Goal: Task Accomplishment & Management: Complete application form

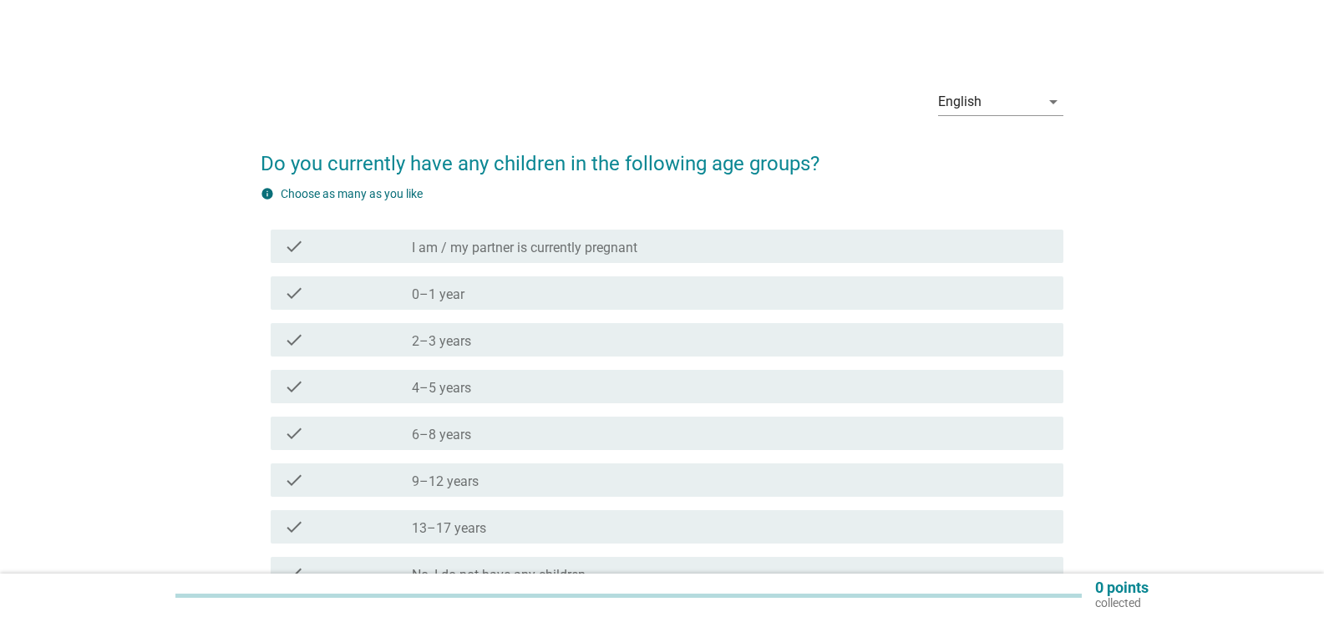
click at [513, 358] on div "check check_box_outline_blank 2–3 years" at bounding box center [662, 340] width 803 height 47
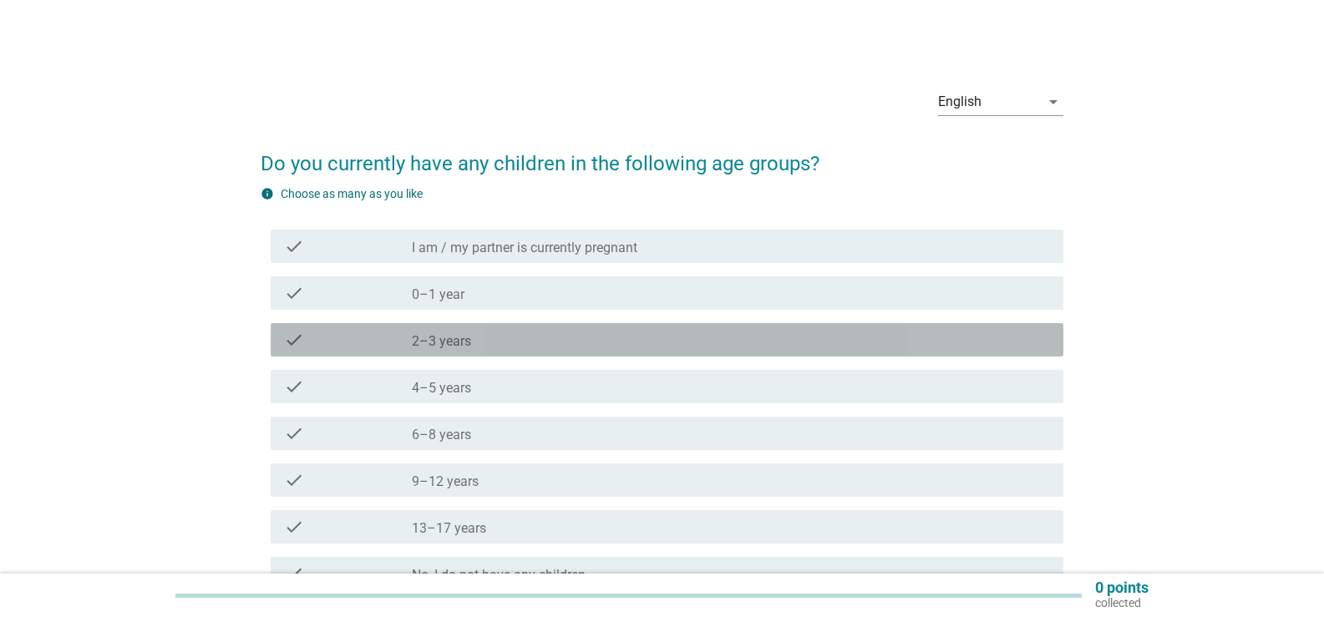
click at [523, 349] on div "check_box_outline_blank 2–3 years" at bounding box center [731, 340] width 638 height 20
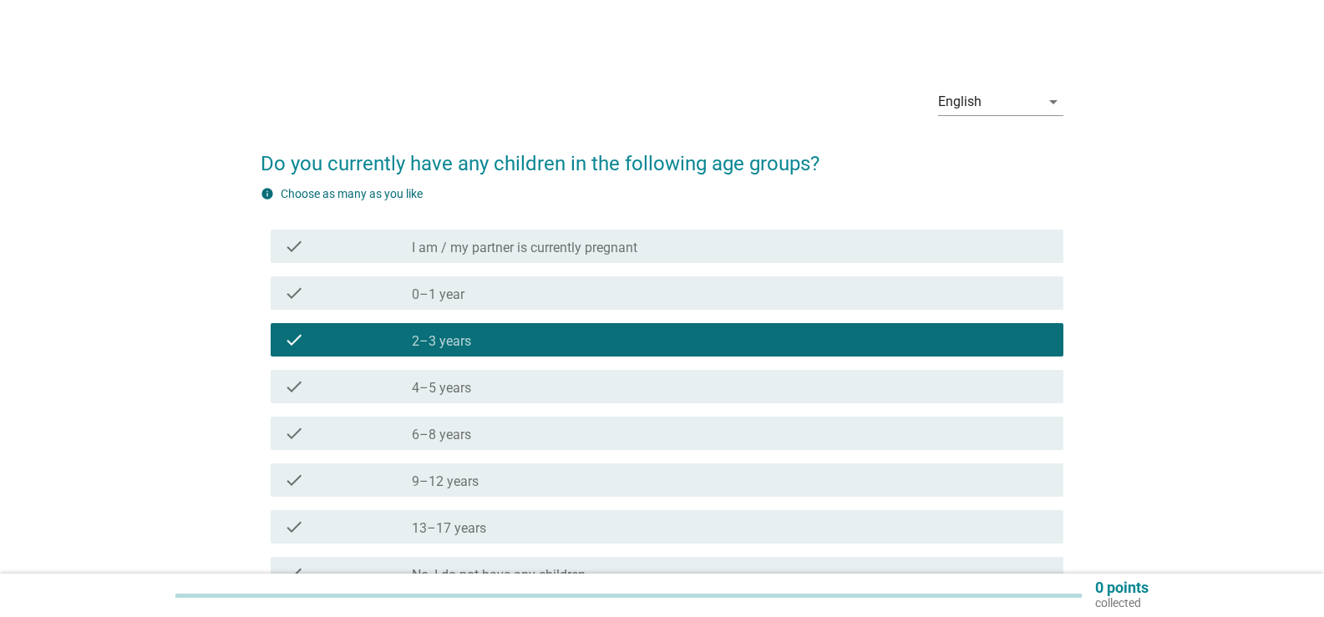
scroll to position [172, 0]
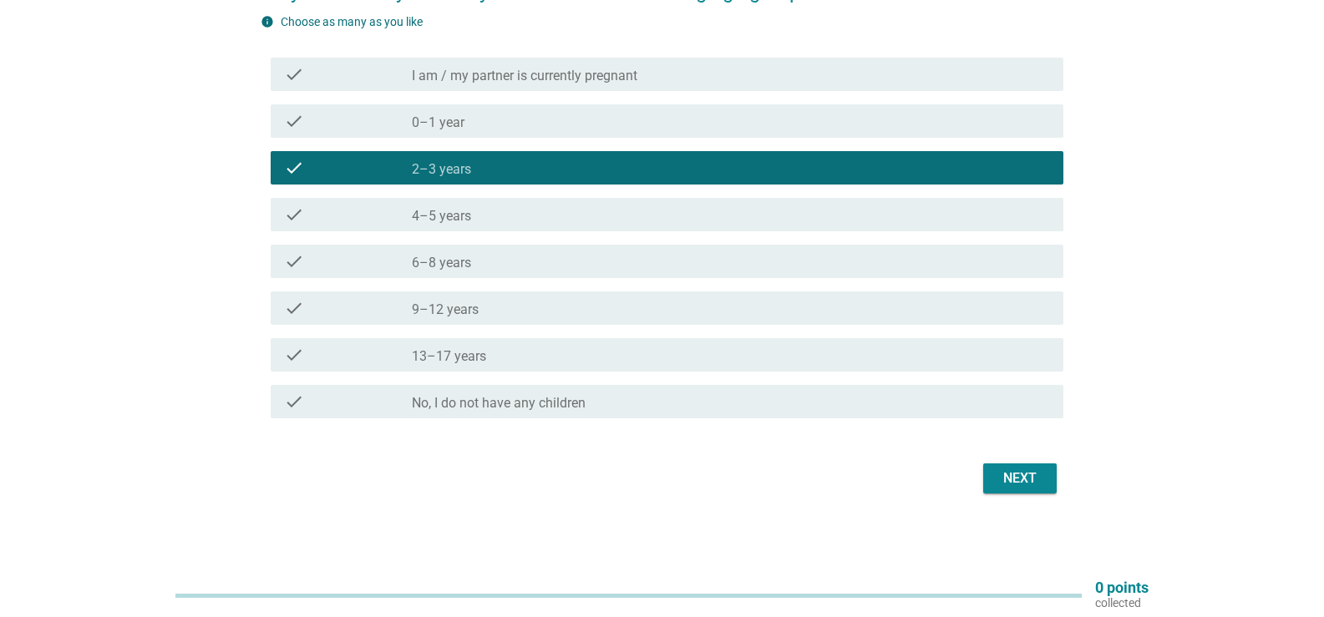
click at [1027, 480] on div "Next" at bounding box center [1020, 479] width 47 height 20
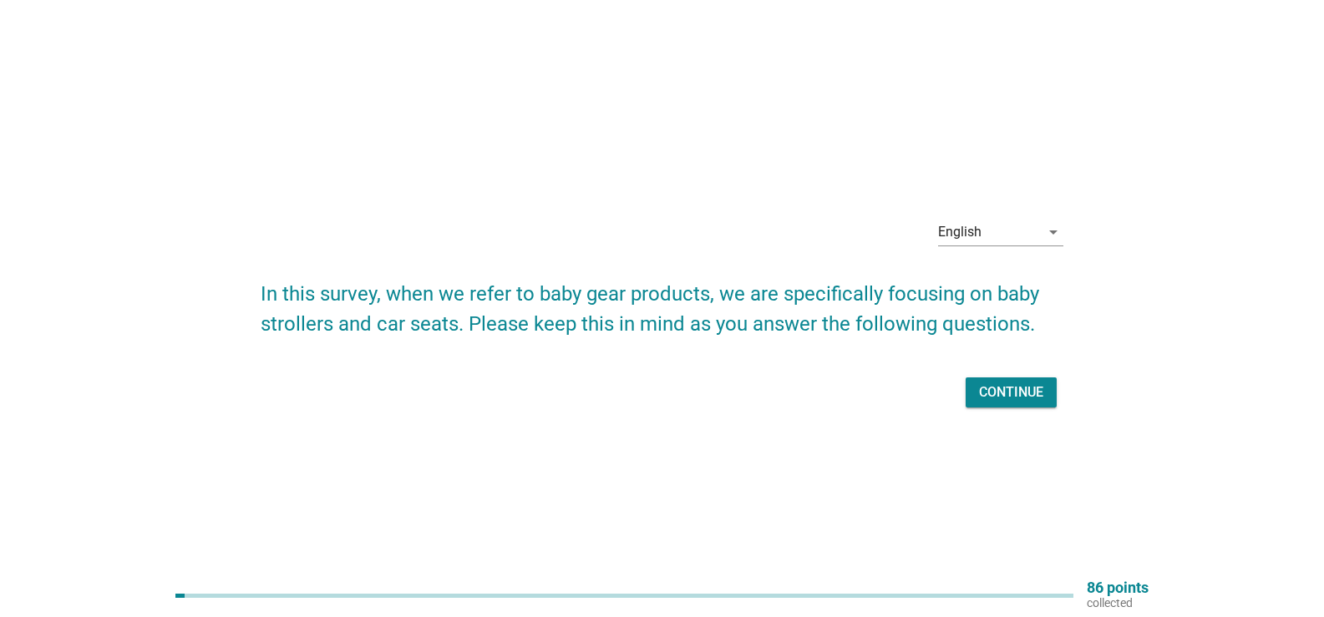
click at [1013, 394] on div "Continue" at bounding box center [1011, 393] width 64 height 20
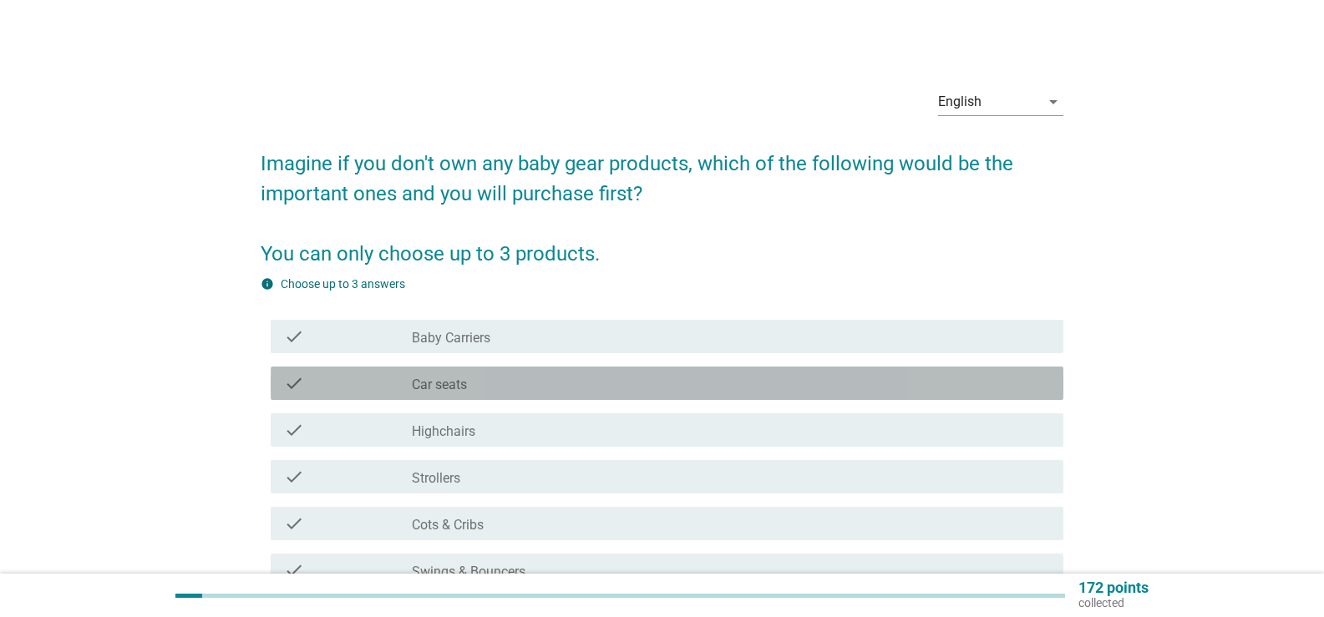
click at [521, 380] on div "check_box_outline_blank Car seats" at bounding box center [731, 383] width 638 height 20
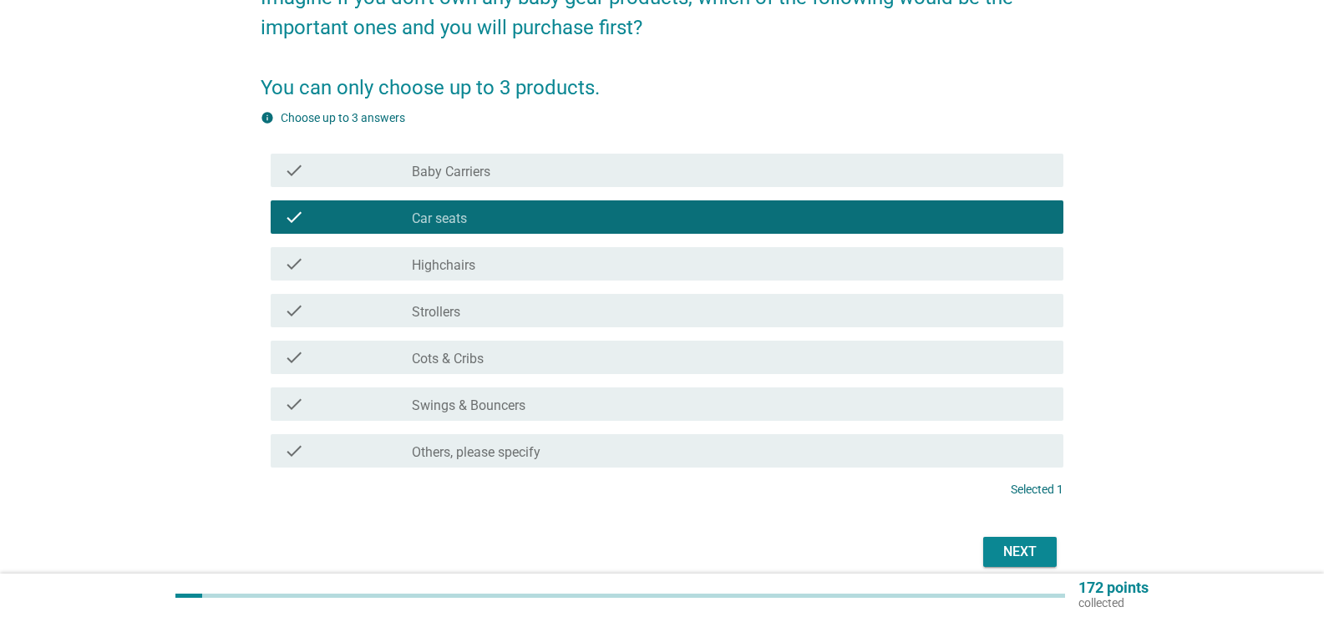
scroll to position [167, 0]
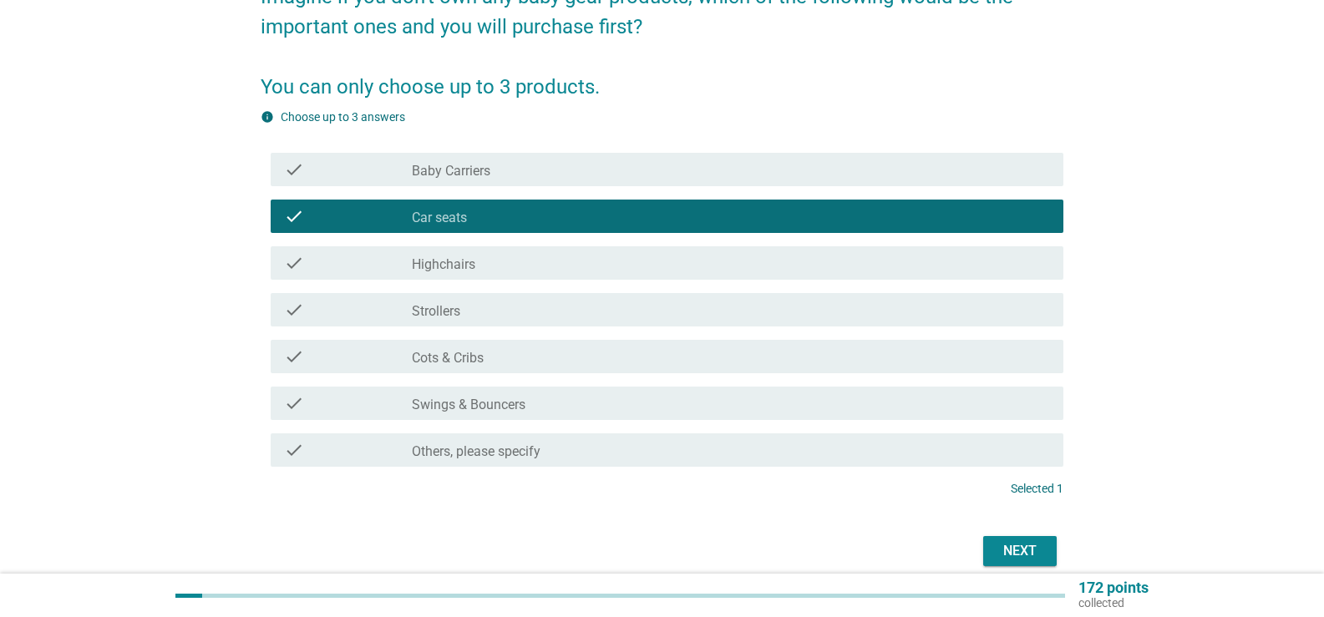
click at [488, 314] on div "check_box_outline_blank Strollers" at bounding box center [731, 310] width 638 height 20
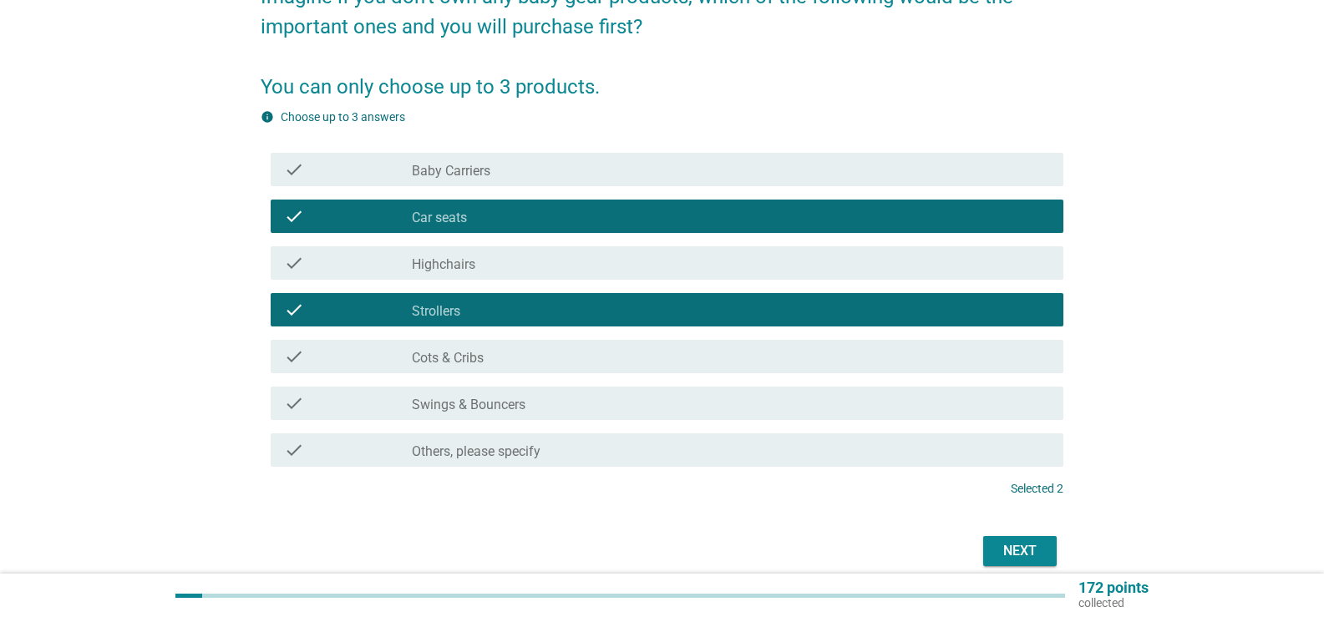
click at [490, 352] on div "check_box_outline_blank Cots & Cribs" at bounding box center [731, 357] width 638 height 20
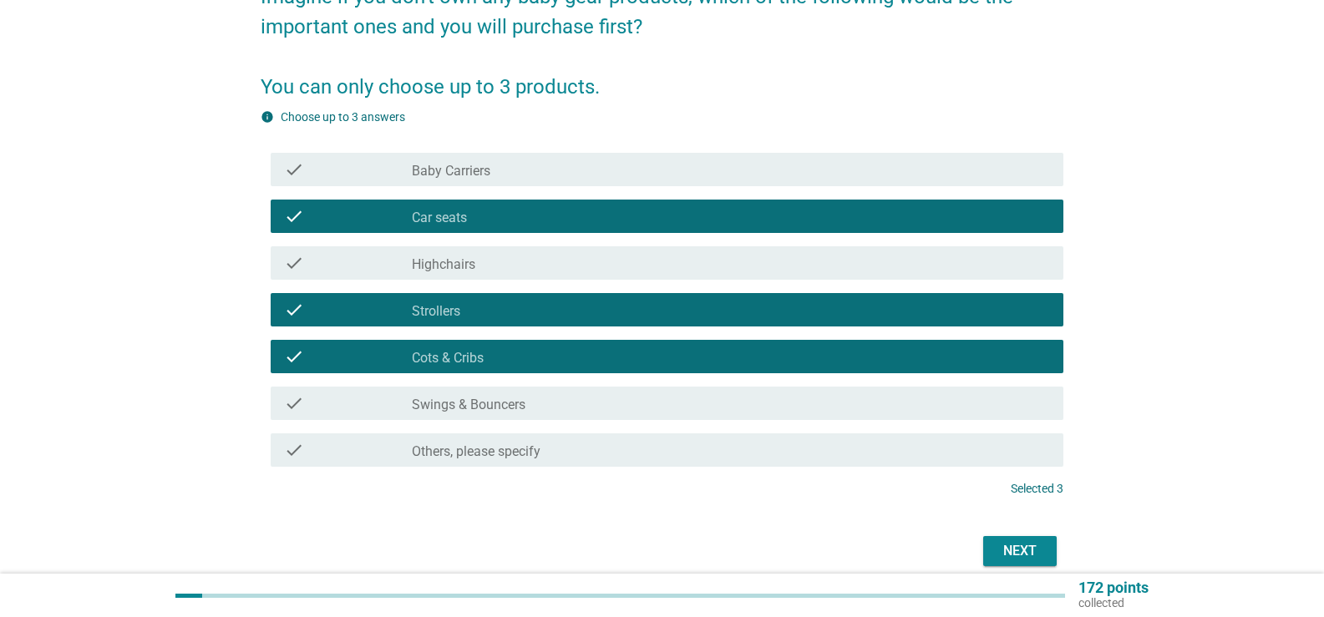
click at [699, 415] on div "check check_box_outline_blank Swings & Bouncers" at bounding box center [667, 403] width 793 height 33
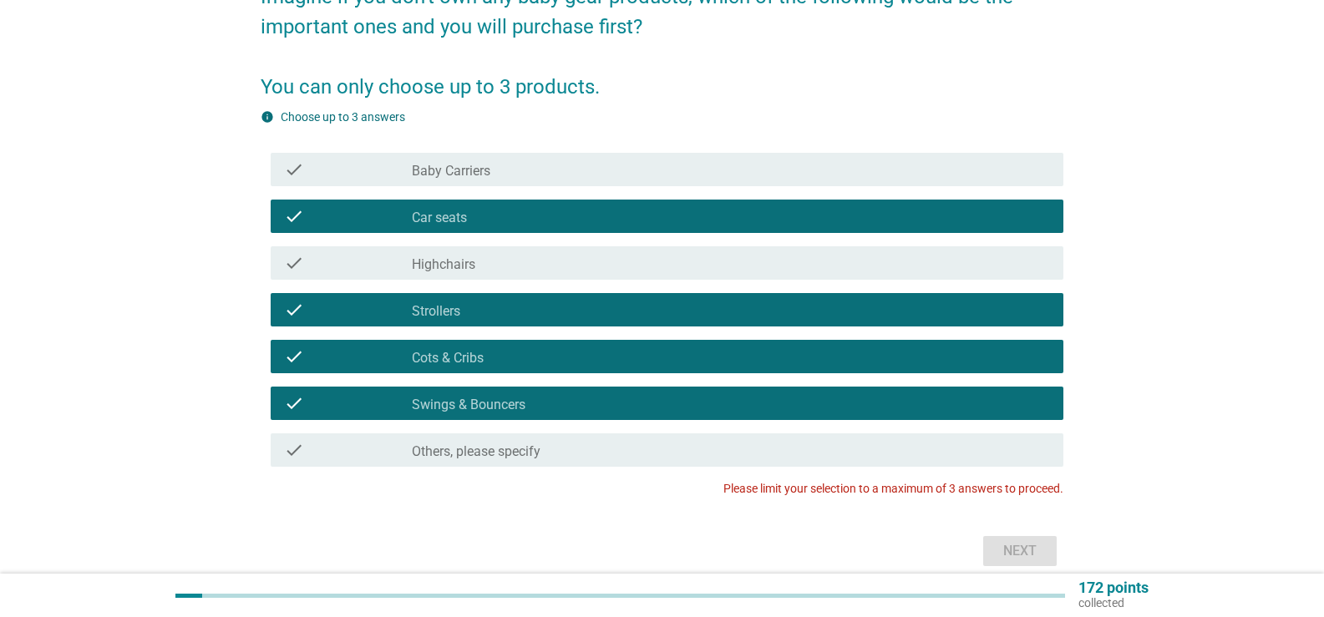
click at [480, 350] on label "Cots & Cribs" at bounding box center [448, 358] width 72 height 17
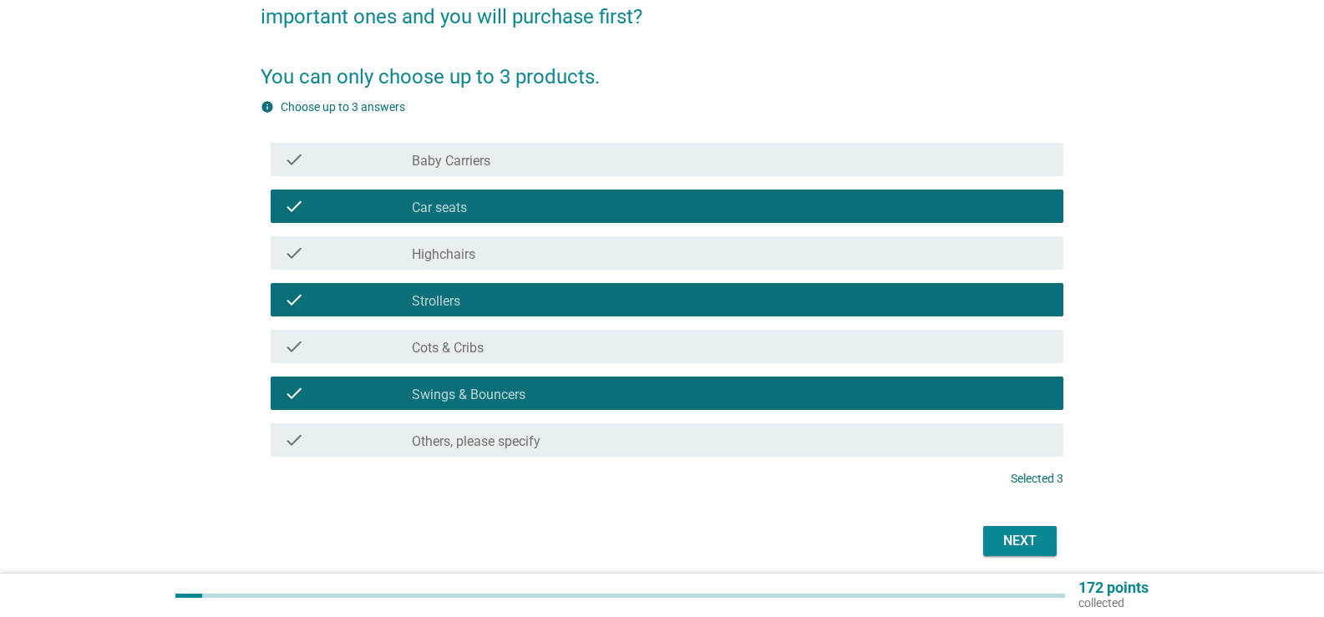
scroll to position [240, 0]
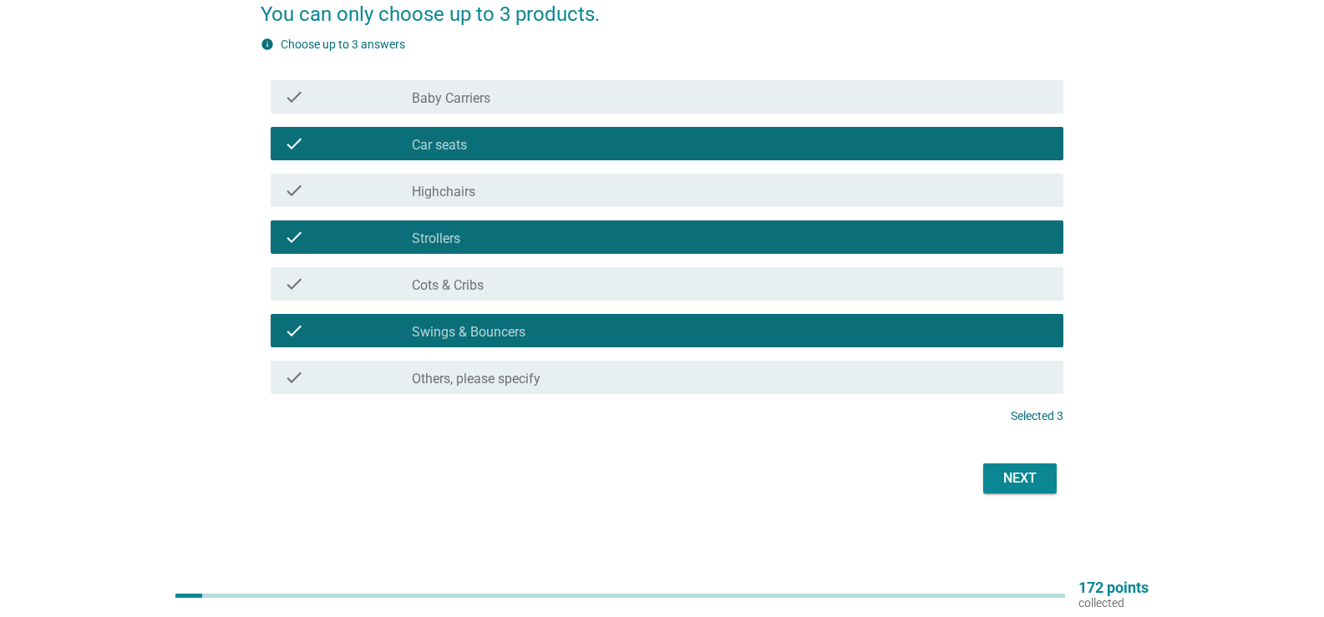
click at [1021, 472] on div "Next" at bounding box center [1020, 479] width 47 height 20
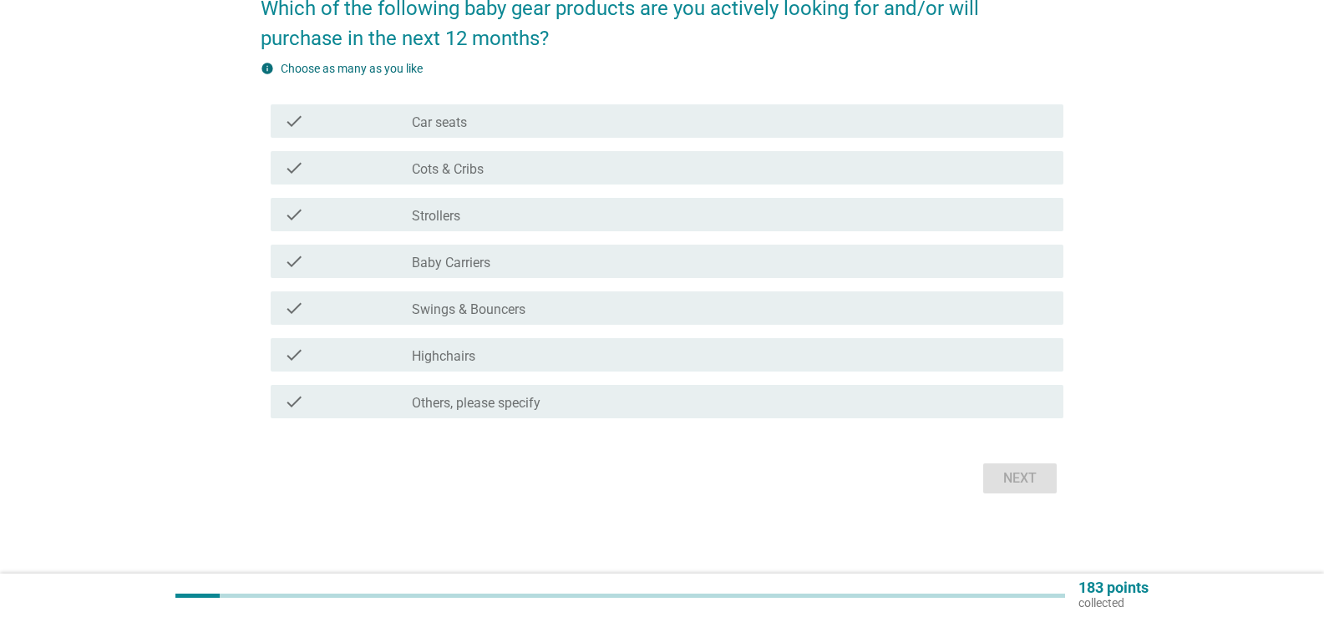
scroll to position [0, 0]
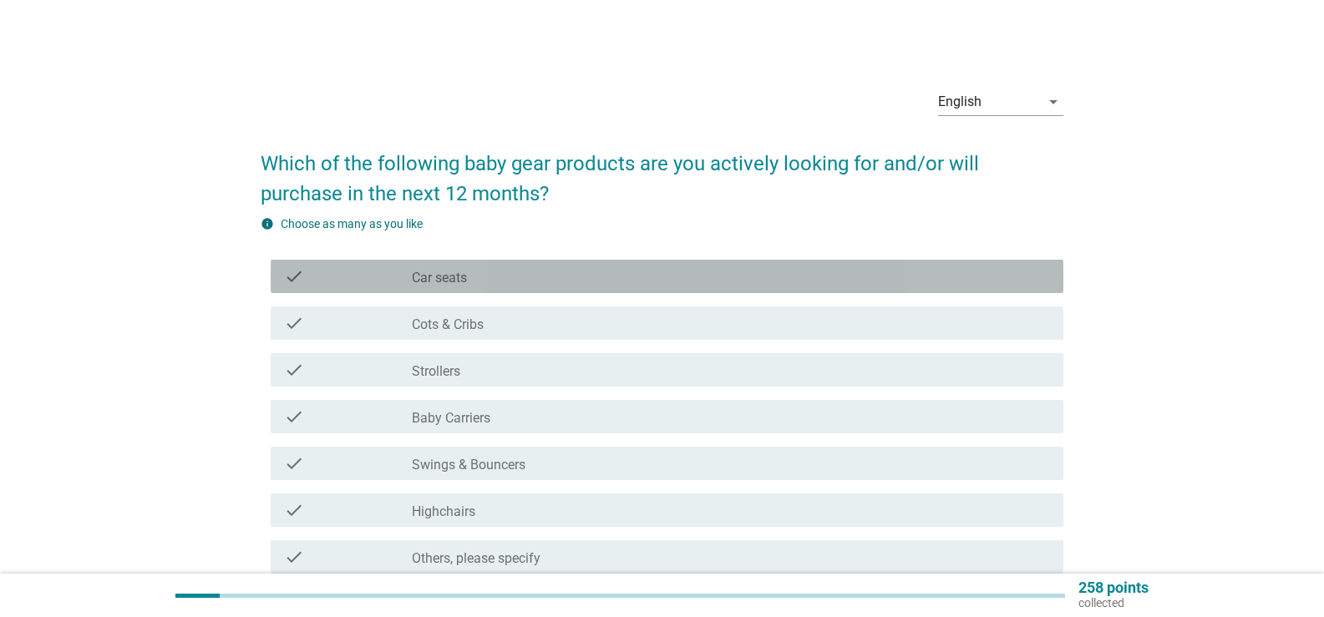
click at [471, 281] on div "check_box_outline_blank Car seats" at bounding box center [731, 277] width 638 height 20
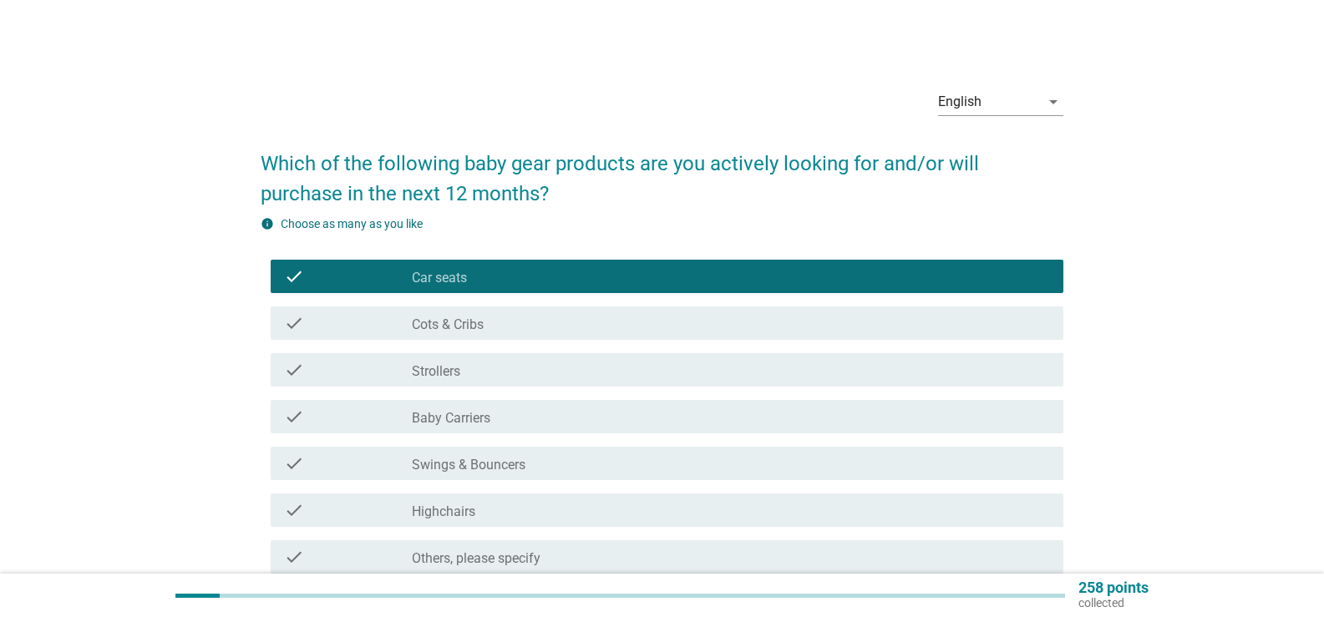
click at [485, 321] on div "check_box_outline_blank Cots & Cribs" at bounding box center [731, 323] width 638 height 20
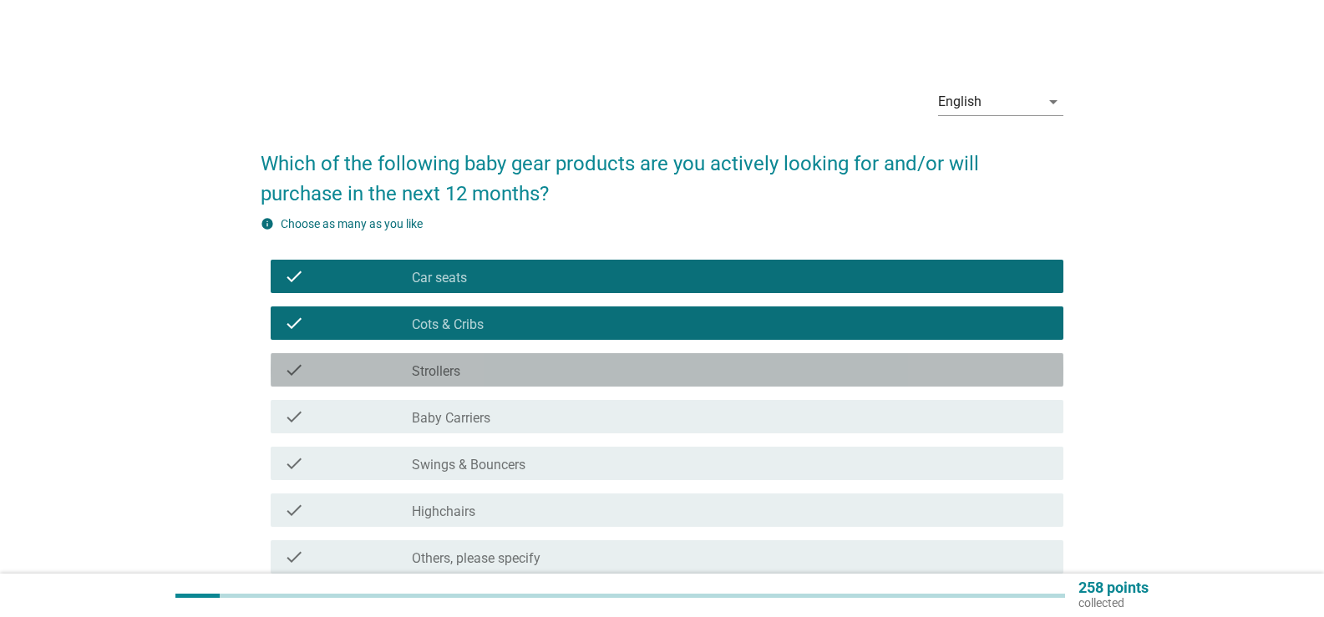
click at [475, 353] on div "check check_box_outline_blank Strollers" at bounding box center [667, 369] width 793 height 33
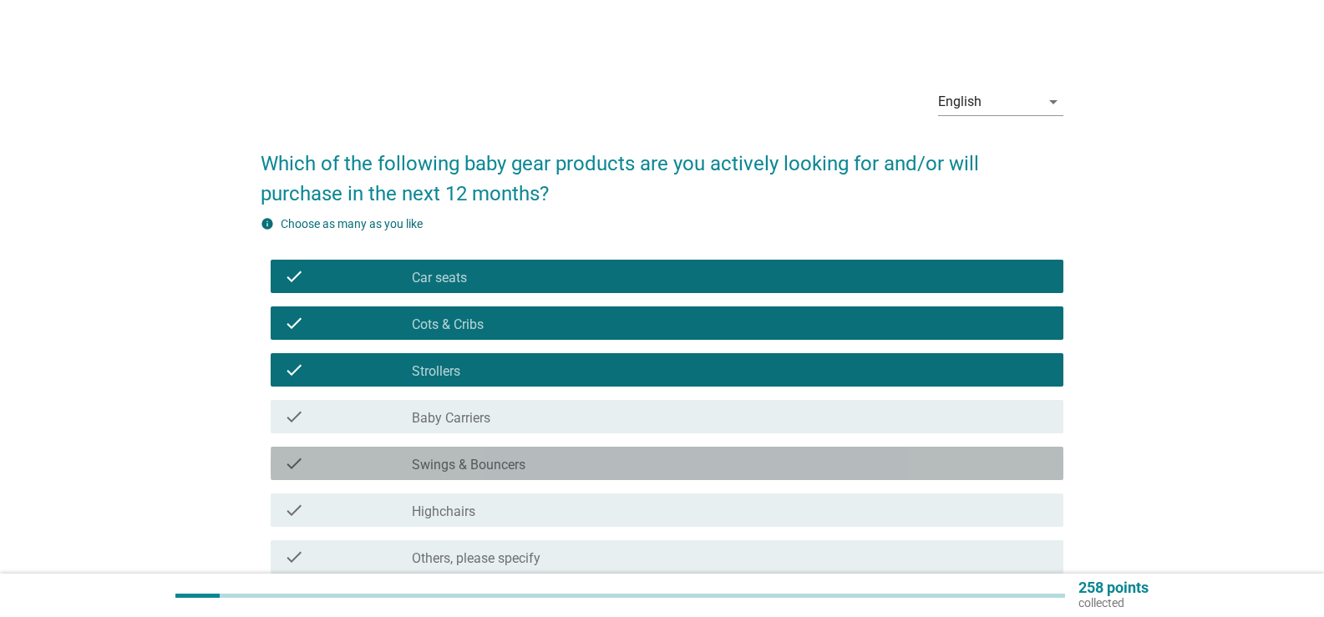
click at [497, 465] on label "Swings & Bouncers" at bounding box center [469, 465] width 114 height 17
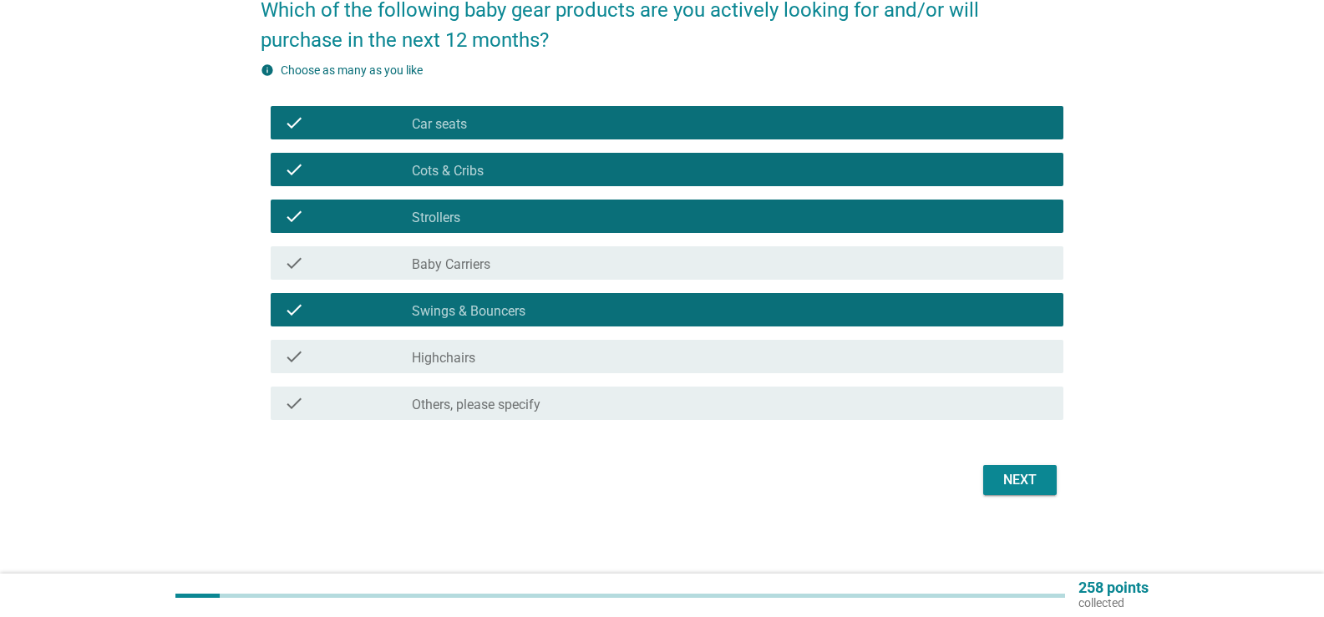
scroll to position [155, 0]
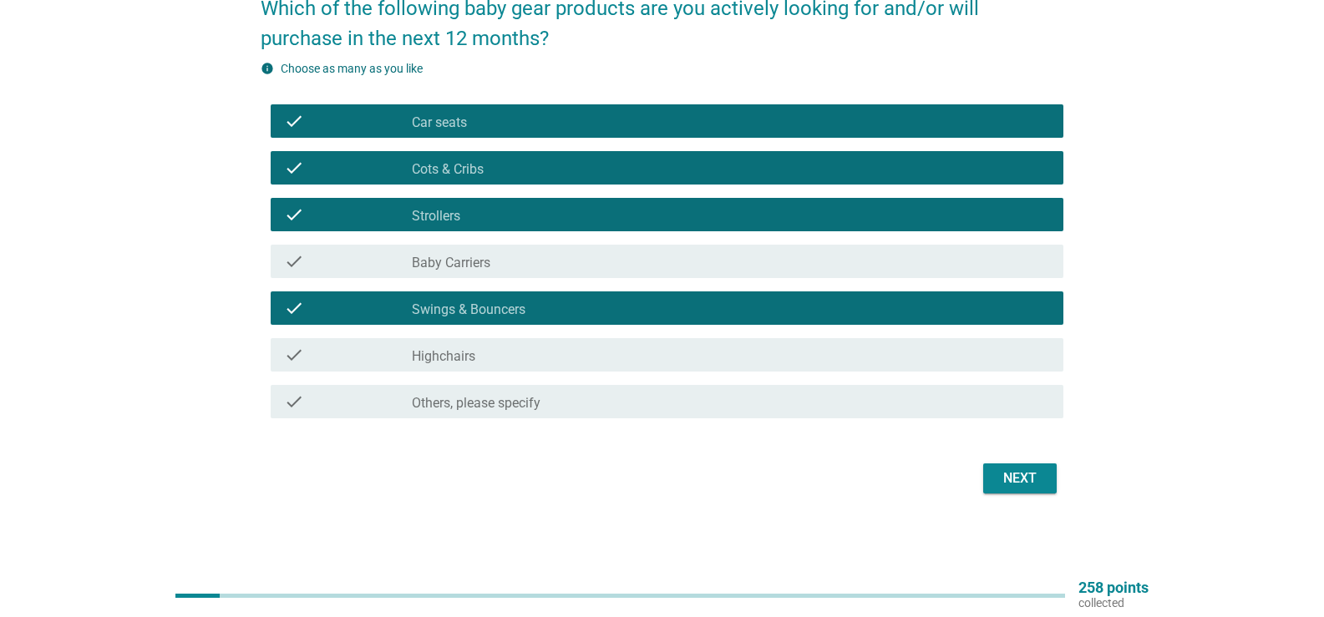
click at [1030, 479] on div "Next" at bounding box center [1020, 479] width 47 height 20
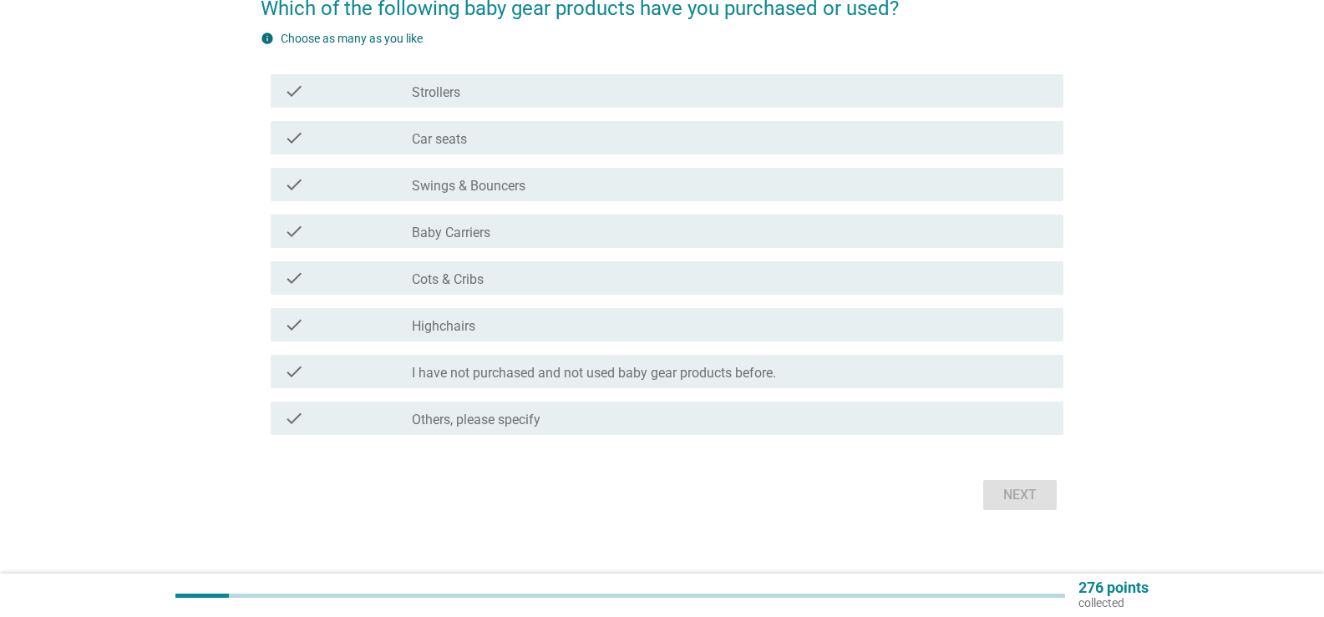
scroll to position [0, 0]
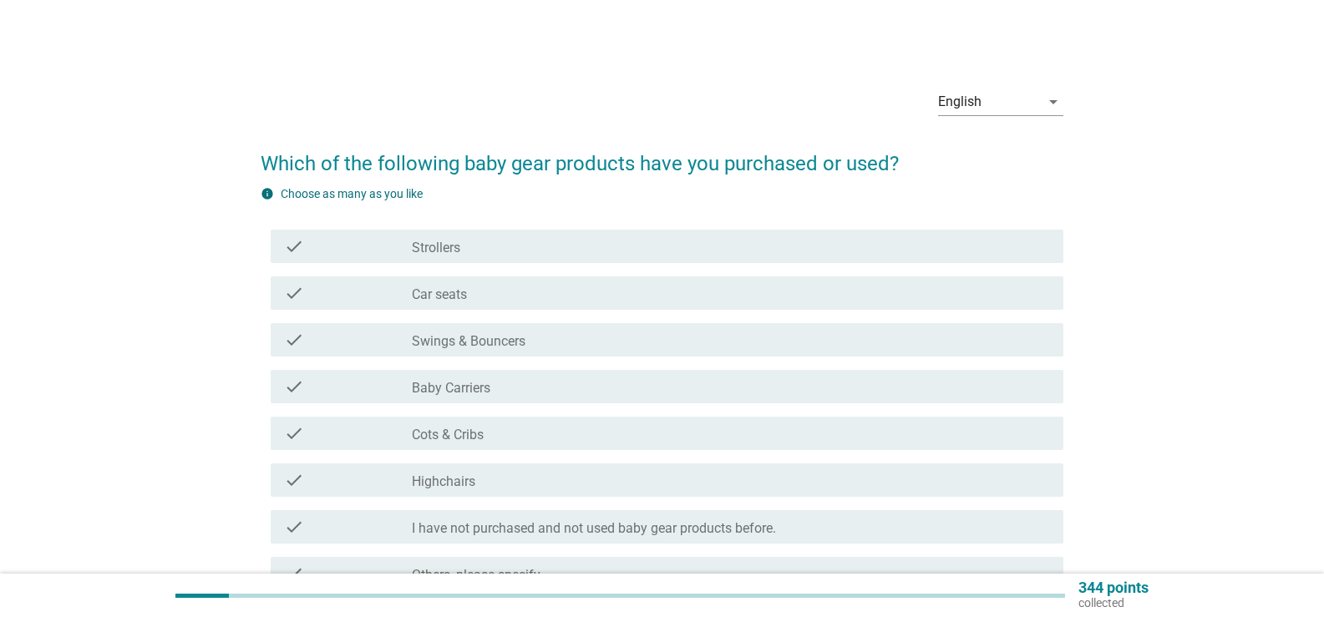
click at [428, 247] on label "Strollers" at bounding box center [436, 248] width 48 height 17
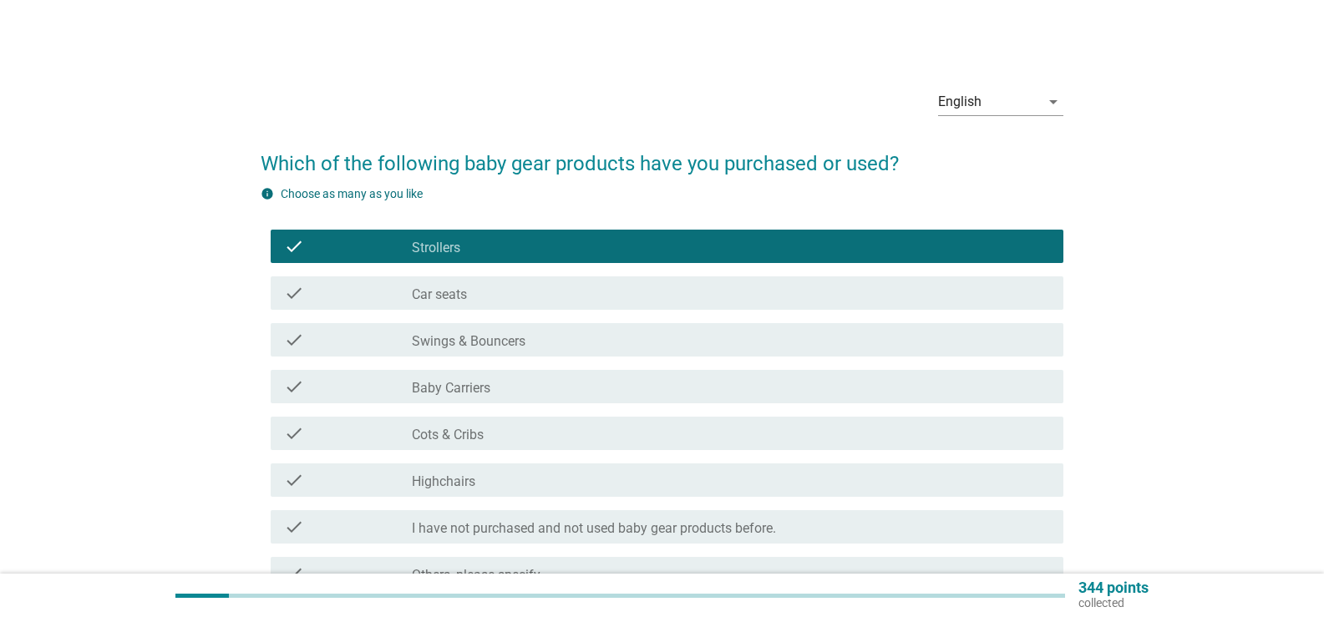
click at [438, 291] on label "Car seats" at bounding box center [439, 295] width 55 height 17
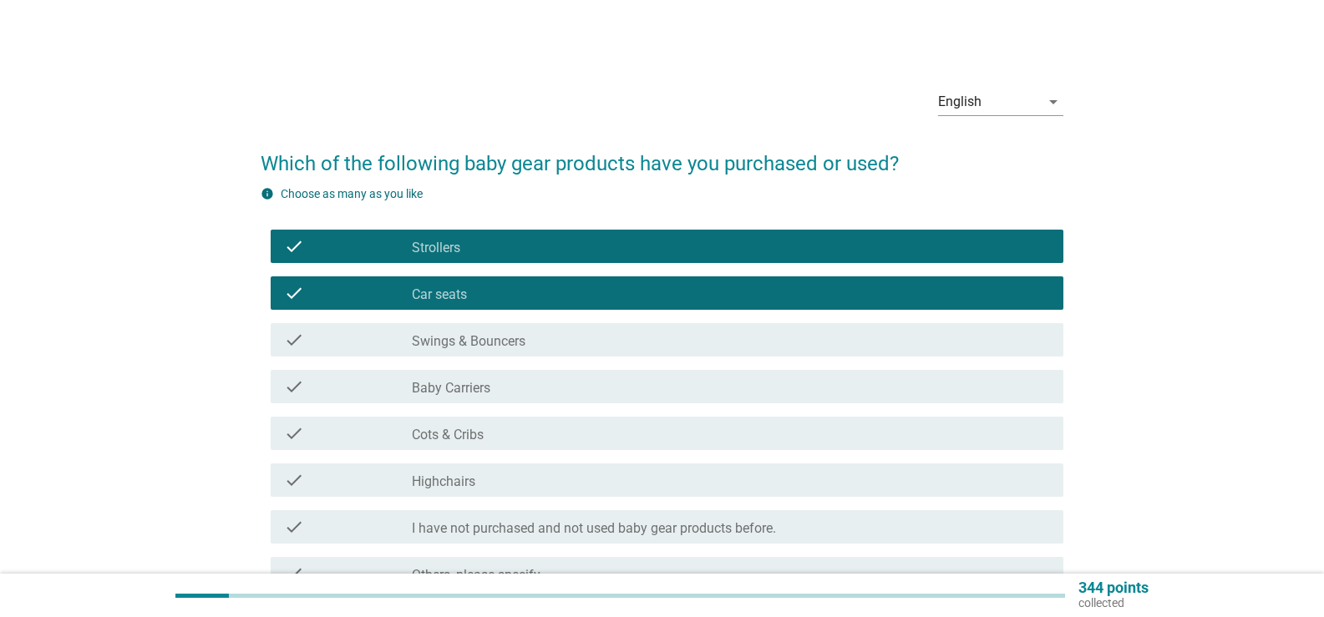
click at [471, 359] on div "check check_box_outline_blank Swings & Bouncers" at bounding box center [662, 340] width 803 height 47
click at [470, 343] on label "Swings & Bouncers" at bounding box center [469, 341] width 114 height 17
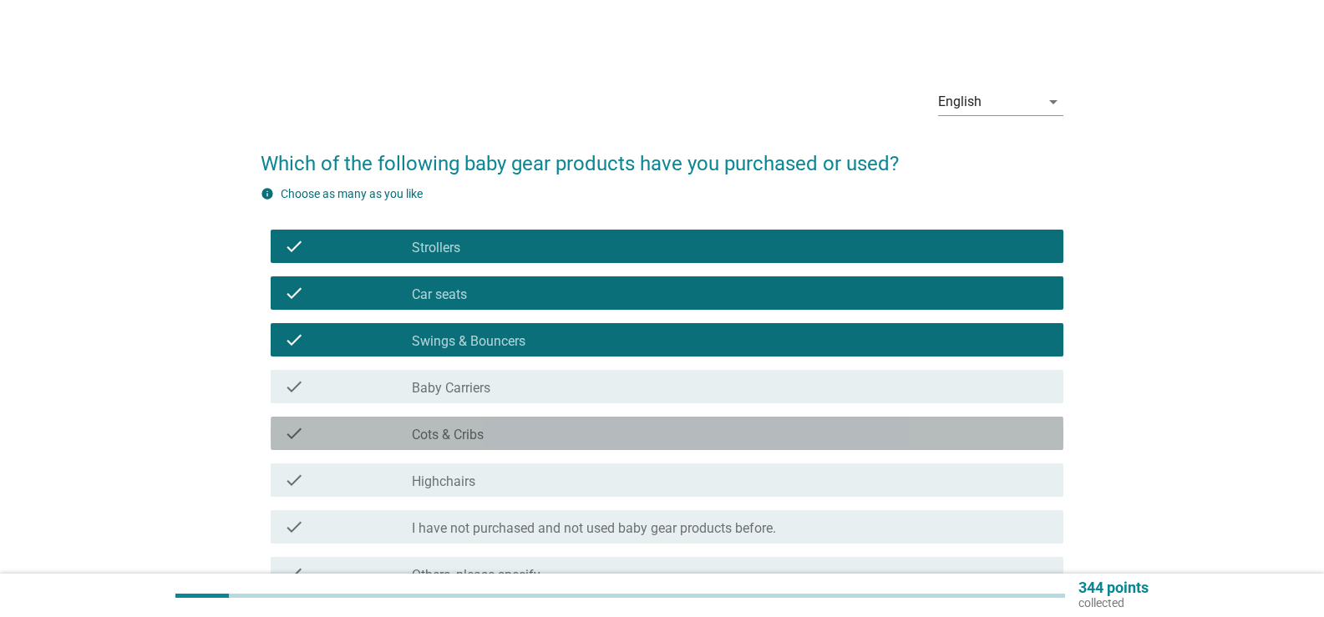
click at [469, 440] on label "Cots & Cribs" at bounding box center [448, 435] width 72 height 17
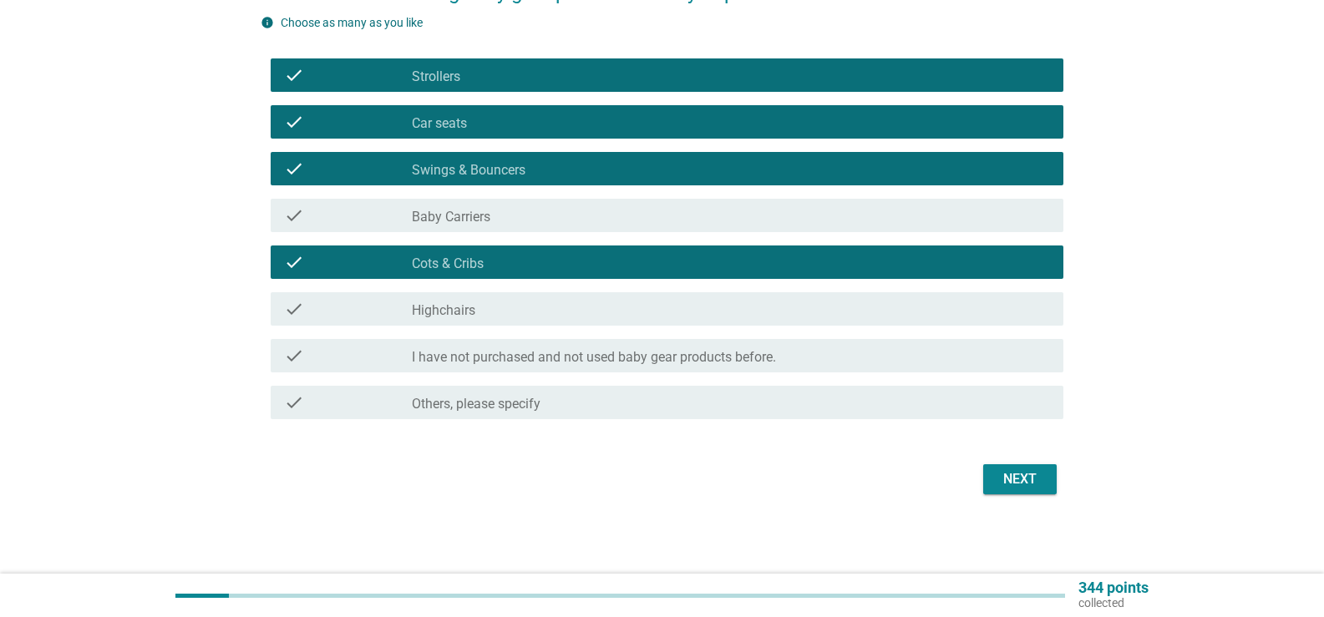
scroll to position [172, 0]
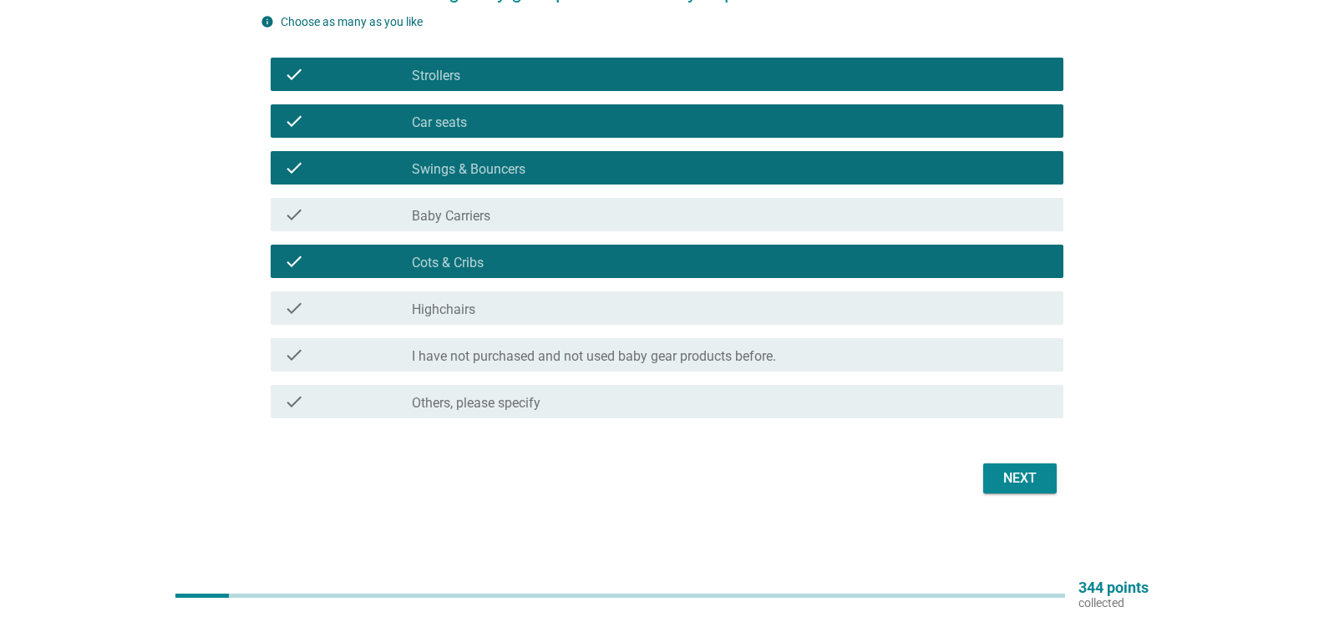
click at [619, 279] on div "check check_box Cots & Cribs" at bounding box center [662, 261] width 803 height 47
click at [621, 268] on div "check_box Cots & Cribs" at bounding box center [731, 261] width 638 height 20
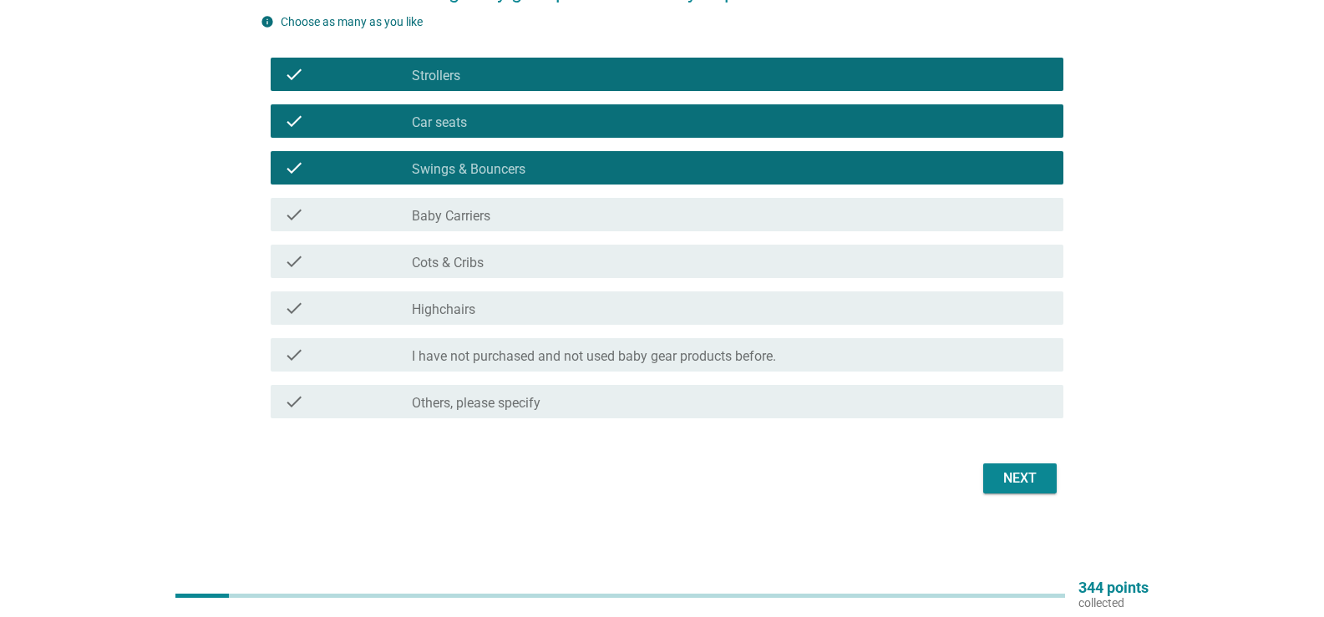
click at [1015, 475] on div "Next" at bounding box center [1020, 479] width 47 height 20
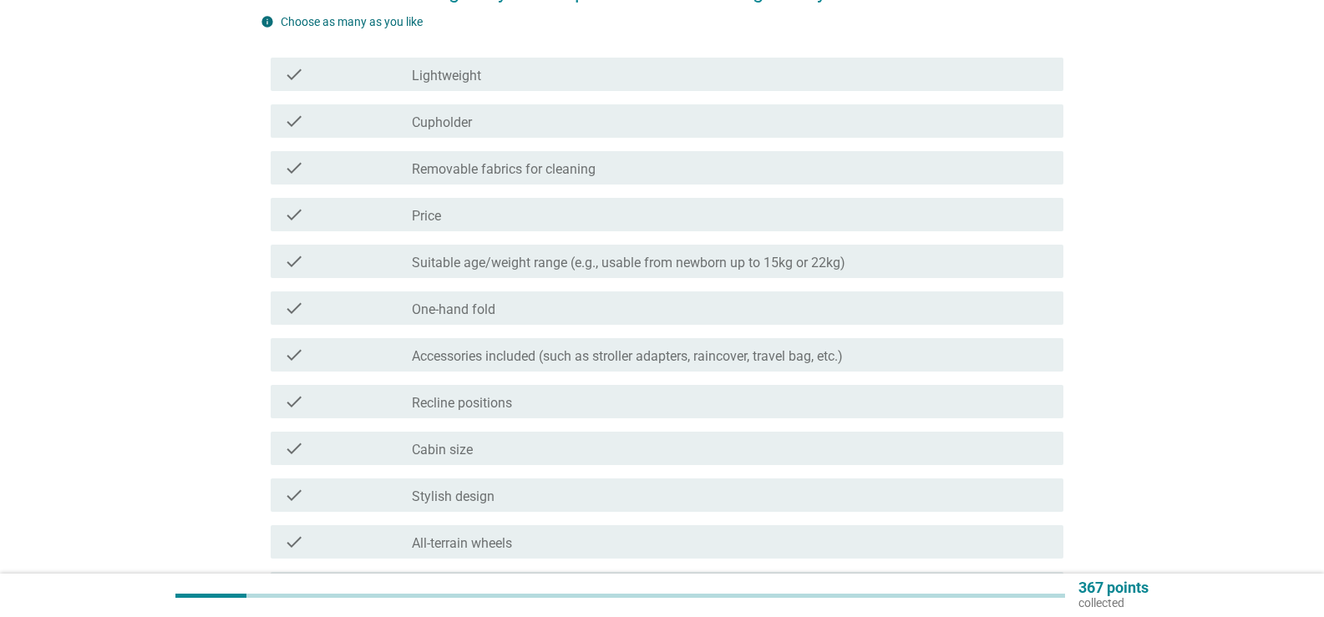
scroll to position [0, 0]
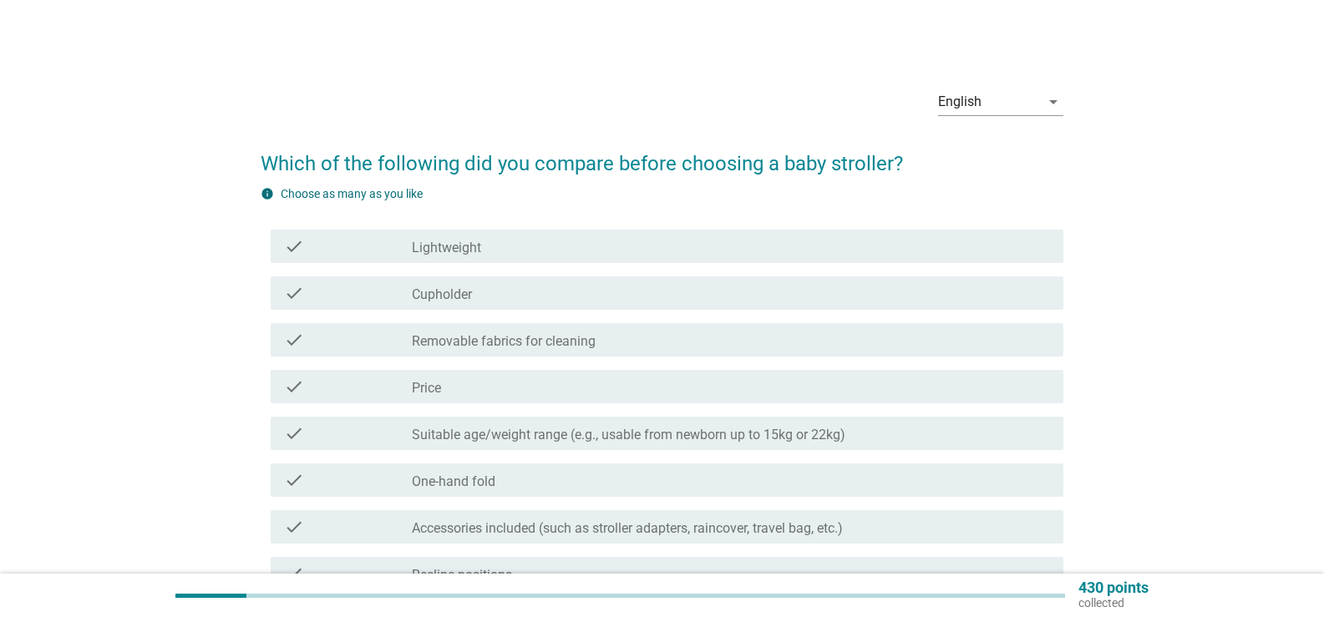
click at [505, 261] on div "check check_box_outline_blank Lightweight" at bounding box center [667, 246] width 793 height 33
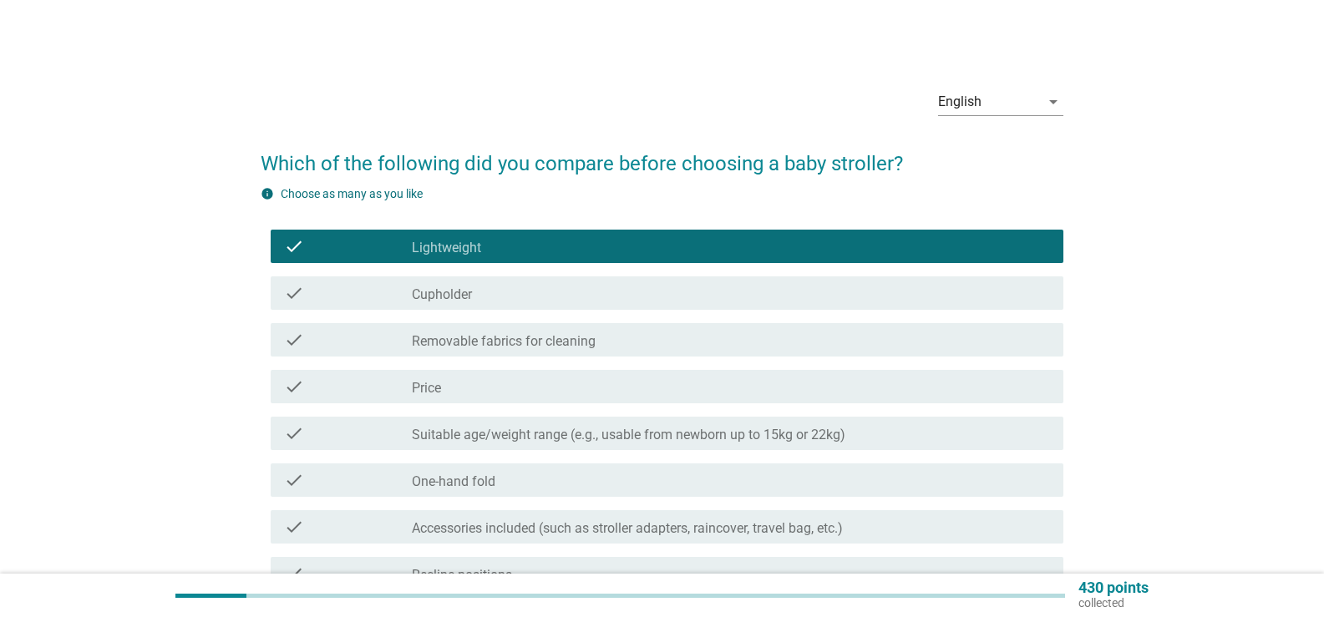
click at [456, 393] on div "check_box_outline_blank Price" at bounding box center [731, 387] width 638 height 20
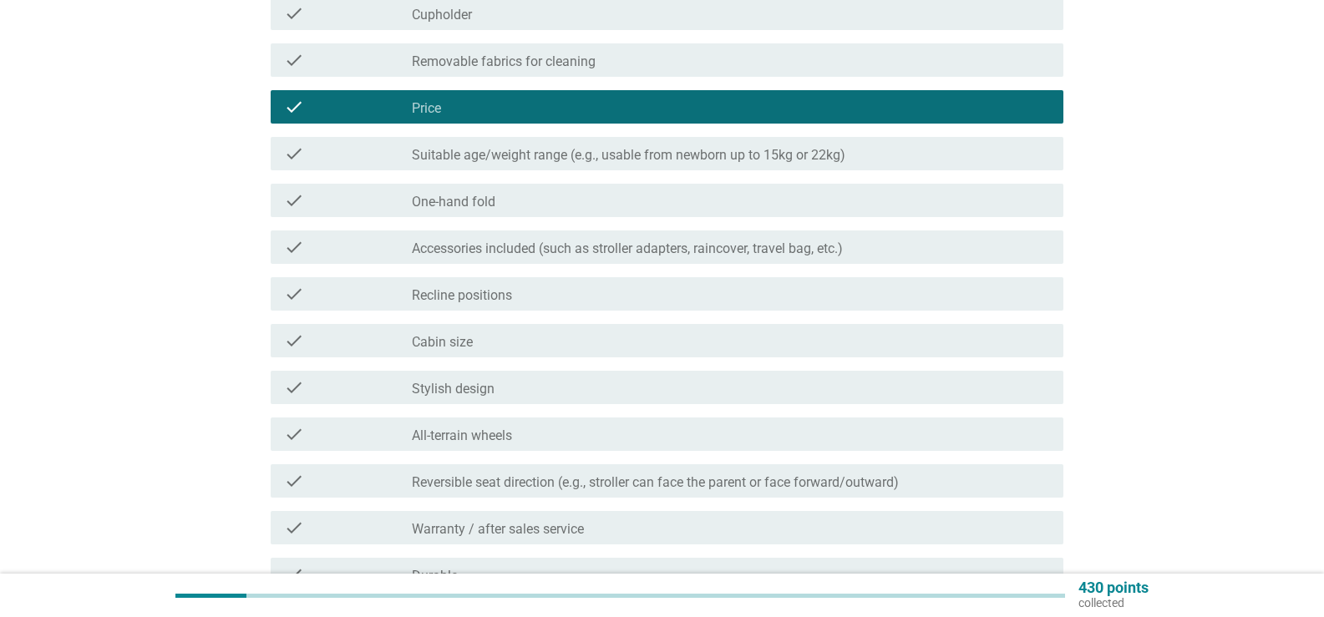
scroll to position [334, 0]
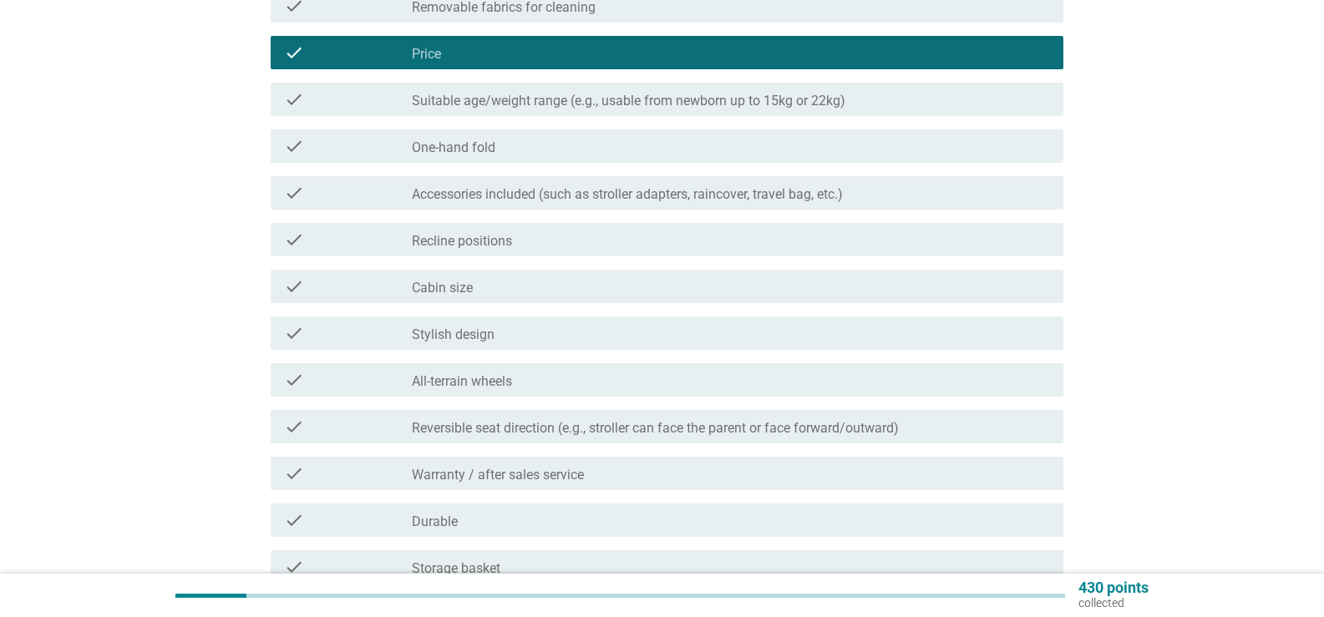
click at [475, 149] on label "One-hand fold" at bounding box center [454, 148] width 84 height 17
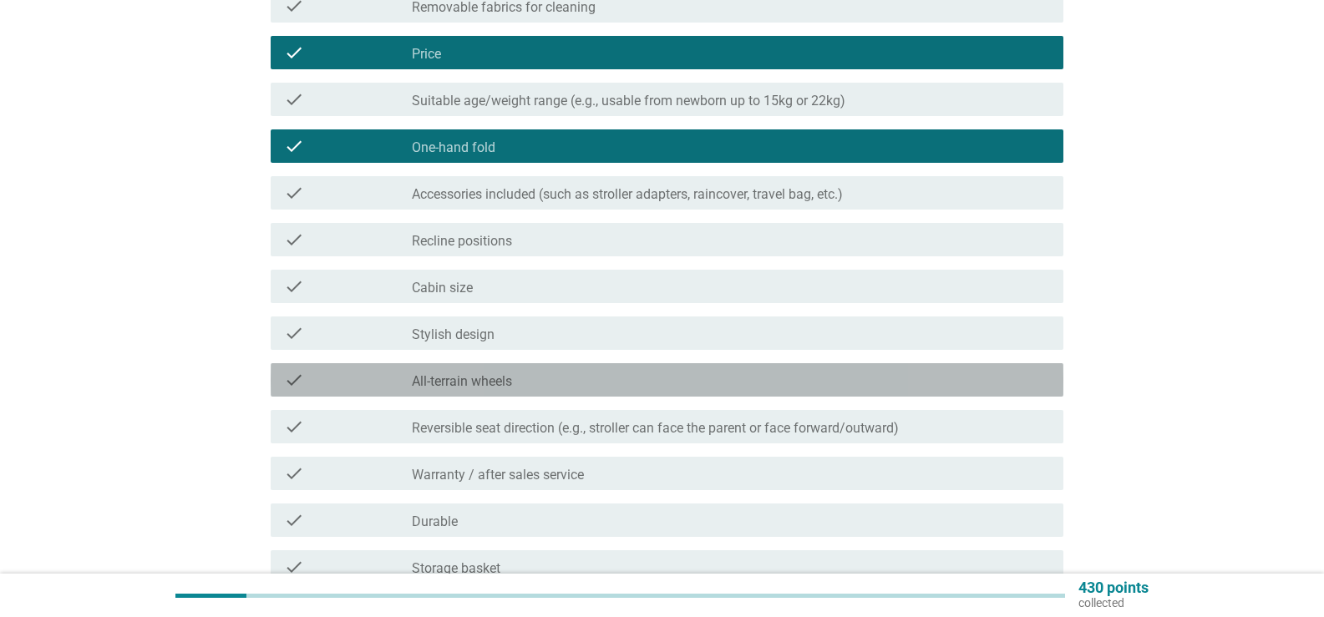
click at [467, 381] on label "All-terrain wheels" at bounding box center [462, 381] width 100 height 17
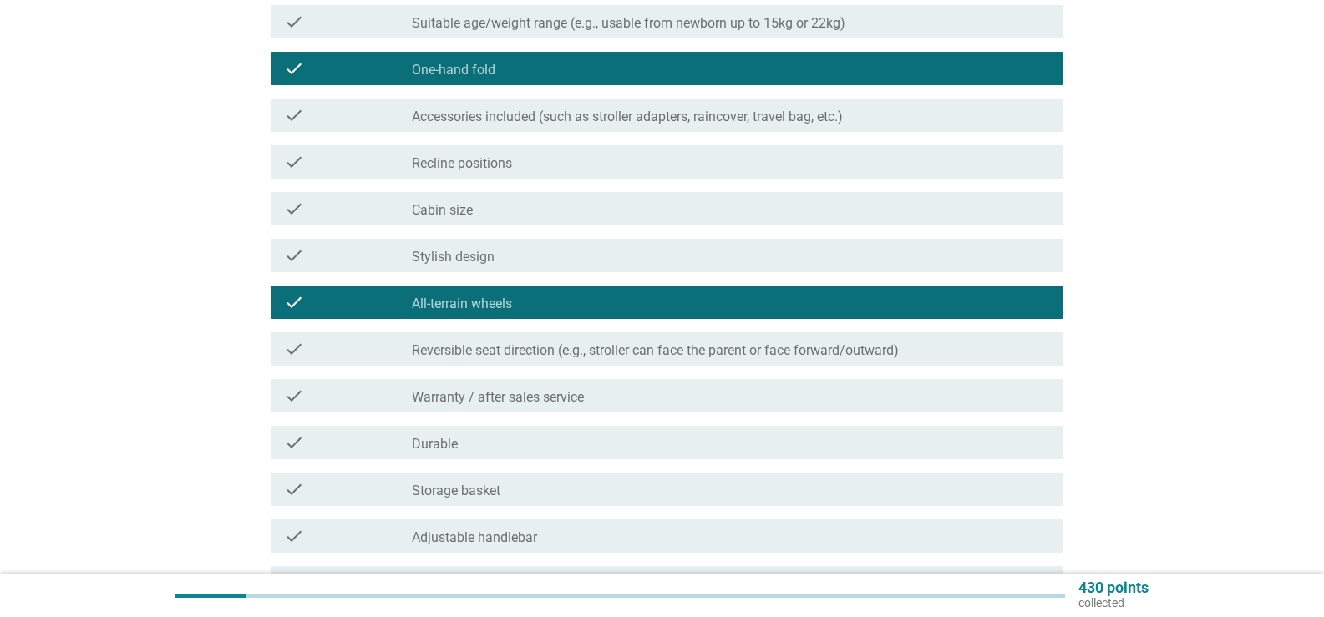
scroll to position [501, 0]
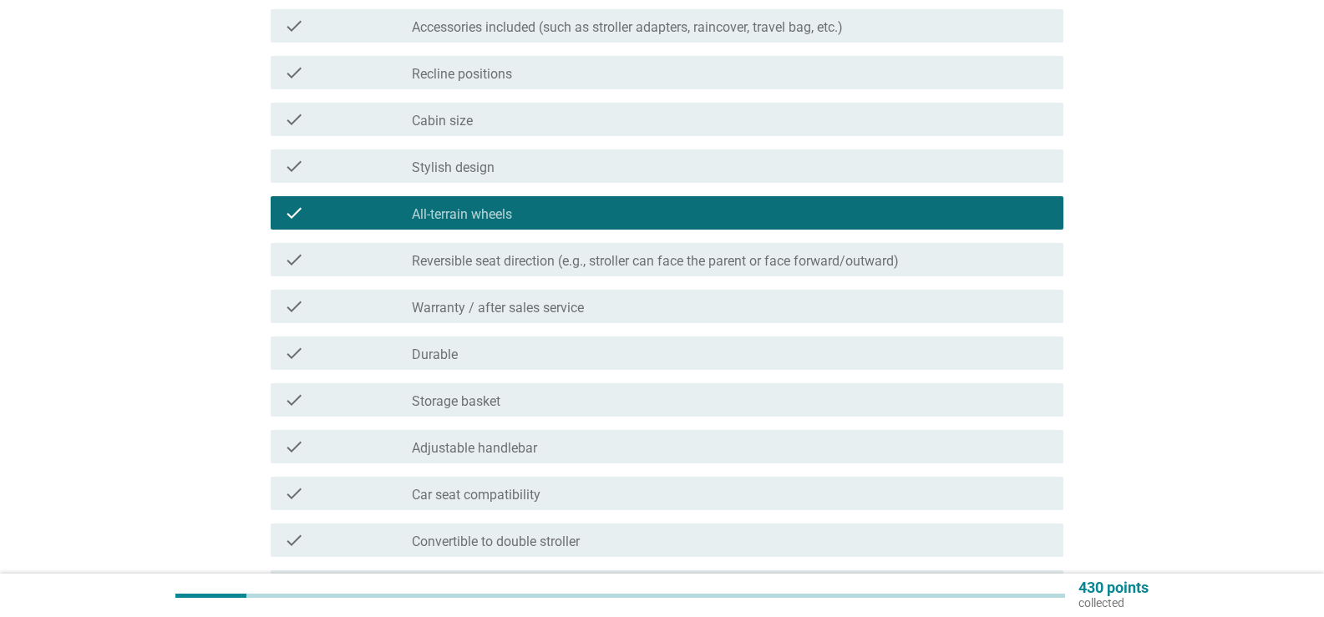
click at [467, 303] on label "Warranty / after sales service" at bounding box center [498, 308] width 172 height 17
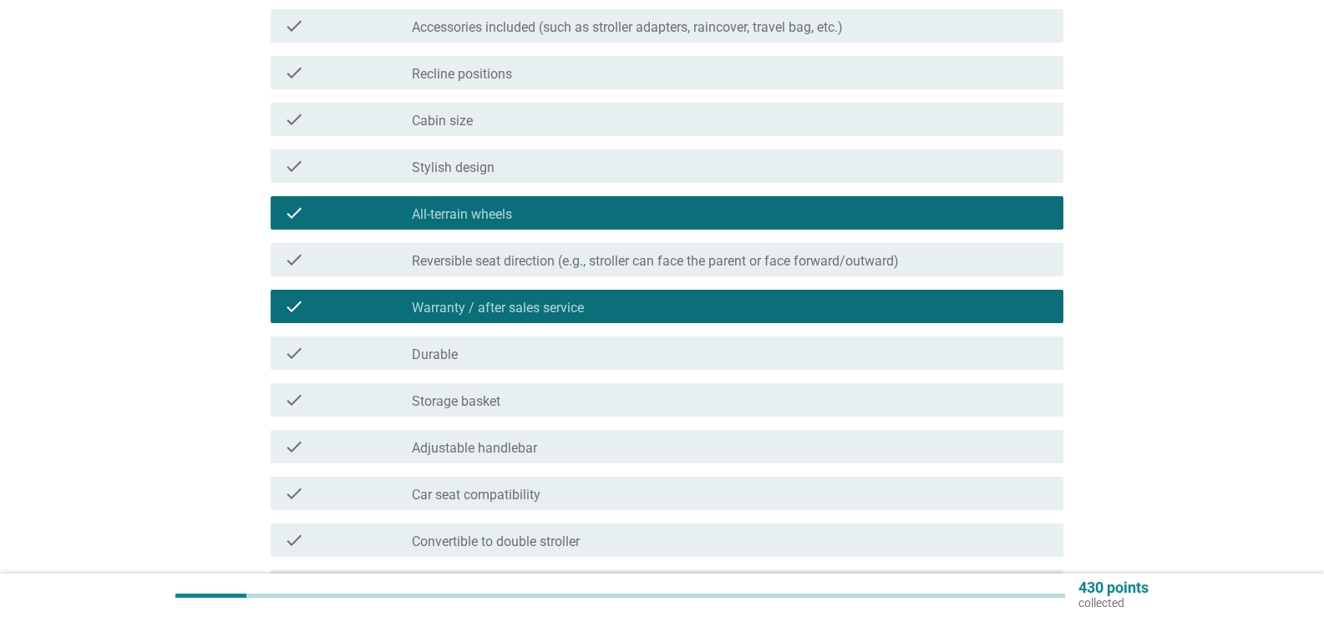
scroll to position [585, 0]
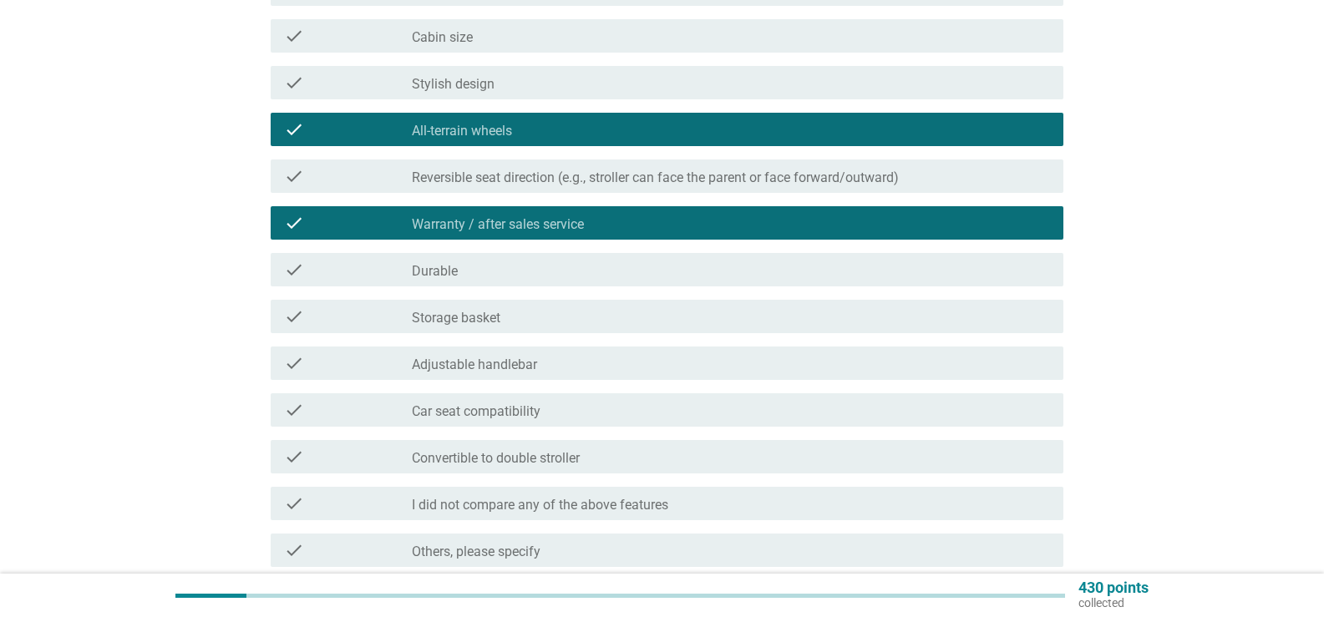
click at [459, 286] on div "check check_box_outline_blank Durable" at bounding box center [667, 269] width 793 height 33
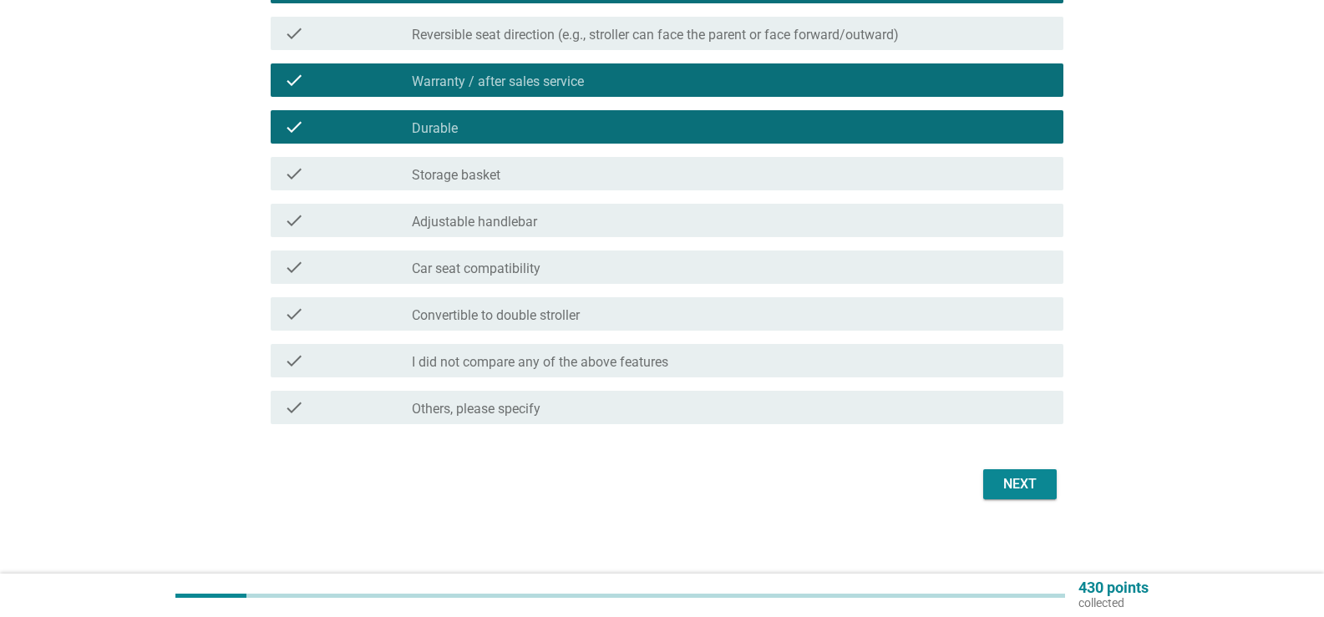
scroll to position [734, 0]
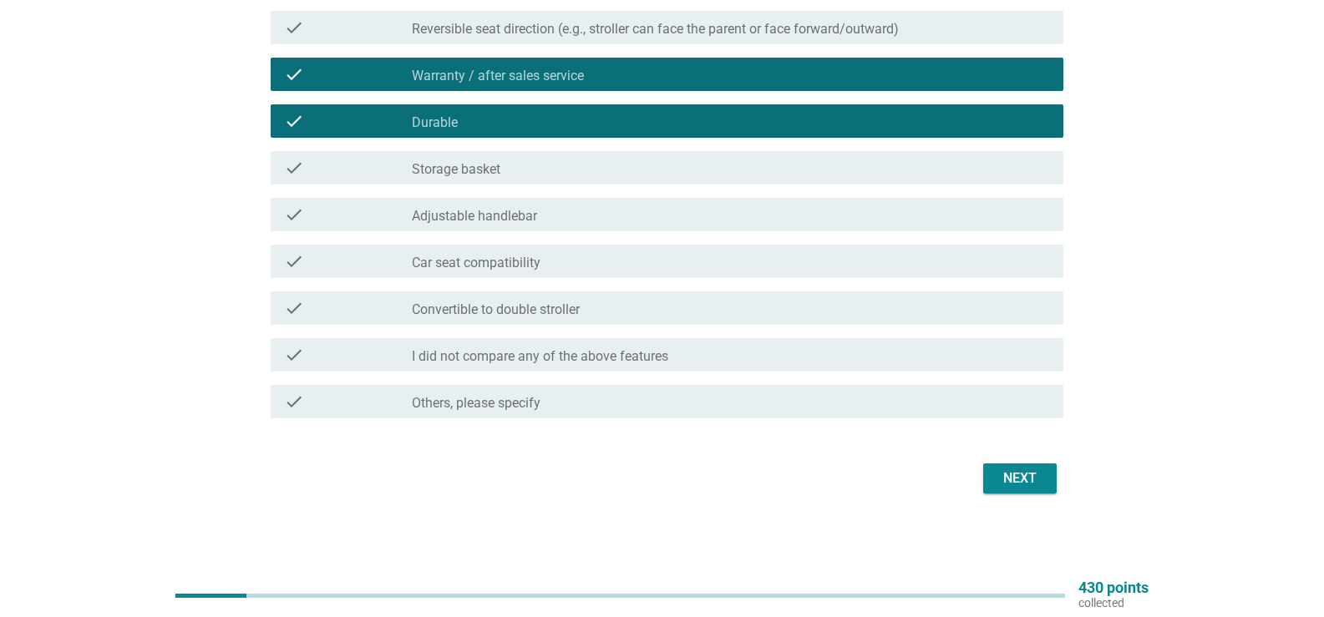
click at [465, 168] on label "Storage basket" at bounding box center [456, 169] width 89 height 17
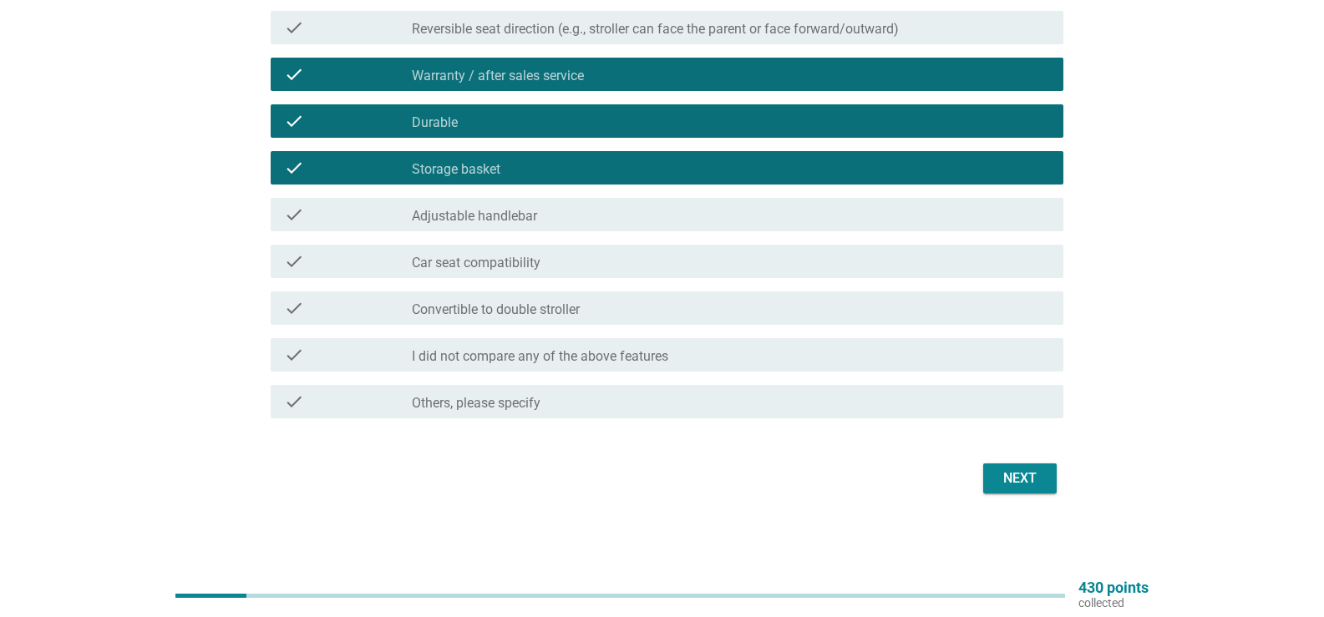
click at [1014, 469] on div "Next" at bounding box center [1020, 479] width 47 height 20
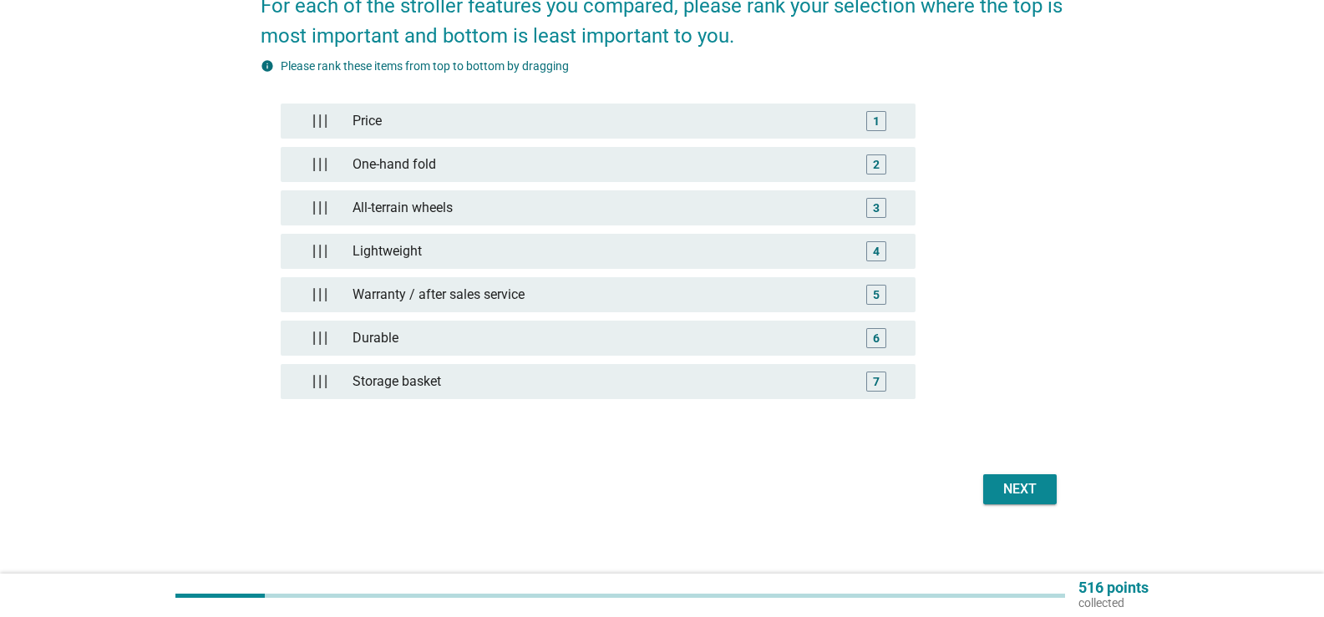
scroll to position [169, 0]
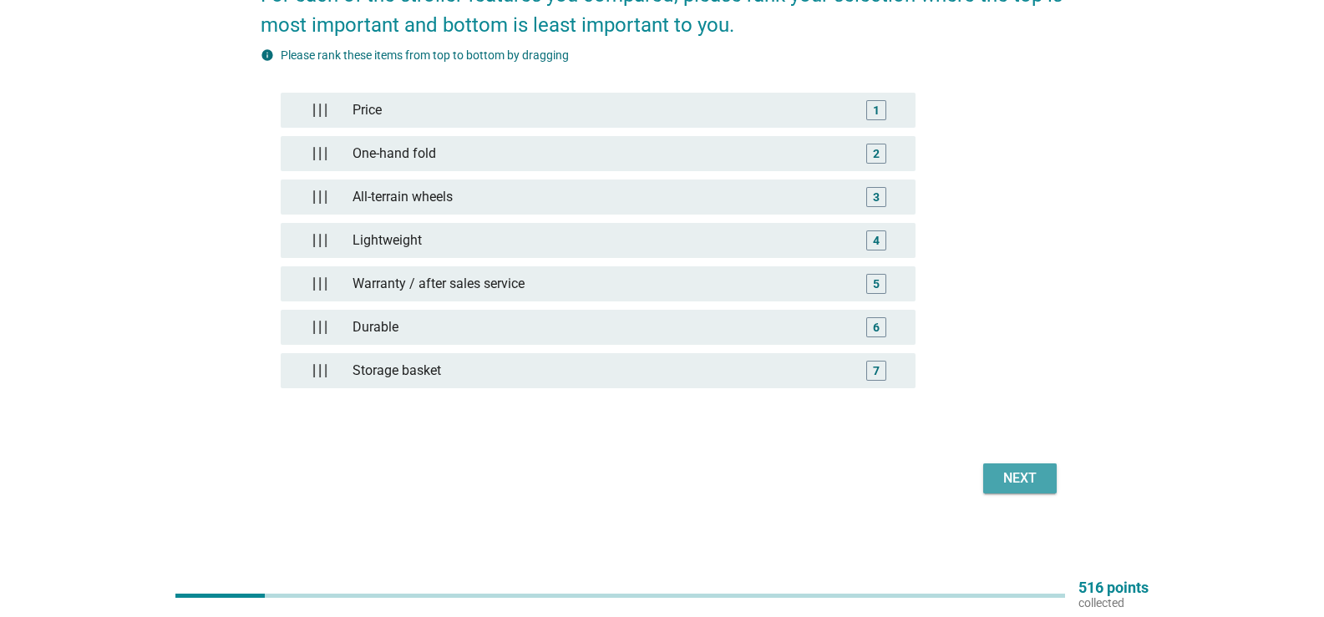
click at [1009, 467] on button "Next" at bounding box center [1020, 479] width 74 height 30
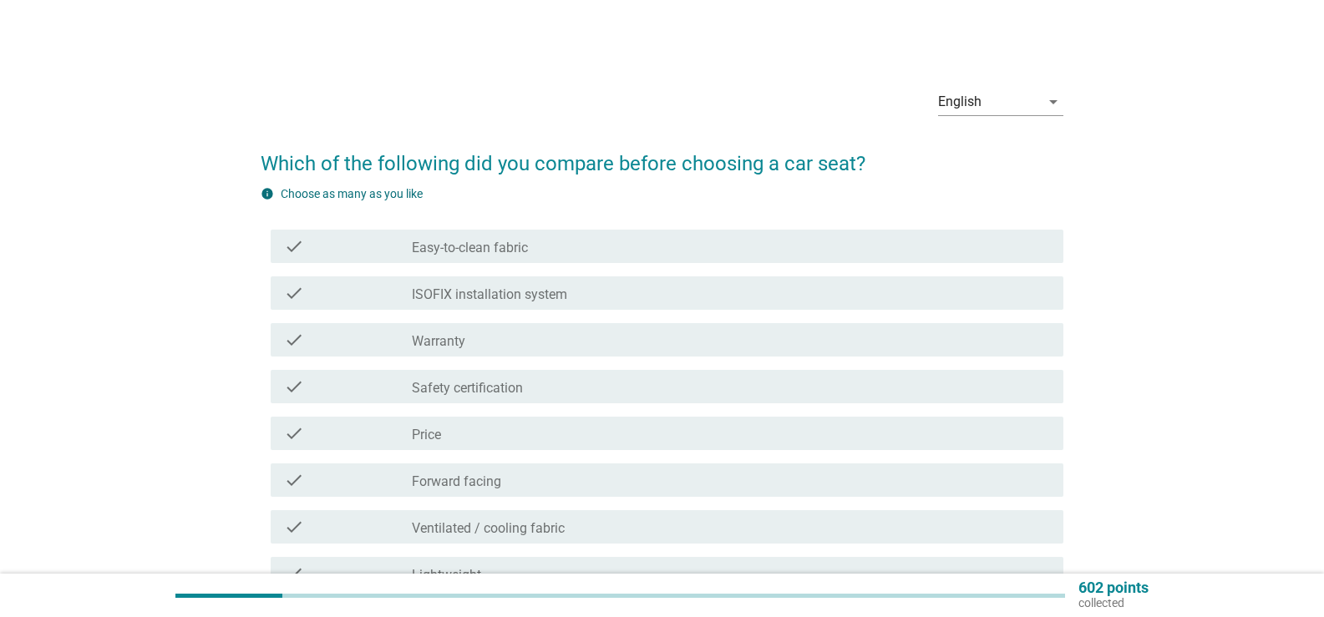
click at [497, 287] on label "ISOFIX installation system" at bounding box center [489, 295] width 155 height 17
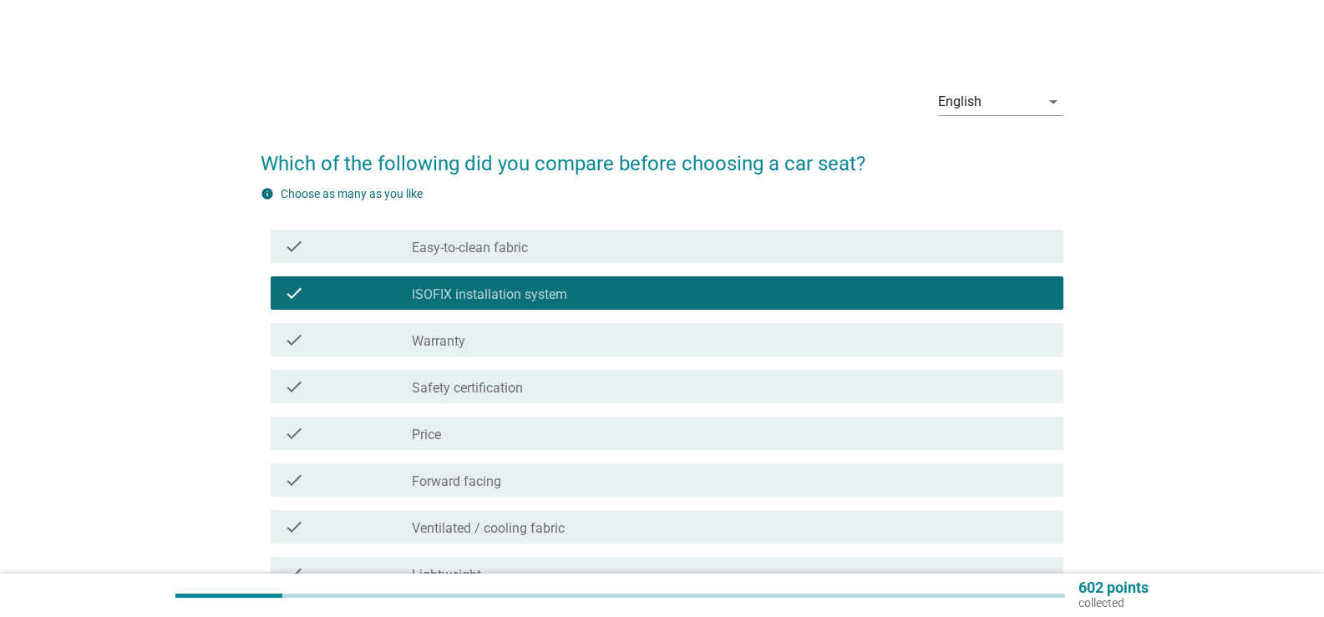
click at [479, 346] on div "check_box_outline_blank Warranty" at bounding box center [731, 340] width 638 height 20
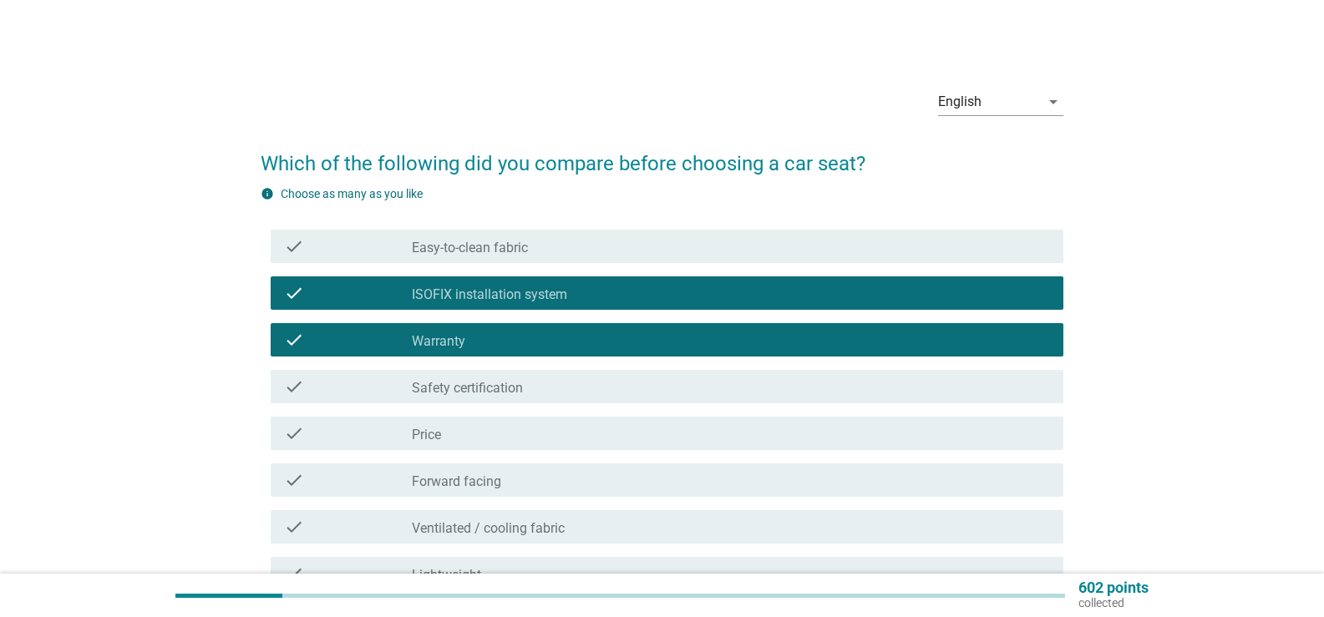
click at [489, 389] on label "Safety certification" at bounding box center [467, 388] width 111 height 17
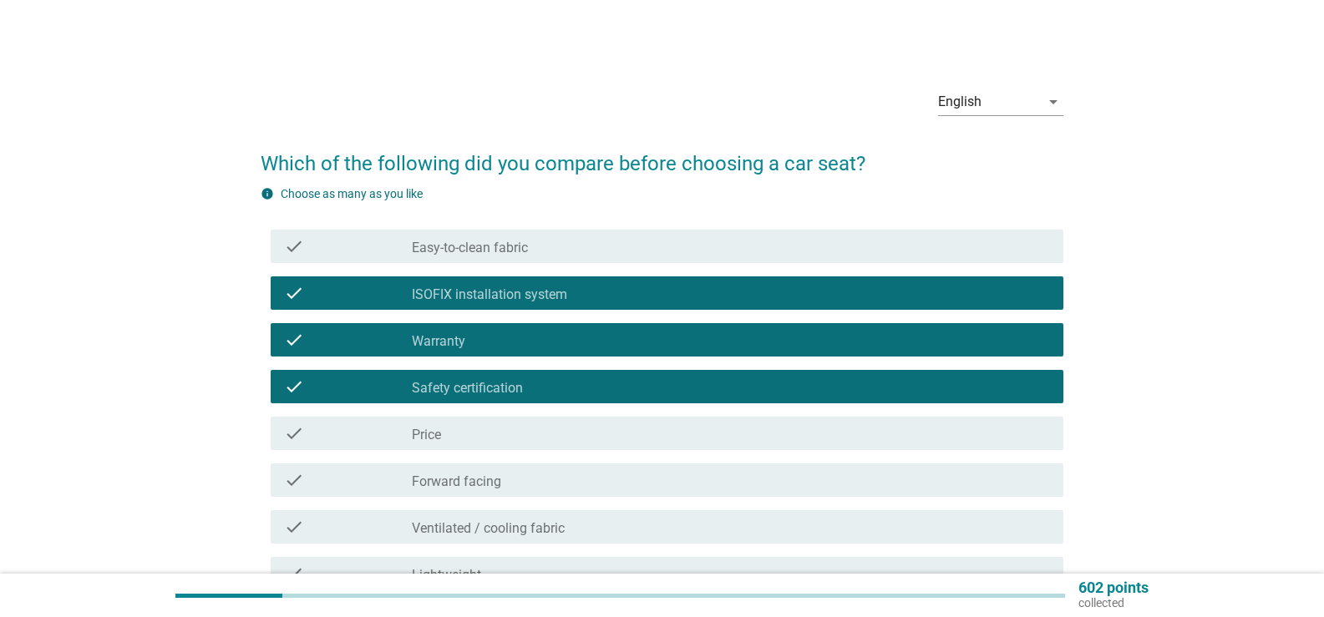
click at [506, 435] on div "check_box_outline_blank Price" at bounding box center [731, 434] width 638 height 20
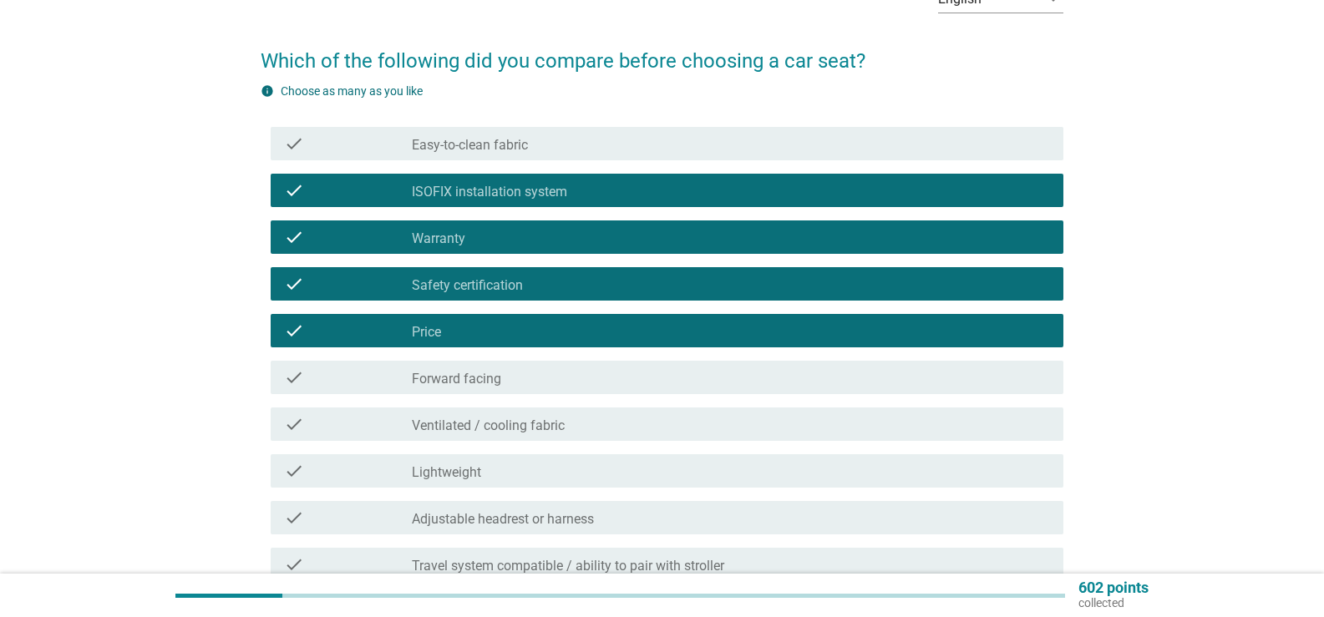
scroll to position [251, 0]
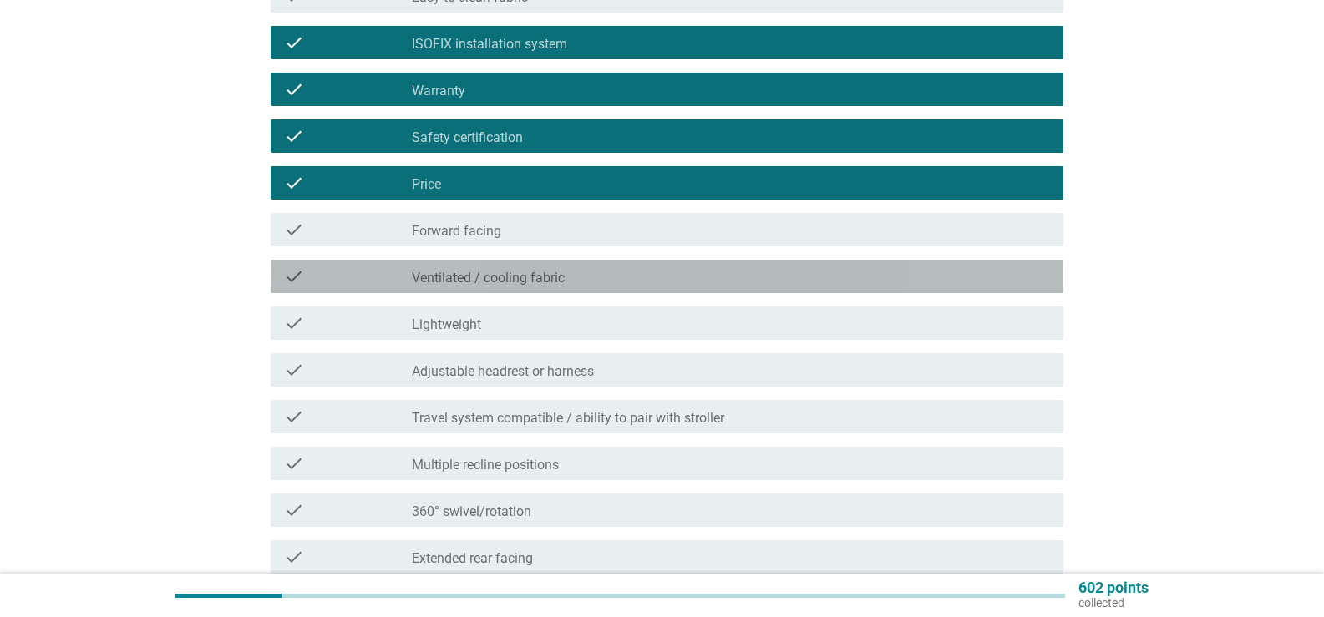
click at [557, 275] on label "Ventilated / cooling fabric" at bounding box center [488, 278] width 153 height 17
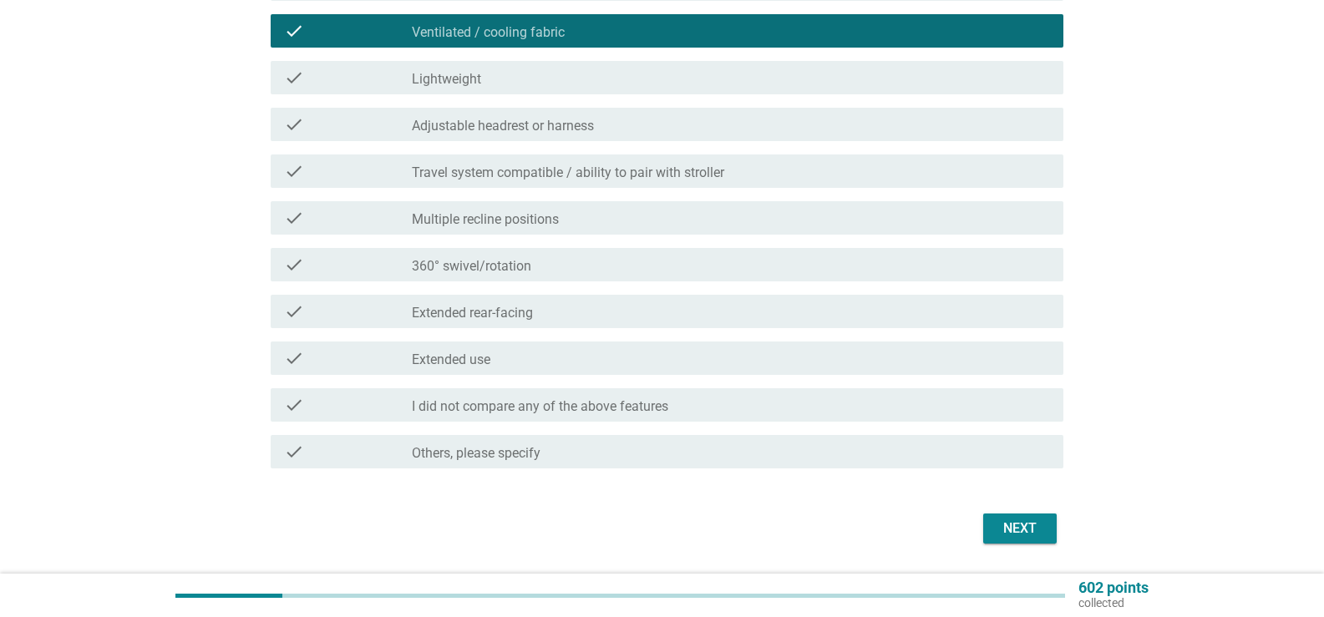
scroll to position [501, 0]
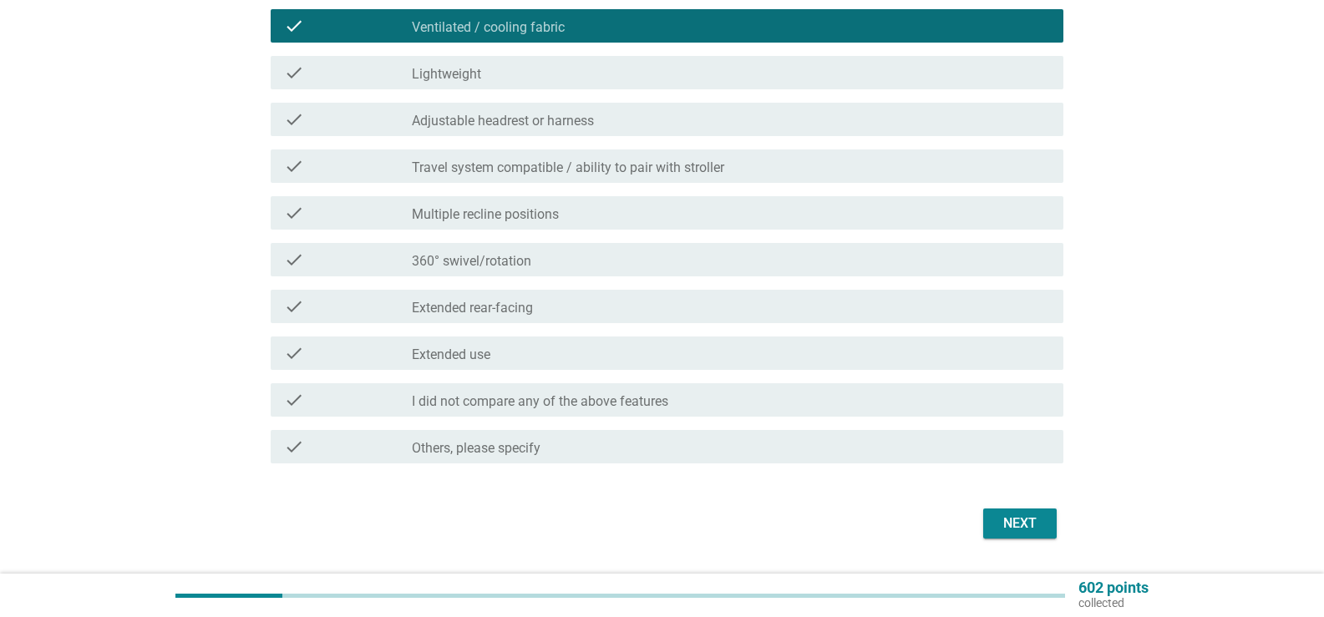
click at [530, 121] on label "Adjustable headrest or harness" at bounding box center [503, 121] width 182 height 17
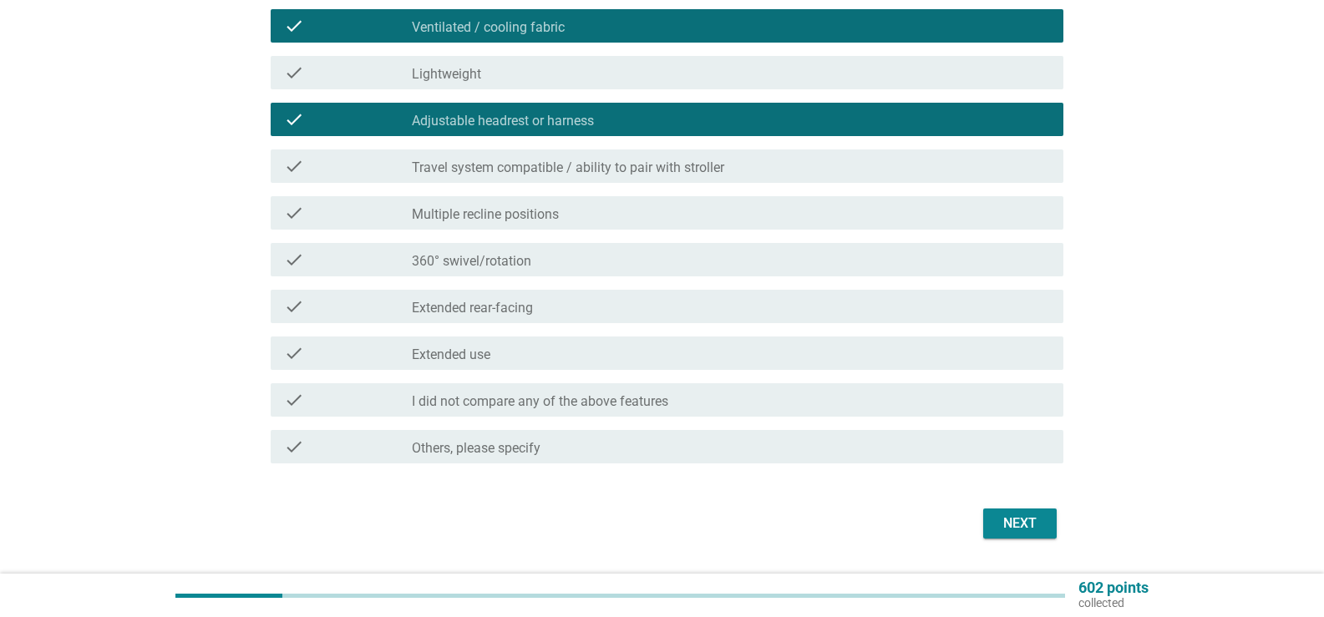
click at [513, 262] on label "360° swivel/rotation" at bounding box center [471, 261] width 119 height 17
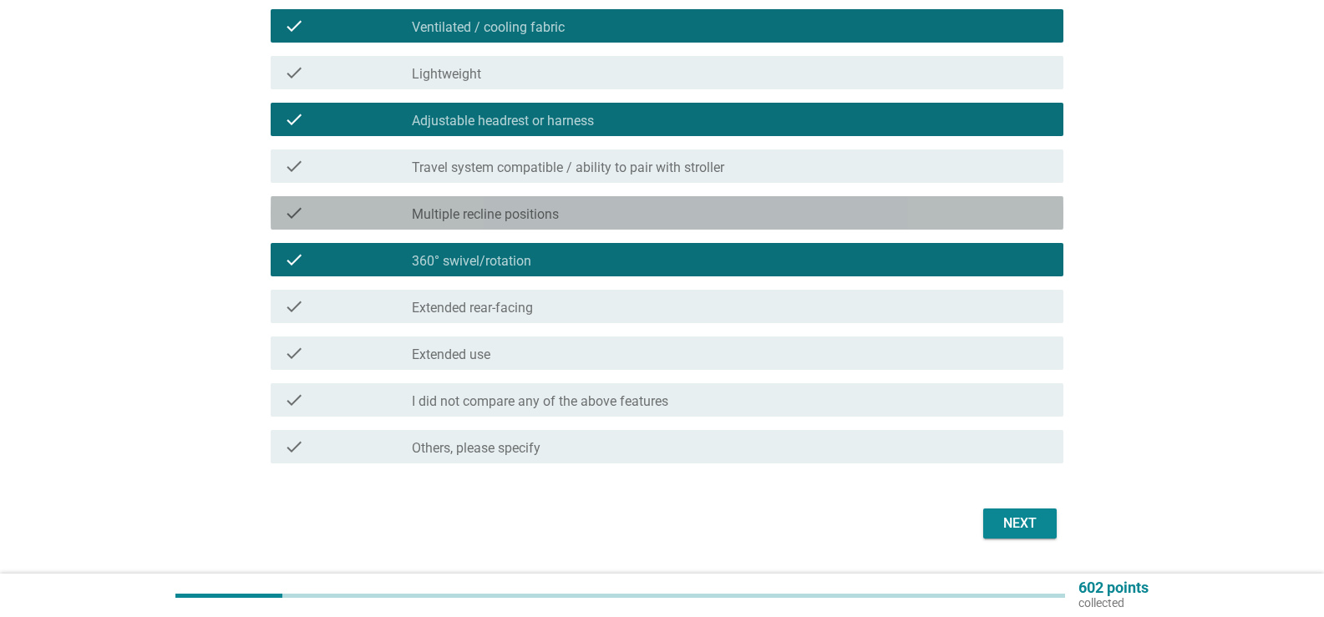
click at [674, 208] on div "check_box_outline_blank Multiple recline positions" at bounding box center [731, 213] width 638 height 20
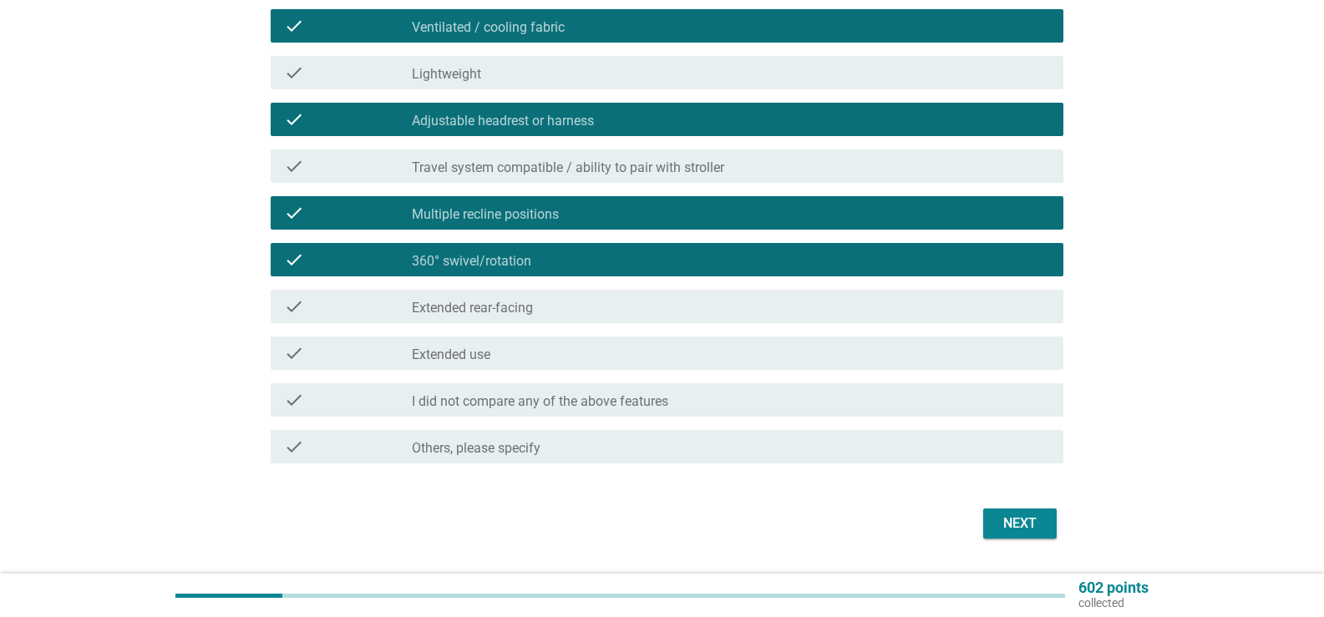
click at [1019, 526] on div "Next" at bounding box center [1020, 524] width 47 height 20
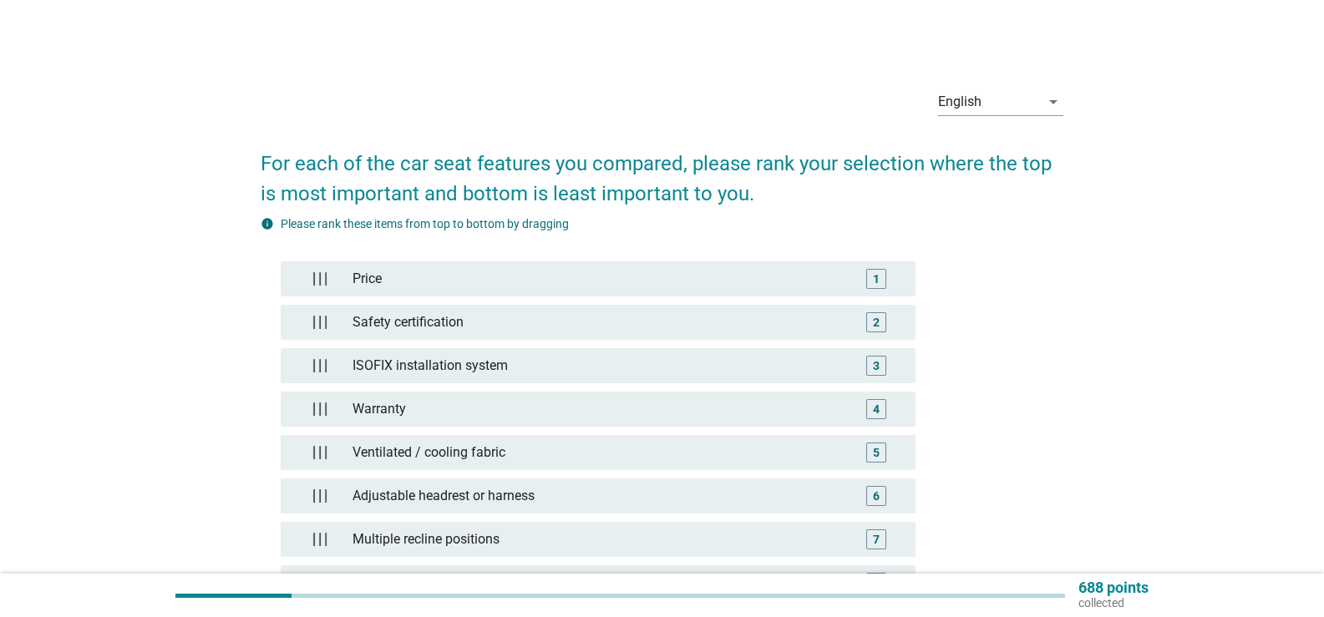
scroll to position [212, 0]
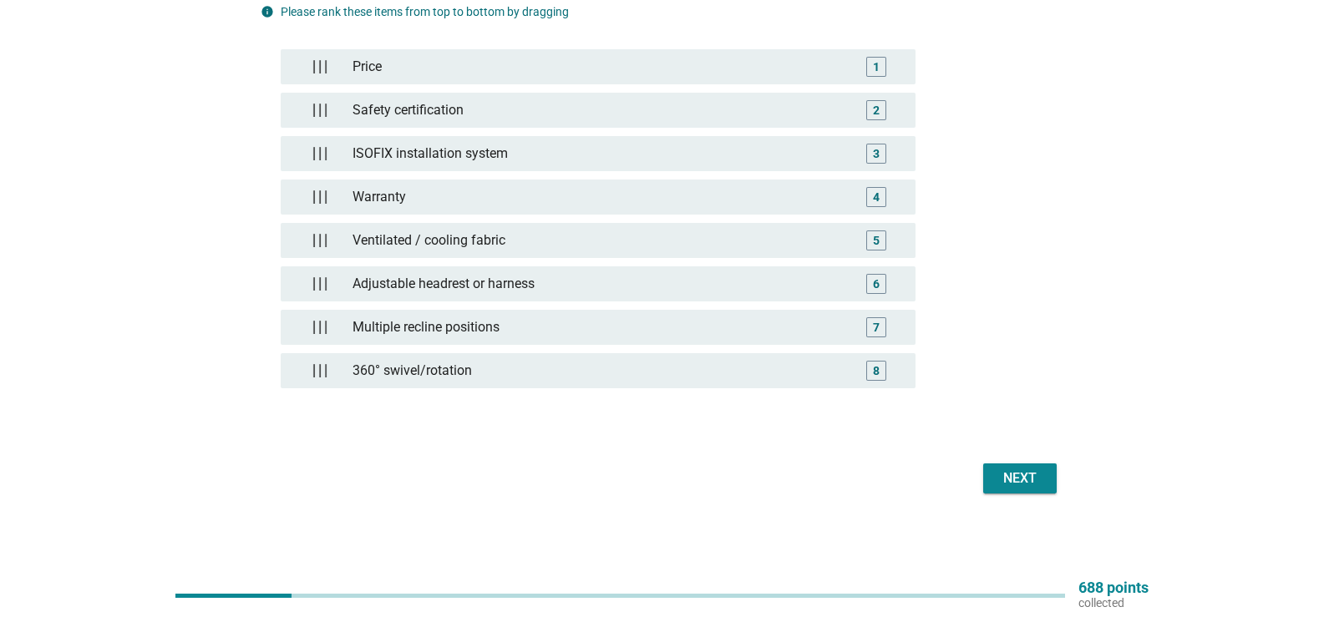
click at [1024, 480] on div "Next" at bounding box center [1020, 479] width 47 height 20
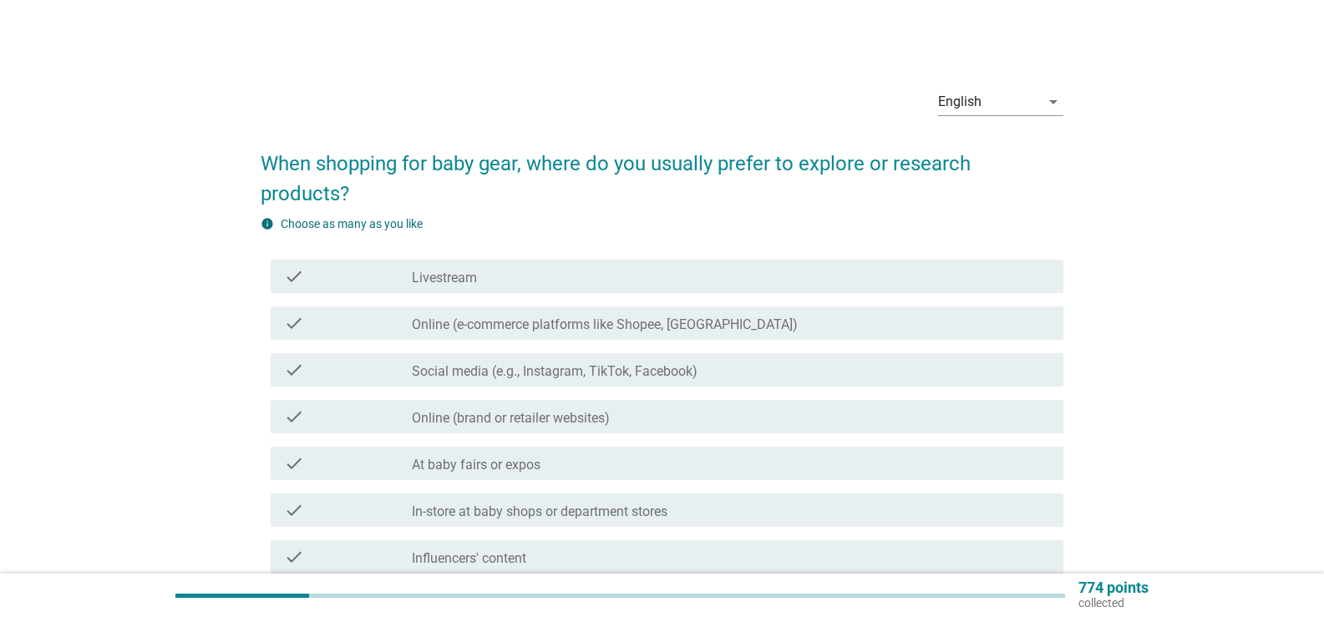
click at [501, 329] on label "Online (e-commerce platforms like Shopee, [GEOGRAPHIC_DATA])" at bounding box center [605, 325] width 386 height 17
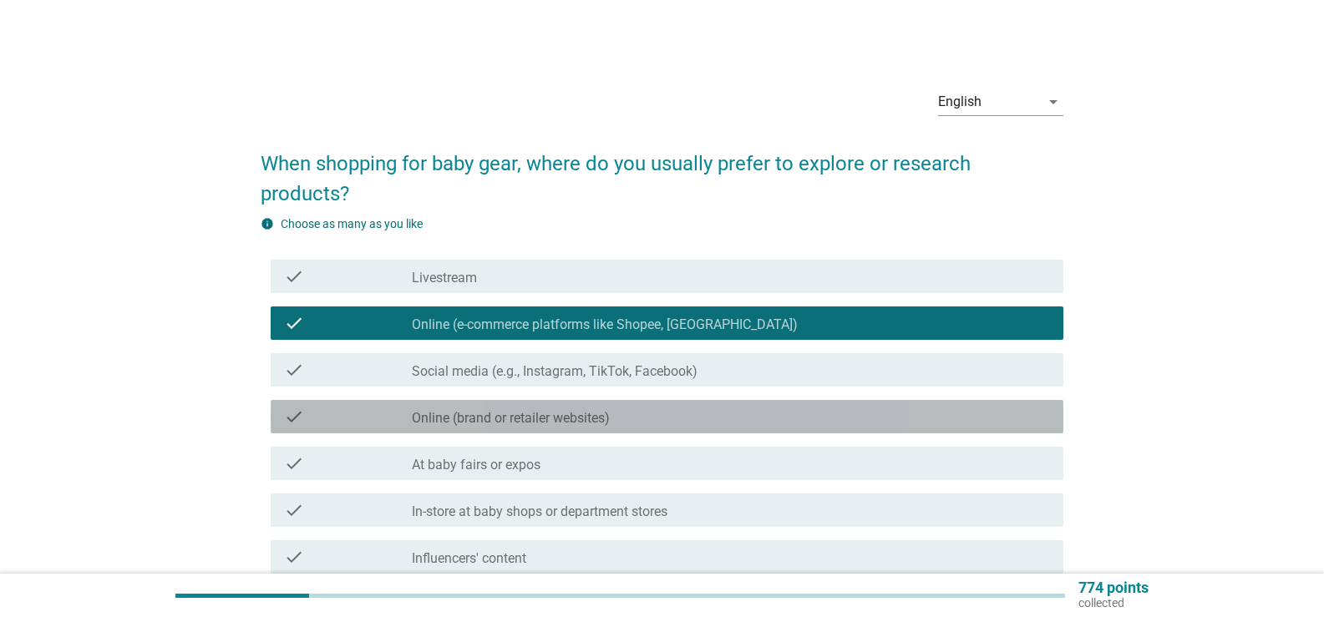
click at [519, 423] on label "Online (brand or retailer websites)" at bounding box center [511, 418] width 198 height 17
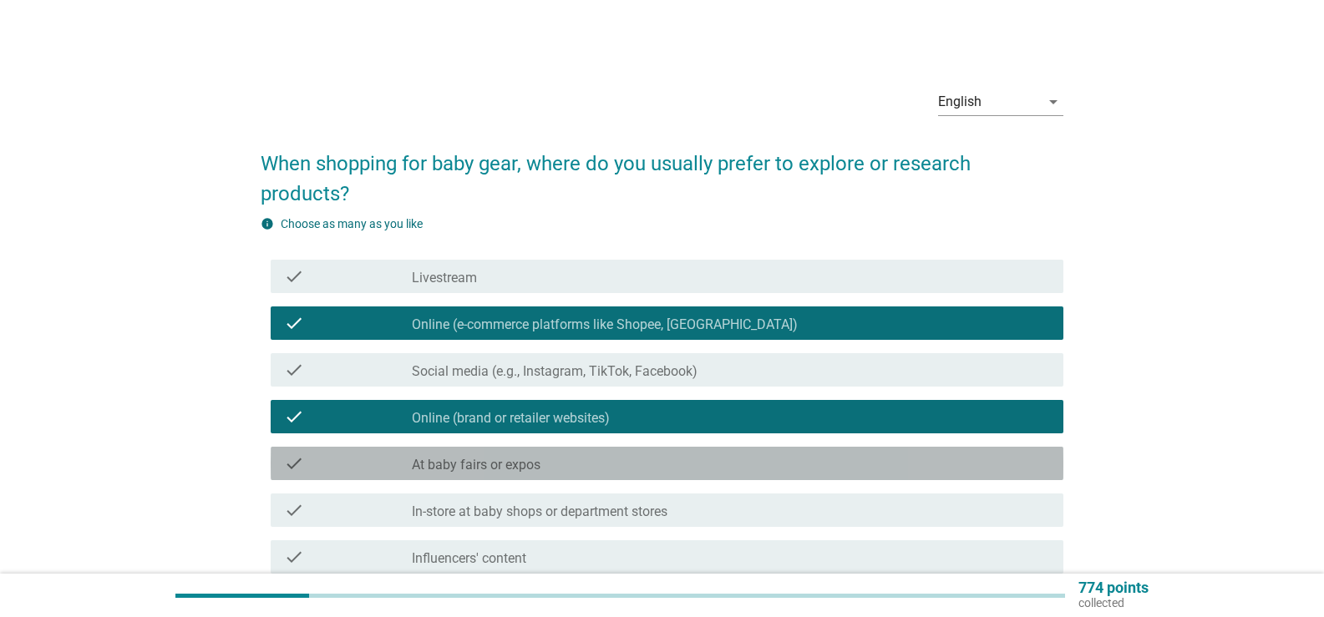
click at [526, 466] on label "At baby fairs or expos" at bounding box center [476, 465] width 129 height 17
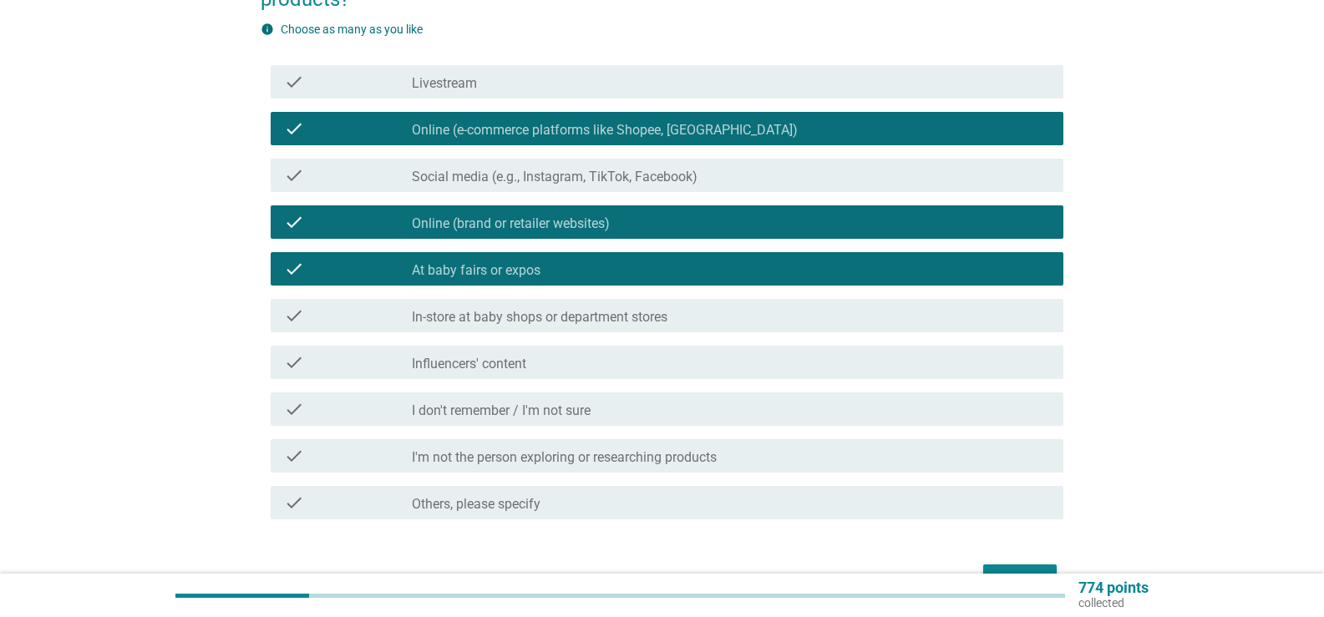
scroll to position [251, 0]
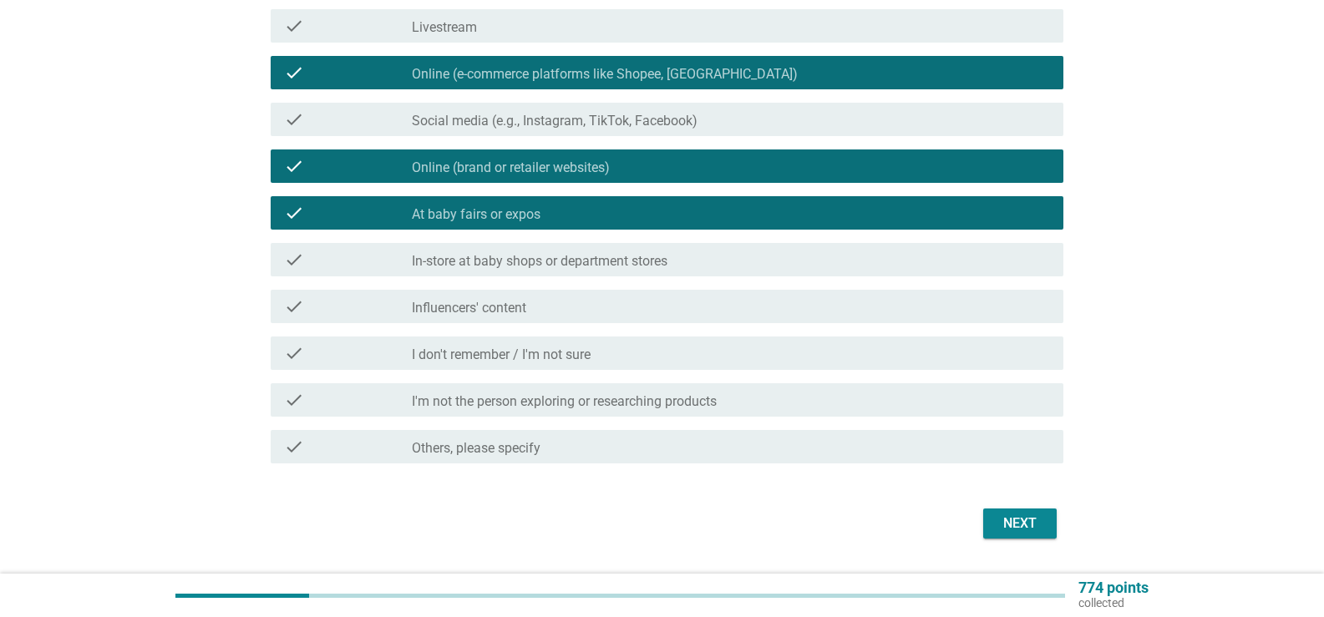
click at [591, 258] on label "In-store at baby shops or department stores" at bounding box center [540, 261] width 256 height 17
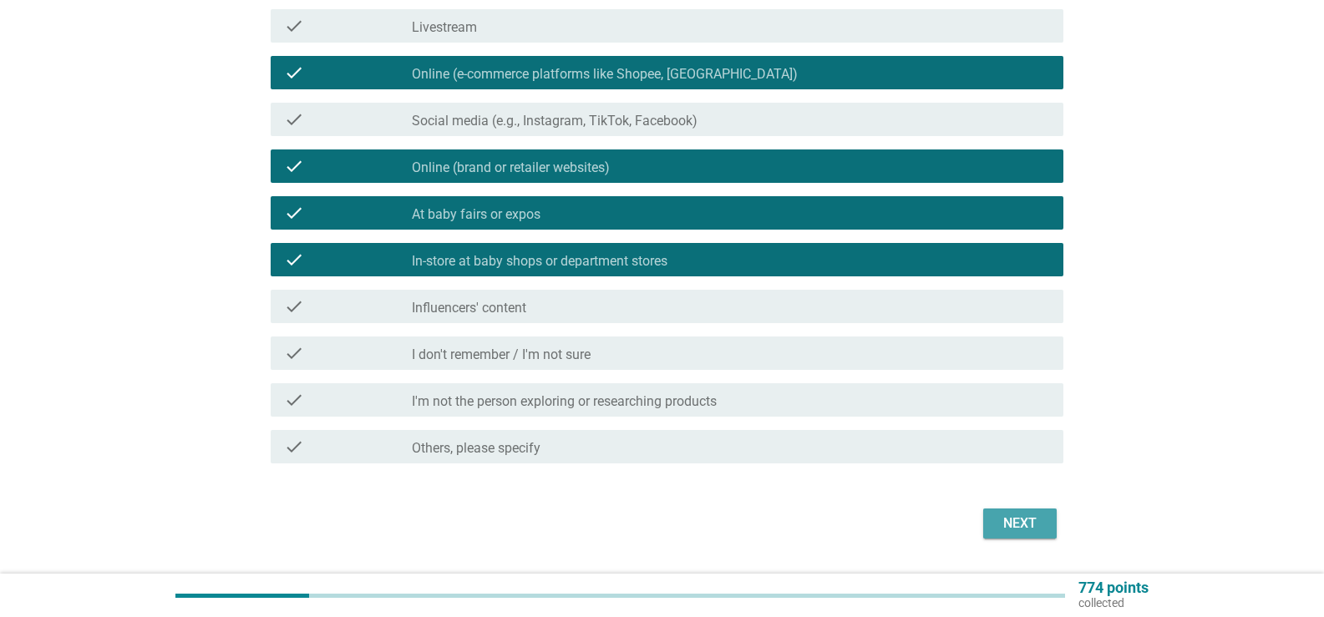
click at [1047, 523] on button "Next" at bounding box center [1020, 524] width 74 height 30
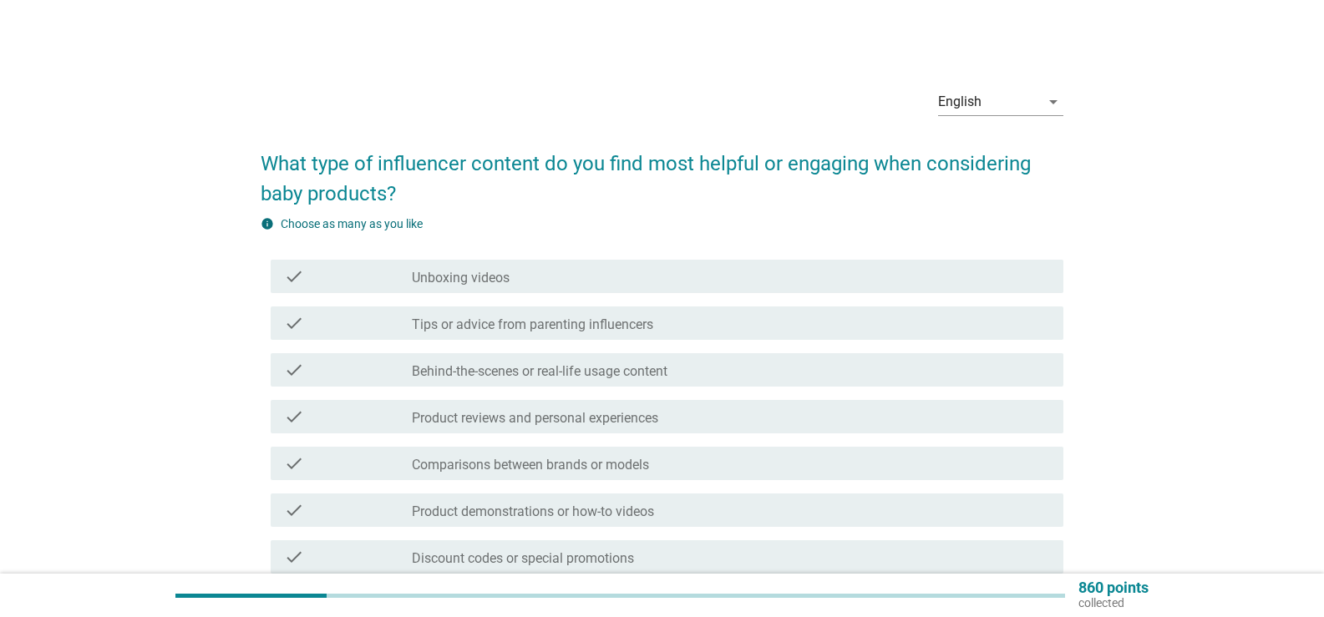
click at [526, 368] on label "Behind-the-scenes or real-life usage content" at bounding box center [540, 371] width 256 height 17
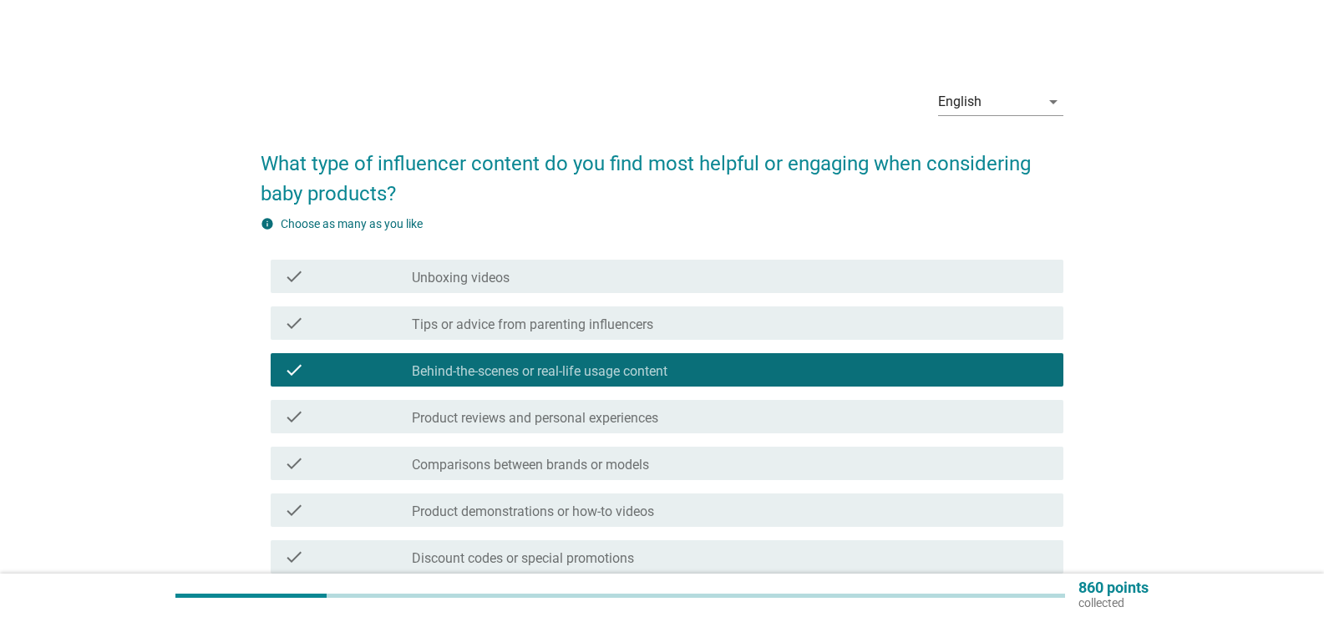
scroll to position [167, 0]
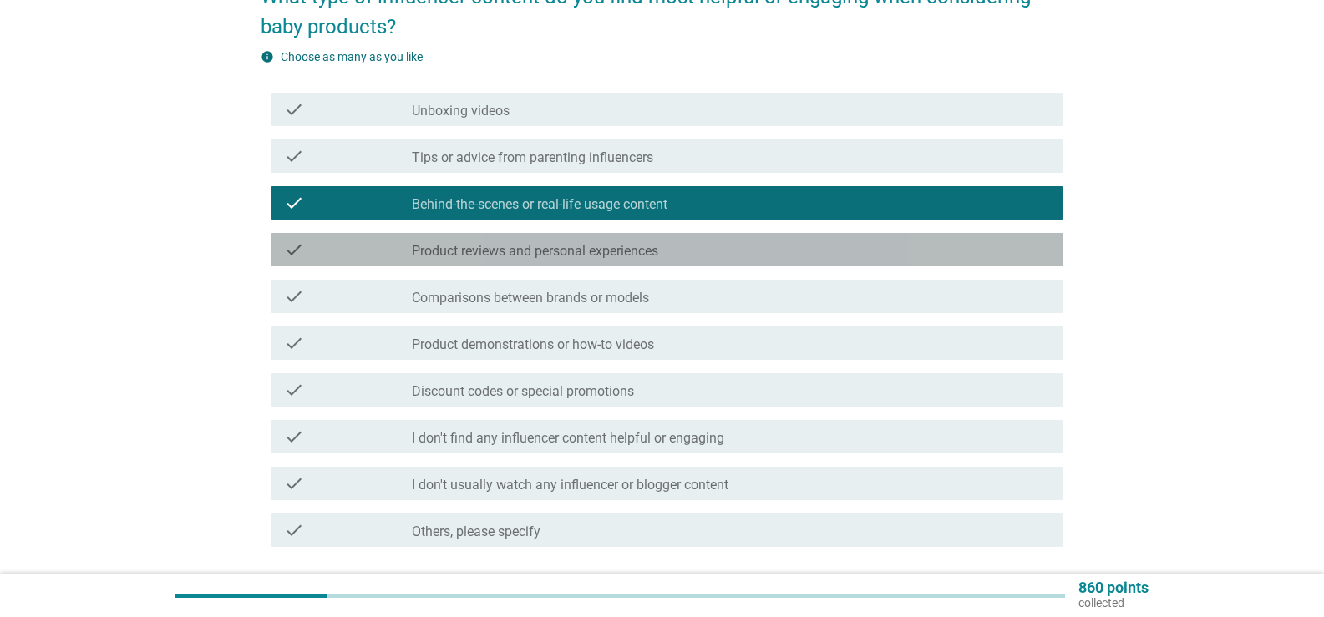
click at [550, 249] on label "Product reviews and personal experiences" at bounding box center [535, 251] width 246 height 17
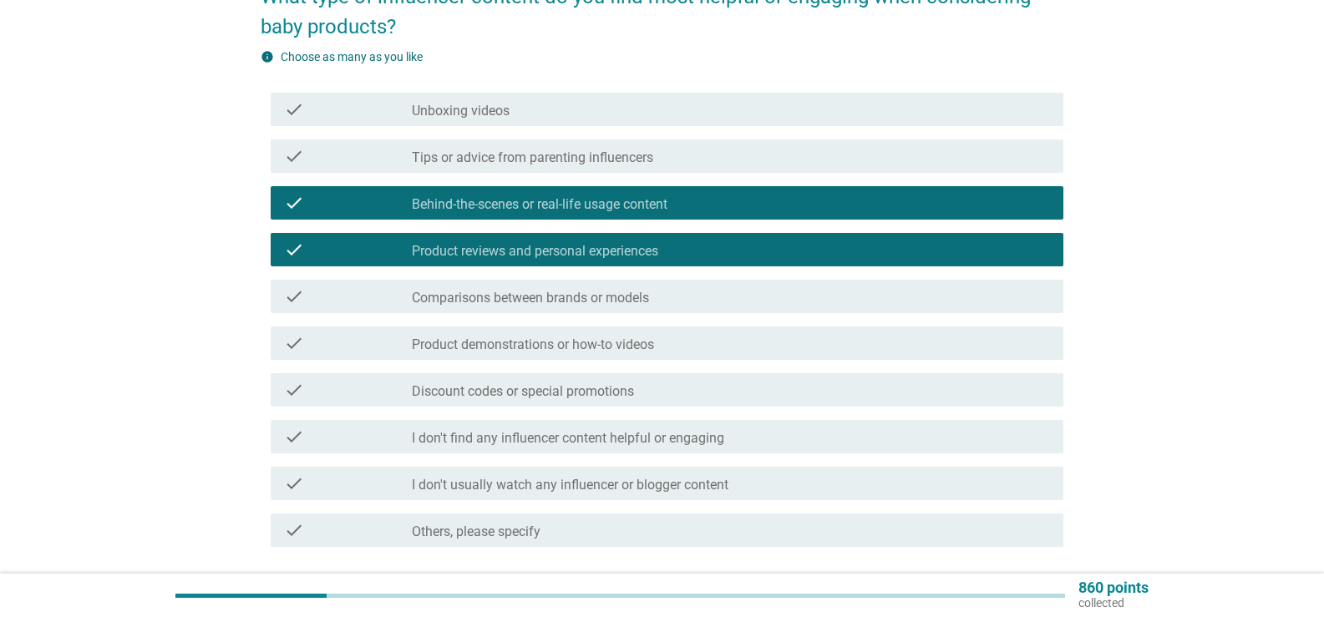
click at [553, 337] on label "Product demonstrations or how-to videos" at bounding box center [533, 345] width 242 height 17
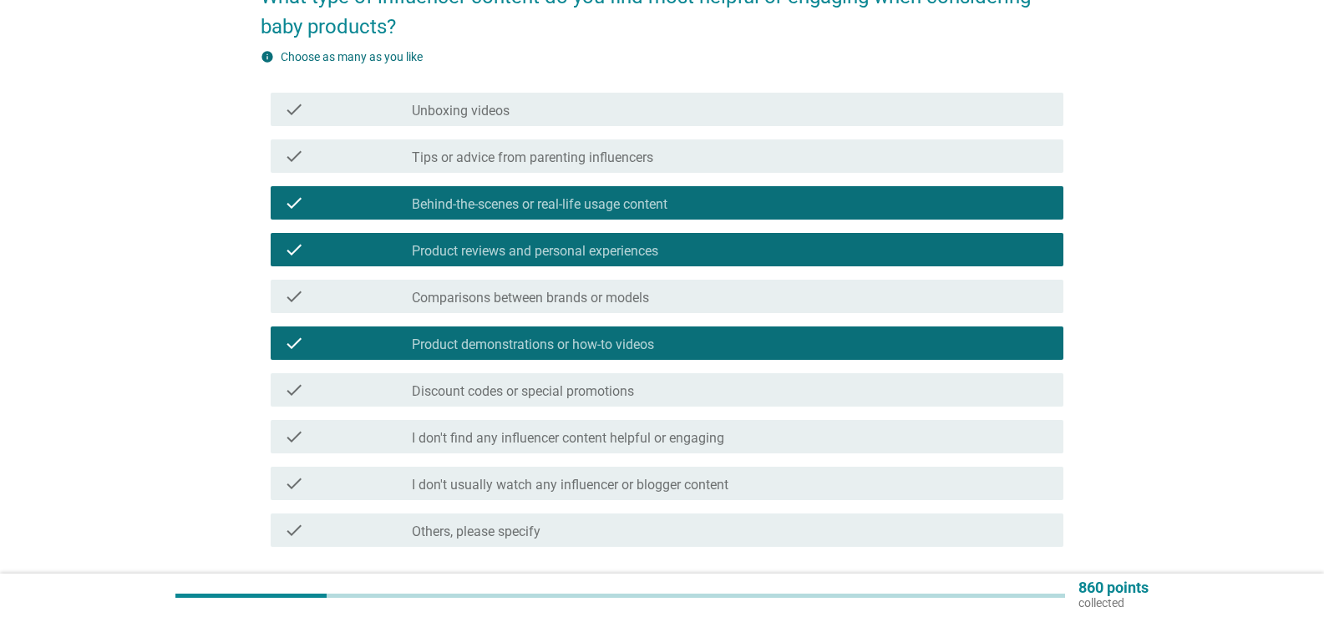
scroll to position [296, 0]
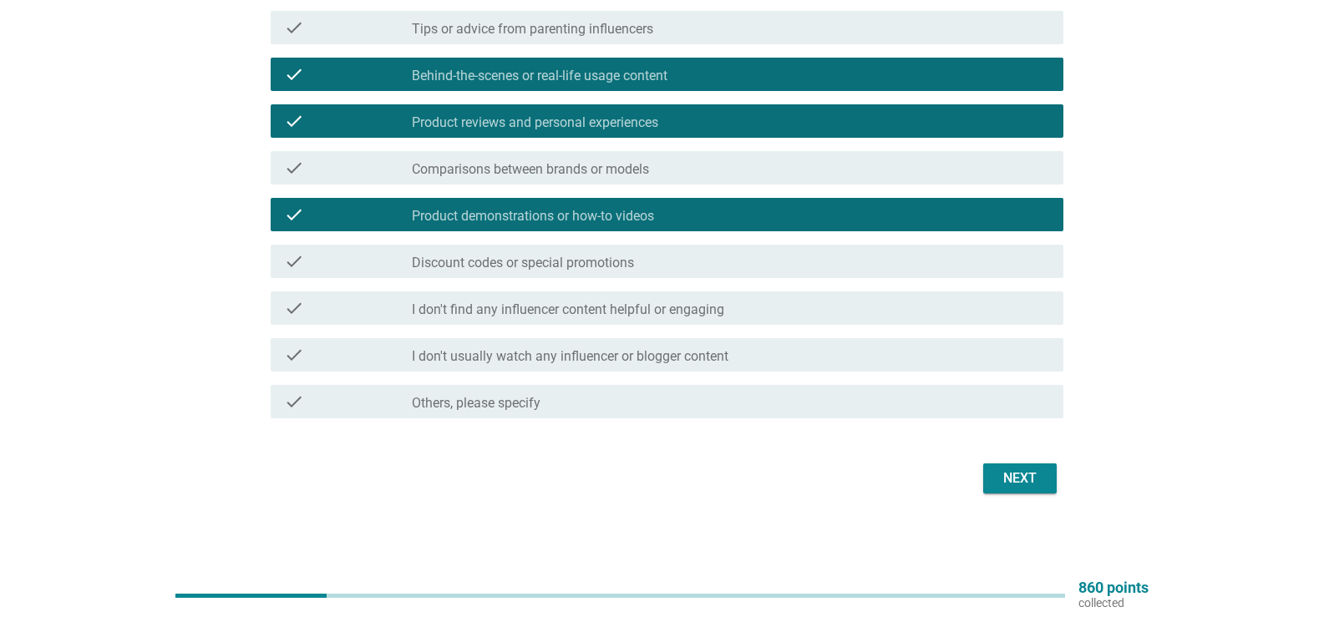
click at [1031, 480] on div "Next" at bounding box center [1020, 479] width 47 height 20
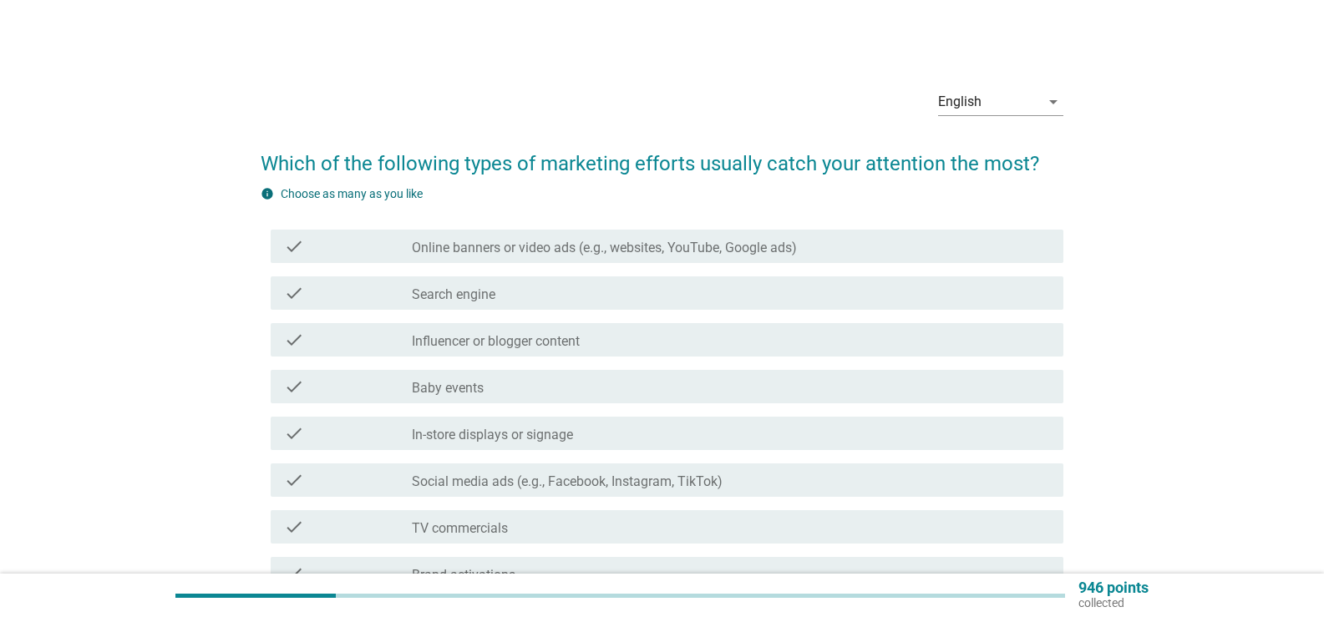
click at [464, 379] on div "check_box_outline_blank Baby events" at bounding box center [731, 387] width 638 height 20
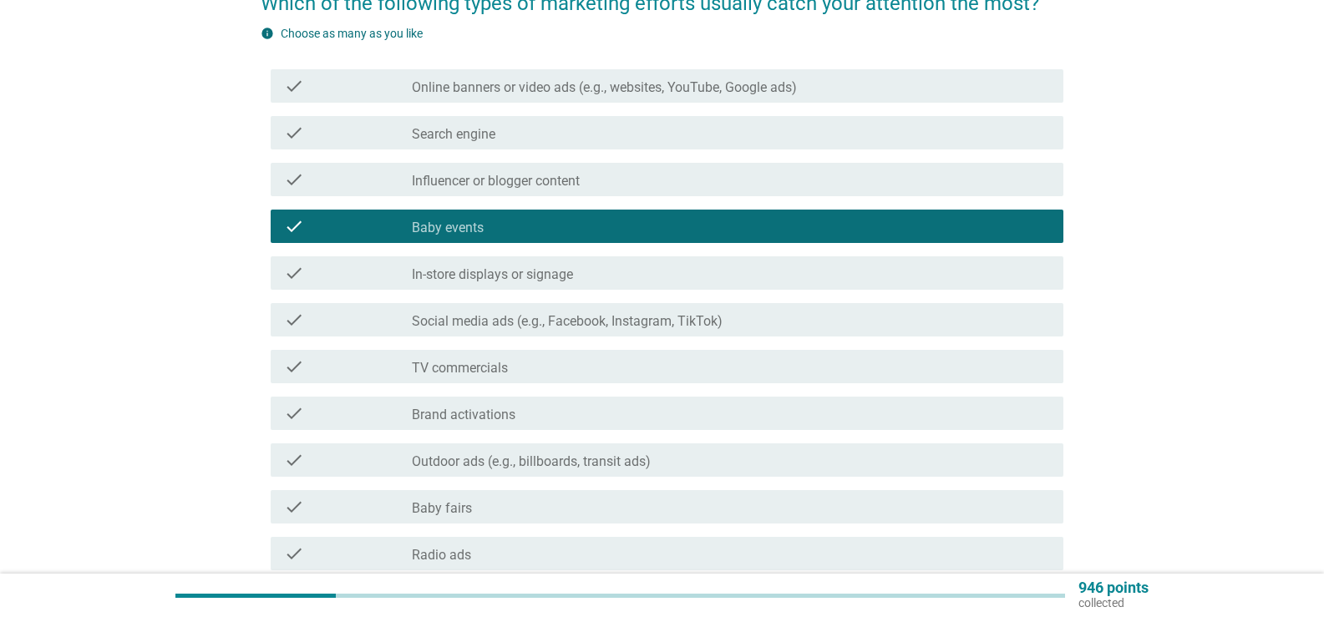
scroll to position [167, 0]
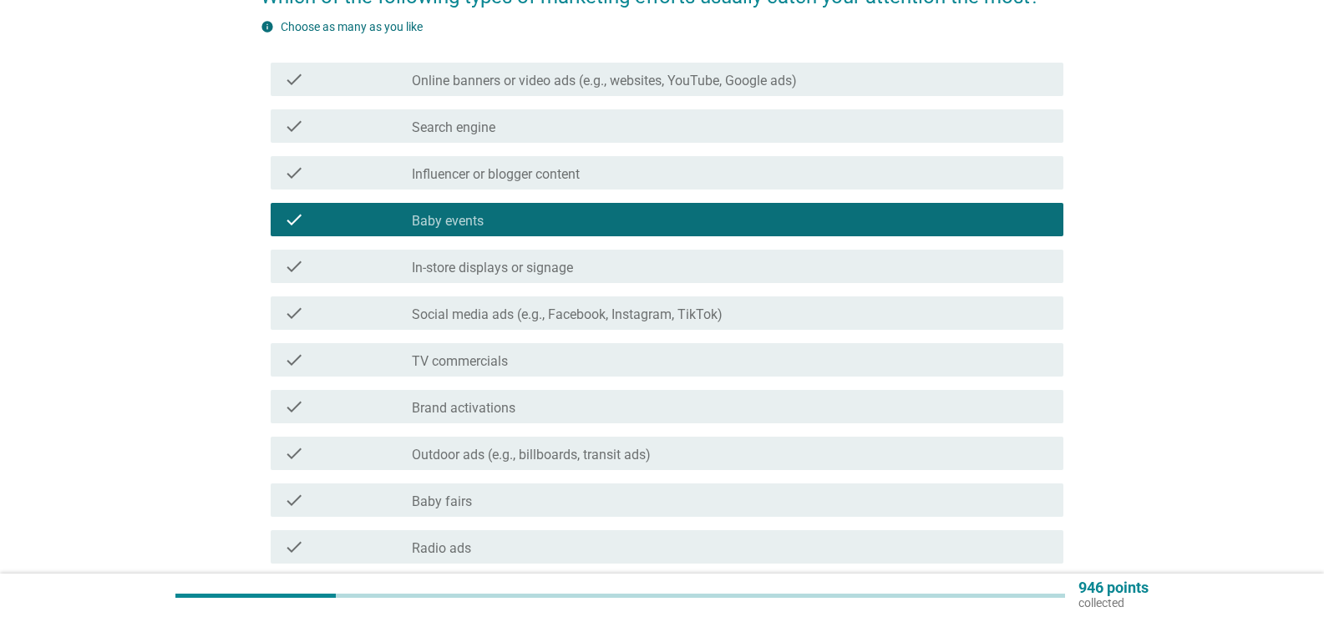
click at [521, 316] on label "Social media ads (e.g., Facebook, Instagram, TikTok)" at bounding box center [567, 315] width 311 height 17
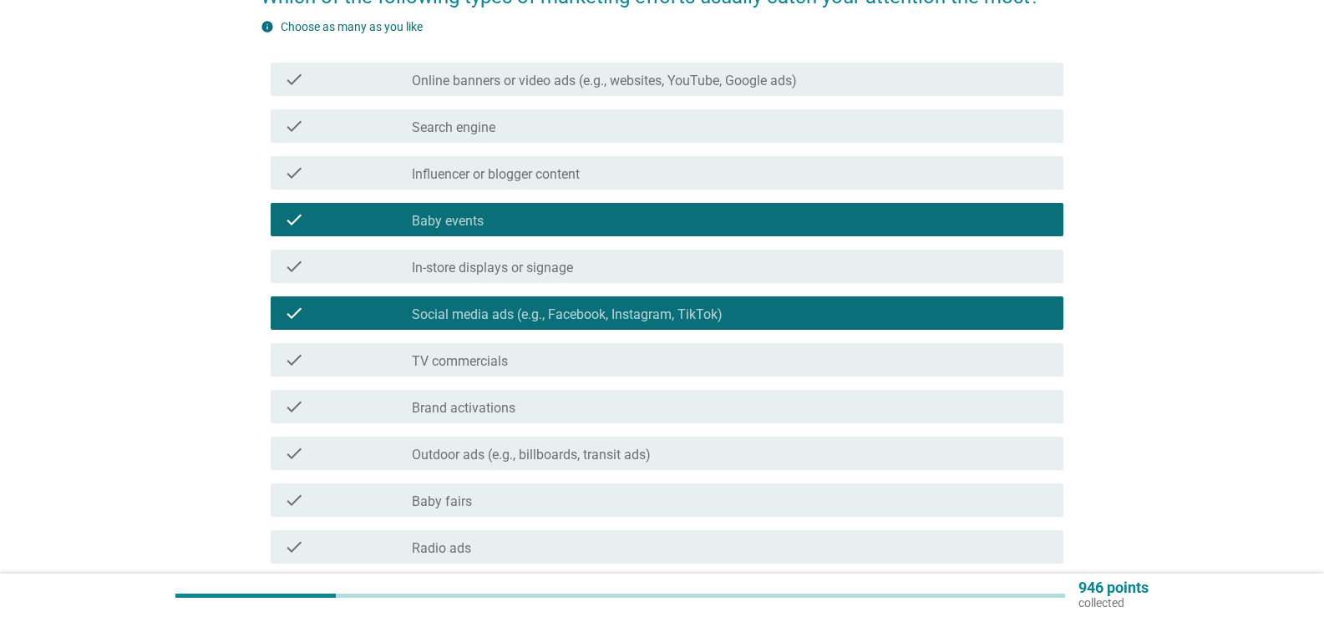
click at [511, 362] on div "check_box_outline_blank TV commercials" at bounding box center [731, 360] width 638 height 20
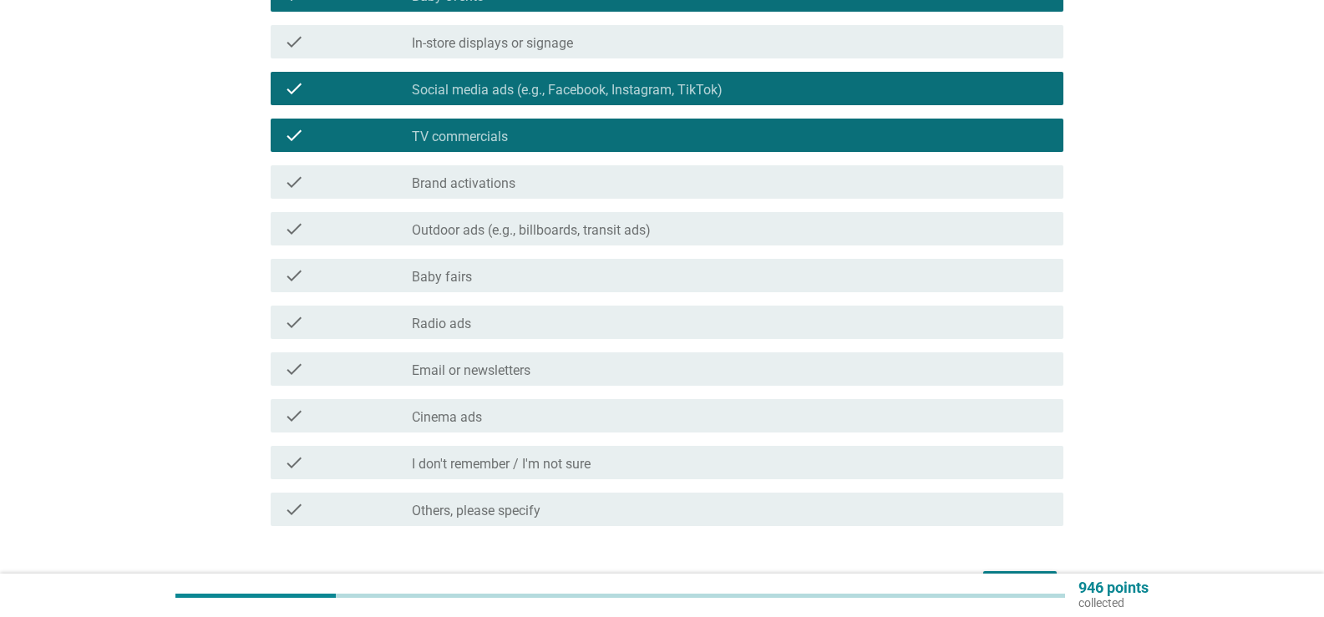
scroll to position [418, 0]
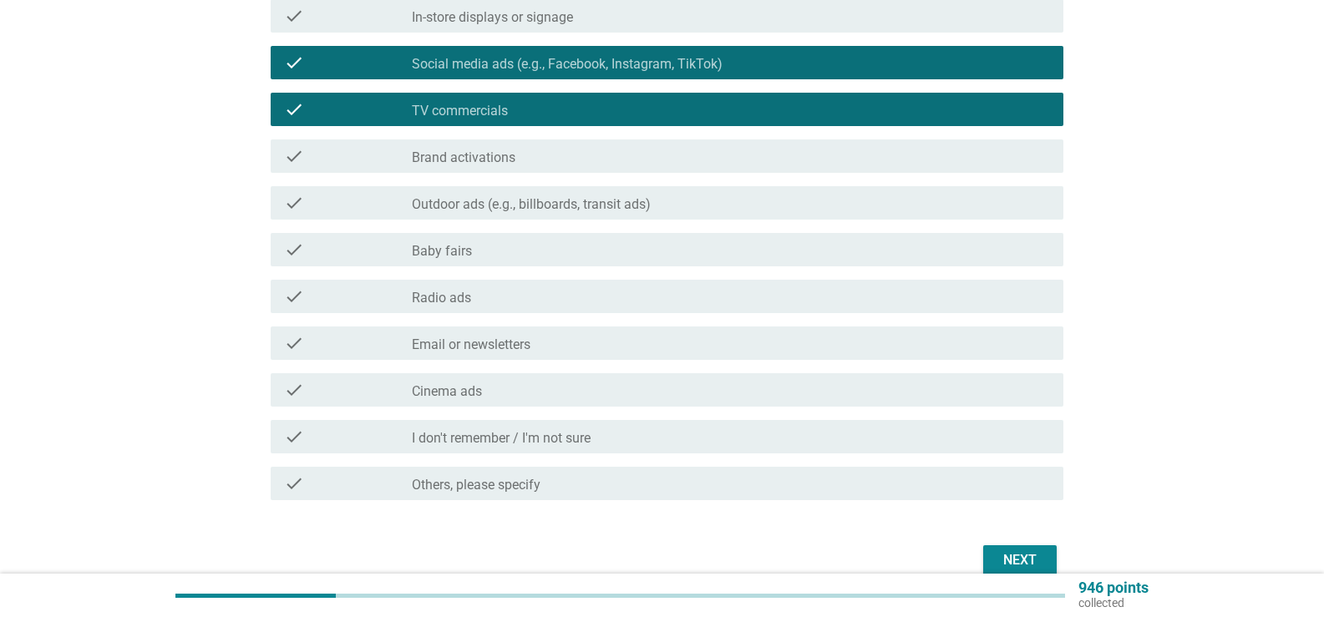
click at [524, 250] on div "check_box_outline_blank Baby fairs" at bounding box center [731, 250] width 638 height 20
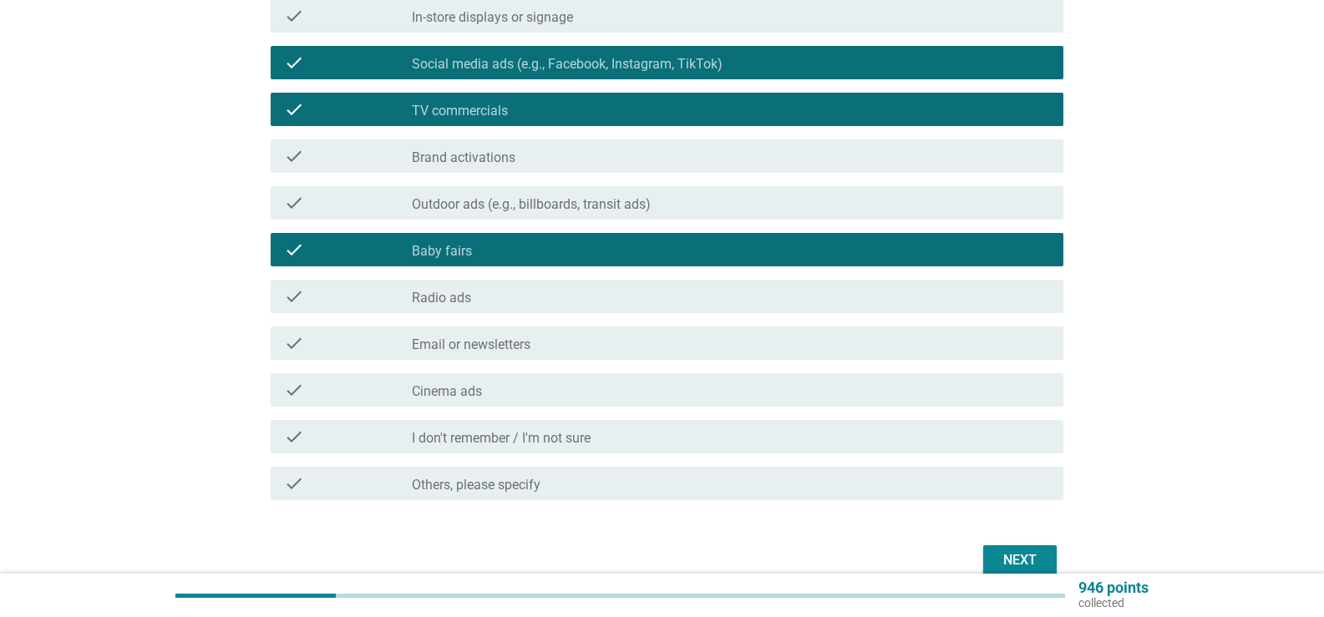
click at [1036, 556] on div "Next" at bounding box center [1020, 561] width 47 height 20
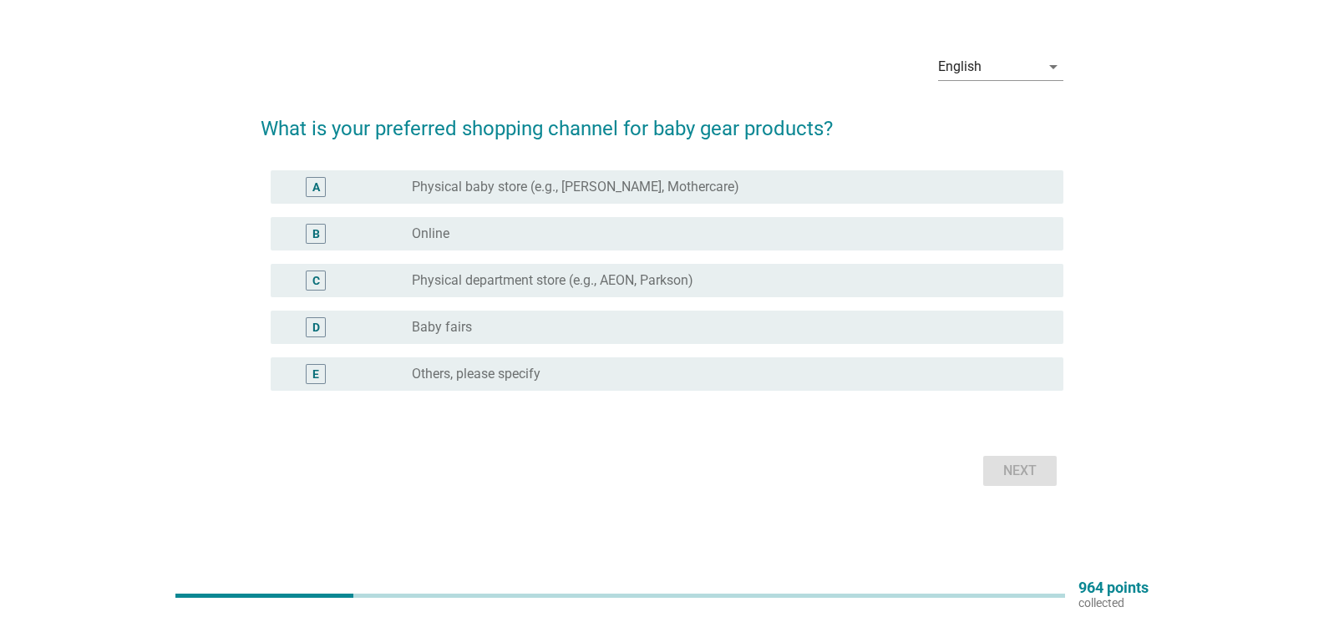
scroll to position [0, 0]
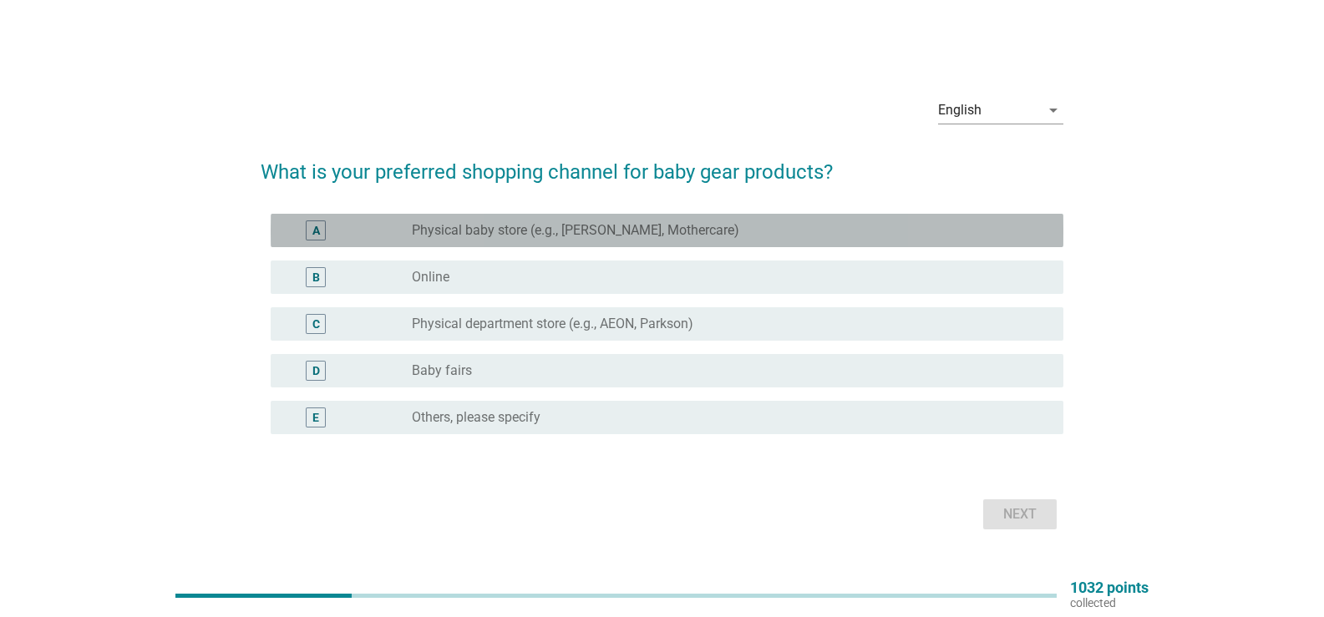
click at [489, 223] on label "Physical baby store (e.g., [PERSON_NAME], Mothercare)" at bounding box center [576, 230] width 328 height 17
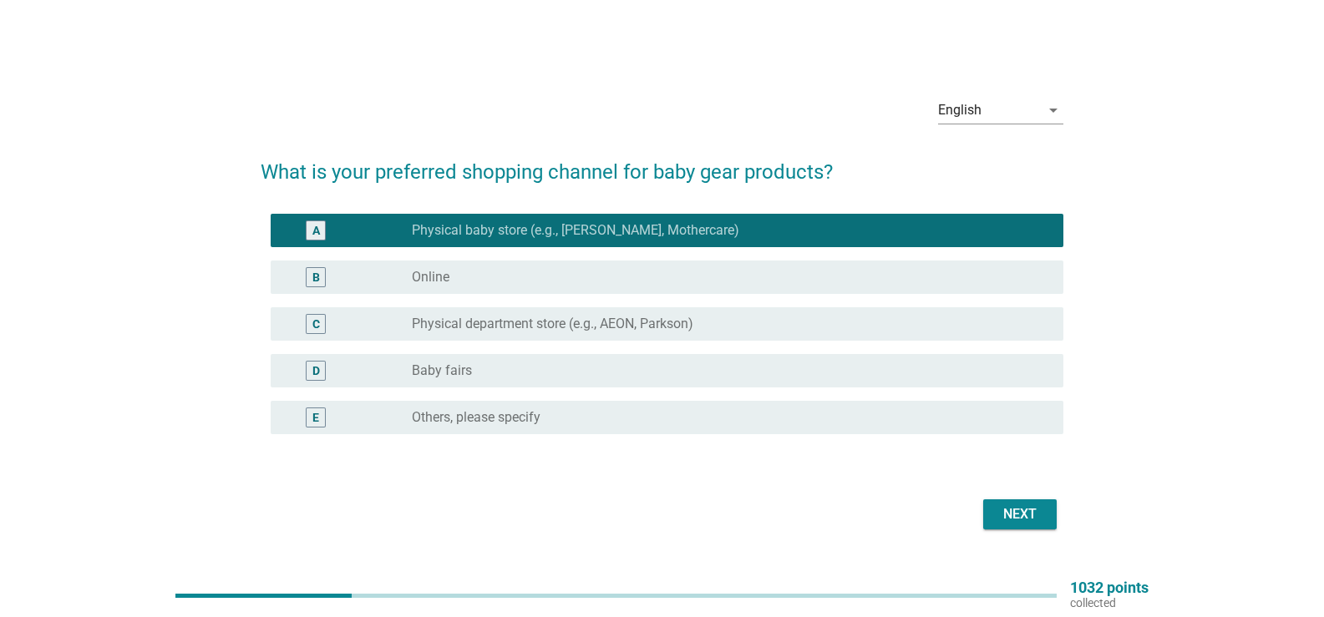
click at [1010, 514] on div "Next" at bounding box center [1020, 515] width 47 height 20
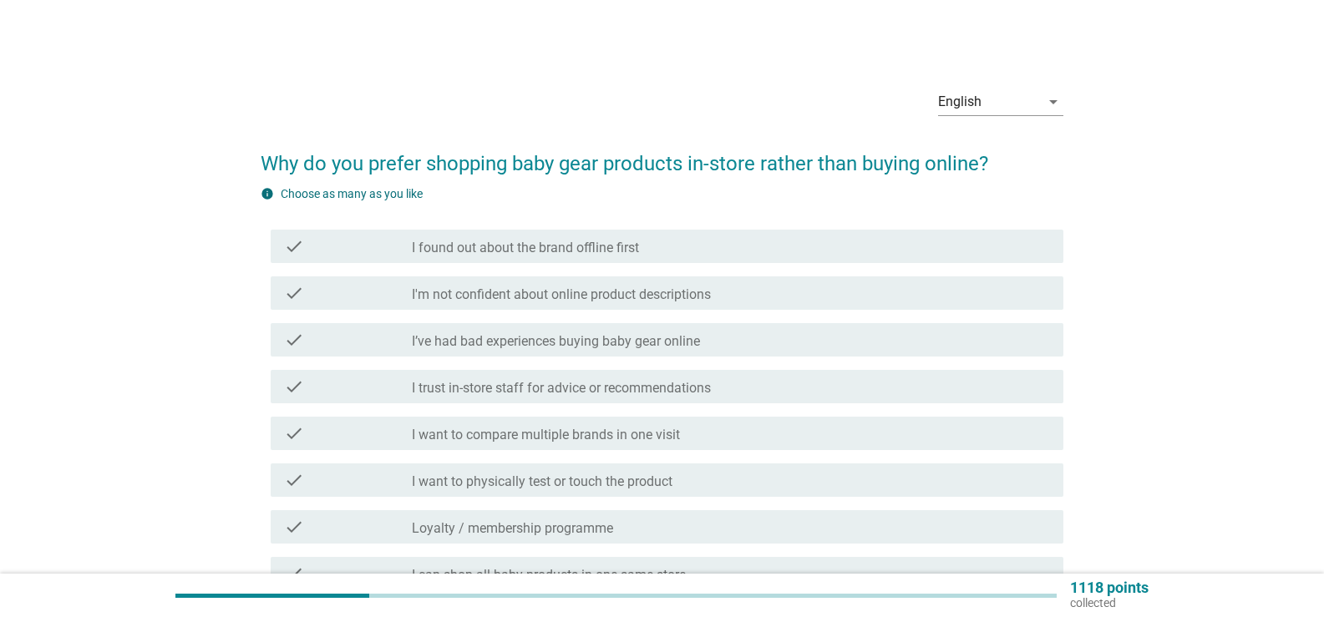
click at [542, 250] on label "I found out about the brand offline first" at bounding box center [525, 248] width 227 height 17
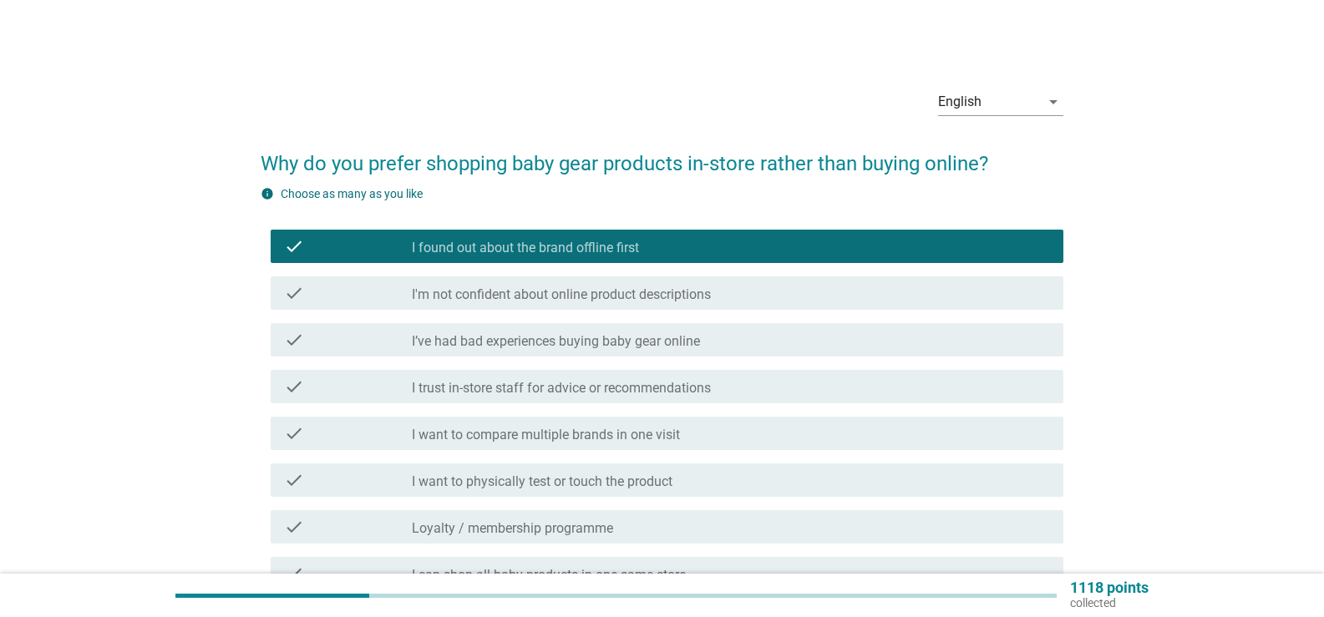
click at [556, 341] on label "I’ve had bad experiences buying baby gear online" at bounding box center [556, 341] width 288 height 17
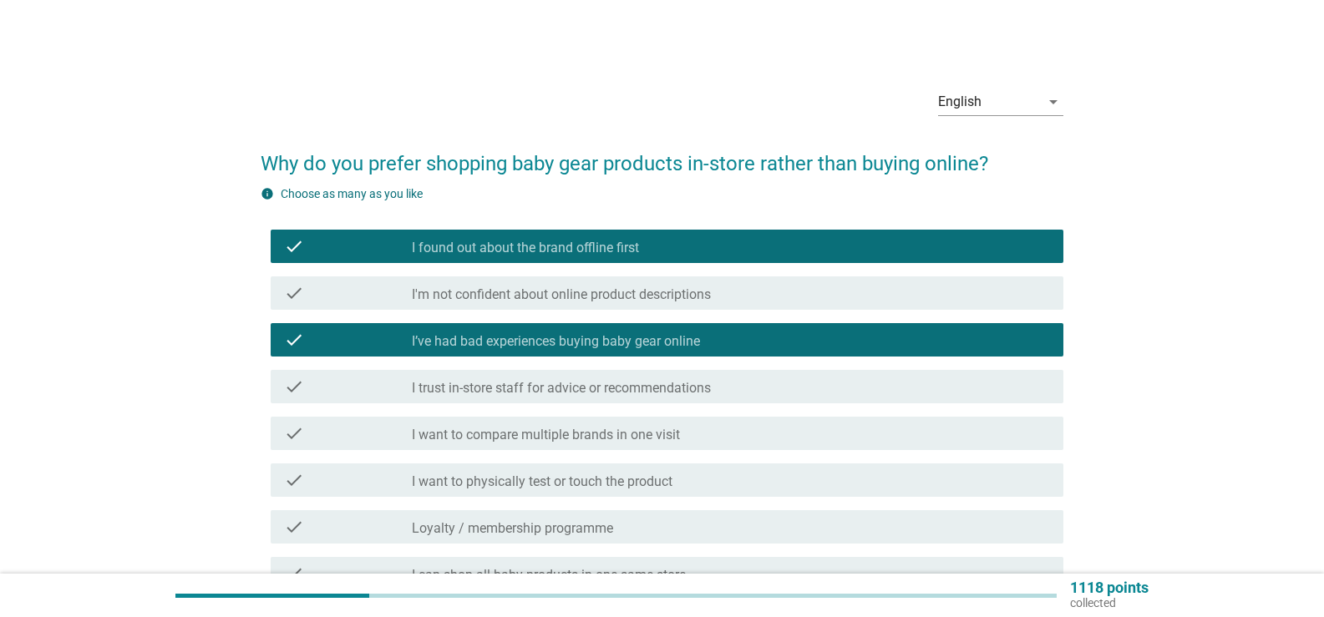
click at [560, 387] on label "I trust in-store staff for advice or recommendations" at bounding box center [561, 388] width 299 height 17
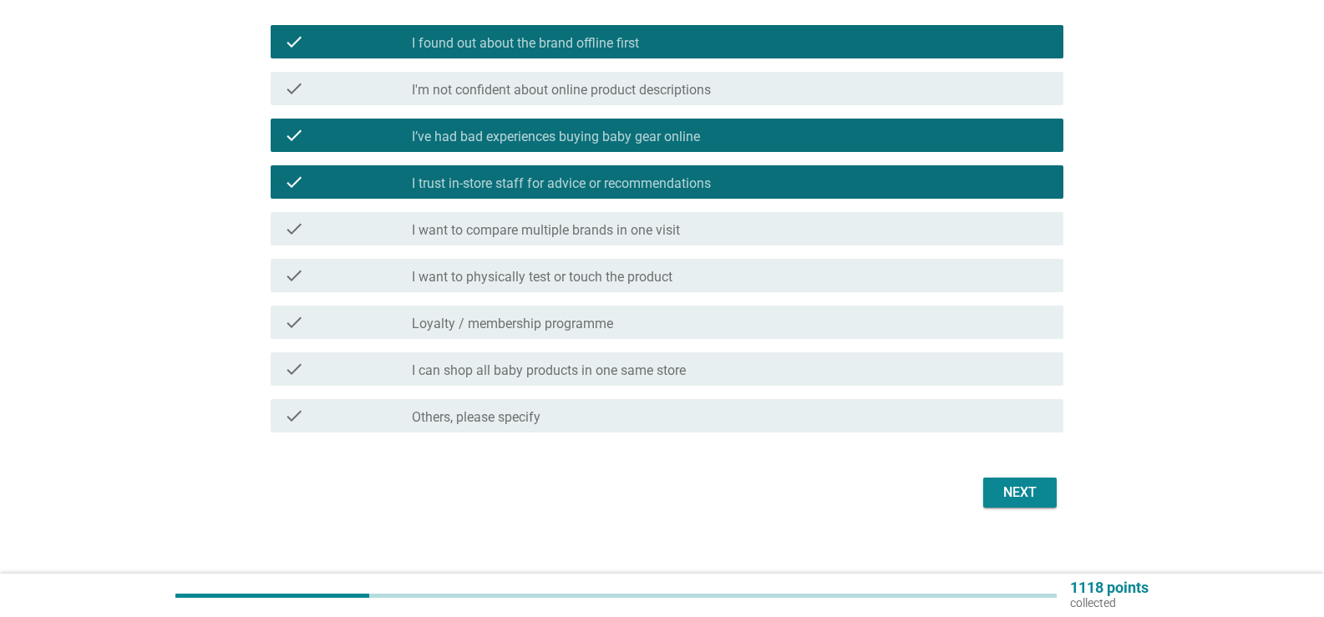
scroll to position [219, 0]
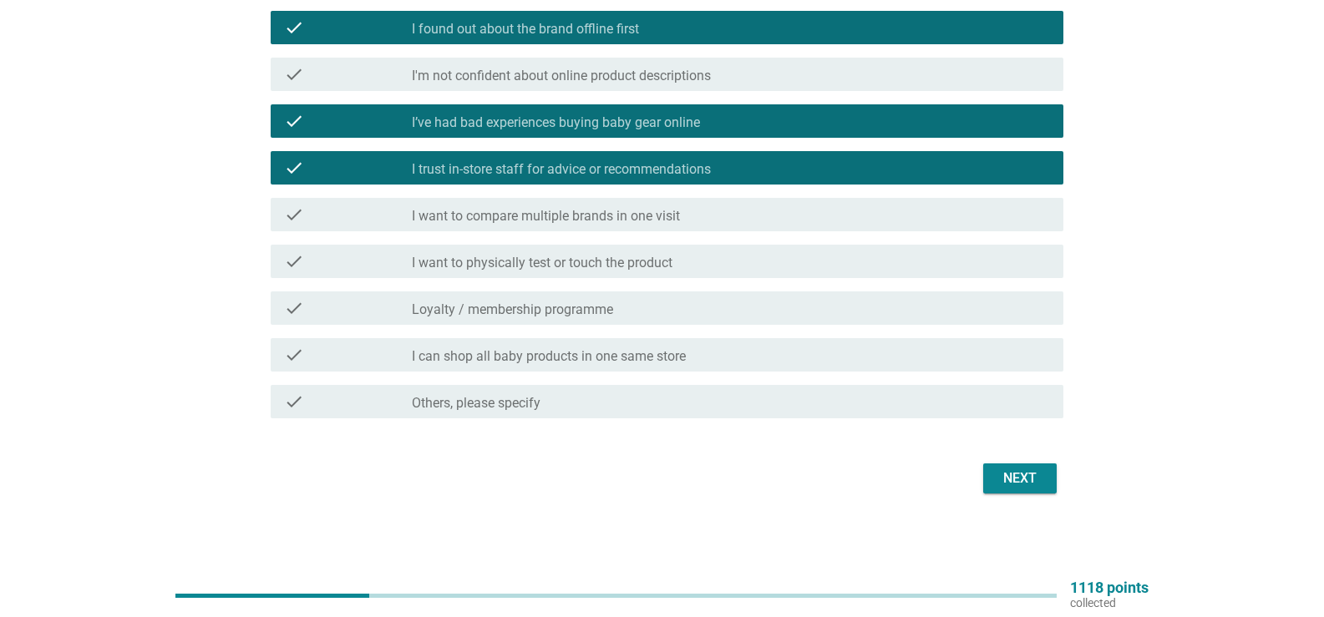
click at [541, 353] on label "I can shop all baby products in one same store" at bounding box center [549, 356] width 274 height 17
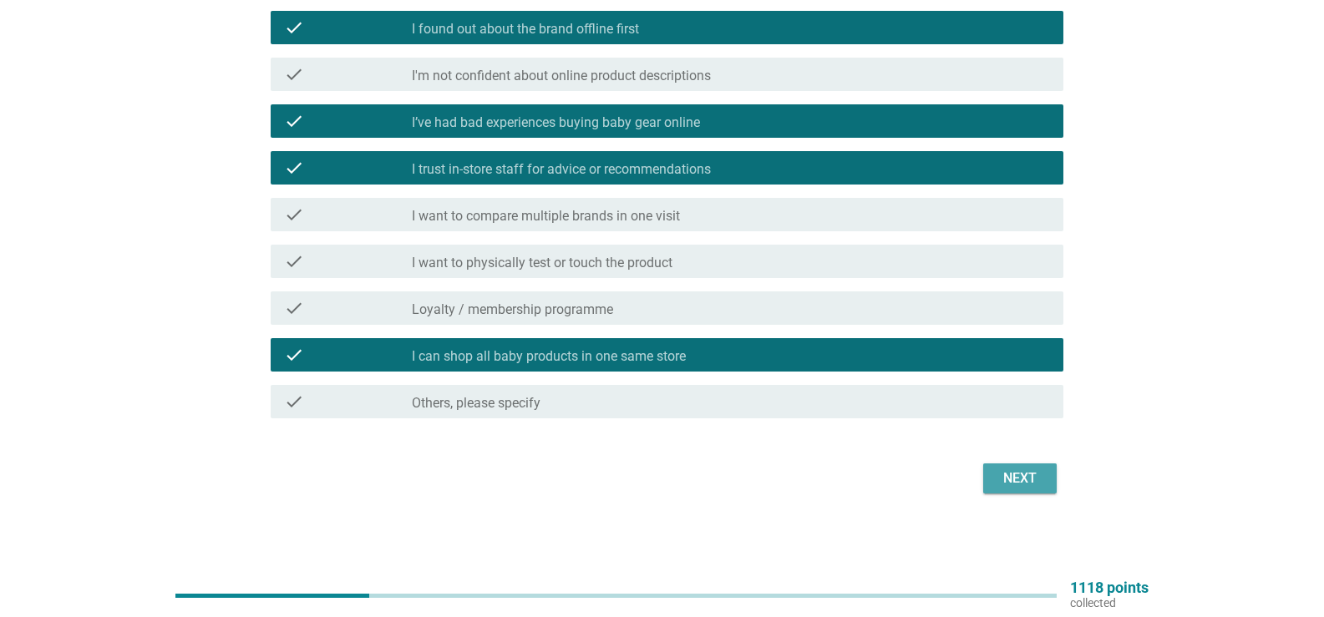
click at [1019, 485] on div "Next" at bounding box center [1020, 479] width 47 height 20
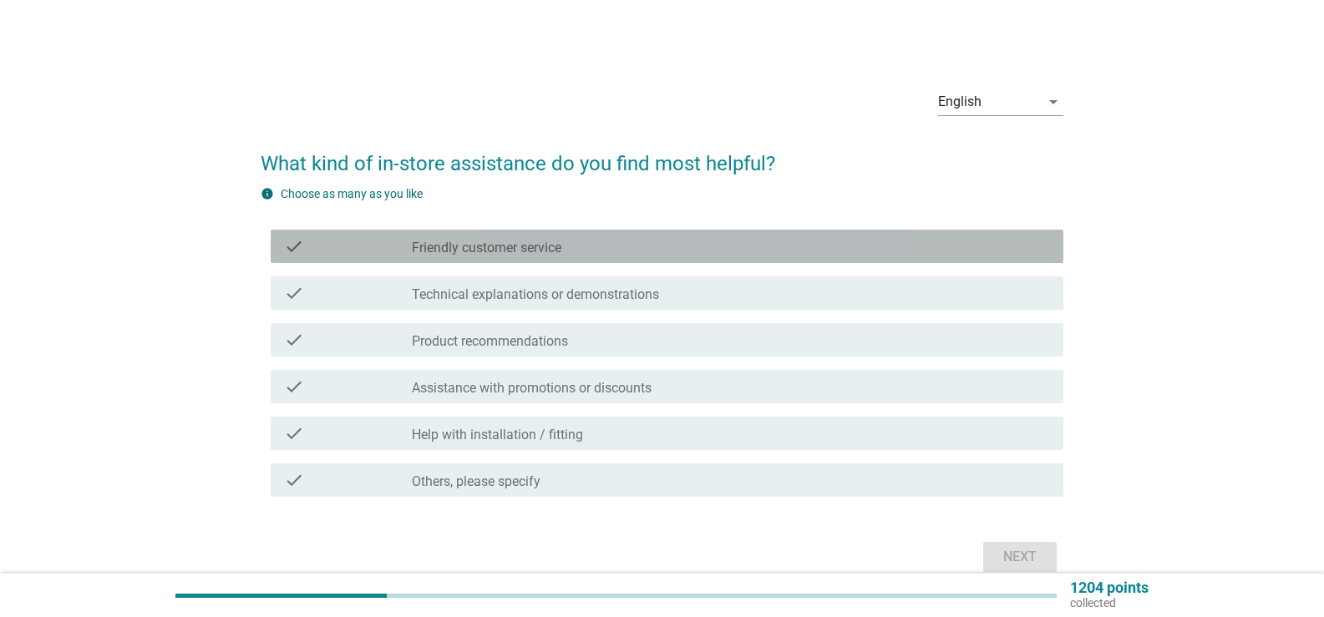
click at [506, 246] on label "Friendly customer service" at bounding box center [487, 248] width 150 height 17
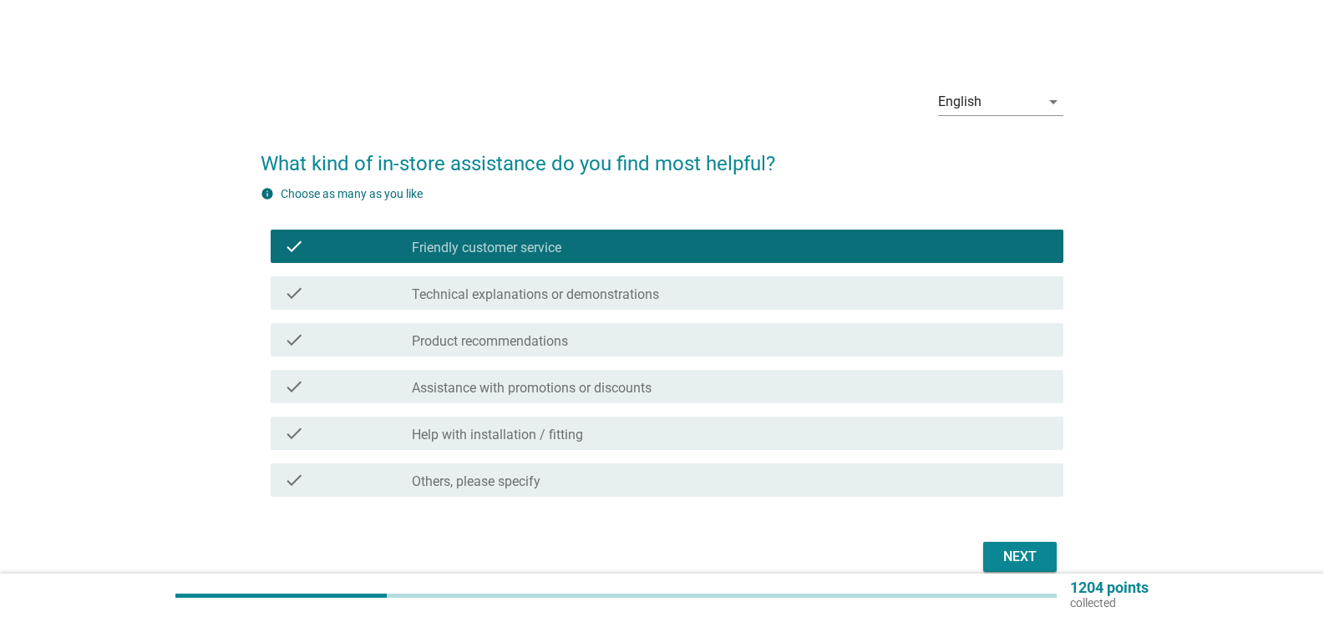
click at [523, 300] on label "Technical explanations or demonstrations" at bounding box center [535, 295] width 247 height 17
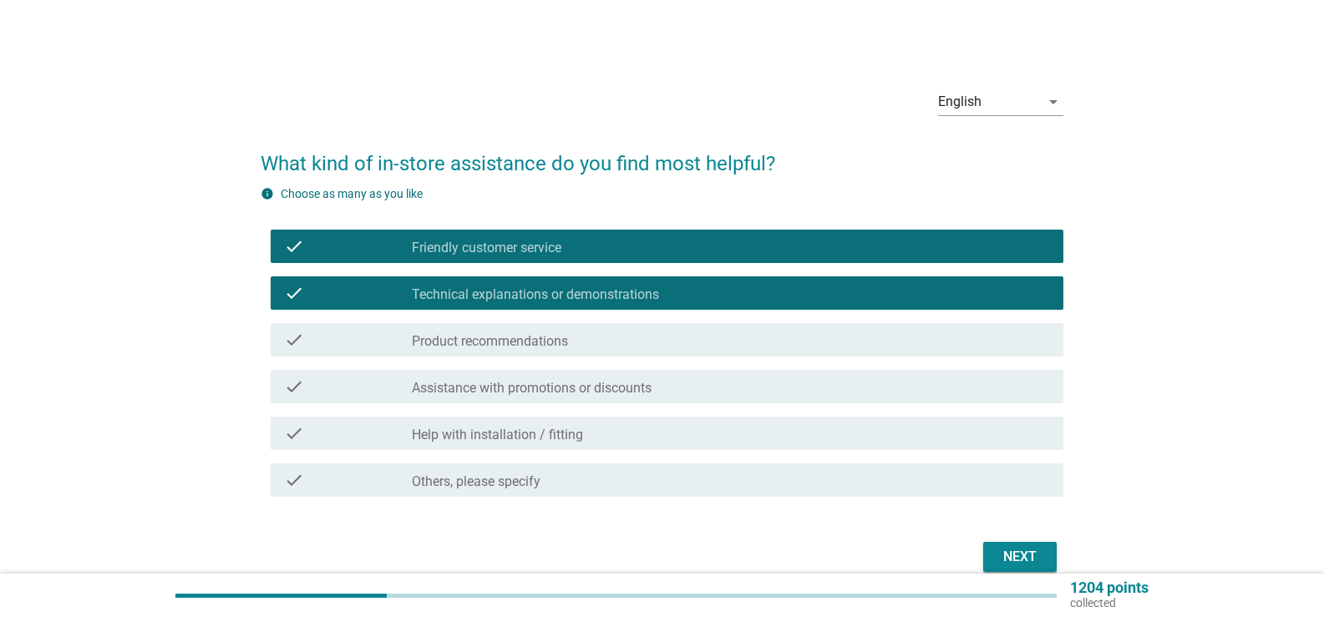
click at [525, 338] on label "Product recommendations" at bounding box center [490, 341] width 156 height 17
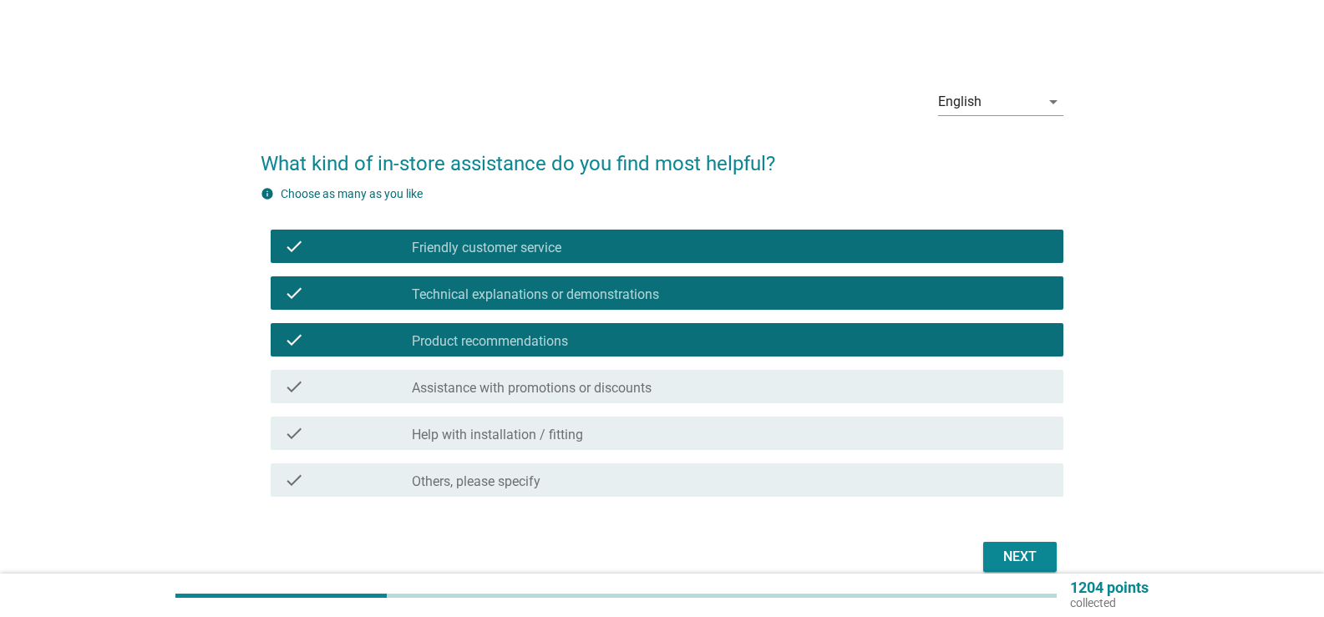
click at [530, 437] on label "Help with installation / fitting" at bounding box center [497, 435] width 171 height 17
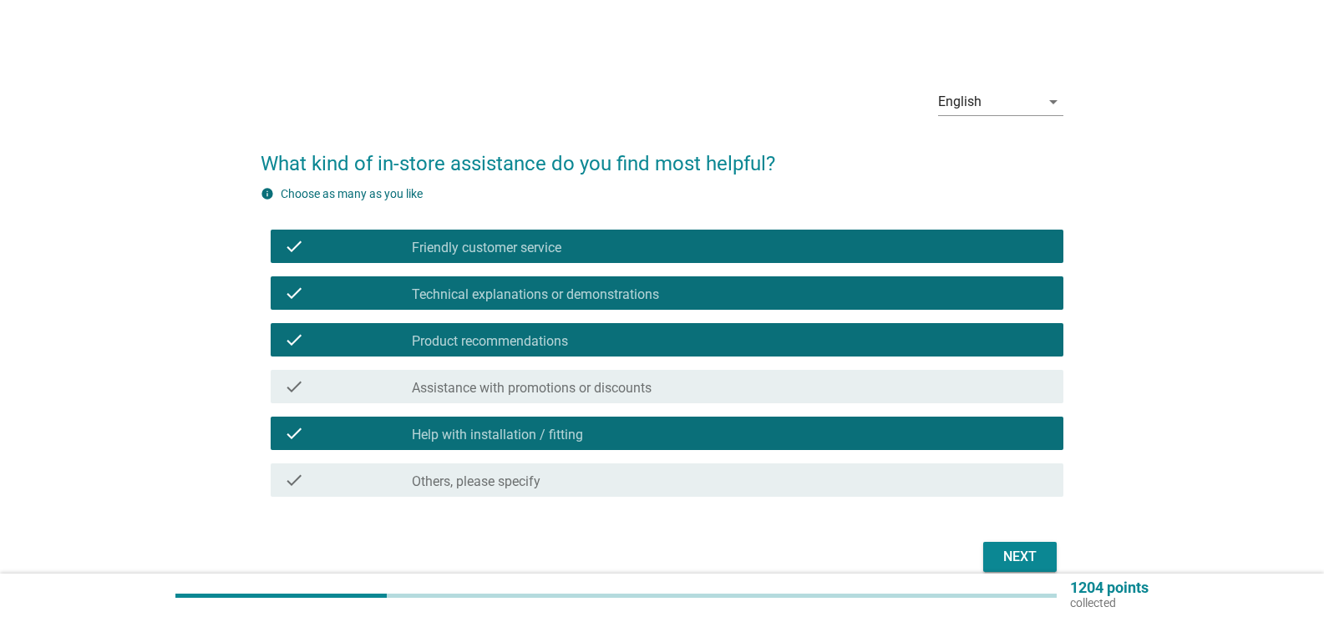
click at [1019, 554] on div "Next" at bounding box center [1020, 557] width 47 height 20
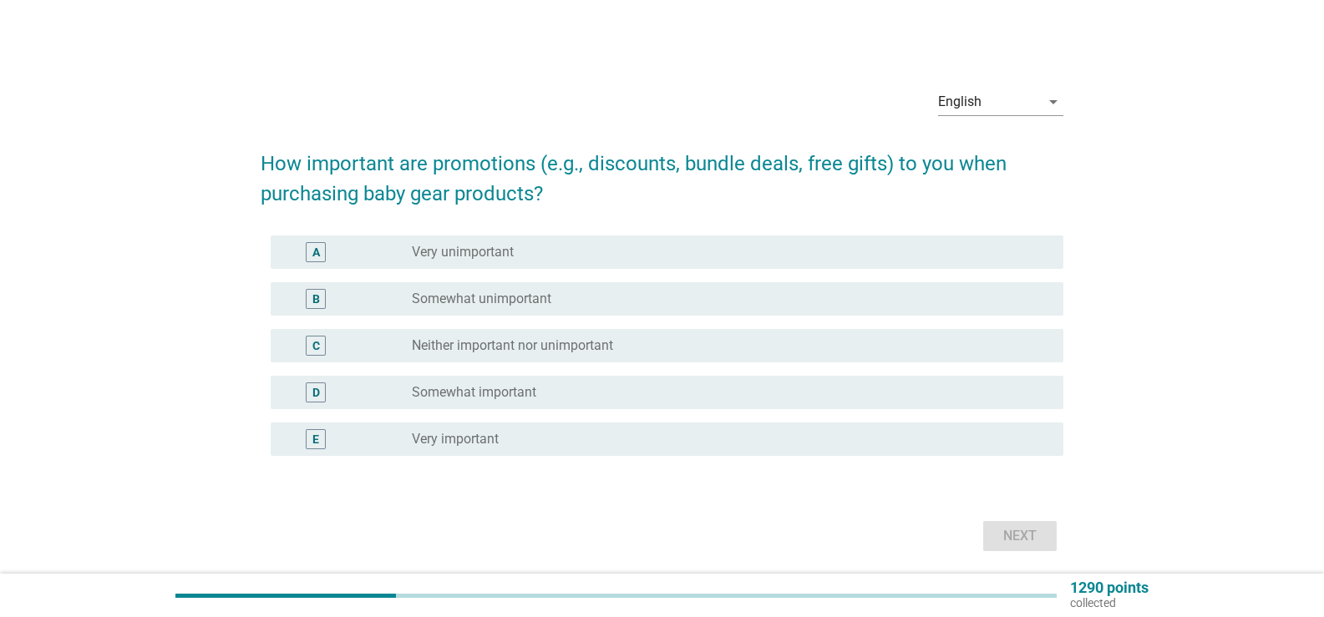
click at [507, 297] on label "Somewhat unimportant" at bounding box center [482, 299] width 140 height 17
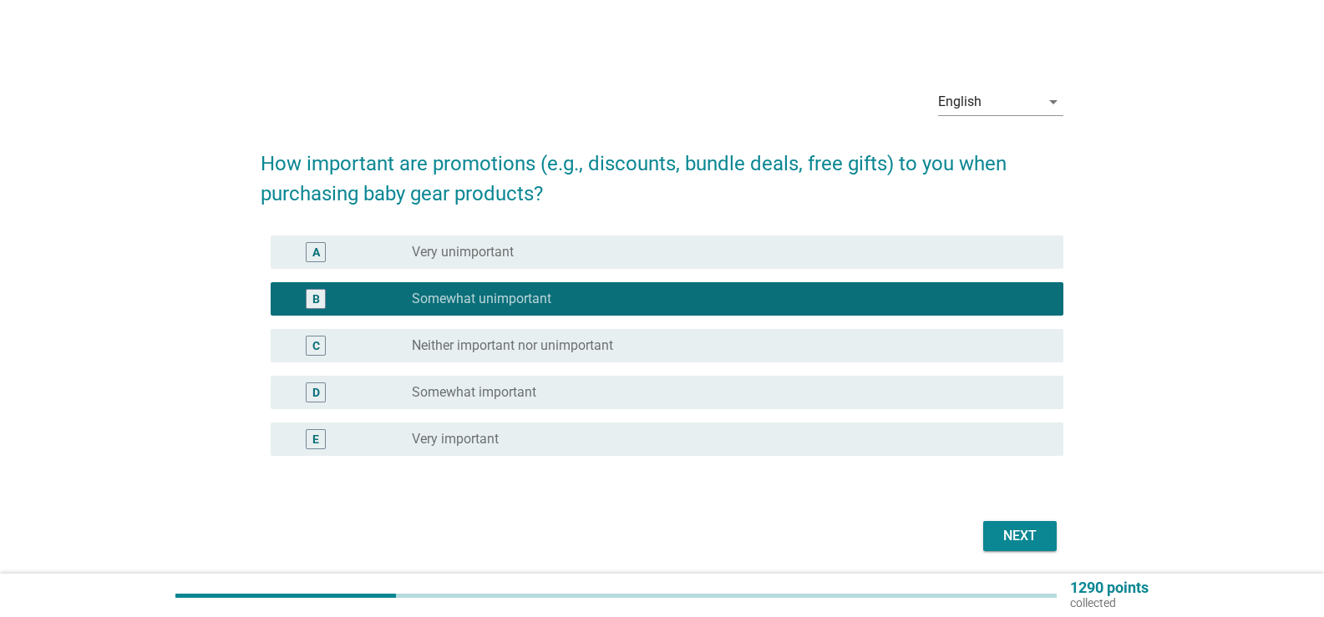
click at [519, 348] on label "Neither important nor unimportant" at bounding box center [512, 346] width 201 height 17
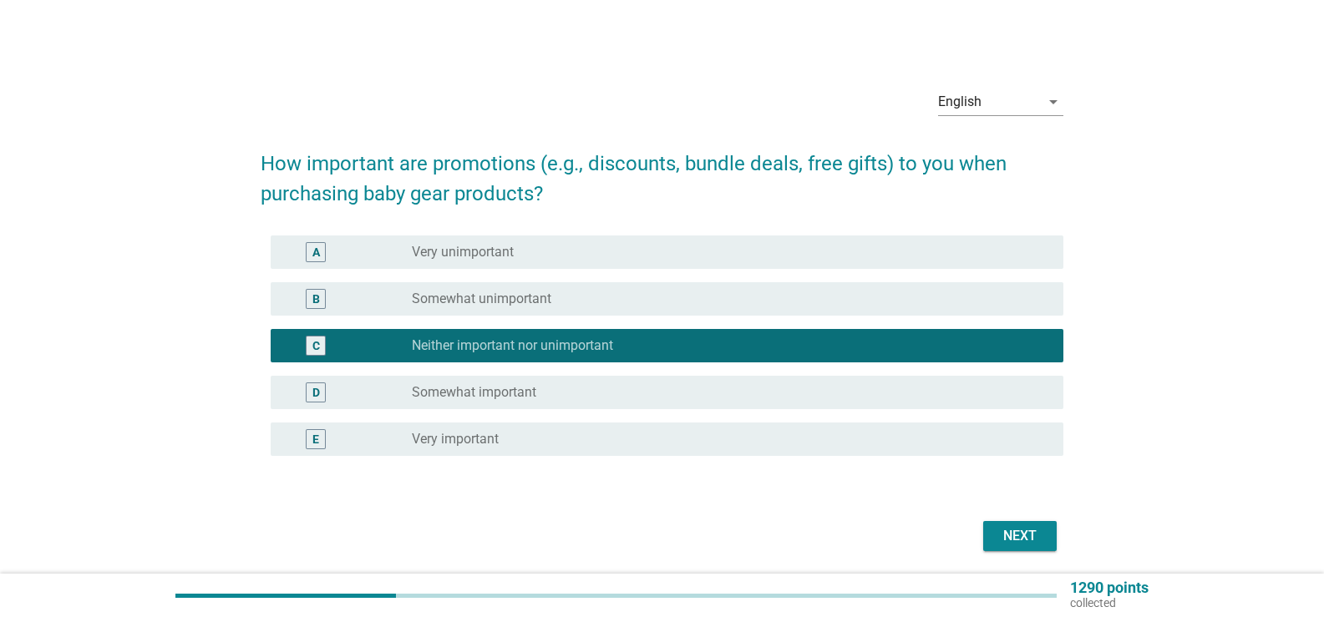
click at [1034, 525] on button "Next" at bounding box center [1020, 536] width 74 height 30
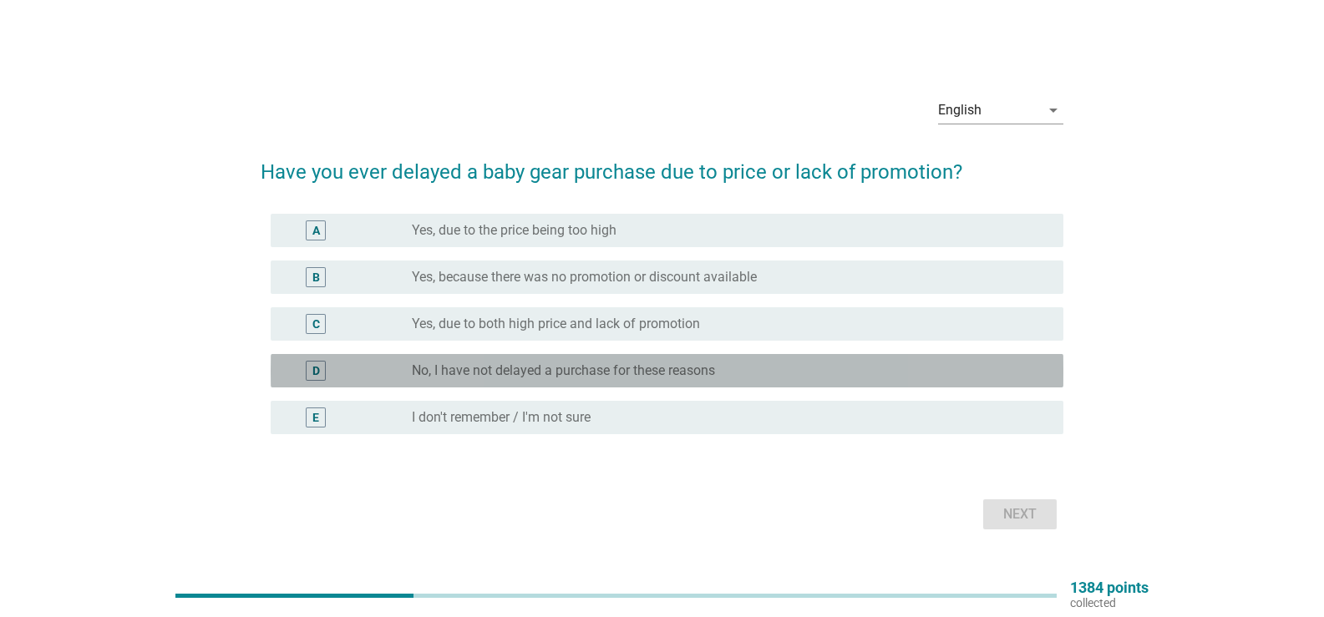
click at [509, 366] on label "No, I have not delayed a purchase for these reasons" at bounding box center [563, 371] width 303 height 17
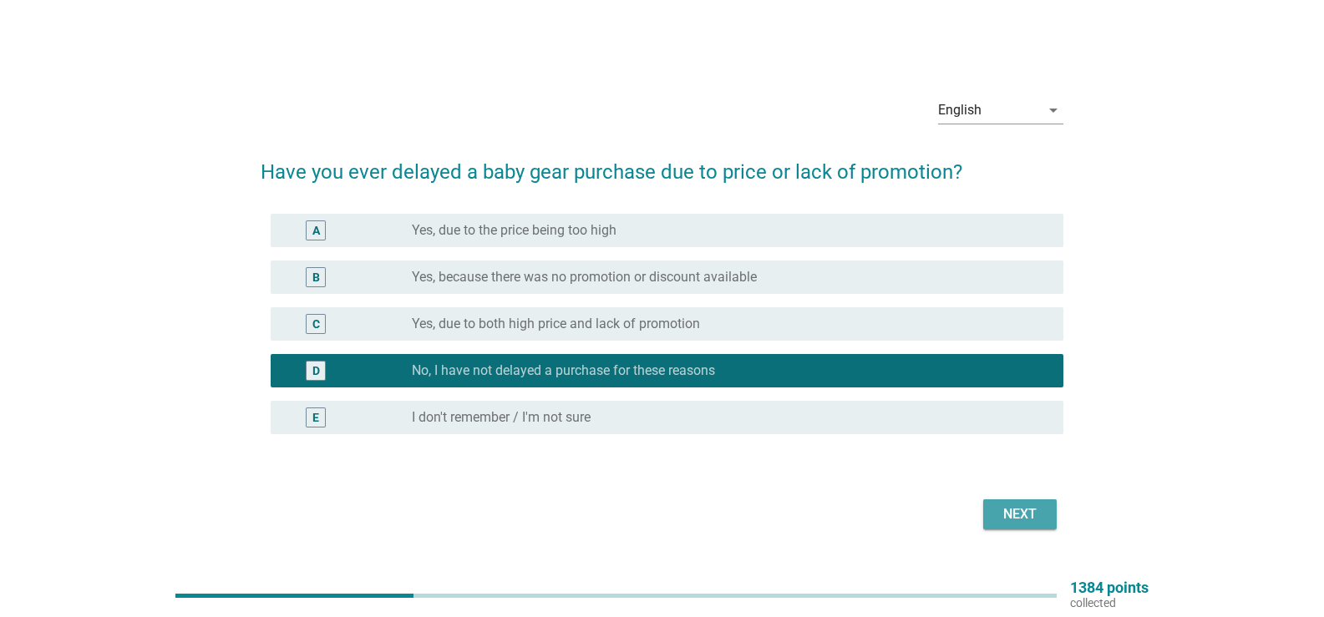
click at [1033, 508] on div "Next" at bounding box center [1020, 515] width 47 height 20
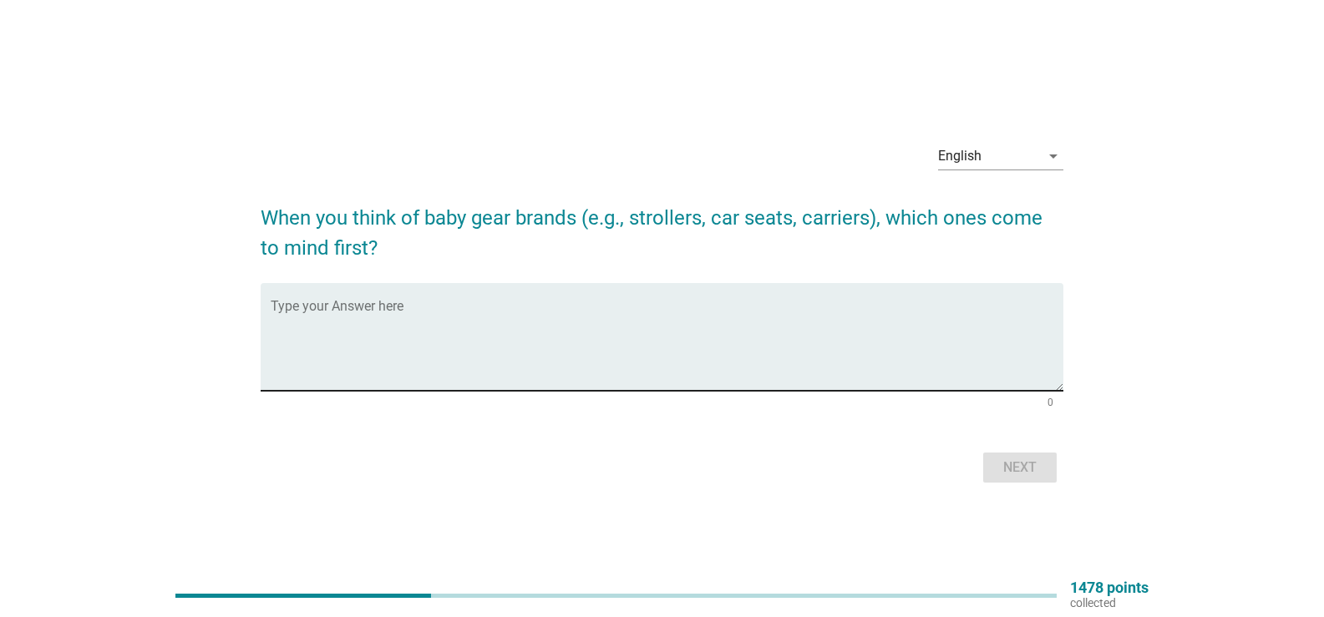
click at [676, 356] on textarea "Type your Answer here" at bounding box center [667, 347] width 793 height 88
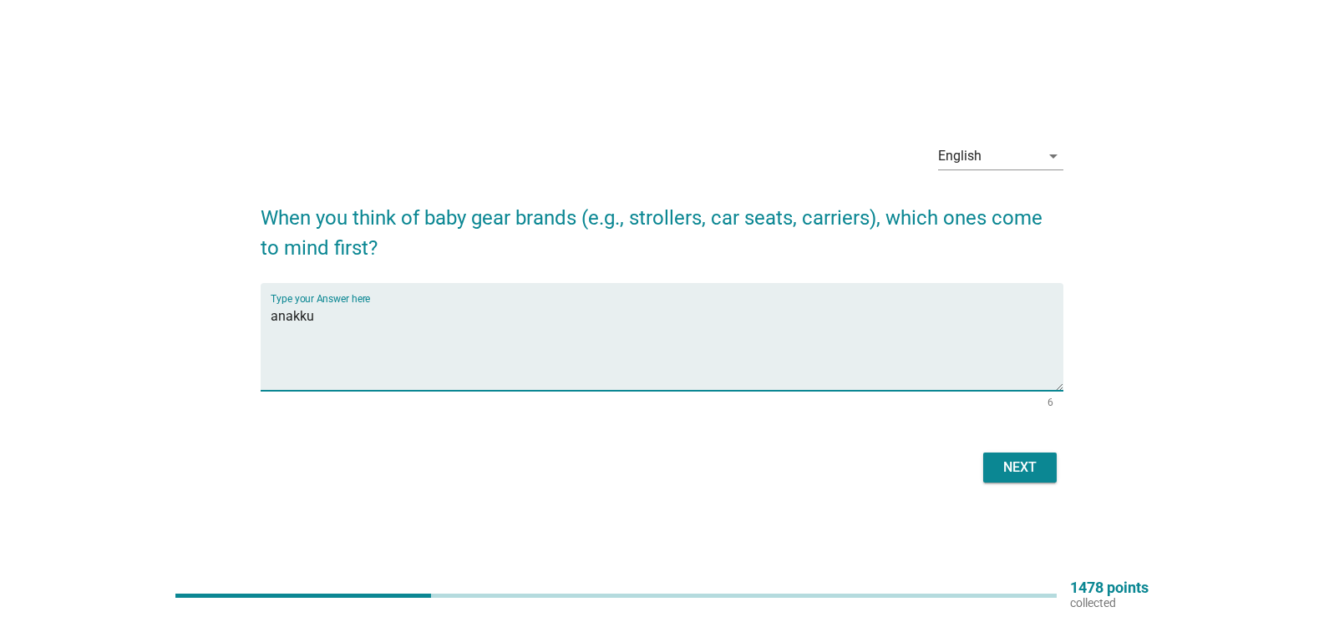
type textarea "anakku"
click at [1013, 481] on button "Next" at bounding box center [1020, 468] width 74 height 30
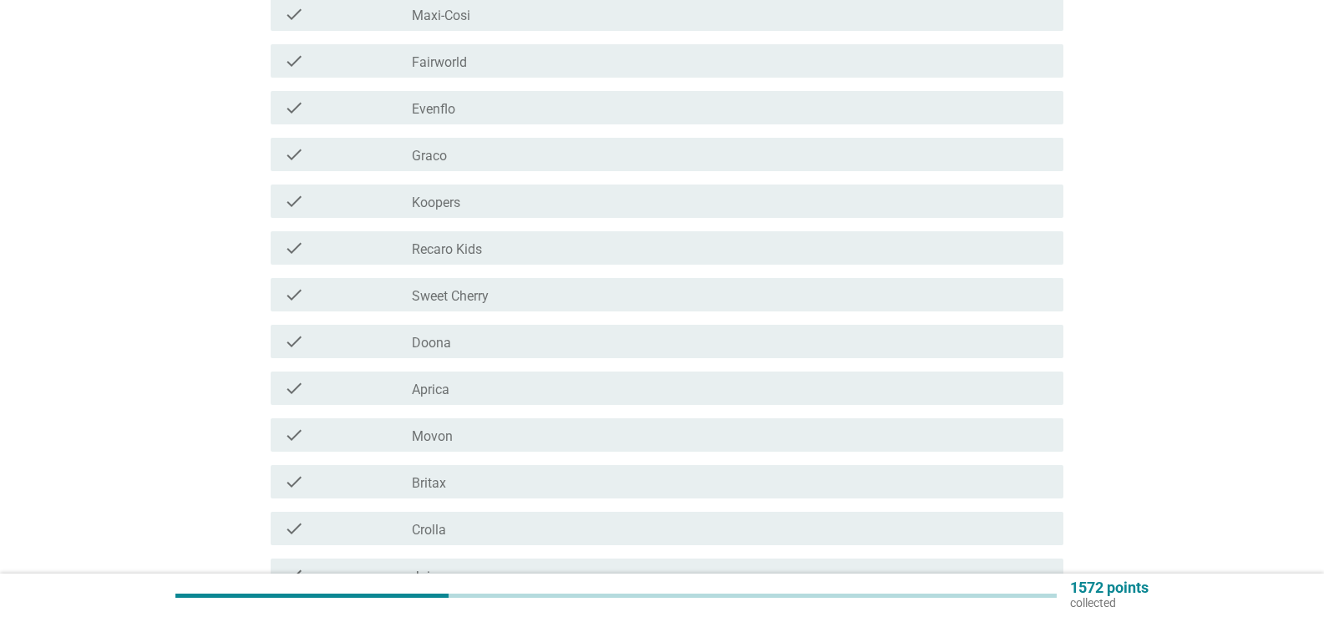
scroll to position [334, 0]
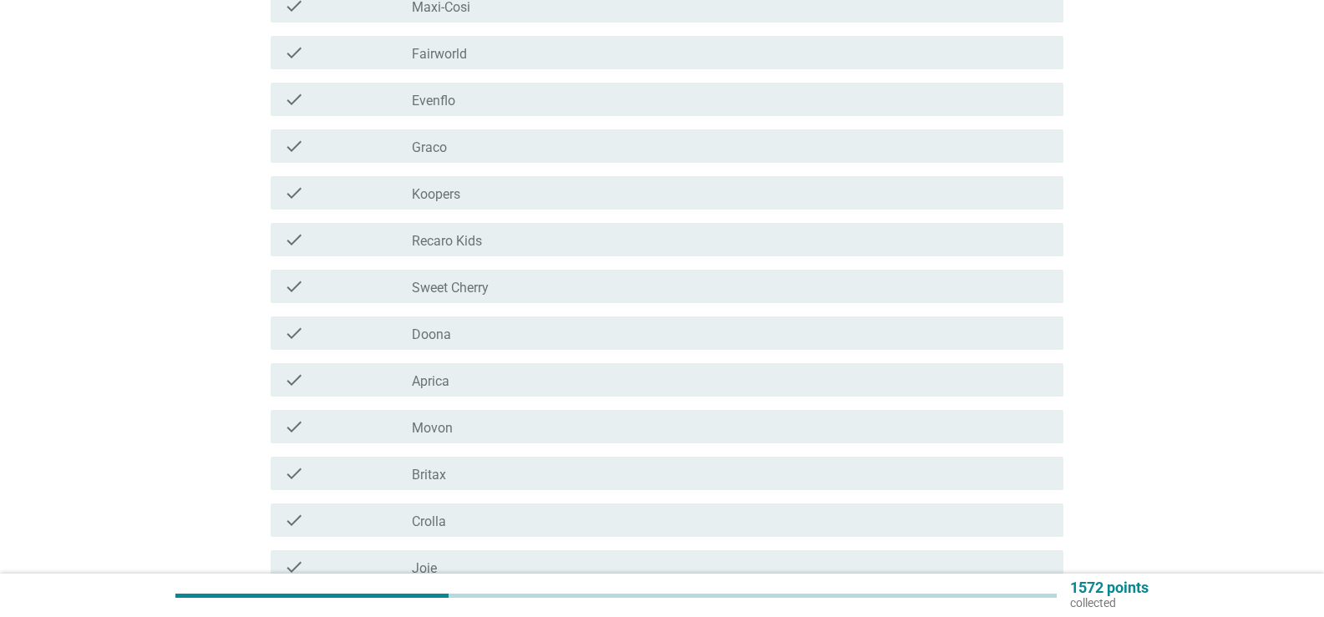
click at [503, 239] on div "check_box_outline_blank Recaro Kids" at bounding box center [731, 240] width 638 height 20
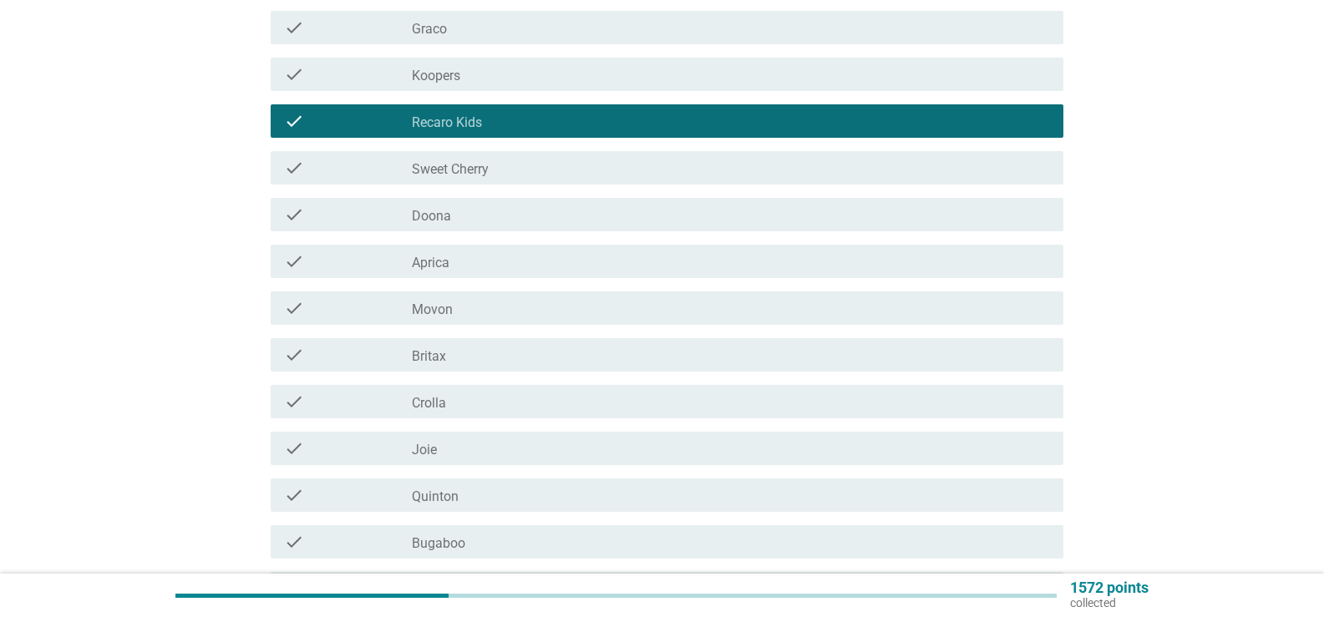
scroll to position [501, 0]
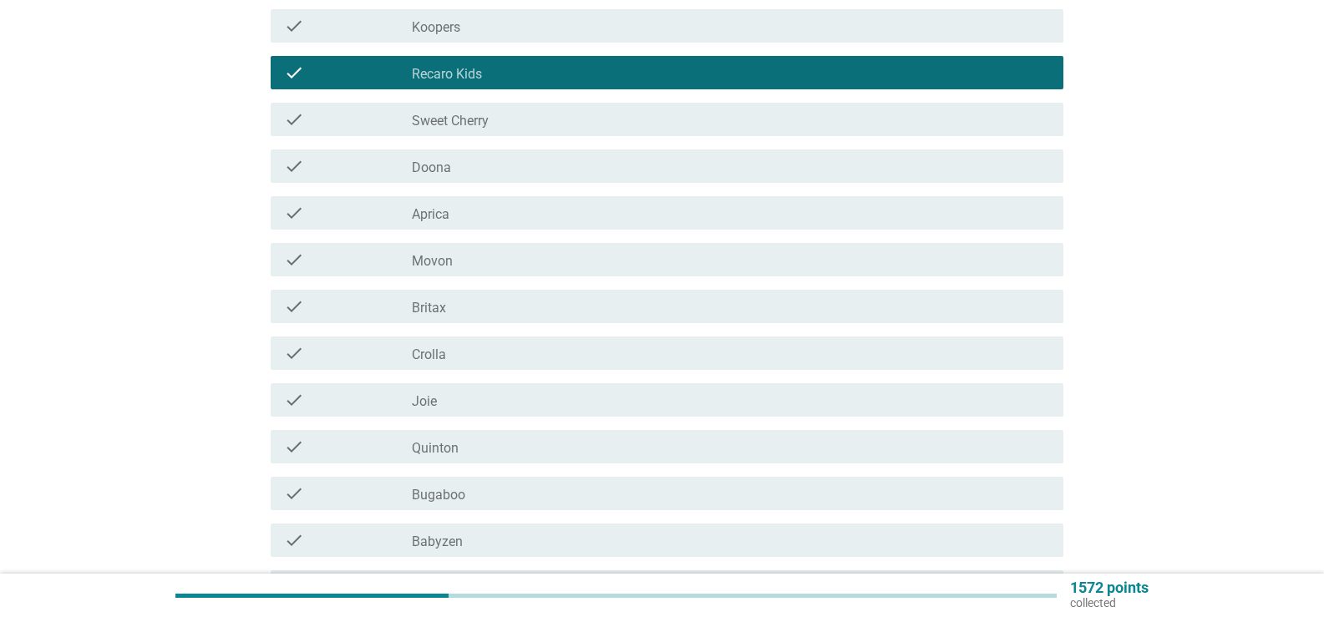
click at [522, 118] on div "check_box_outline_blank Sweet Cherry" at bounding box center [731, 119] width 638 height 20
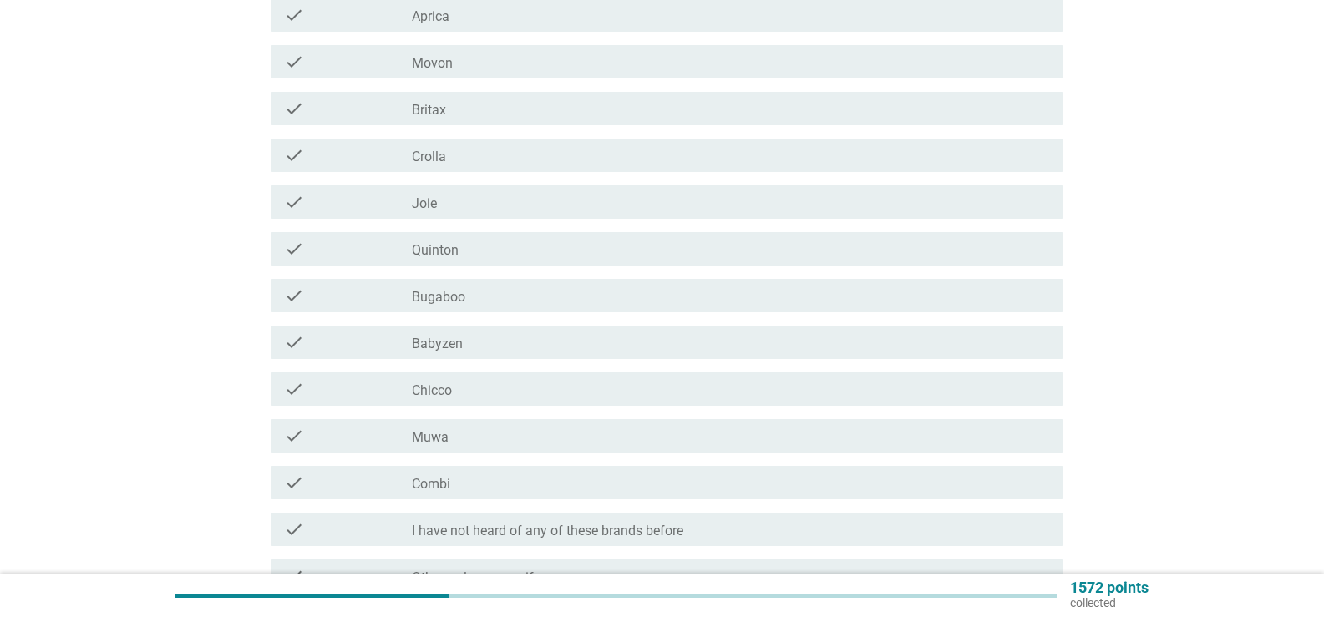
scroll to position [752, 0]
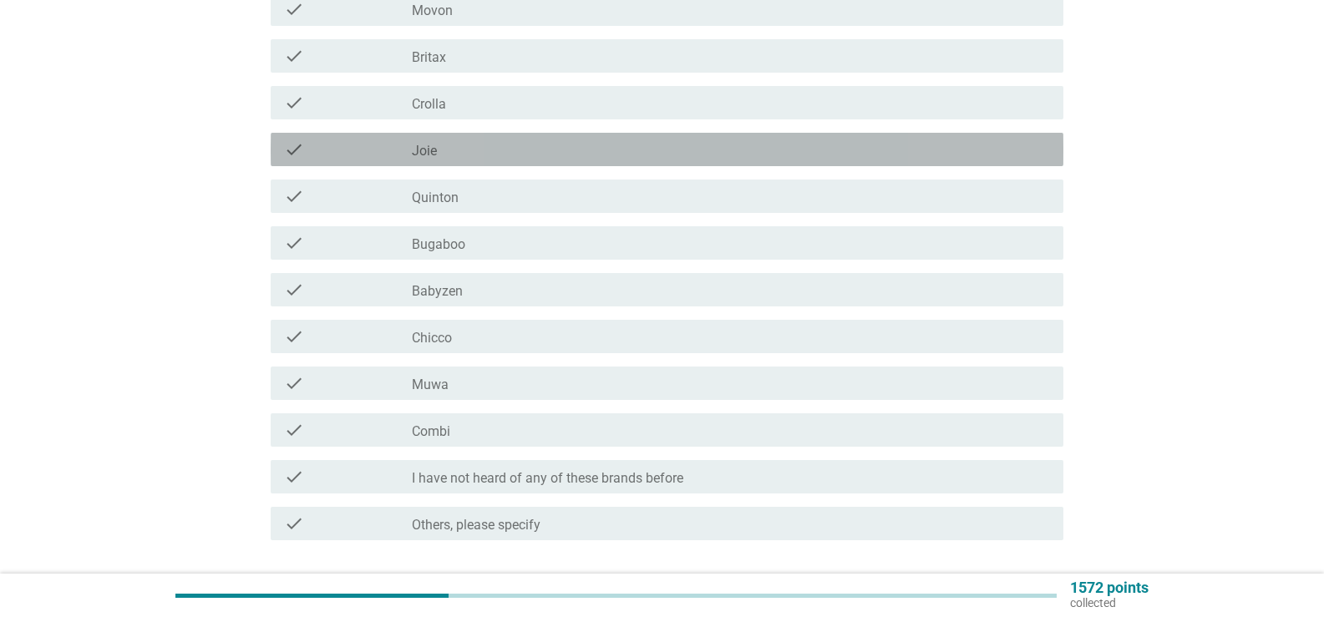
click at [546, 156] on div "check_box_outline_blank Joie" at bounding box center [731, 150] width 638 height 20
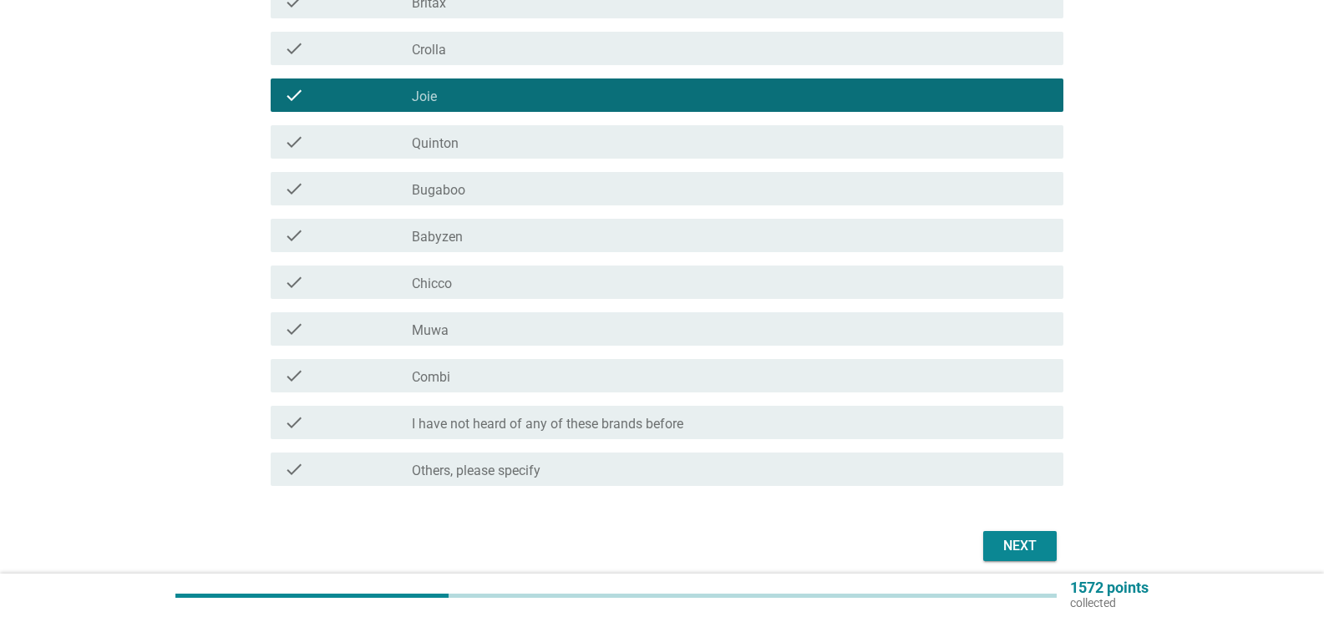
scroll to position [836, 0]
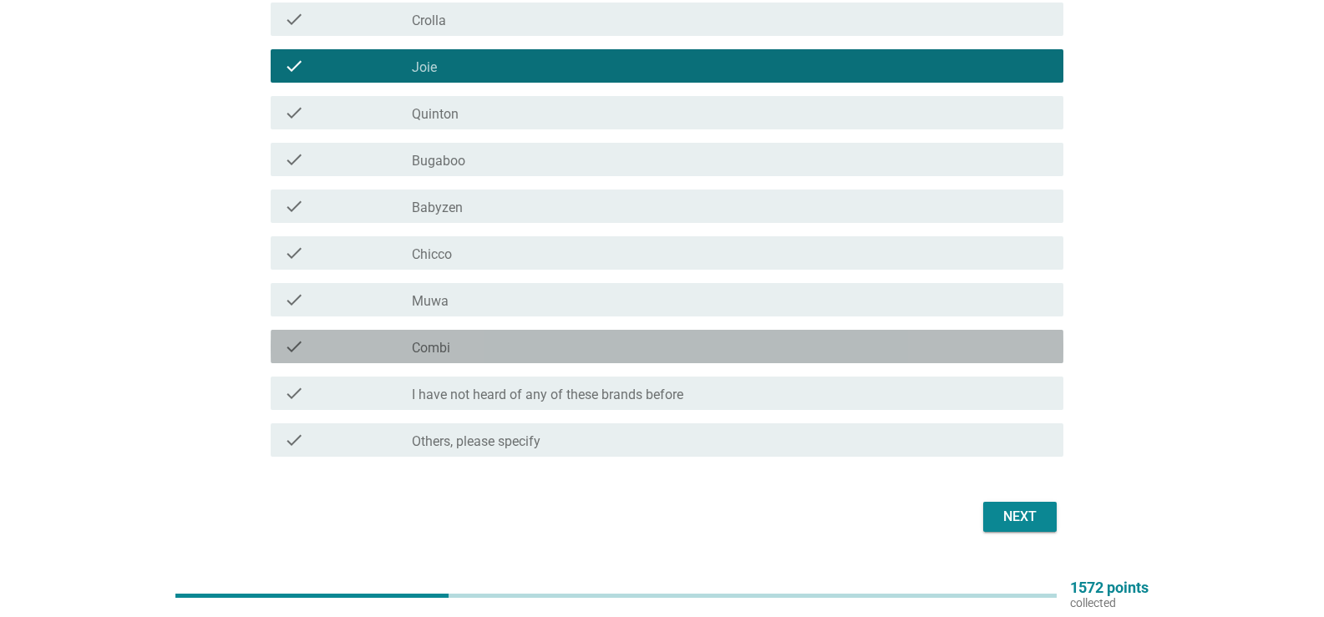
click at [511, 340] on div "check_box_outline_blank Combi" at bounding box center [731, 347] width 638 height 20
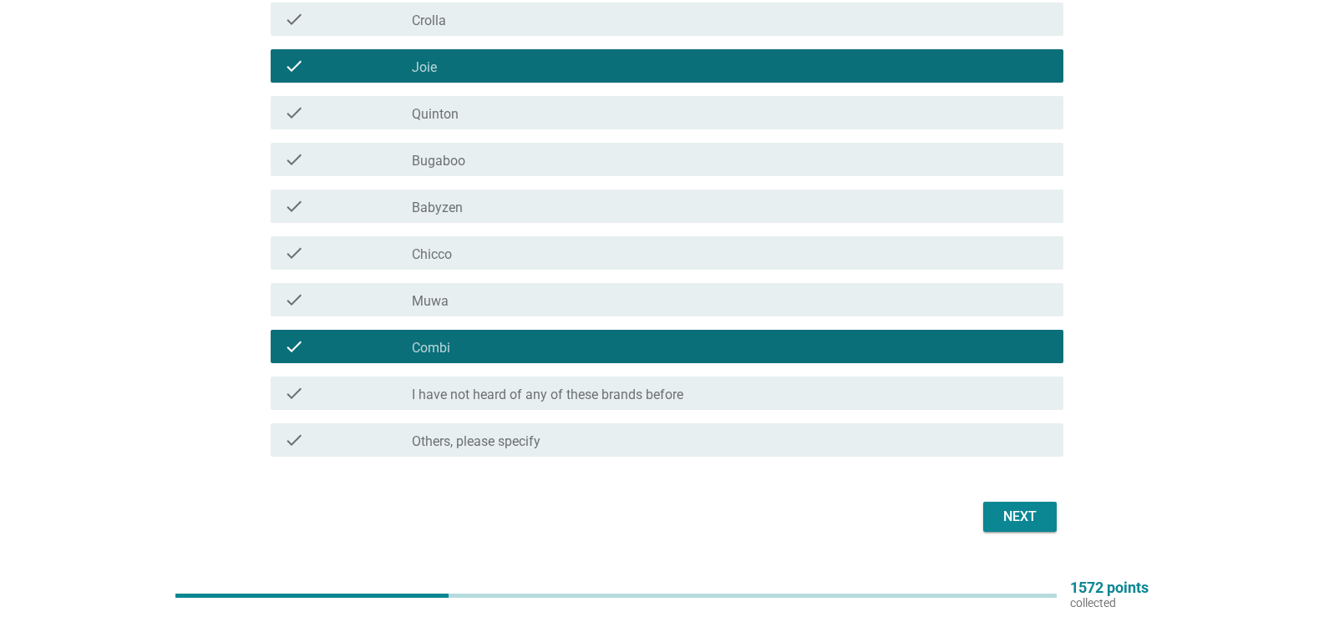
click at [1019, 510] on div "Next" at bounding box center [1020, 517] width 47 height 20
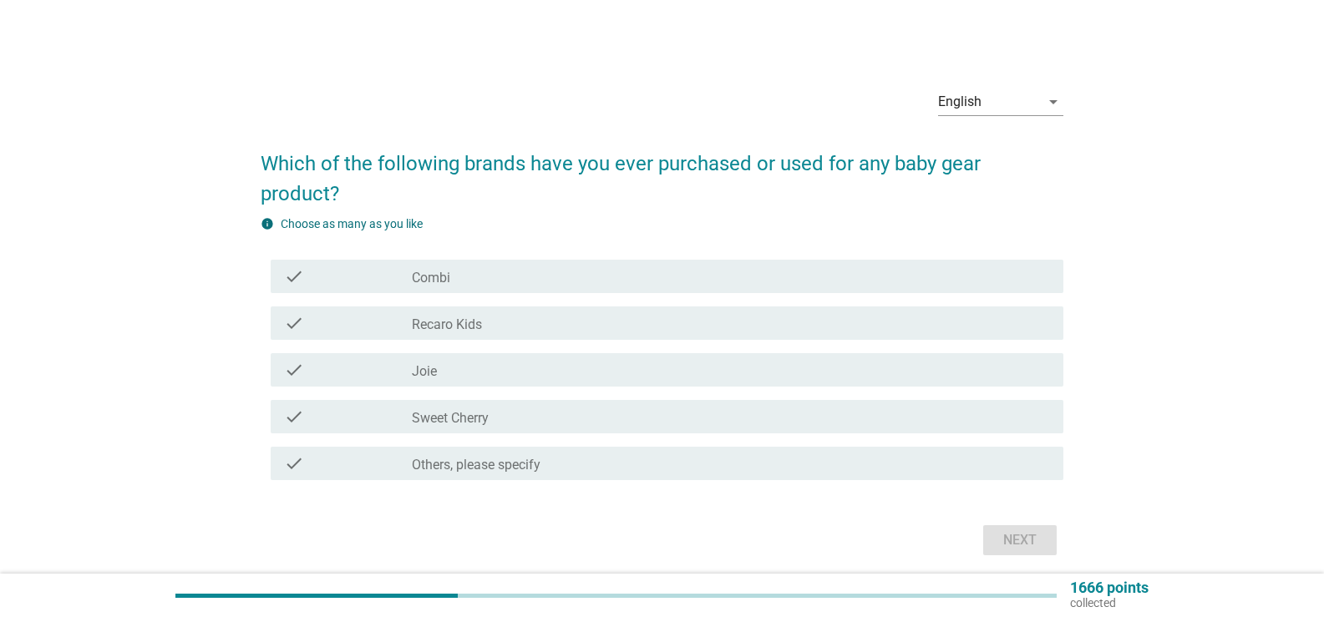
click at [463, 360] on div "check_box_outline_blank Joie" at bounding box center [731, 370] width 638 height 20
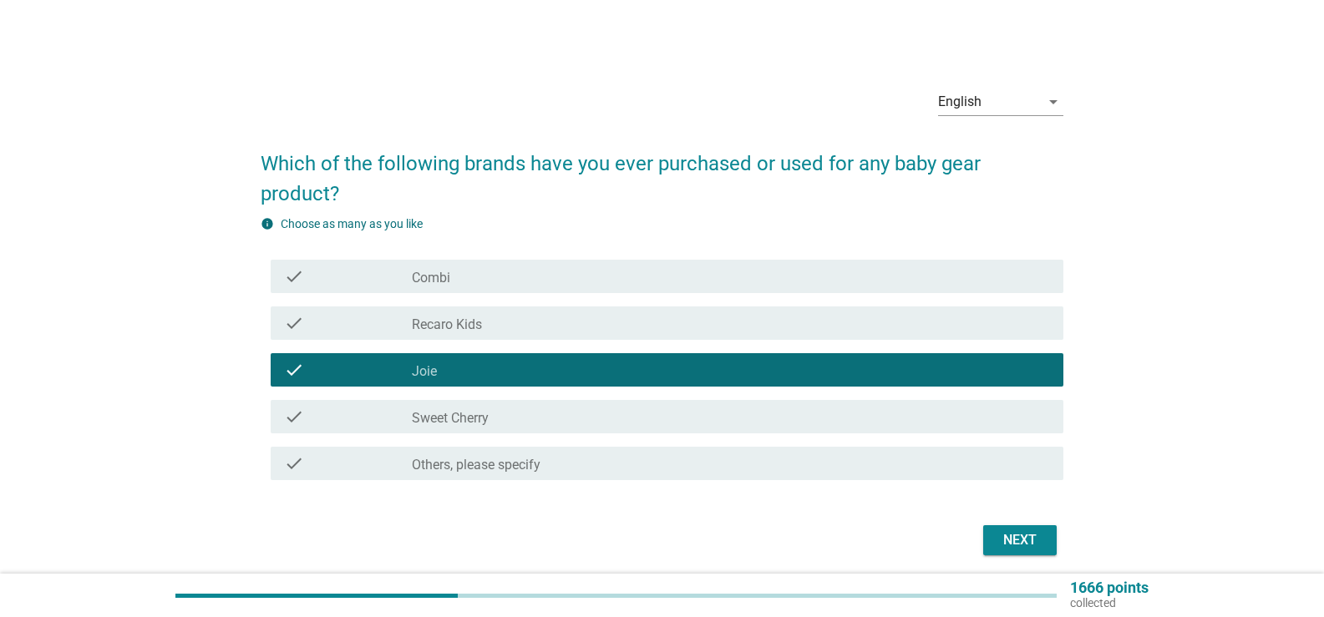
click at [483, 406] on div "check check_box_outline_blank Sweet Cherry" at bounding box center [667, 416] width 793 height 33
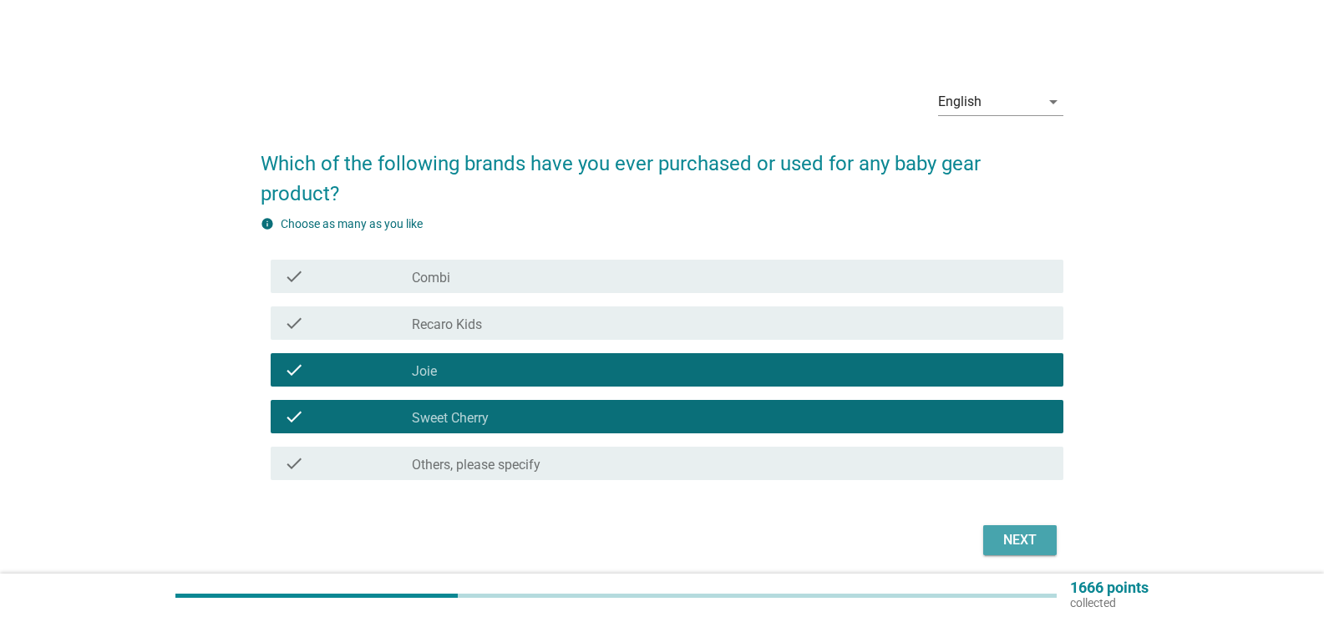
click at [1027, 541] on div "Next" at bounding box center [1020, 541] width 47 height 20
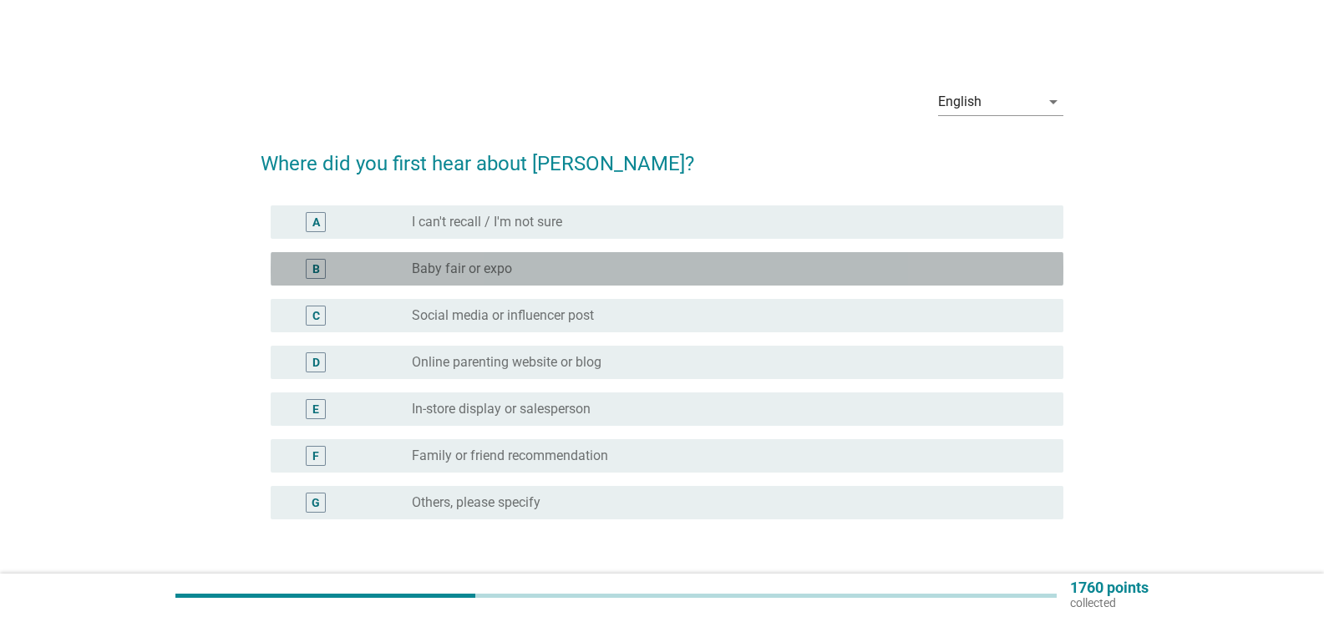
click at [466, 268] on label "Baby fair or expo" at bounding box center [462, 269] width 100 height 17
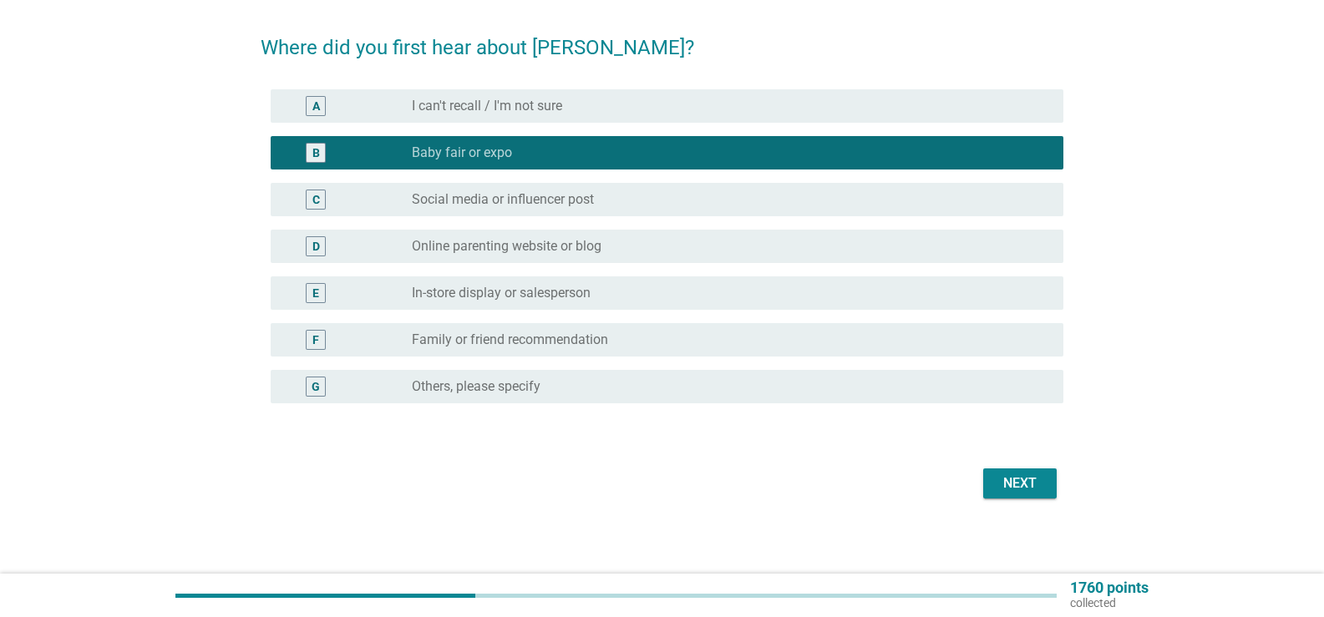
scroll to position [121, 0]
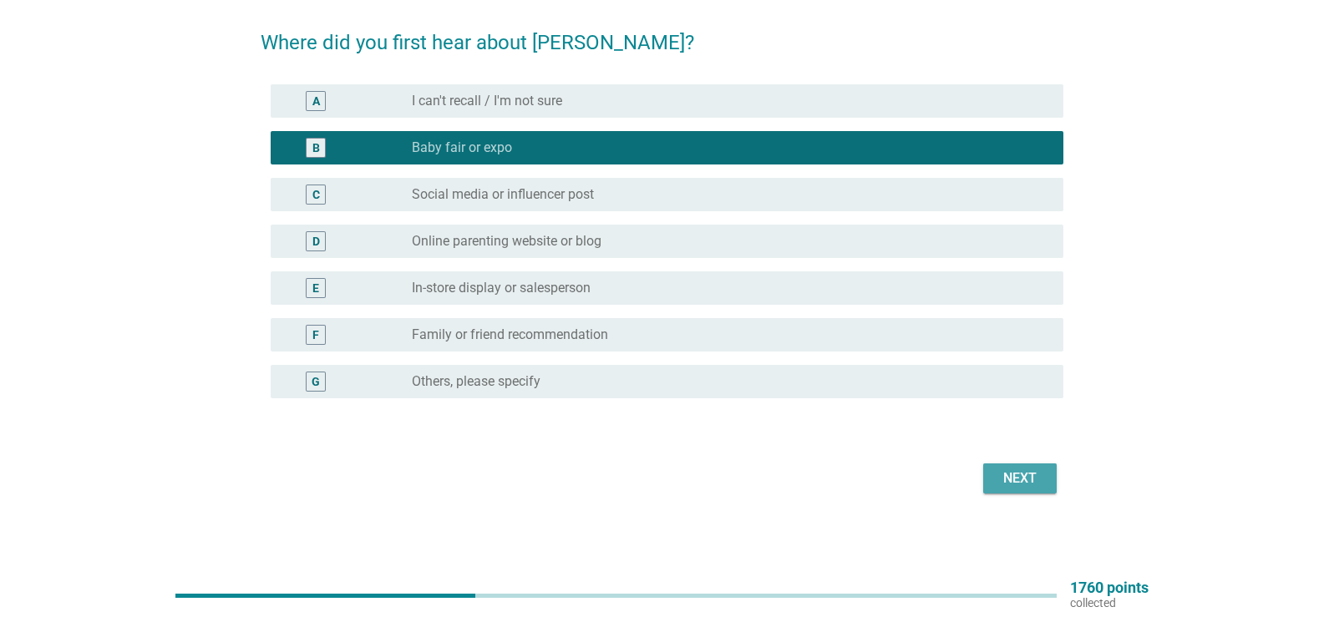
click at [1028, 485] on div "Next" at bounding box center [1020, 479] width 47 height 20
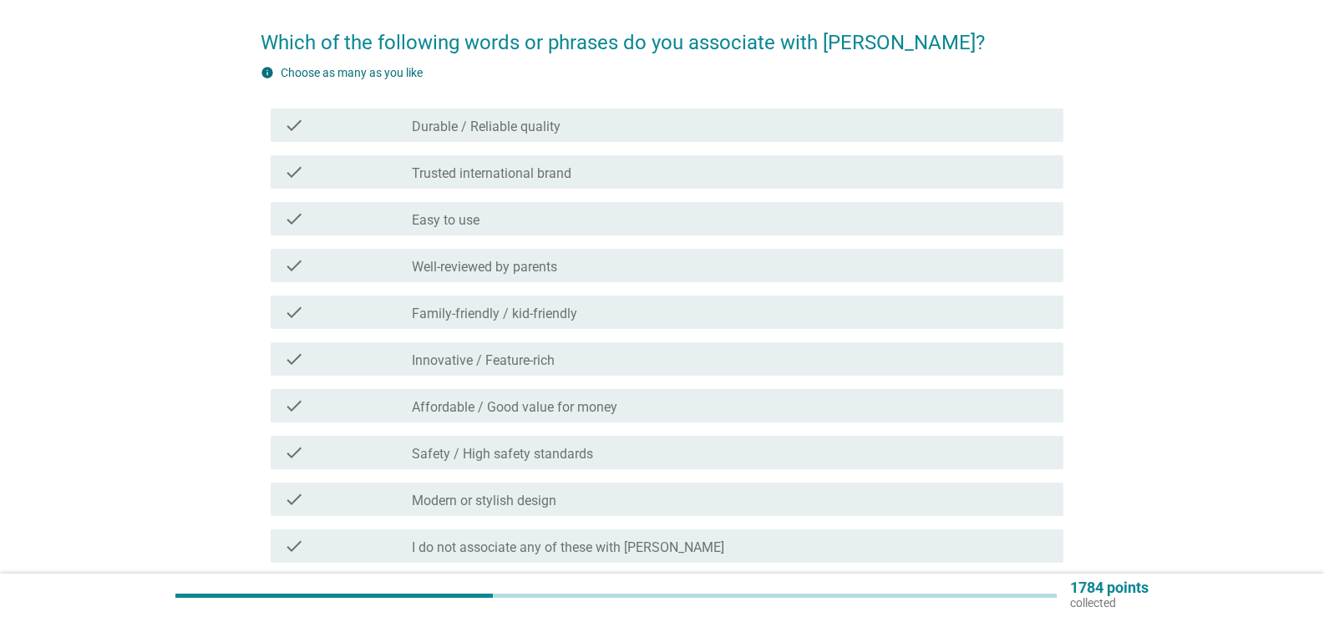
scroll to position [0, 0]
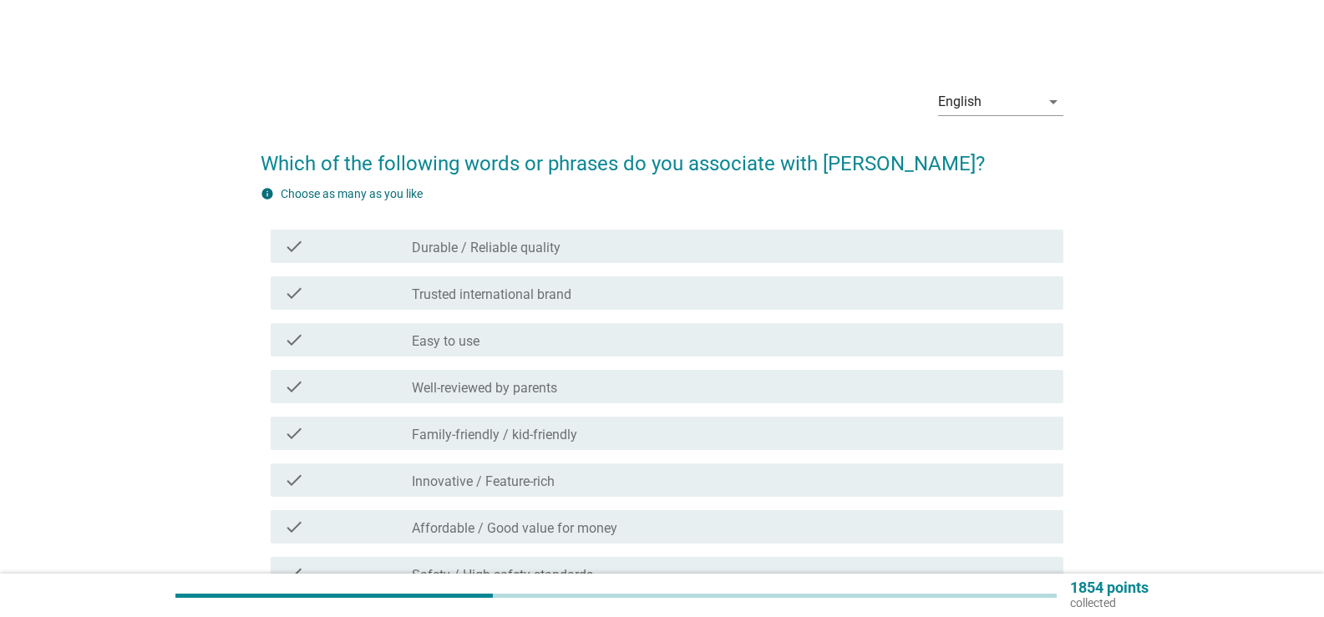
click at [516, 235] on div "check check_box_outline_blank Durable / Reliable quality" at bounding box center [667, 246] width 793 height 33
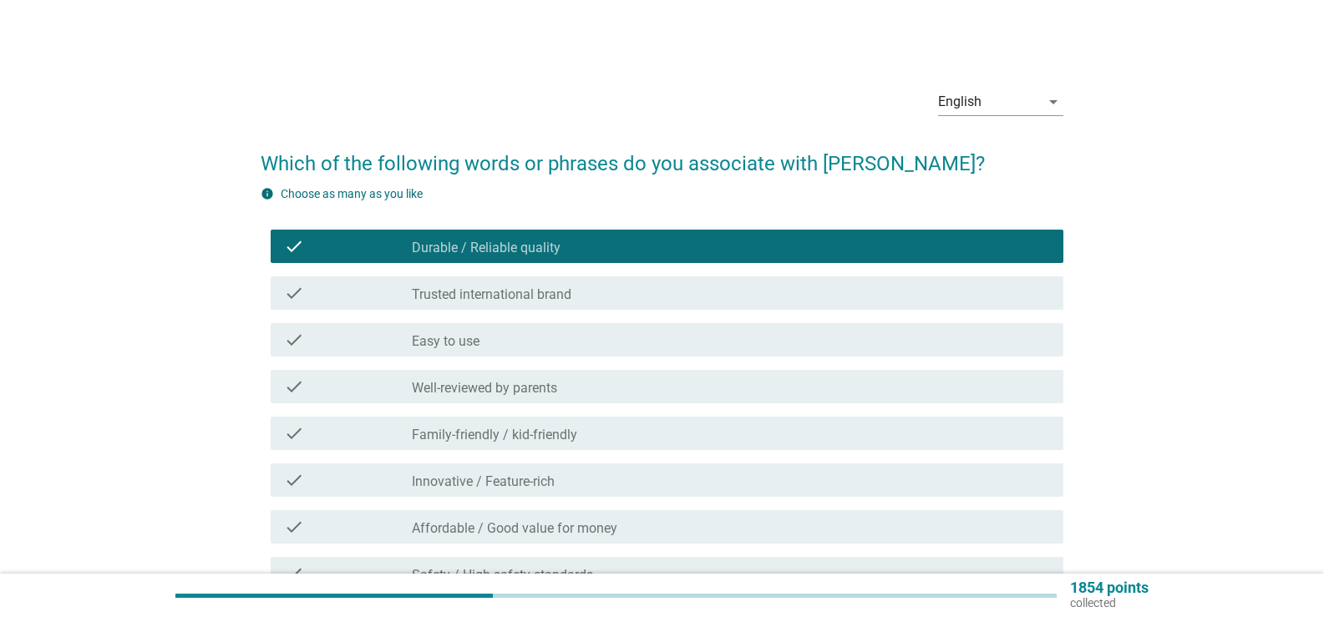
click at [518, 287] on label "Trusted international brand" at bounding box center [492, 295] width 160 height 17
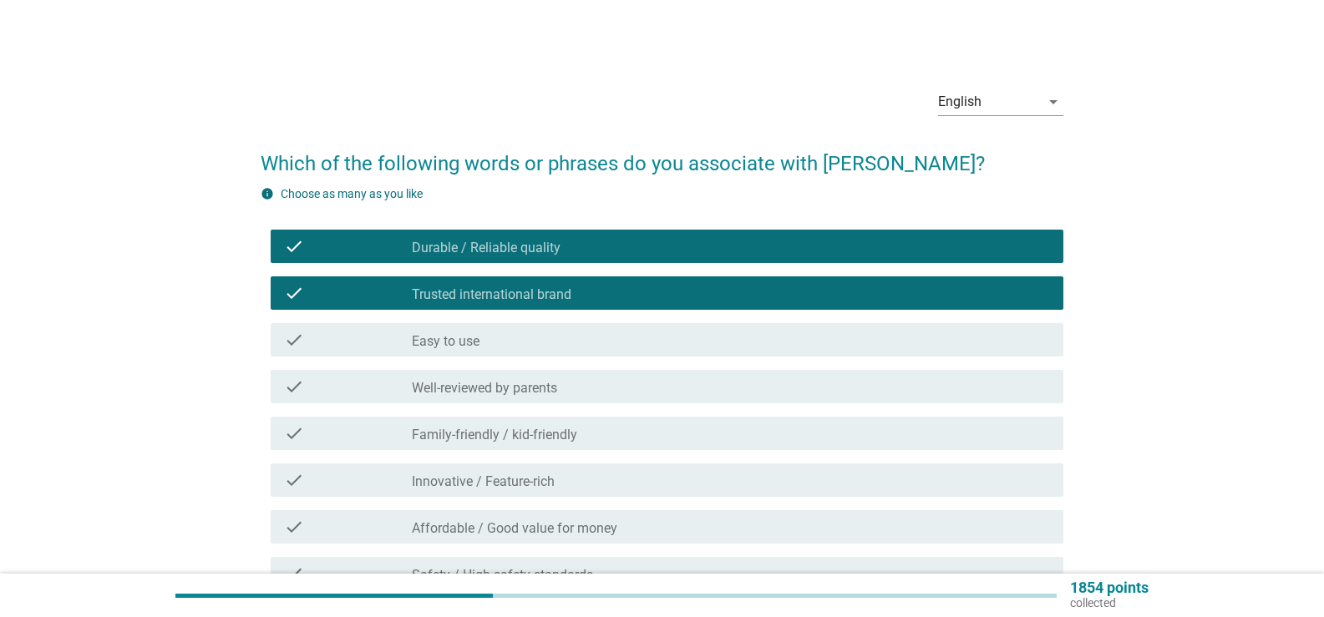
click at [513, 337] on div "check_box_outline_blank Easy to use" at bounding box center [731, 340] width 638 height 20
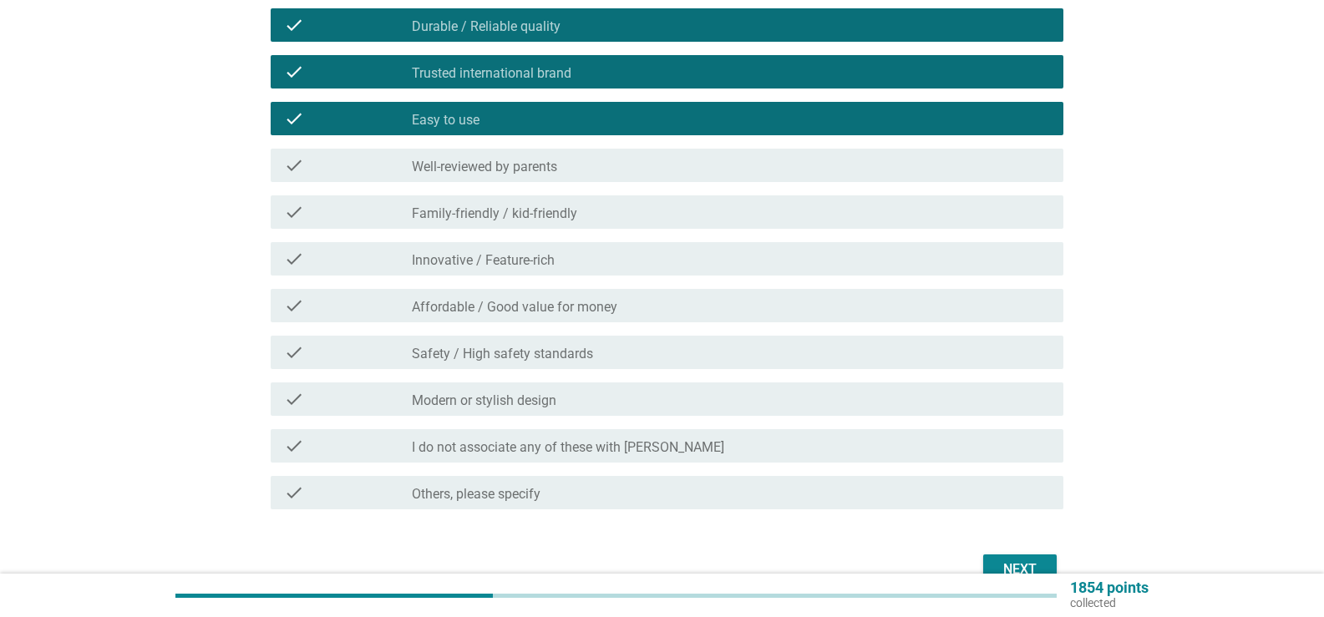
scroll to position [251, 0]
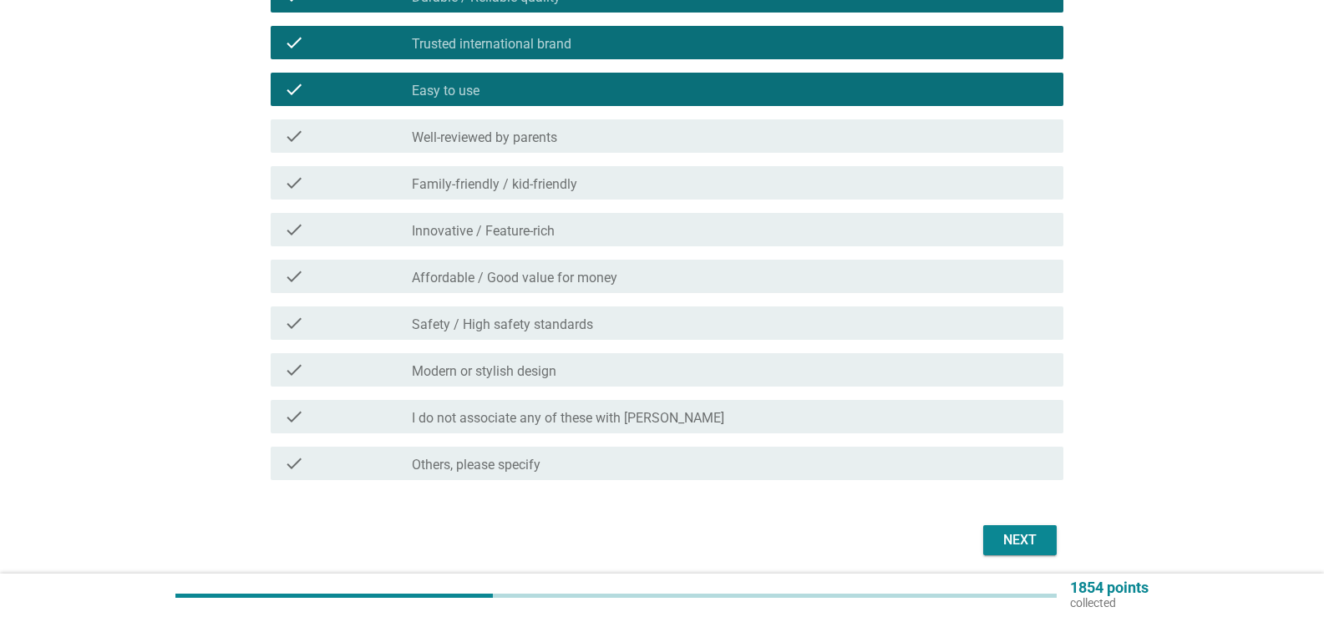
click at [653, 185] on div "check_box_outline_blank Family-friendly / kid-friendly" at bounding box center [731, 183] width 638 height 20
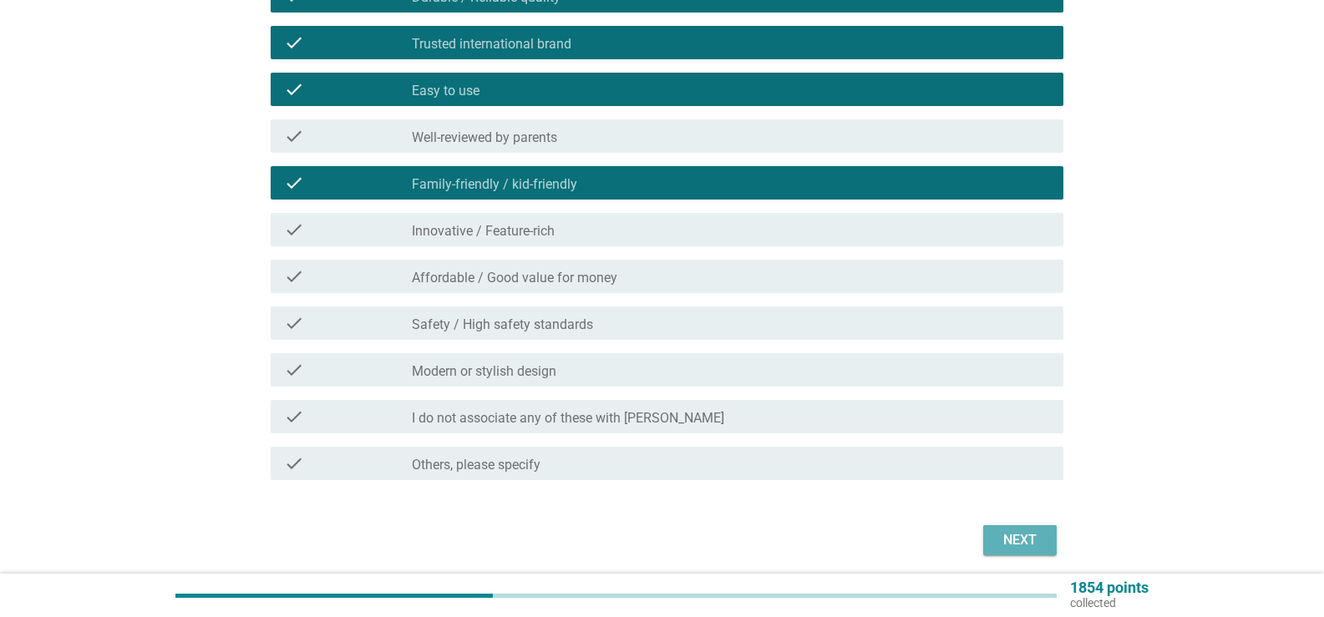
click at [1020, 528] on button "Next" at bounding box center [1020, 541] width 74 height 30
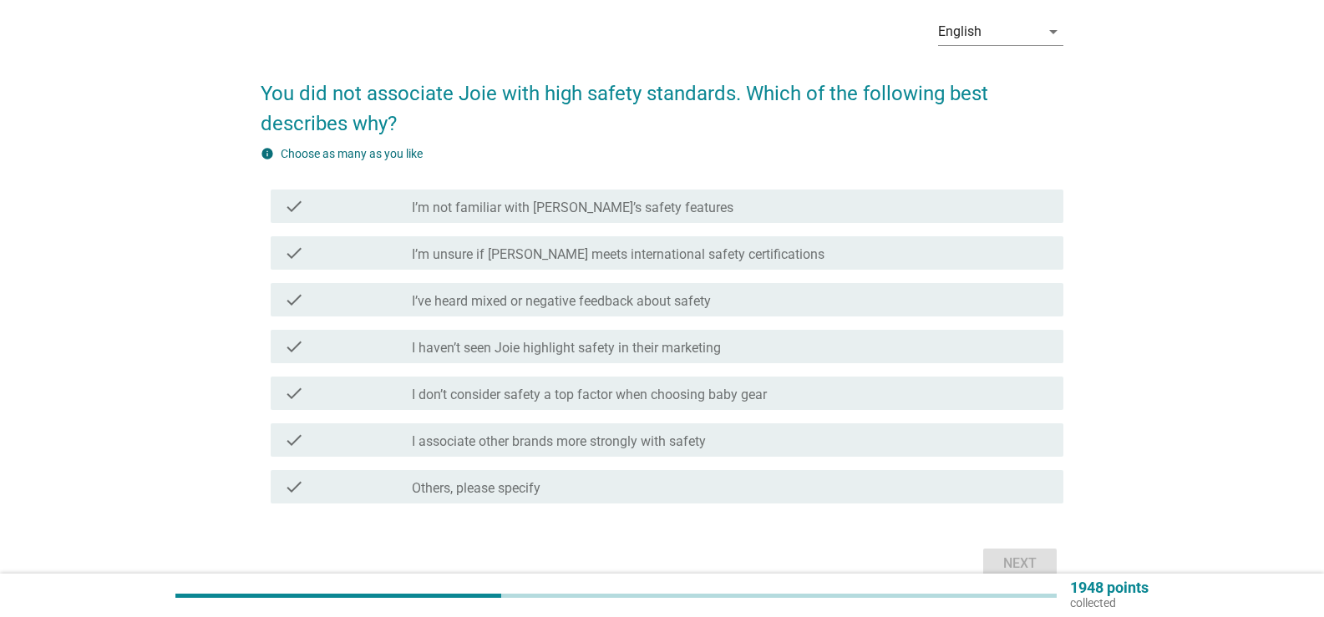
scroll to position [155, 0]
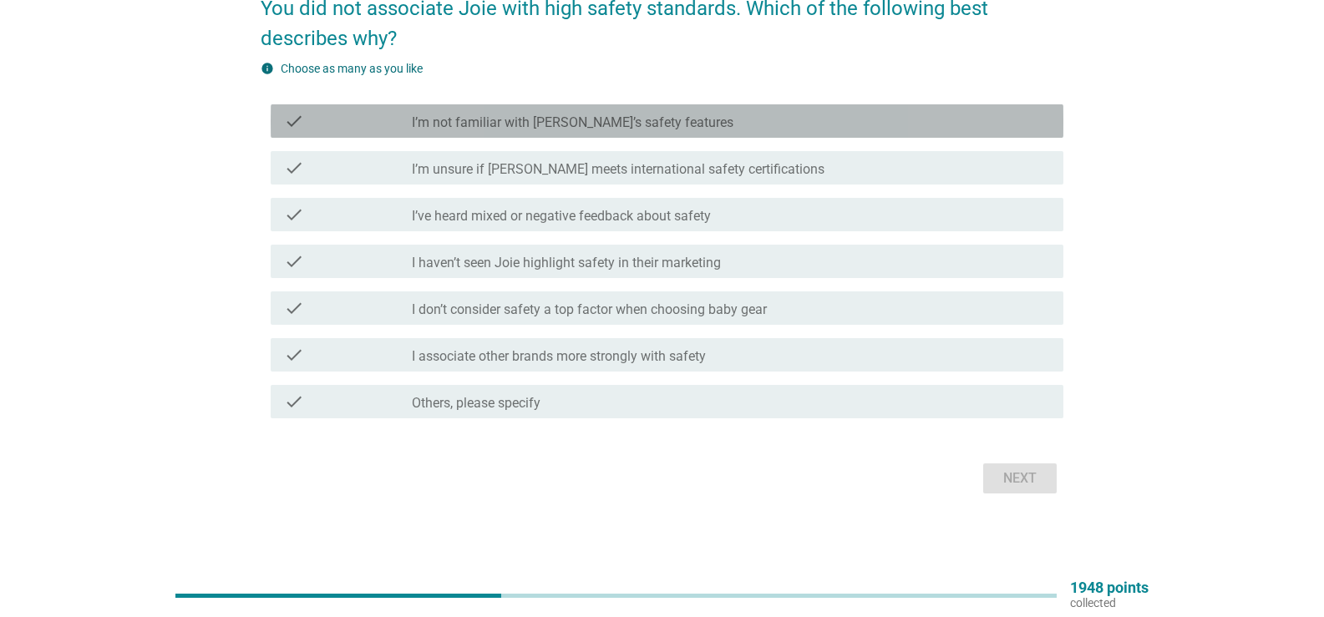
click at [495, 116] on label "I’m not familiar with [PERSON_NAME]’s safety features" at bounding box center [573, 122] width 322 height 17
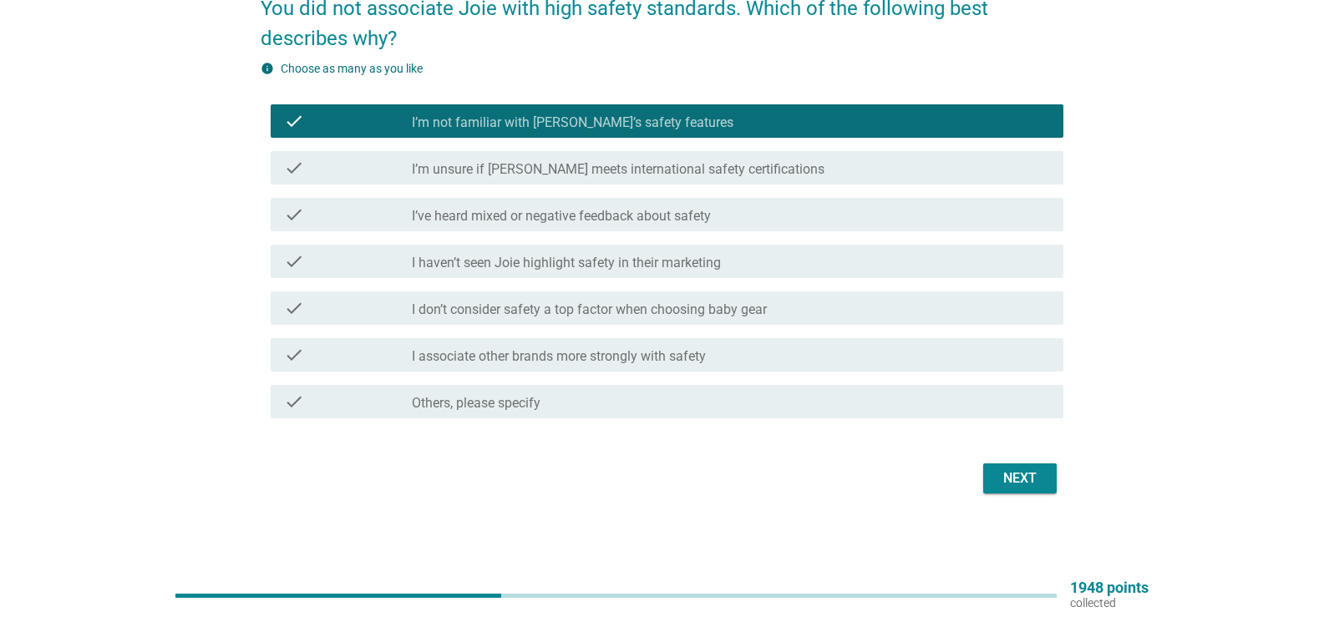
click at [502, 172] on label "I’m unsure if [PERSON_NAME] meets international safety certifications" at bounding box center [618, 169] width 413 height 17
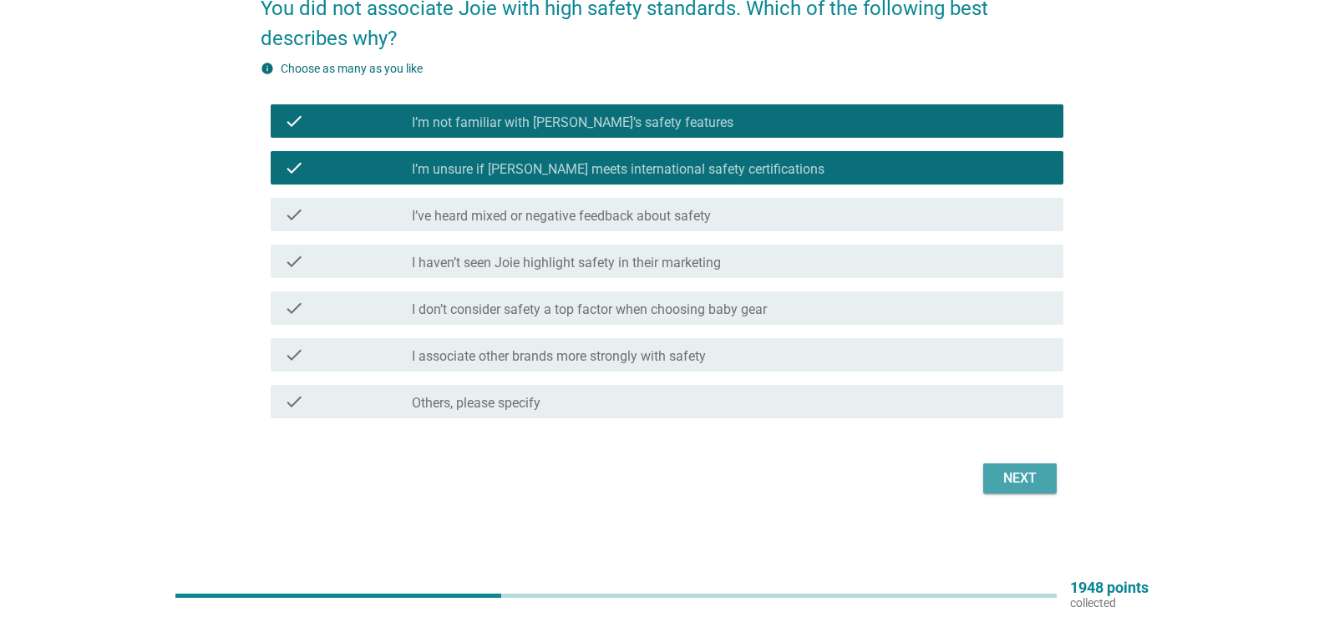
click at [1005, 477] on div "Next" at bounding box center [1020, 479] width 47 height 20
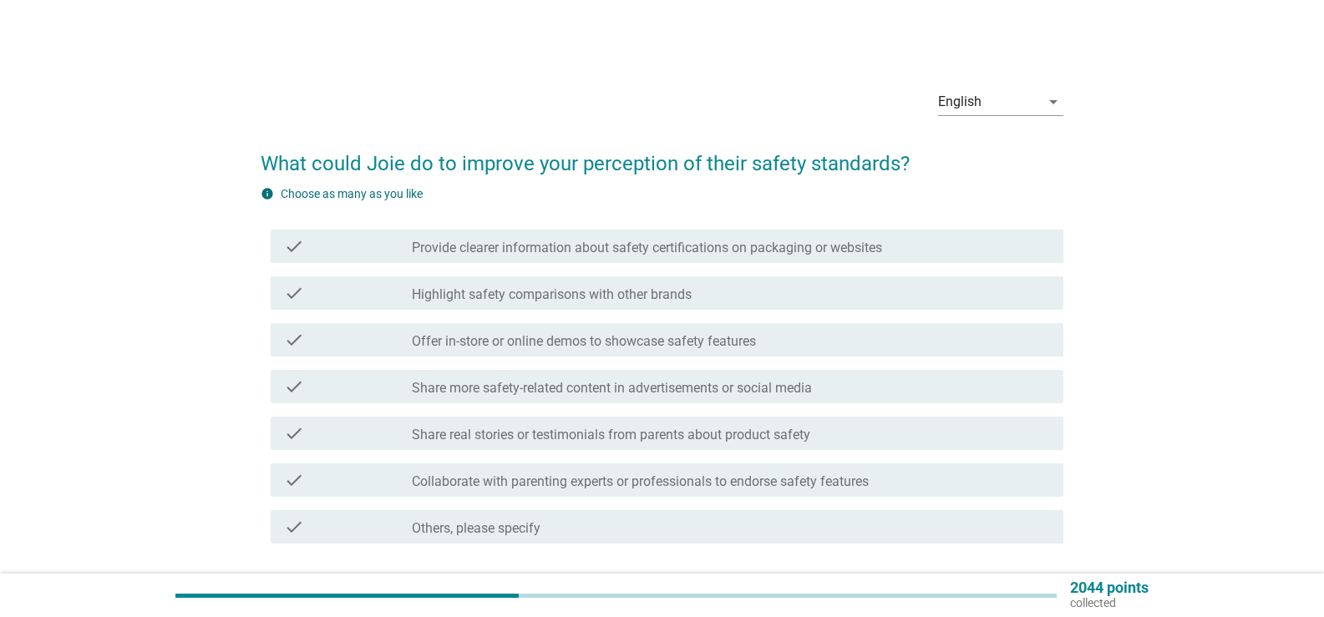
click at [519, 245] on label "Provide clearer information about safety certifications on packaging or websites" at bounding box center [647, 248] width 470 height 17
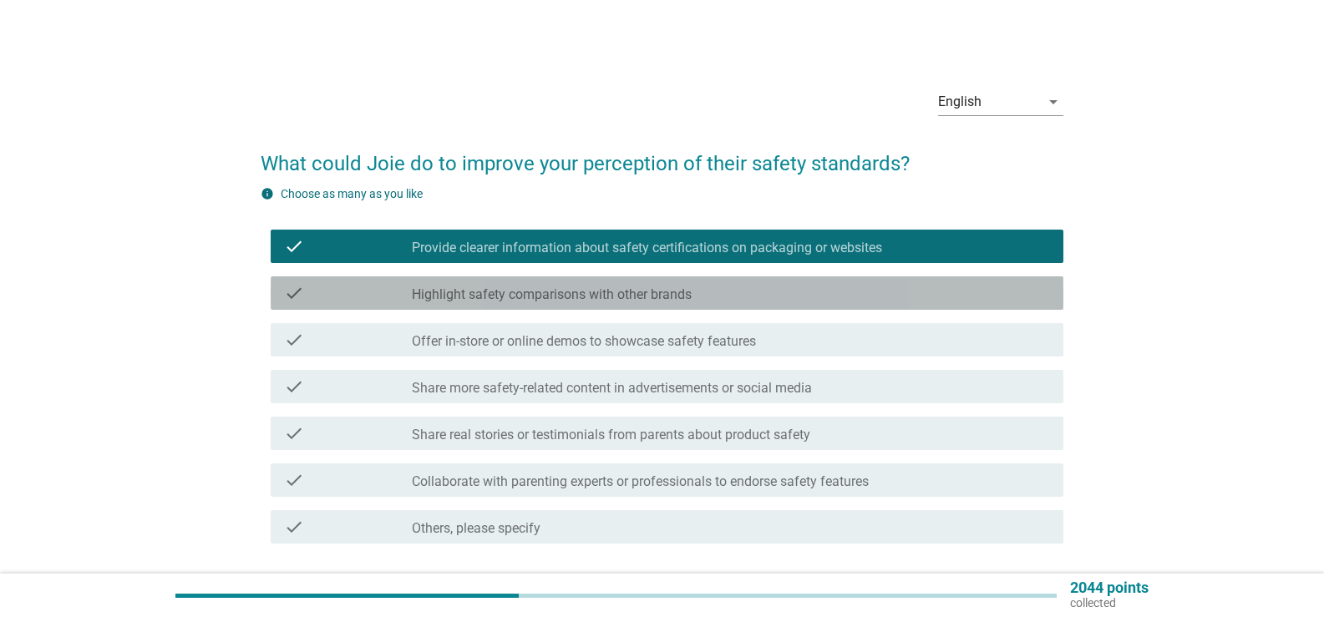
click at [526, 300] on label "Highlight safety comparisons with other brands" at bounding box center [552, 295] width 280 height 17
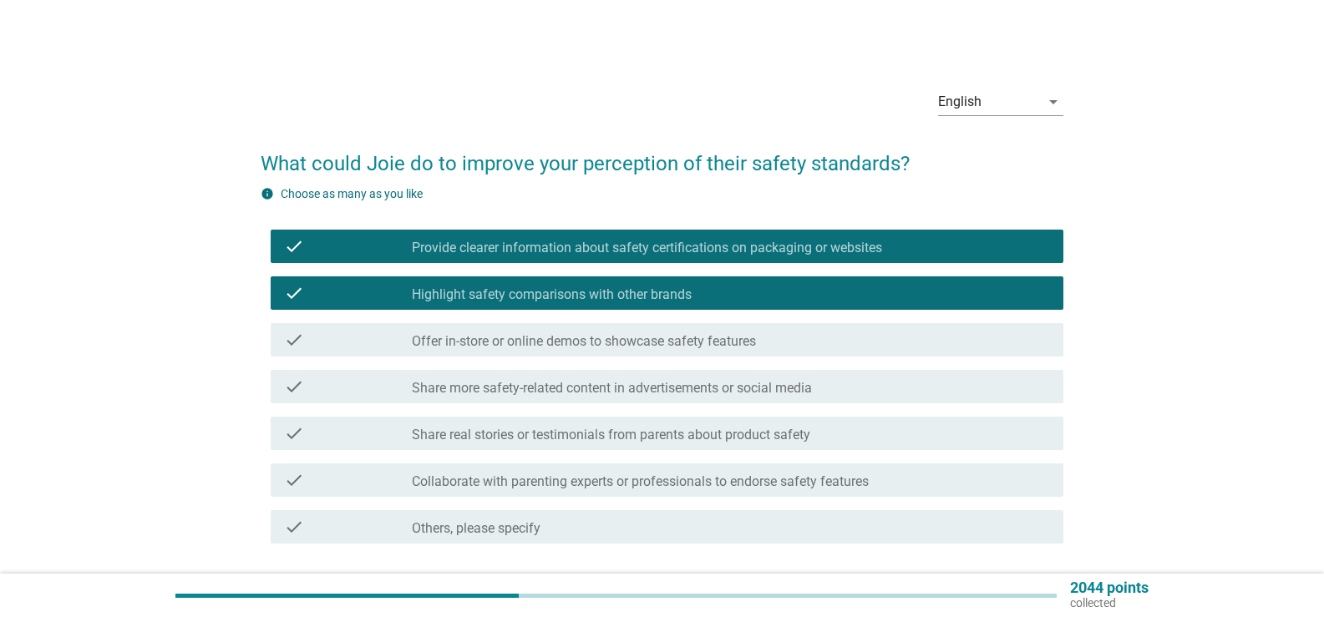
click at [526, 300] on label "Highlight safety comparisons with other brands" at bounding box center [552, 295] width 280 height 17
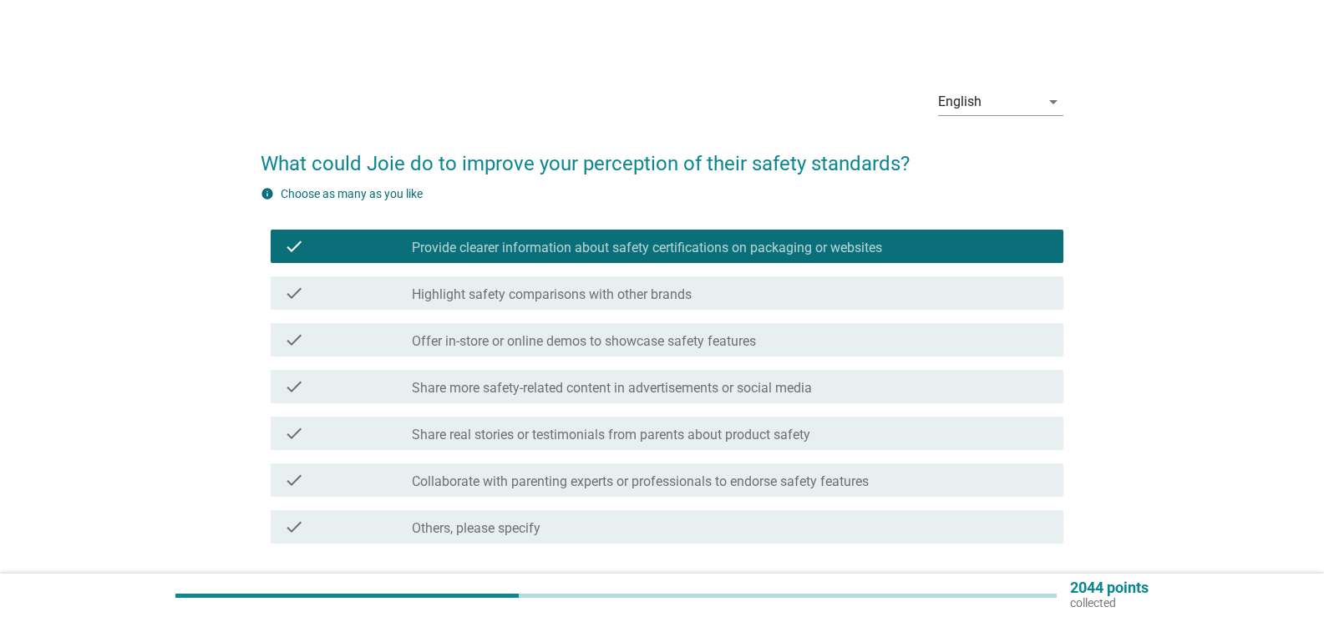
click at [542, 384] on label "Share more safety-related content in advertisements or social media" at bounding box center [612, 388] width 400 height 17
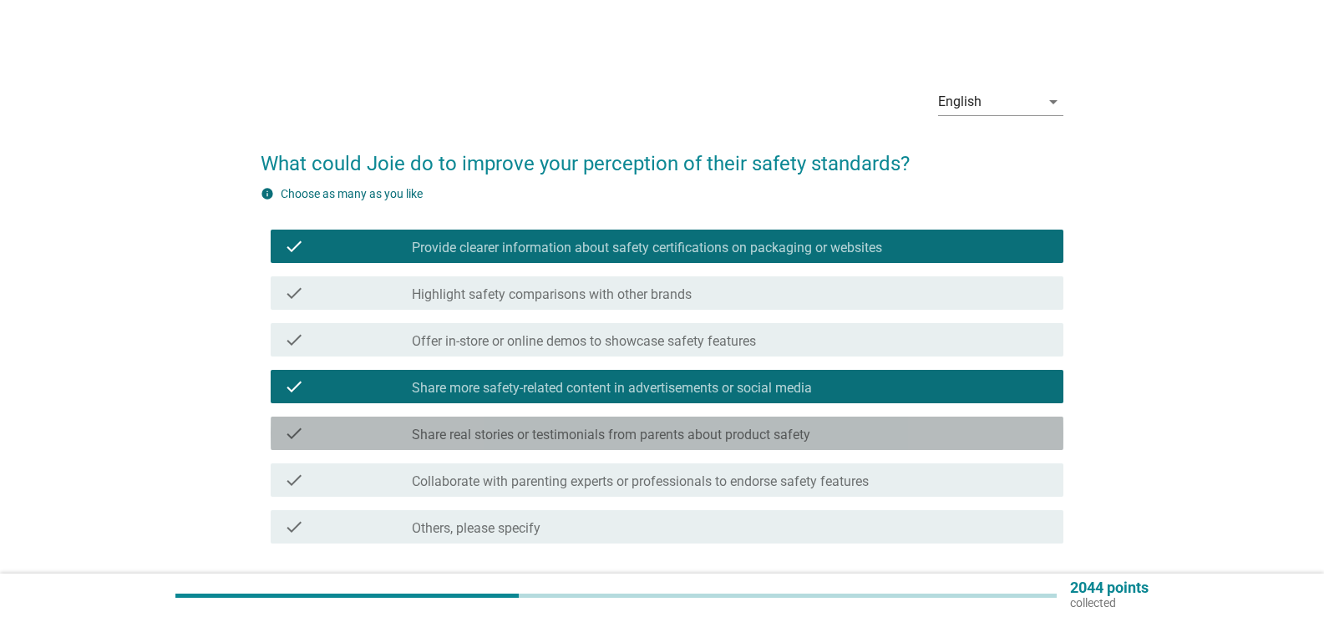
click at [539, 429] on label "Share real stories or testimonials from parents about product safety" at bounding box center [611, 435] width 399 height 17
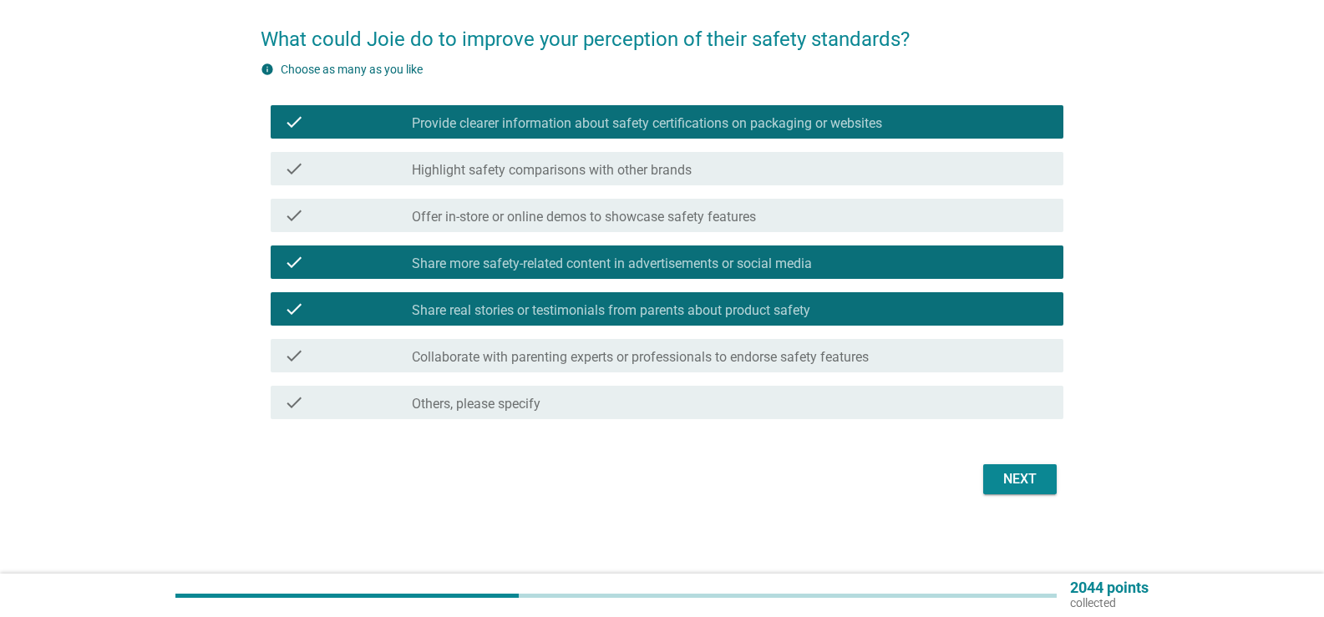
scroll to position [125, 0]
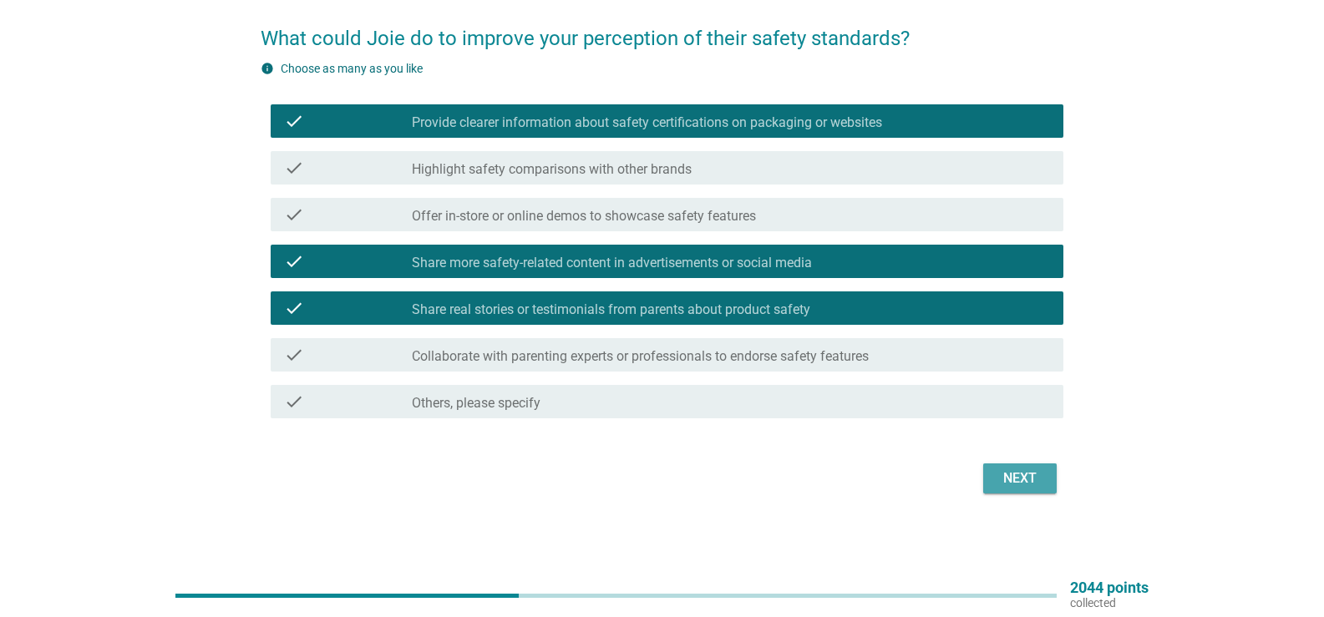
click at [1004, 483] on div "Next" at bounding box center [1020, 479] width 47 height 20
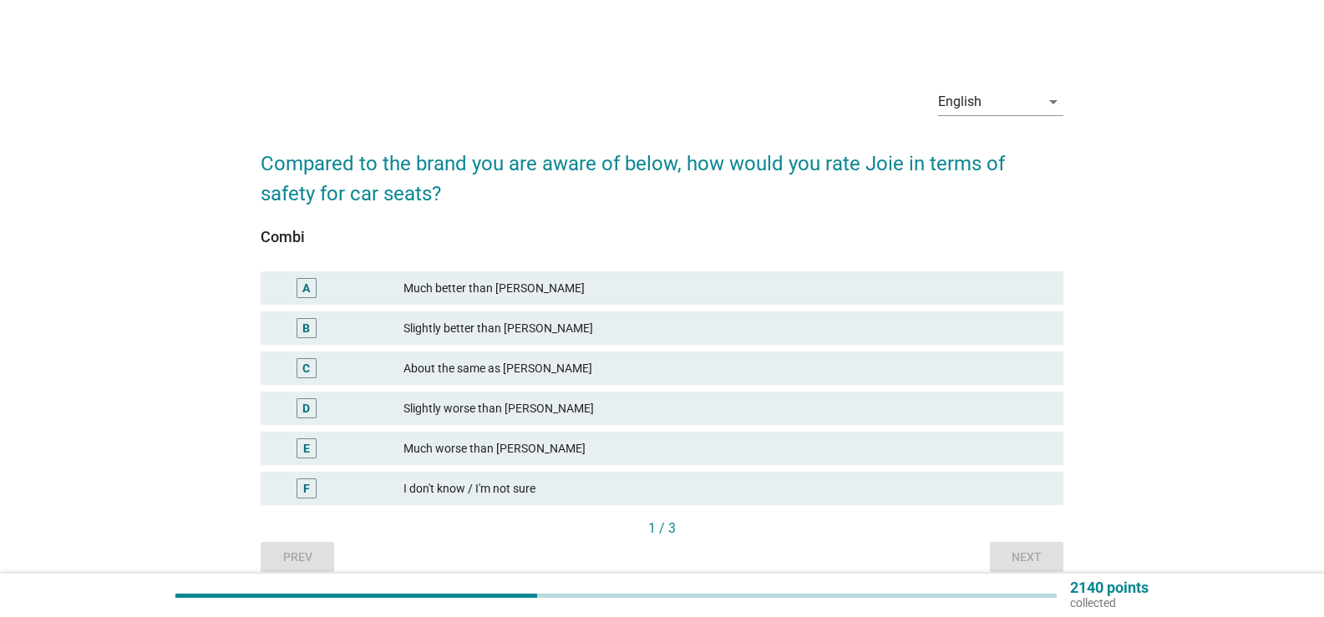
click at [470, 364] on div "About the same as [PERSON_NAME]" at bounding box center [727, 368] width 647 height 20
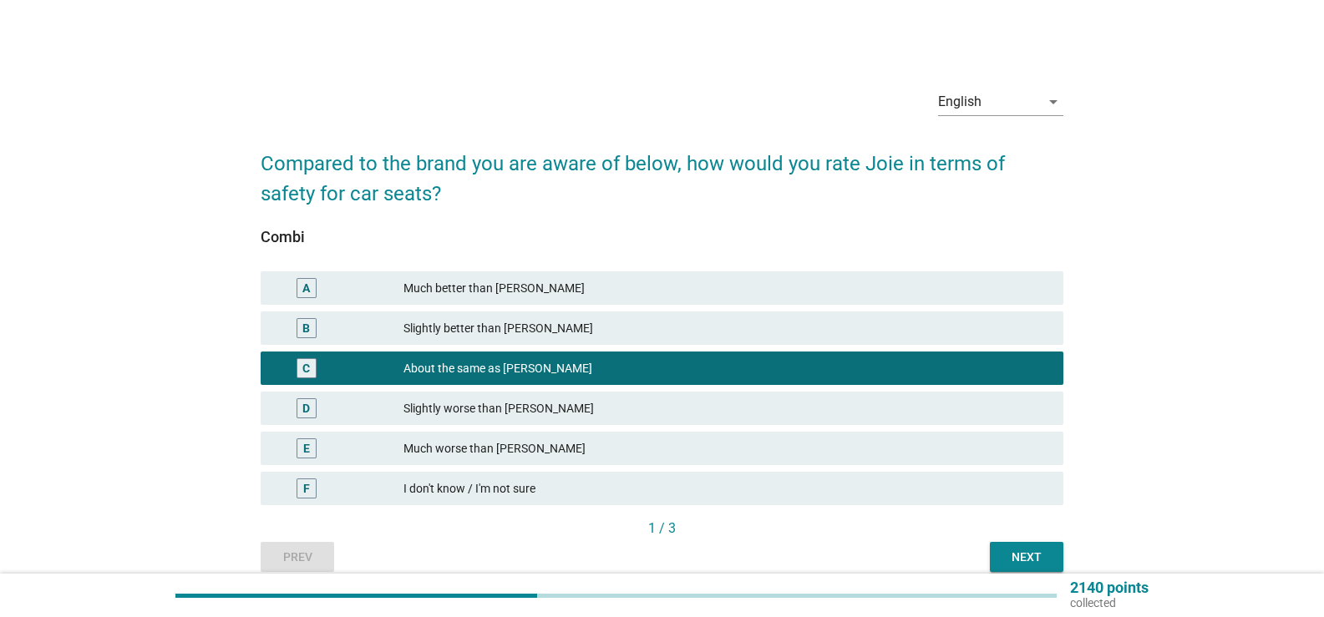
click at [1024, 556] on div "Next" at bounding box center [1026, 558] width 47 height 18
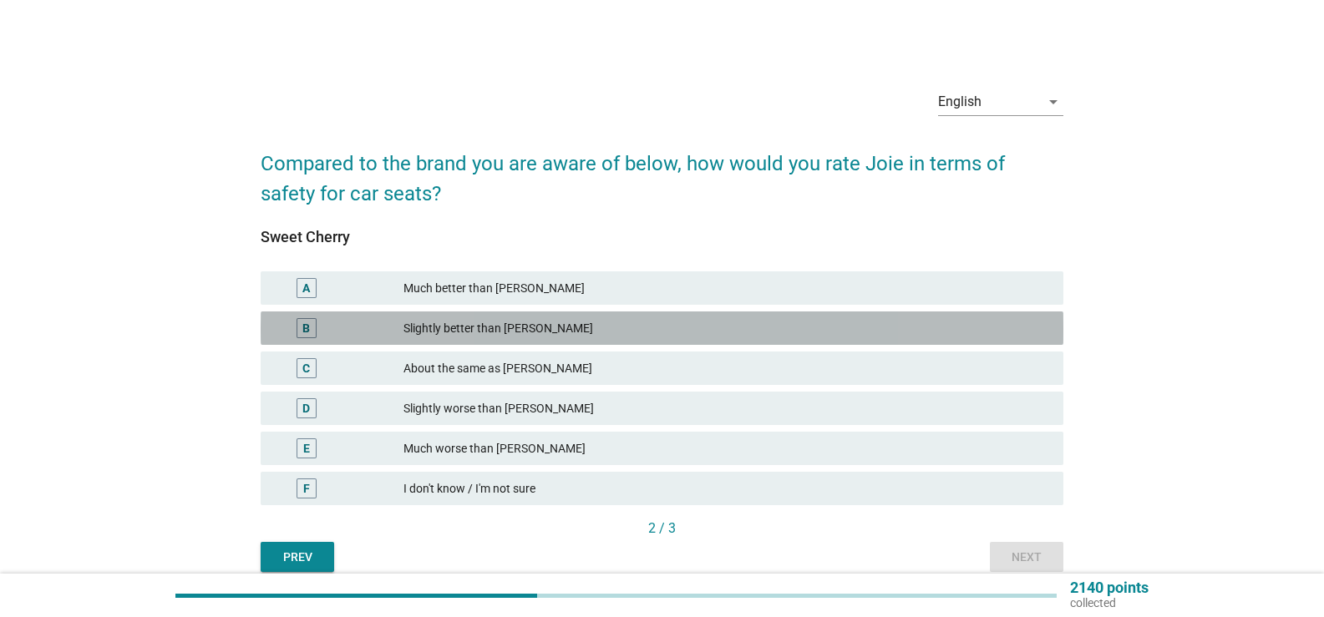
click at [473, 330] on div "Slightly better than [PERSON_NAME]" at bounding box center [727, 328] width 647 height 20
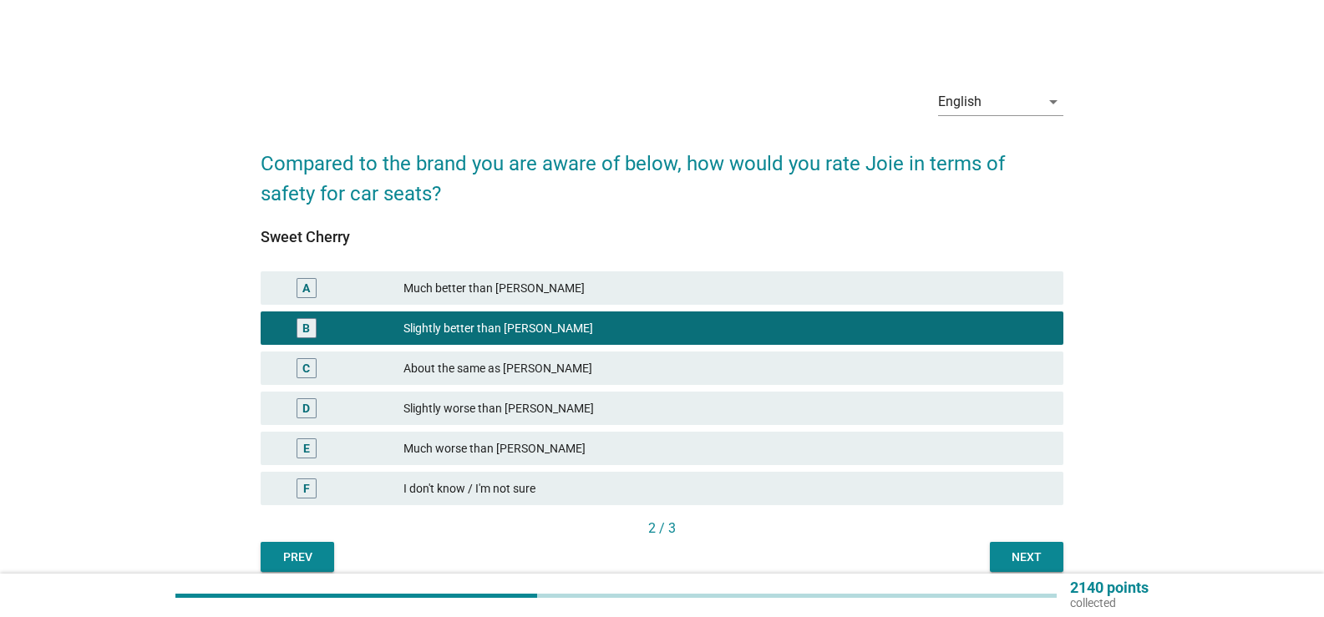
click at [1034, 561] on div "Next" at bounding box center [1026, 558] width 47 height 18
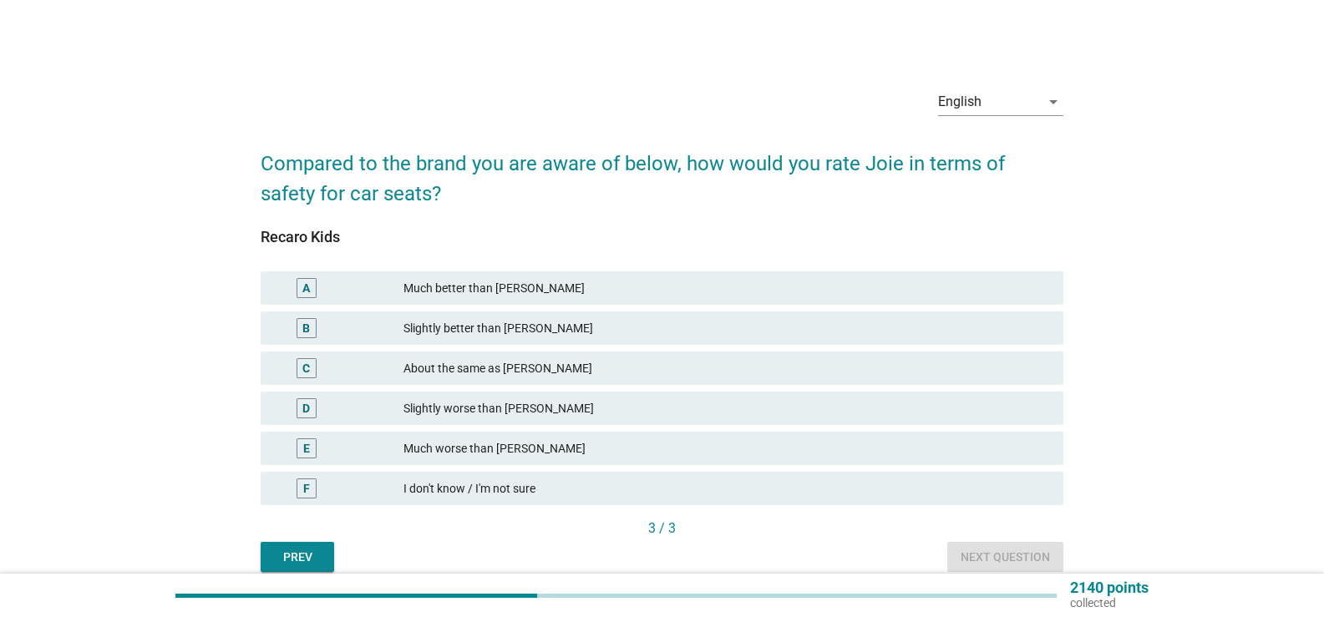
click at [471, 282] on div "Much better than [PERSON_NAME]" at bounding box center [727, 288] width 647 height 20
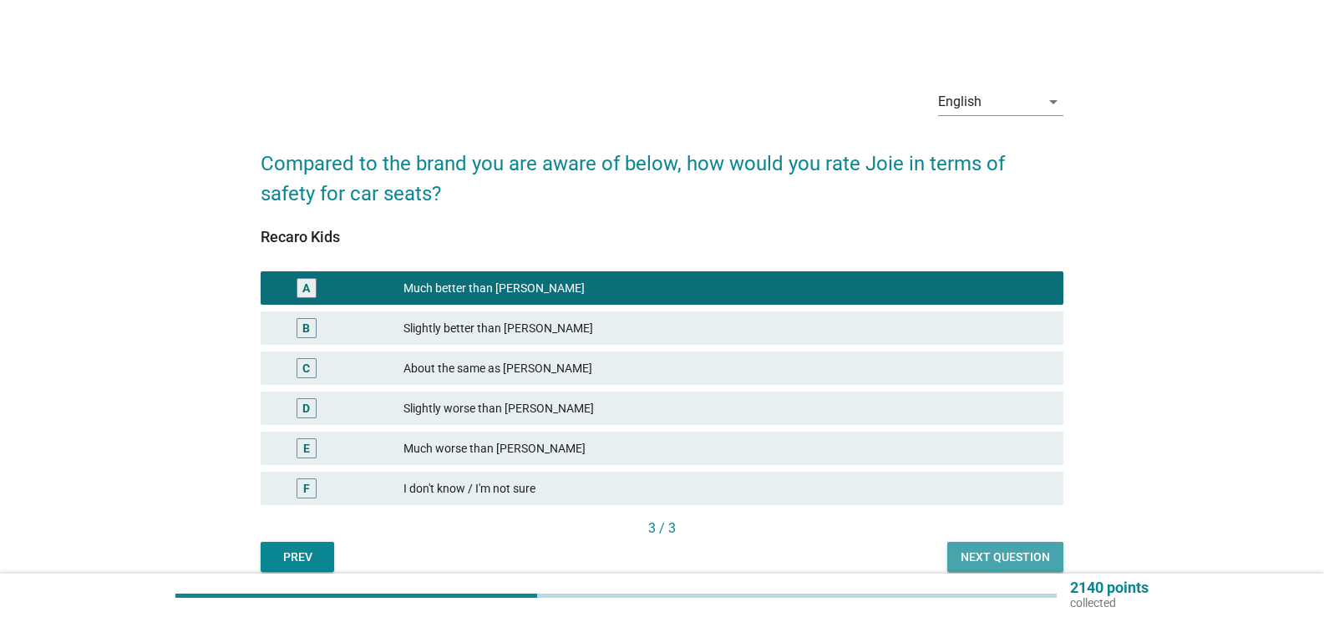
click at [1013, 547] on button "Next question" at bounding box center [1006, 557] width 116 height 30
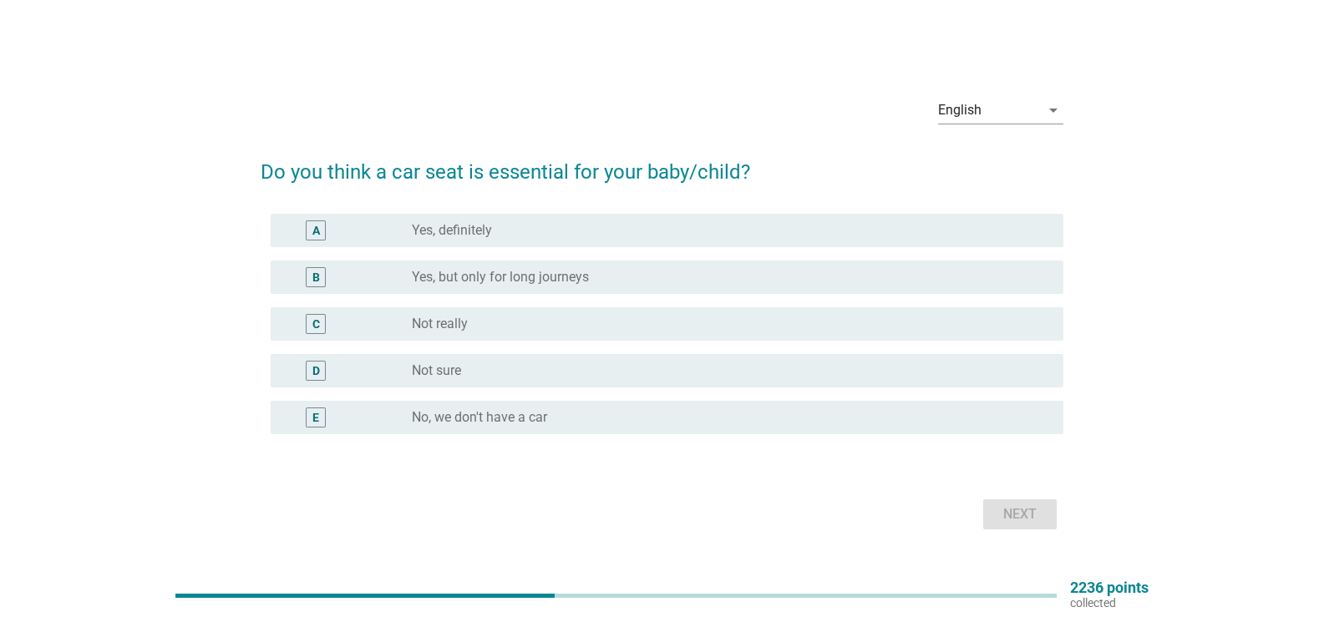
click at [463, 231] on label "Yes, definitely" at bounding box center [452, 230] width 80 height 17
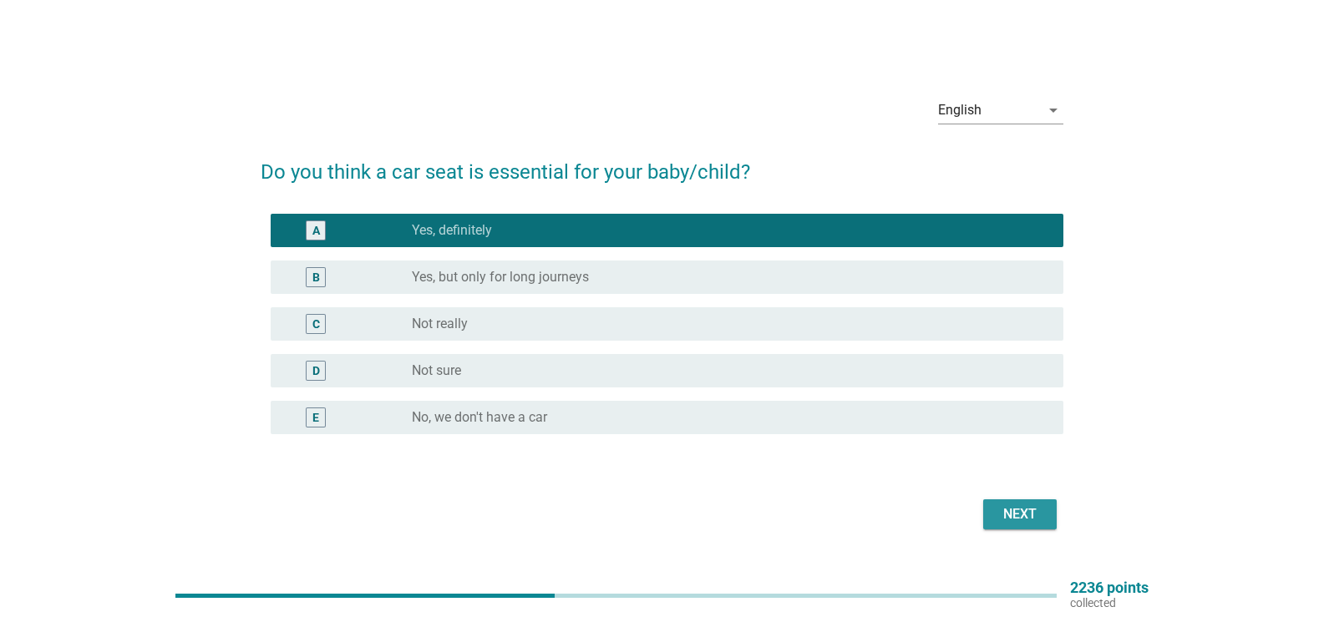
click at [1015, 505] on div "Next" at bounding box center [1020, 515] width 47 height 20
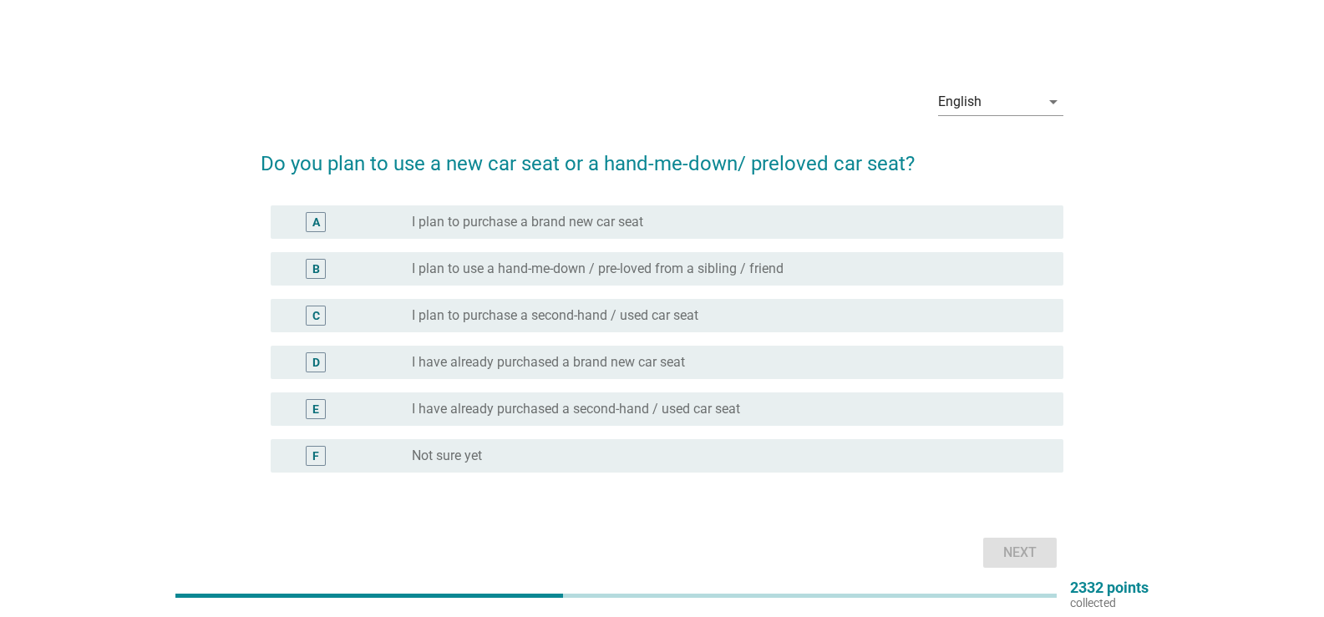
click at [513, 365] on label "I have already purchased a brand new car seat" at bounding box center [548, 362] width 273 height 17
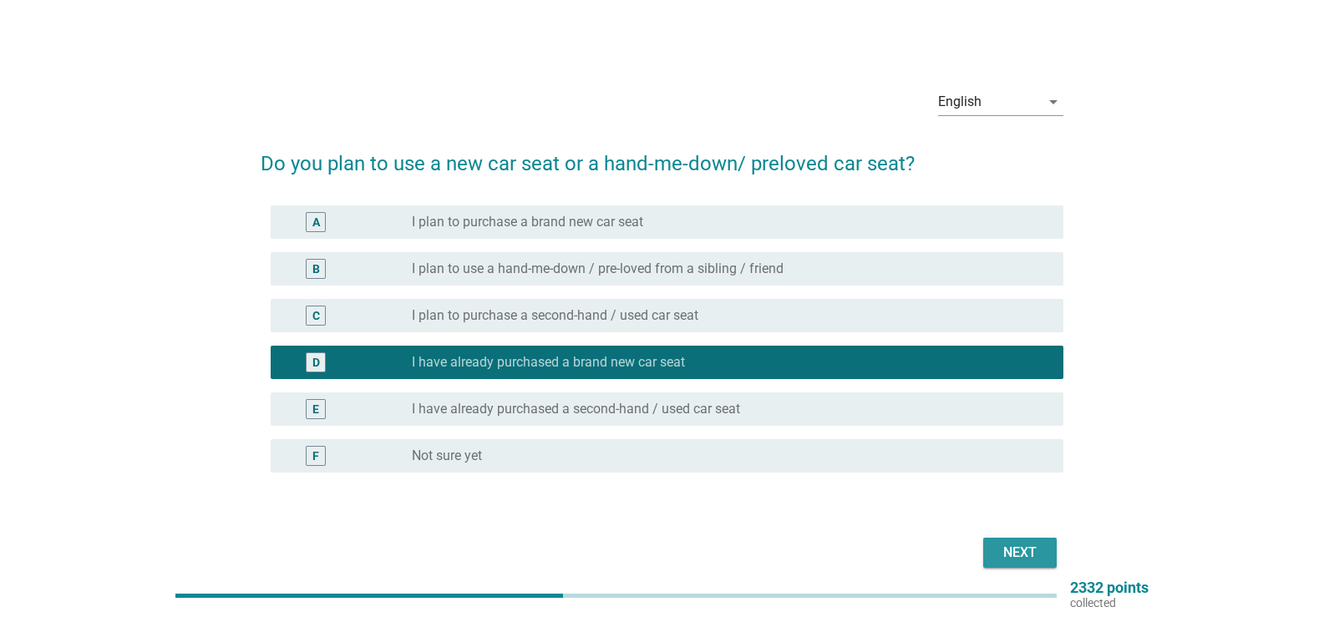
click at [1009, 552] on div "Next" at bounding box center [1020, 553] width 47 height 20
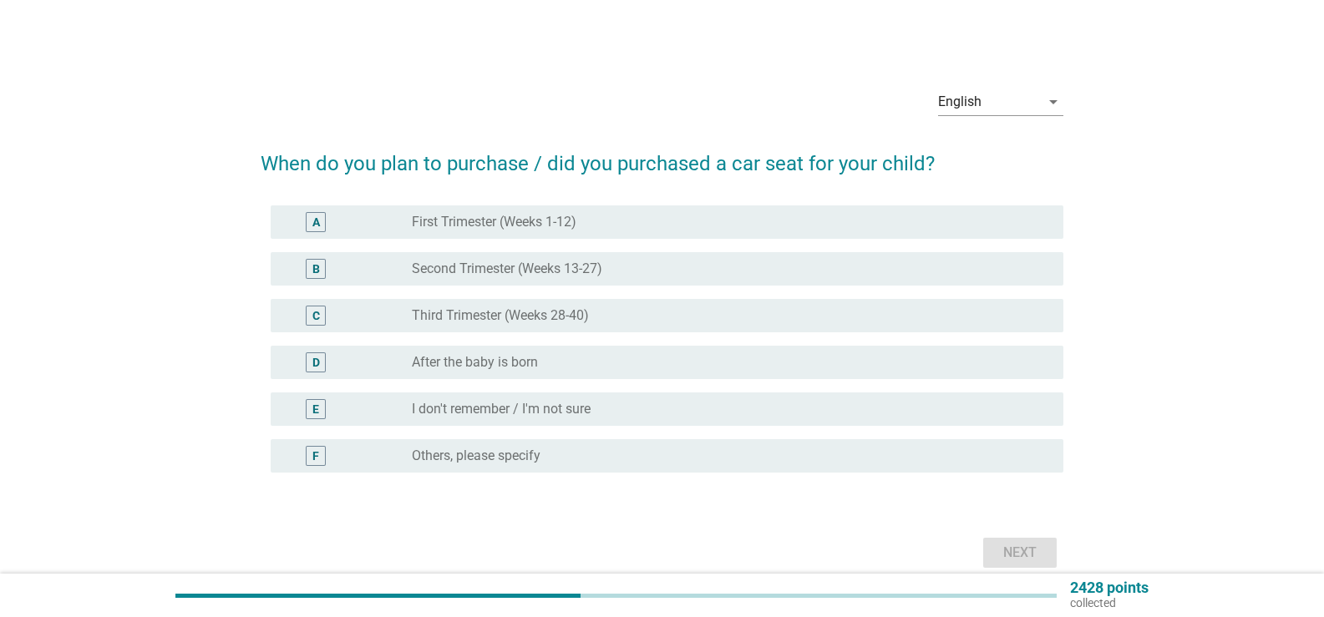
click at [472, 223] on label "First Trimester (Weeks 1-12)" at bounding box center [494, 222] width 165 height 17
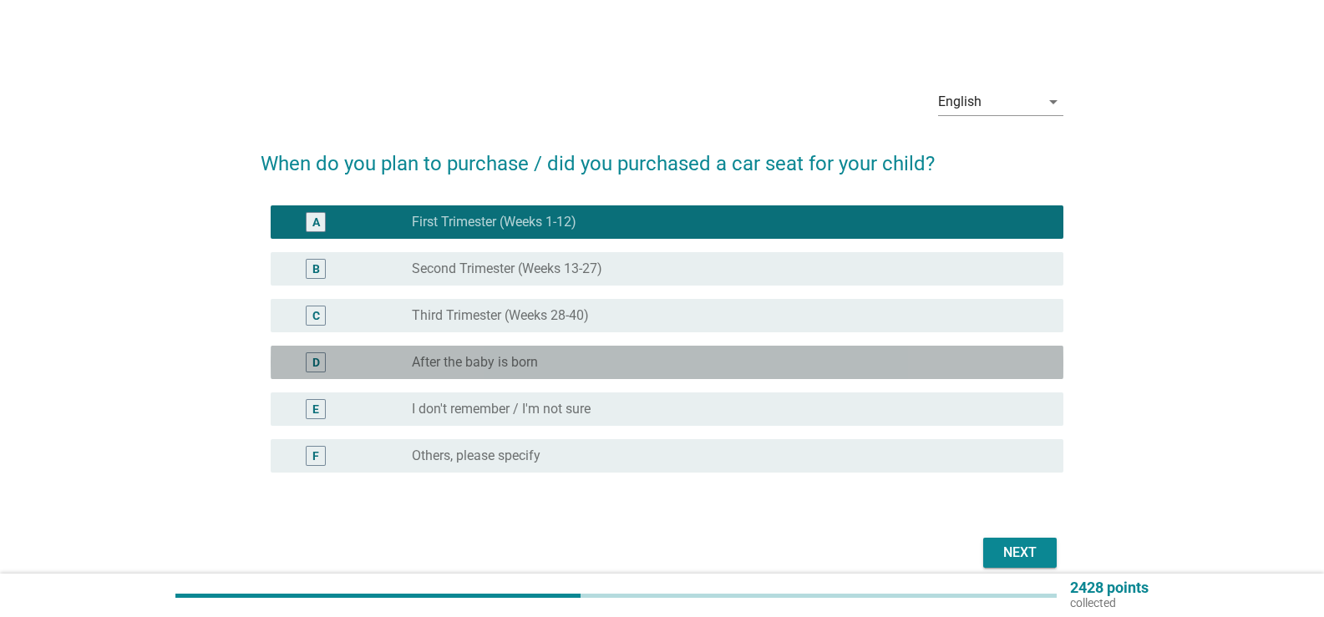
click at [485, 358] on label "After the baby is born" at bounding box center [475, 362] width 126 height 17
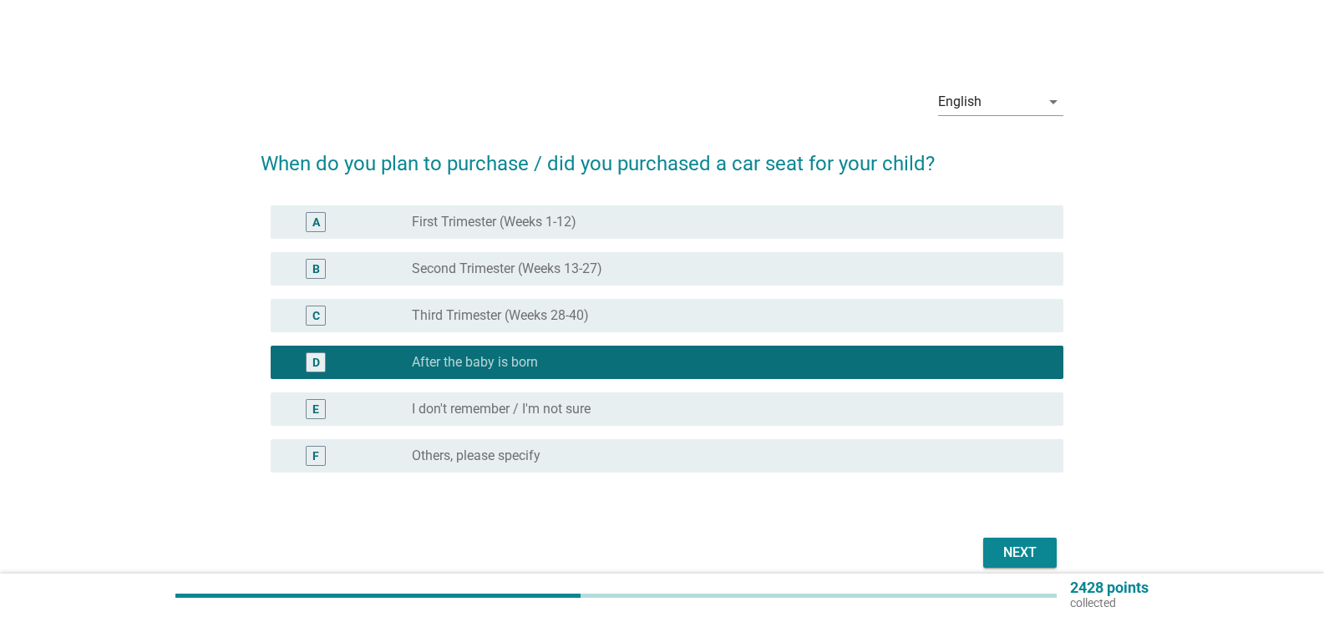
click at [485, 317] on label "Third Trimester (Weeks 28-40)" at bounding box center [500, 315] width 177 height 17
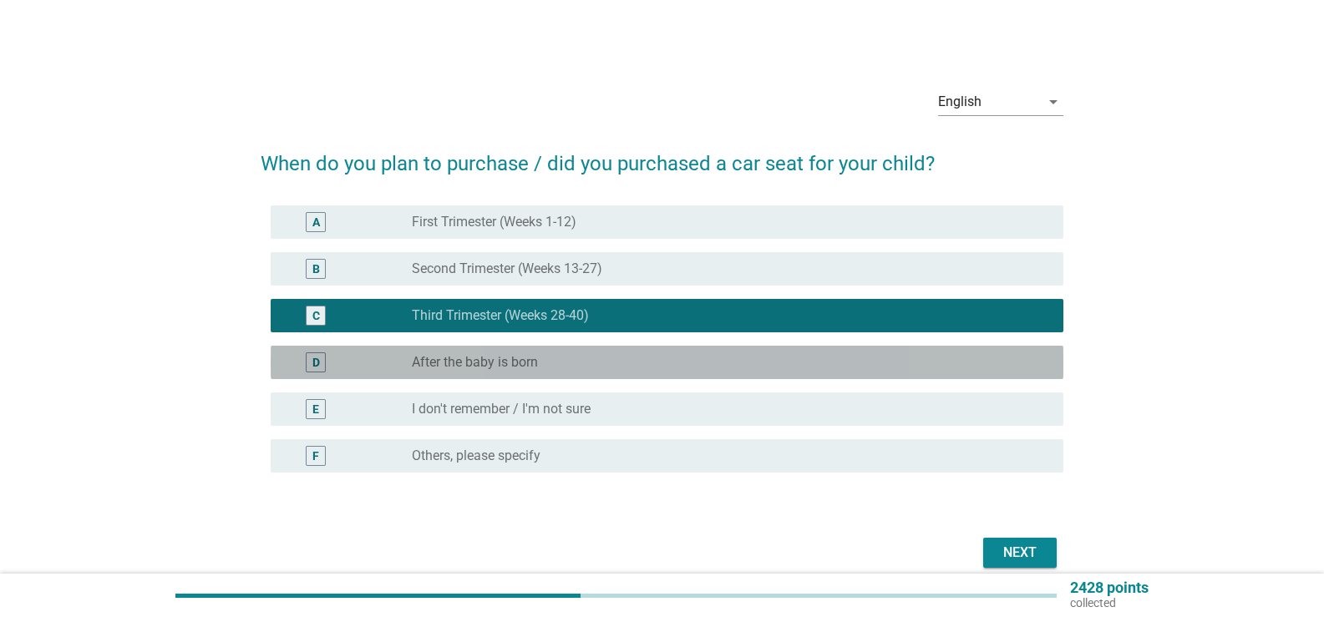
click at [488, 368] on label "After the baby is born" at bounding box center [475, 362] width 126 height 17
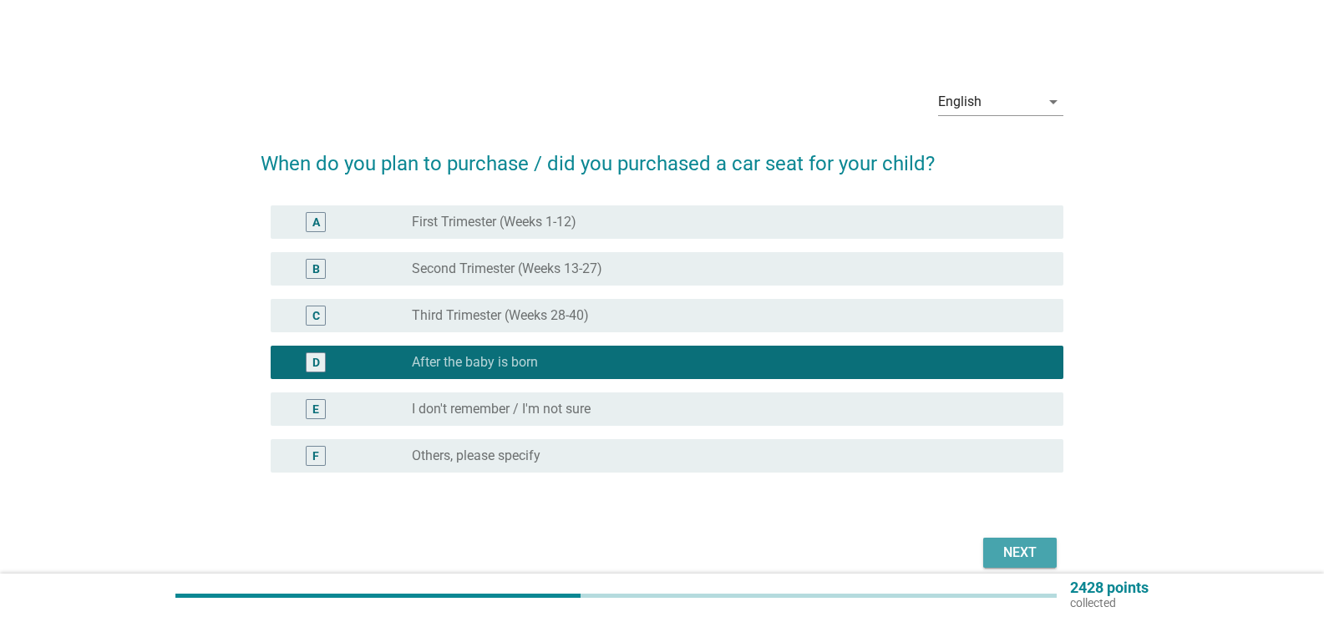
click at [1014, 543] on div "Next" at bounding box center [1020, 553] width 47 height 20
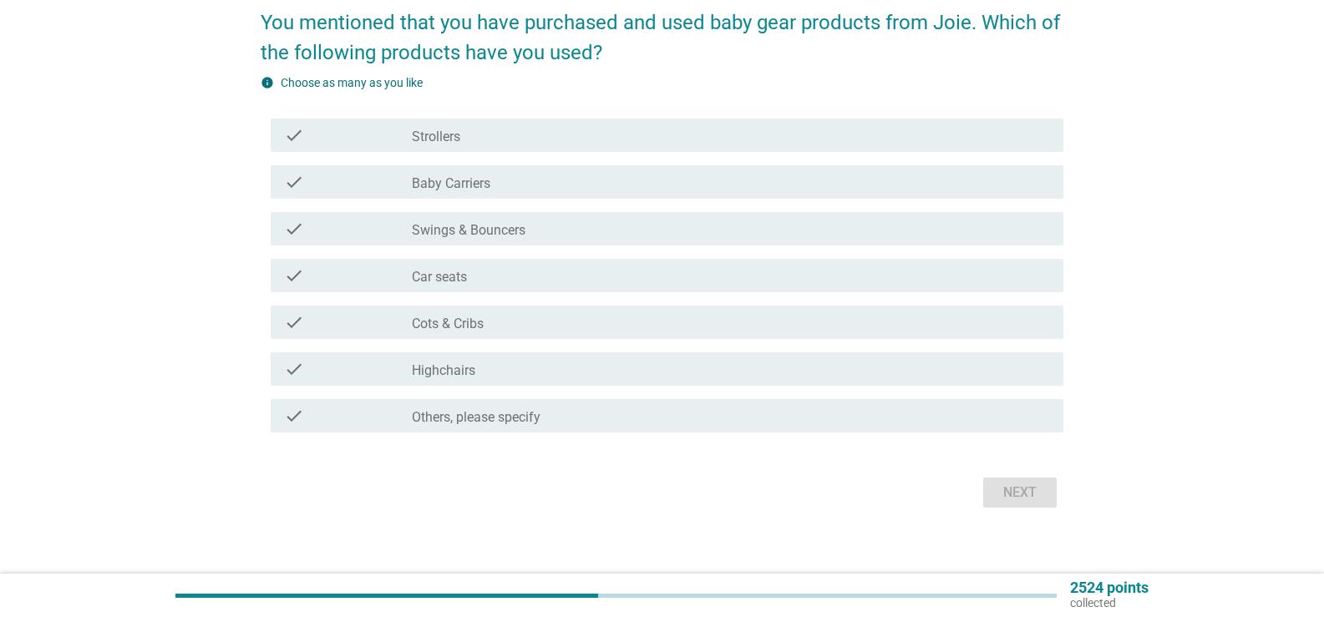
scroll to position [155, 0]
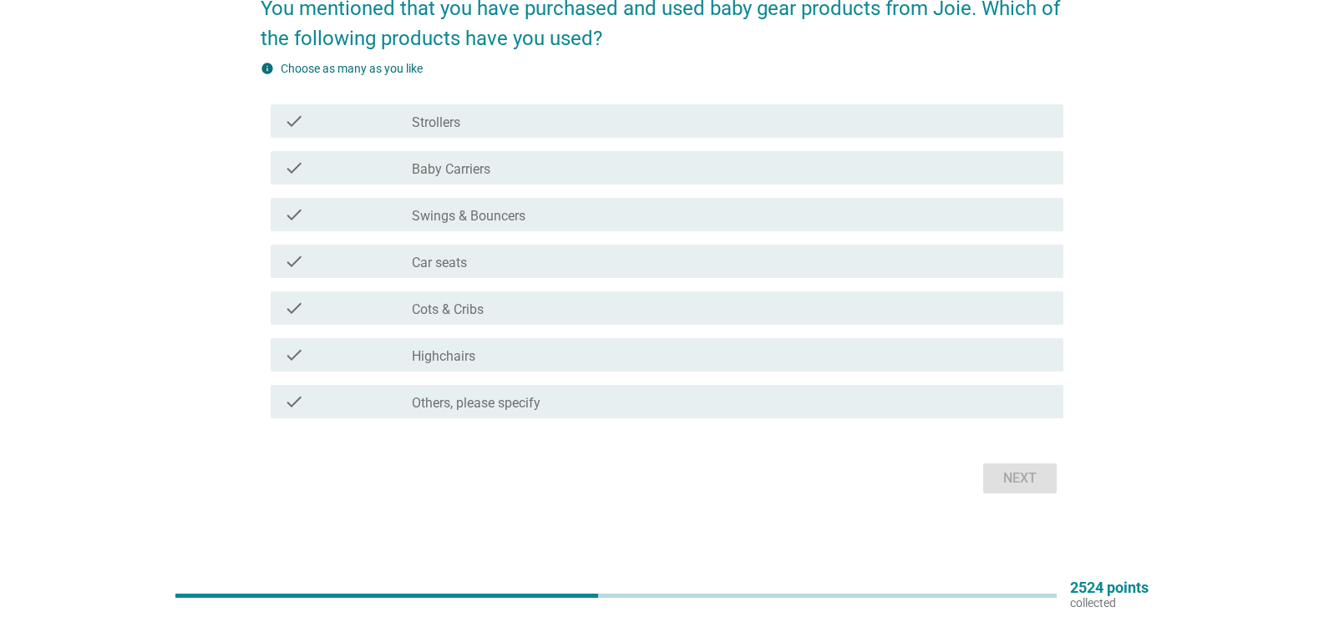
click at [450, 262] on label "Car seats" at bounding box center [439, 263] width 55 height 17
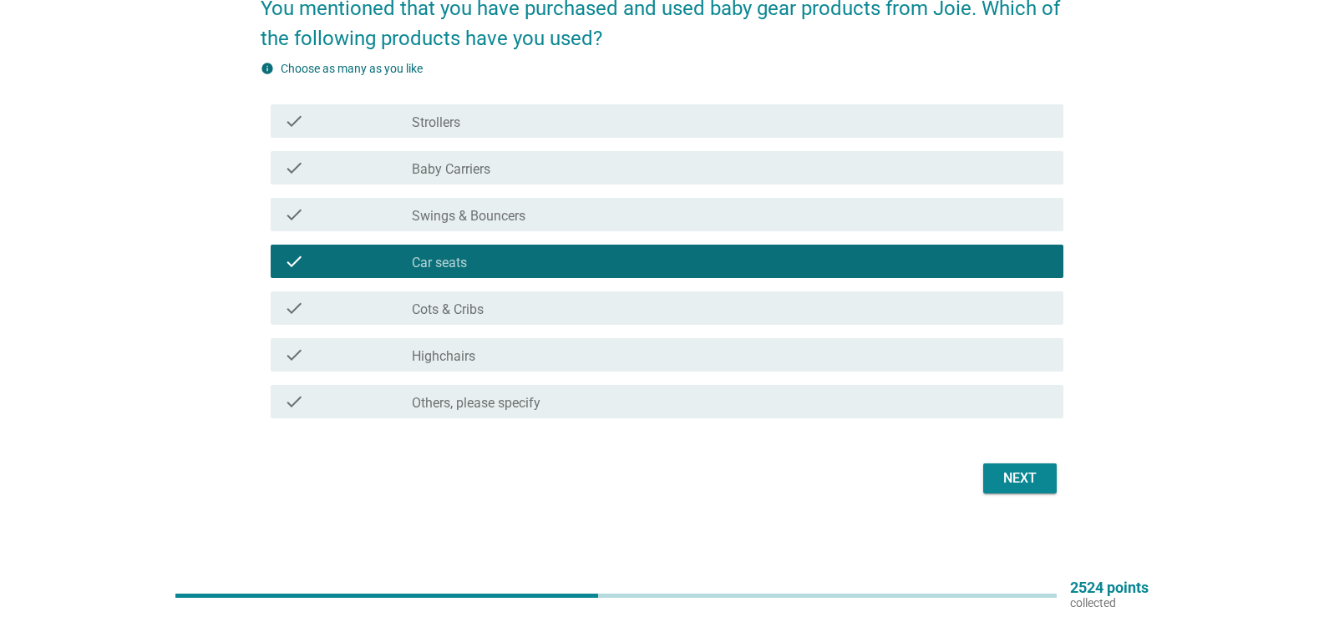
click at [1035, 483] on div "Next" at bounding box center [1020, 479] width 47 height 20
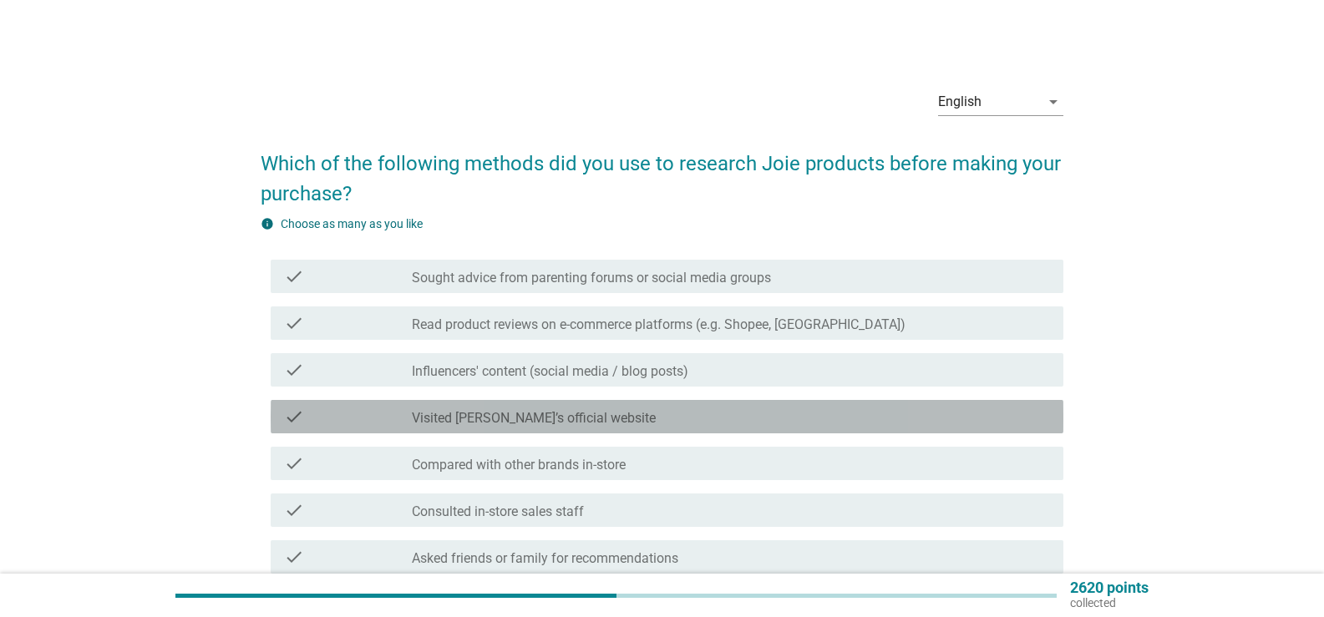
click at [504, 401] on div "check check_box_outline_blank Visited [PERSON_NAME]’s official website" at bounding box center [667, 416] width 793 height 33
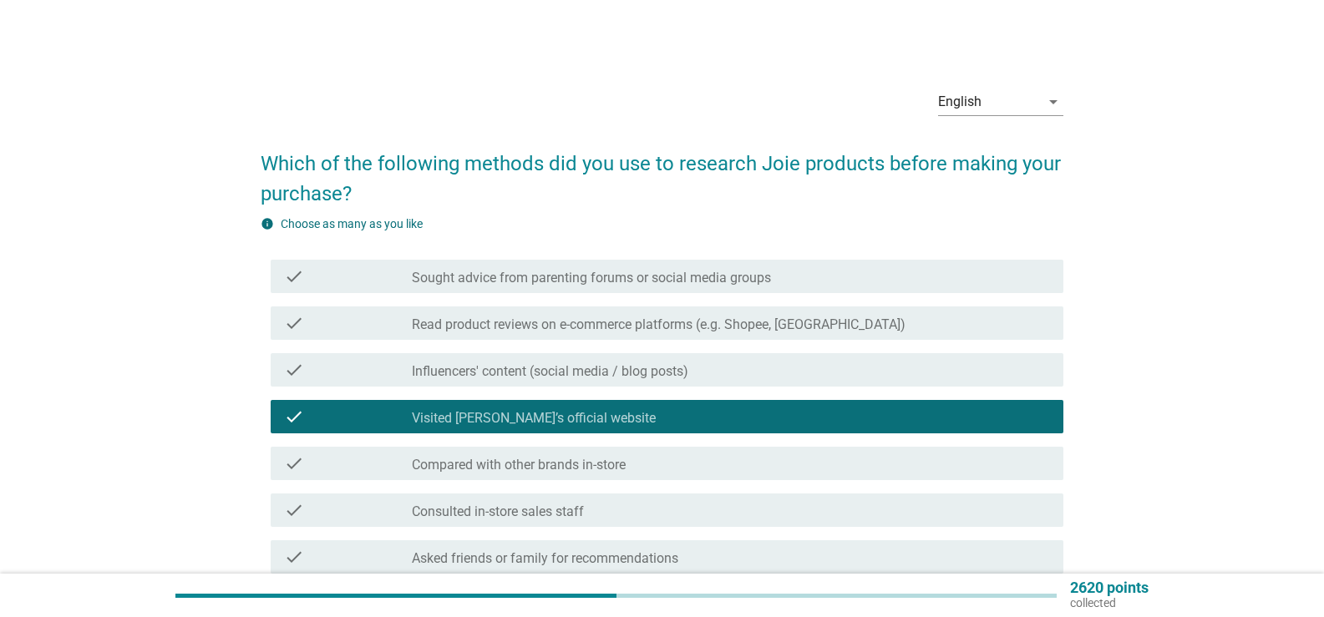
scroll to position [84, 0]
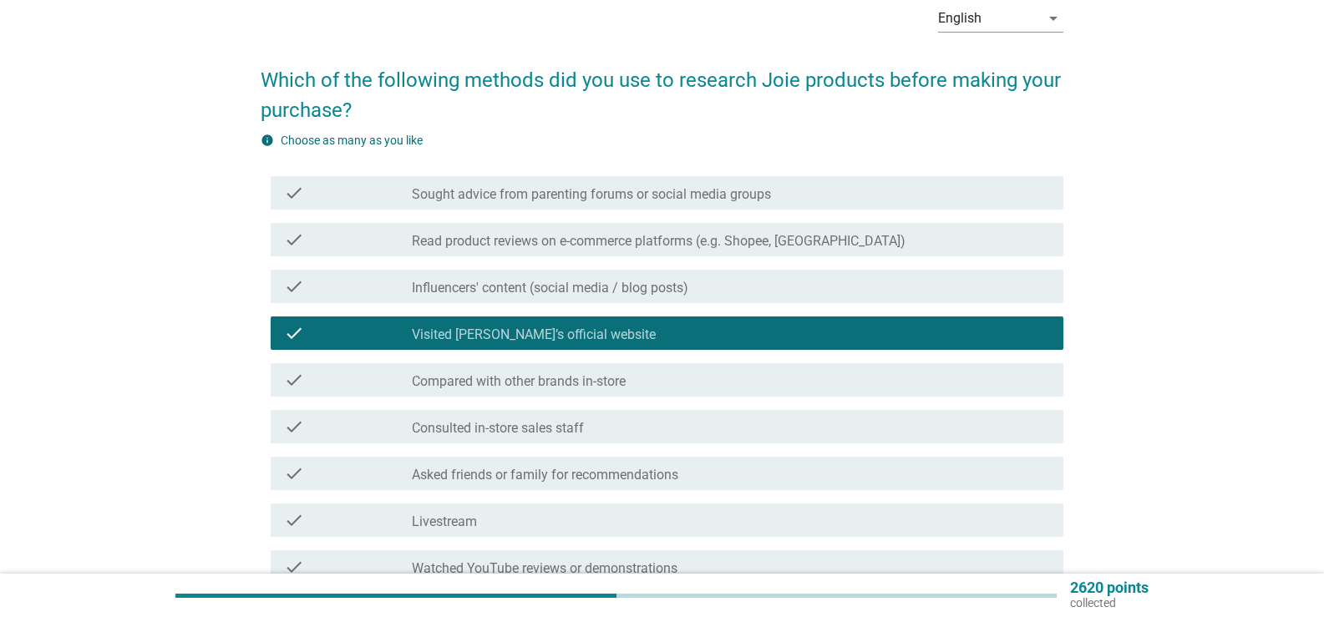
click at [523, 432] on label "Consulted in-store sales staff" at bounding box center [498, 428] width 172 height 17
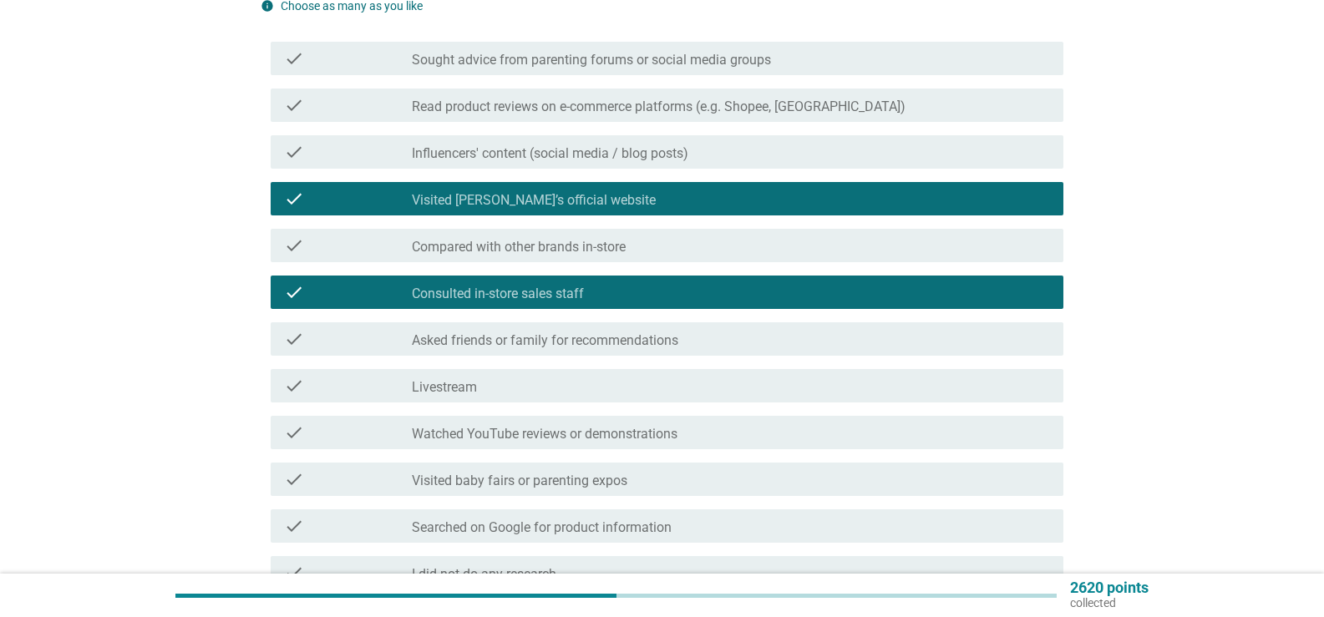
scroll to position [251, 0]
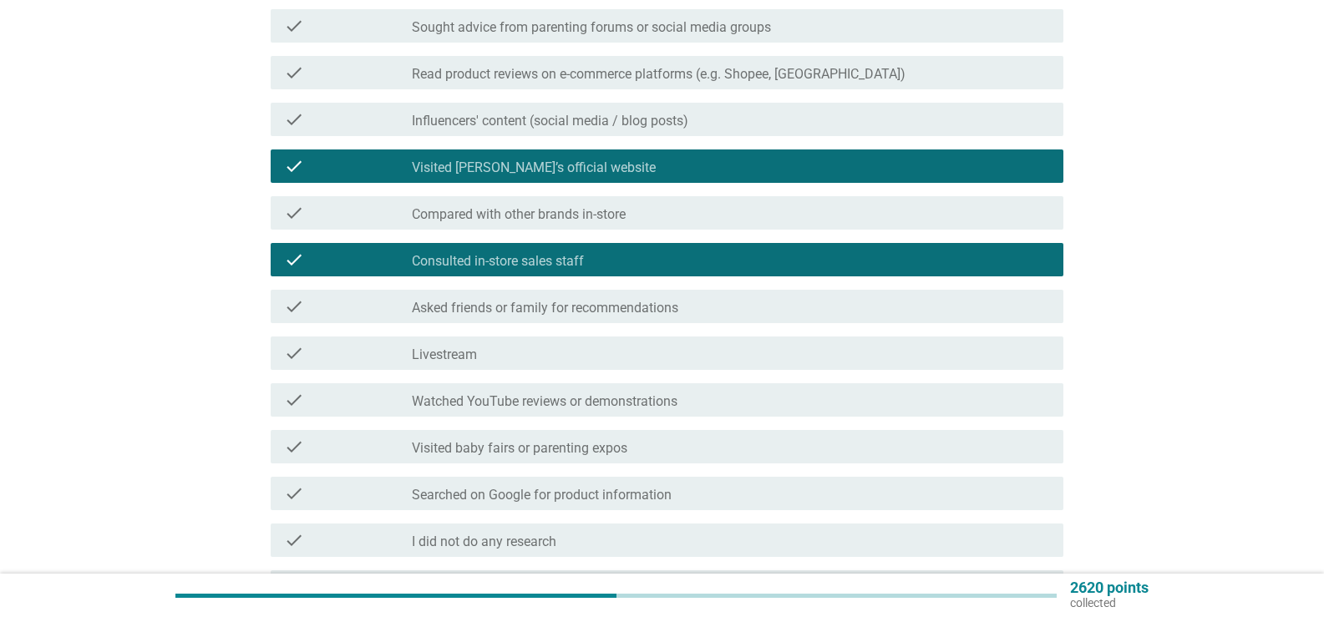
click at [552, 306] on label "Asked friends or family for recommendations" at bounding box center [545, 308] width 267 height 17
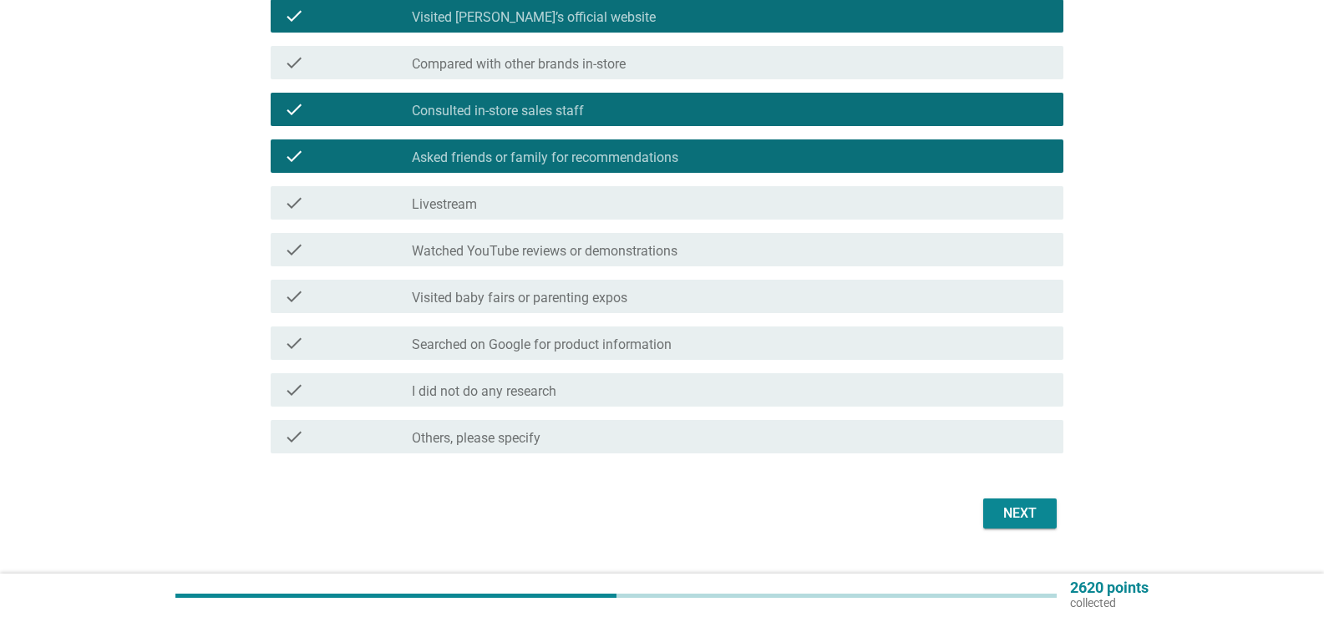
scroll to position [418, 0]
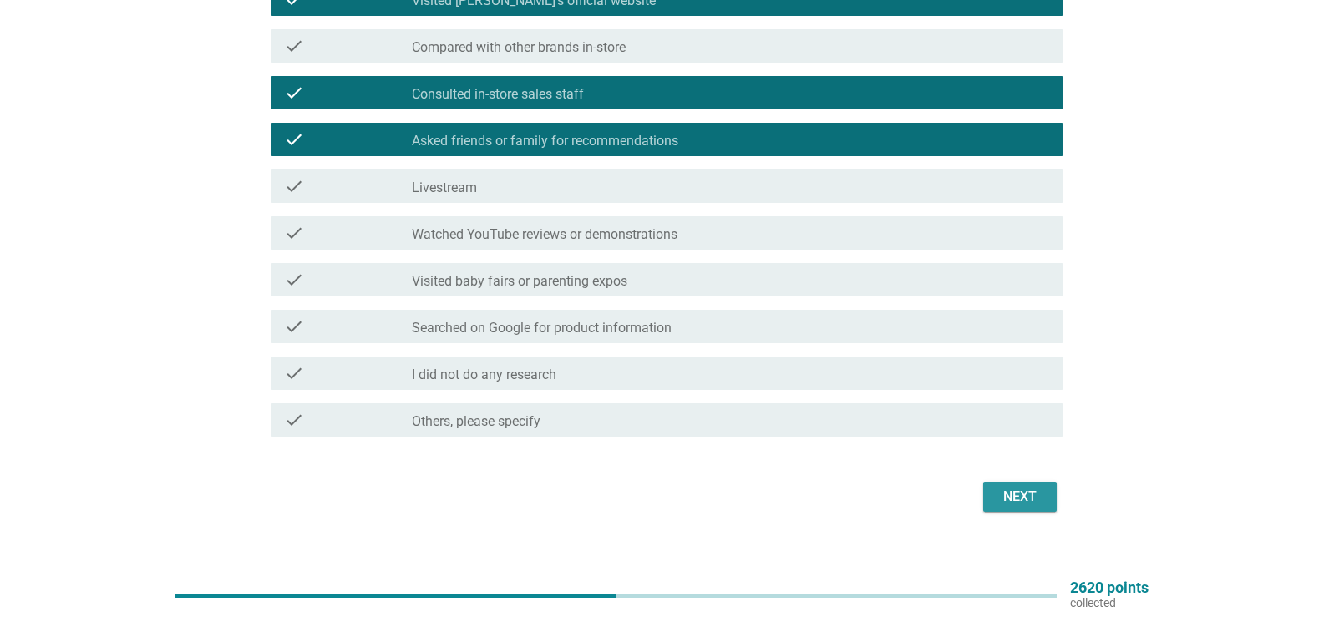
click at [1027, 501] on div "Next" at bounding box center [1020, 497] width 47 height 20
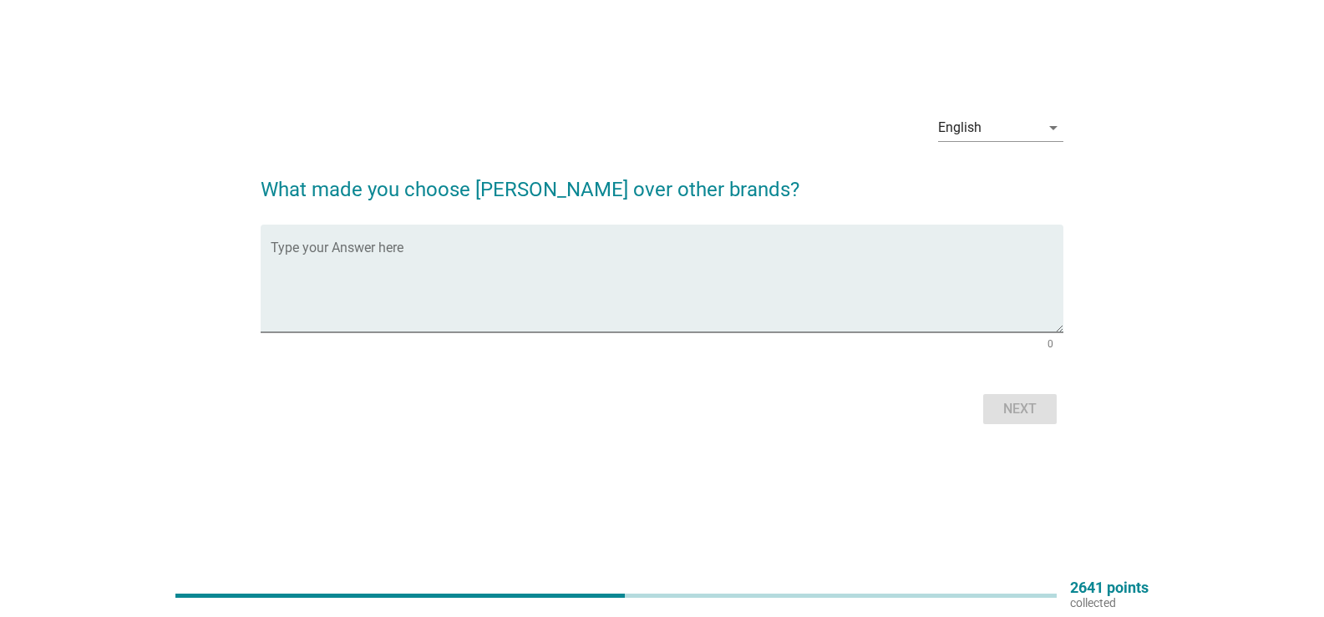
scroll to position [0, 0]
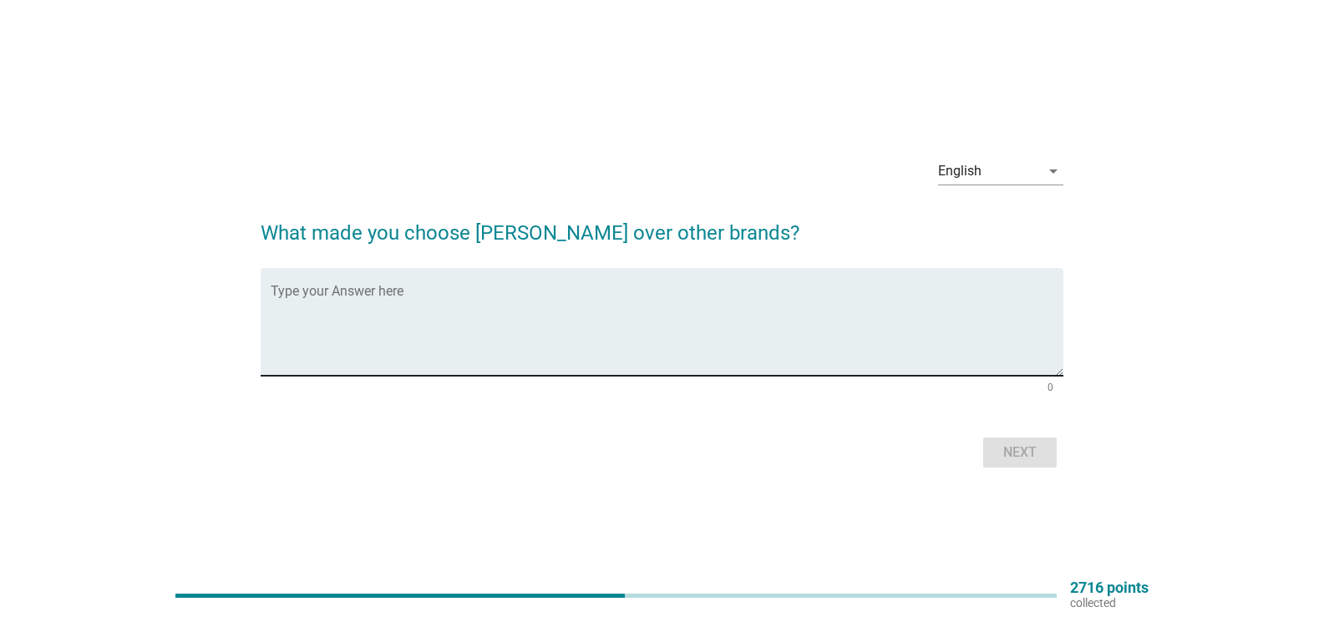
click at [524, 315] on textarea "Type your Answer here" at bounding box center [667, 332] width 793 height 88
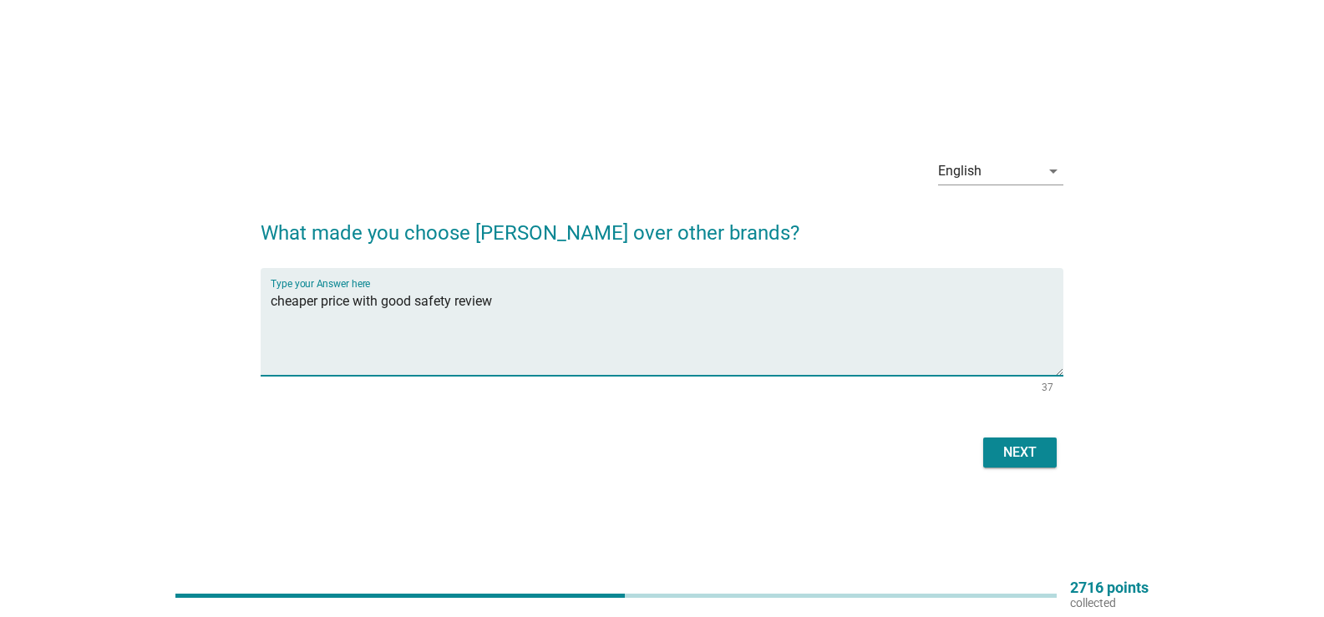
type textarea "cheaper price with good safety review"
click at [1044, 447] on button "Next" at bounding box center [1020, 453] width 74 height 30
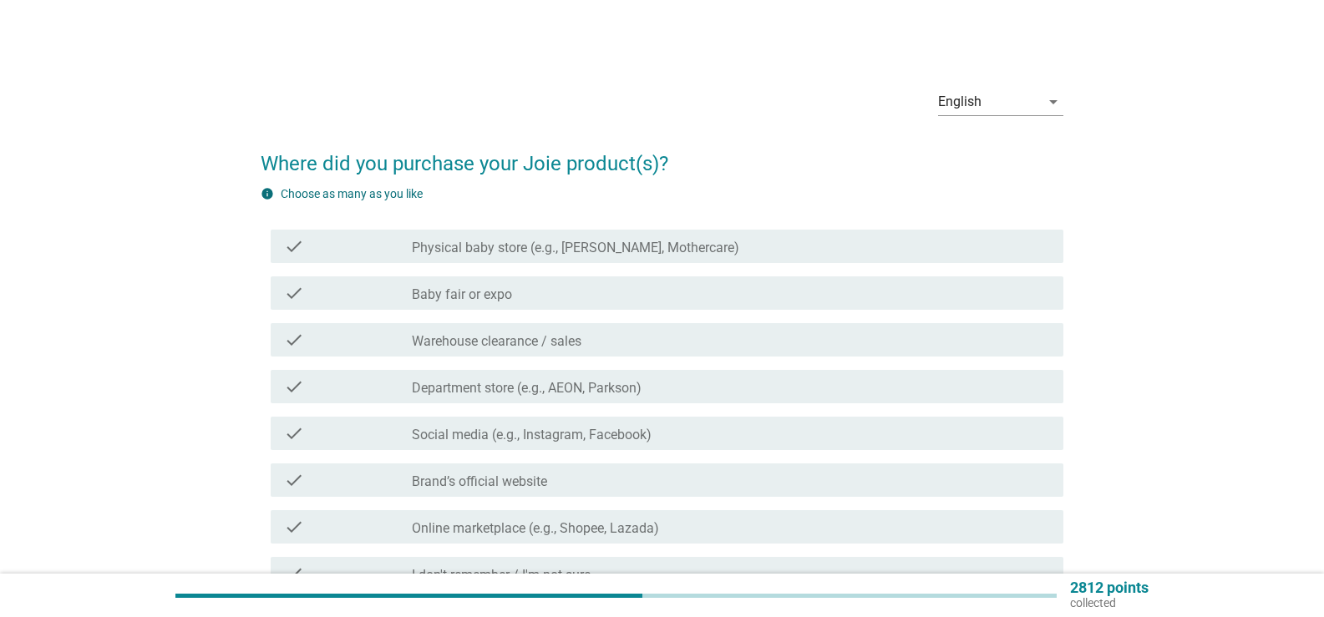
click at [492, 250] on label "Physical baby store (e.g., [PERSON_NAME], Mothercare)" at bounding box center [576, 248] width 328 height 17
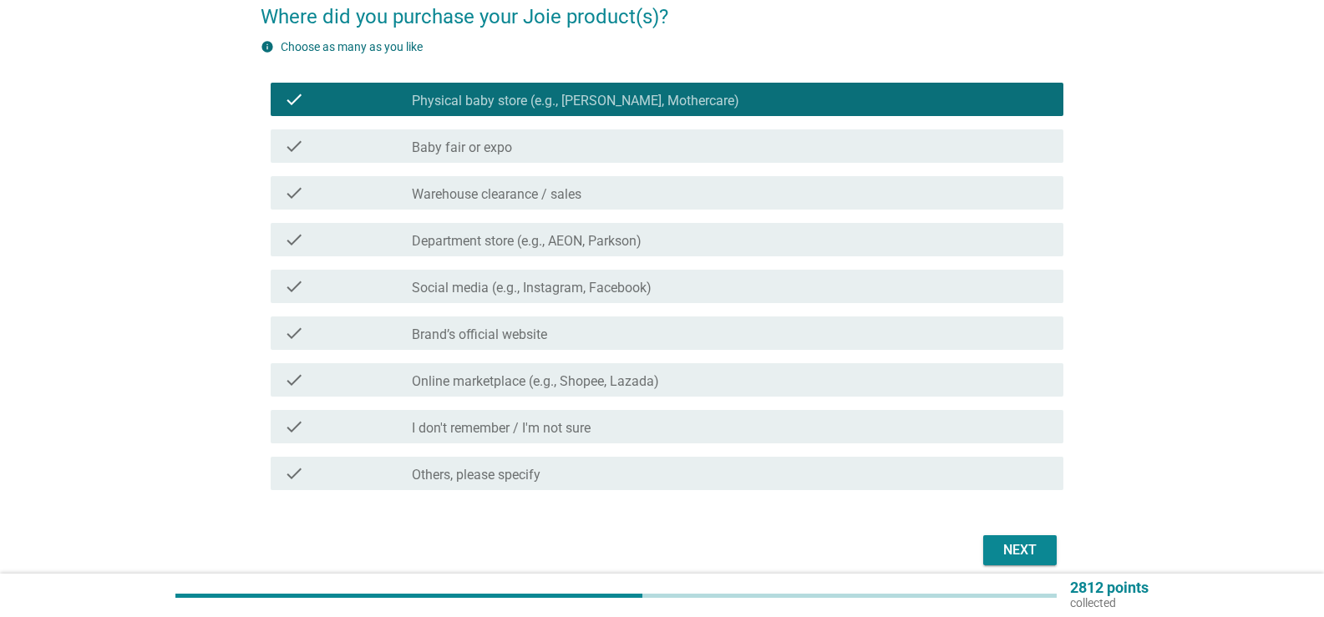
scroll to position [167, 0]
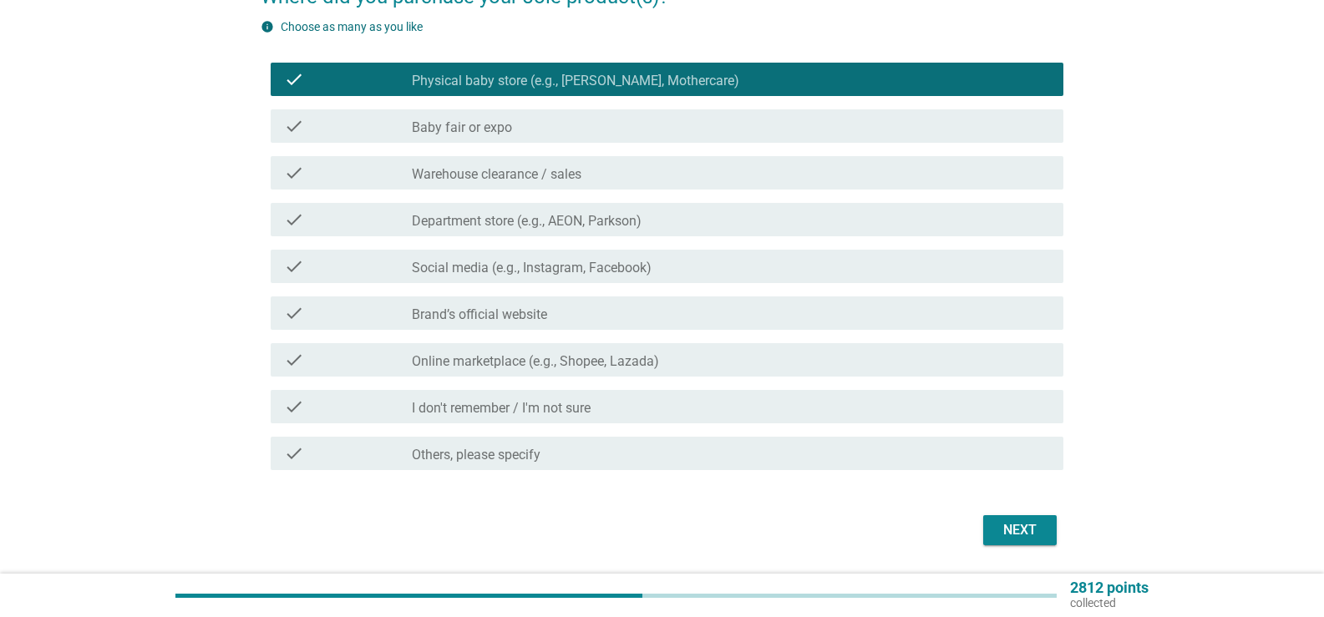
click at [1023, 530] on div "Next" at bounding box center [1020, 531] width 47 height 20
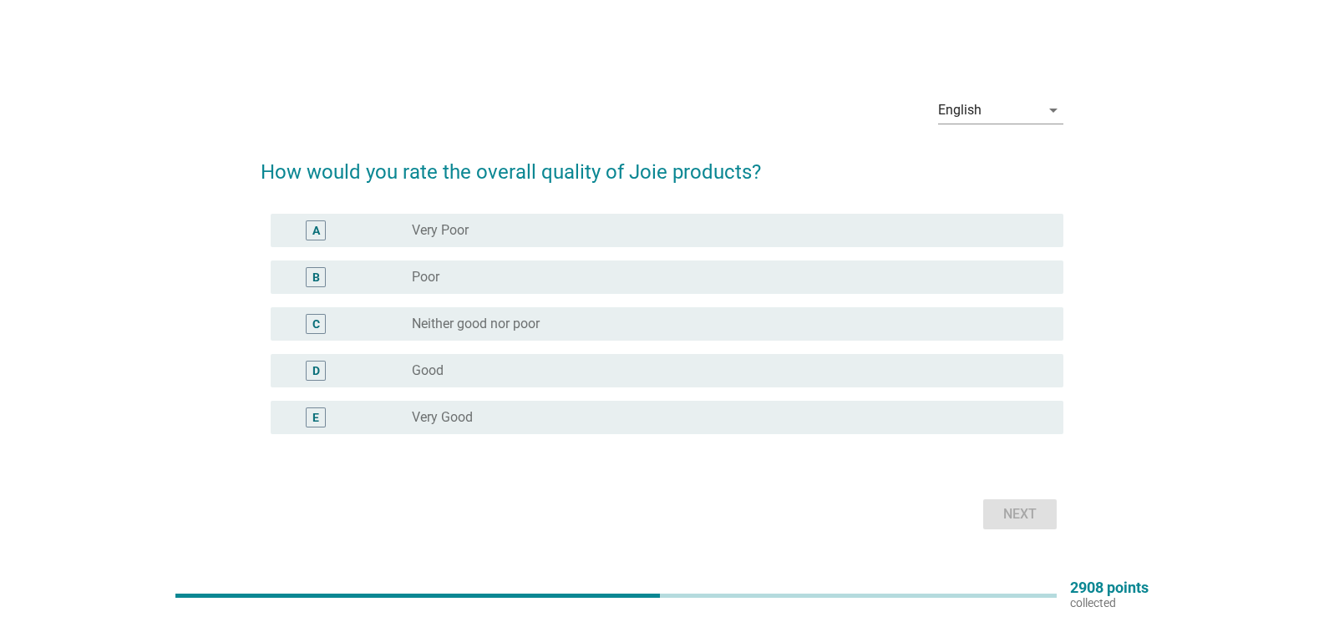
click at [427, 408] on div "radio_button_unchecked Very Good" at bounding box center [731, 418] width 638 height 20
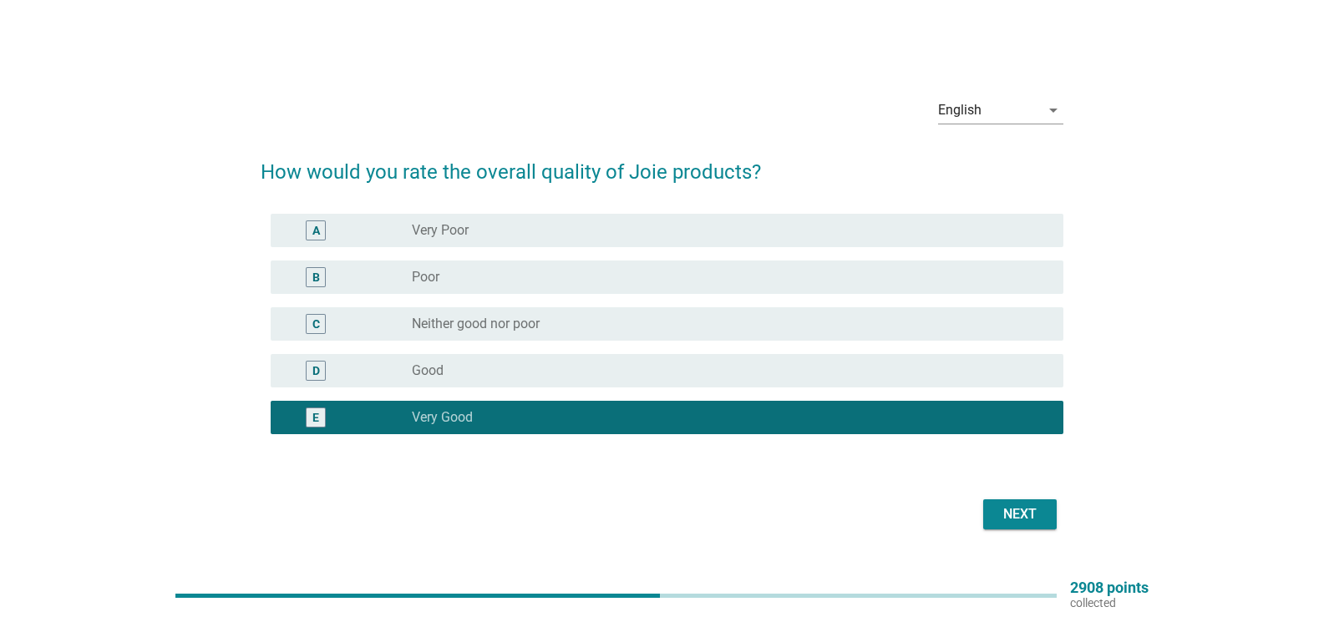
click at [1021, 516] on div "Next" at bounding box center [1020, 515] width 47 height 20
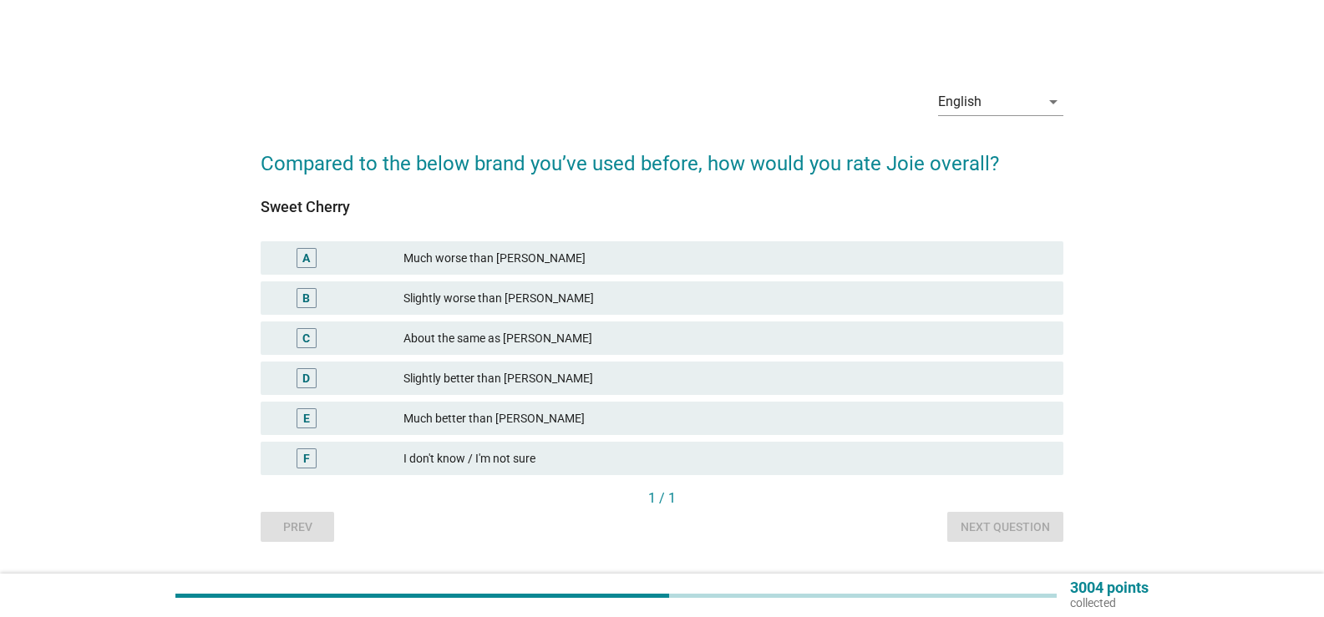
click at [461, 340] on div "About the same as [PERSON_NAME]" at bounding box center [727, 338] width 647 height 20
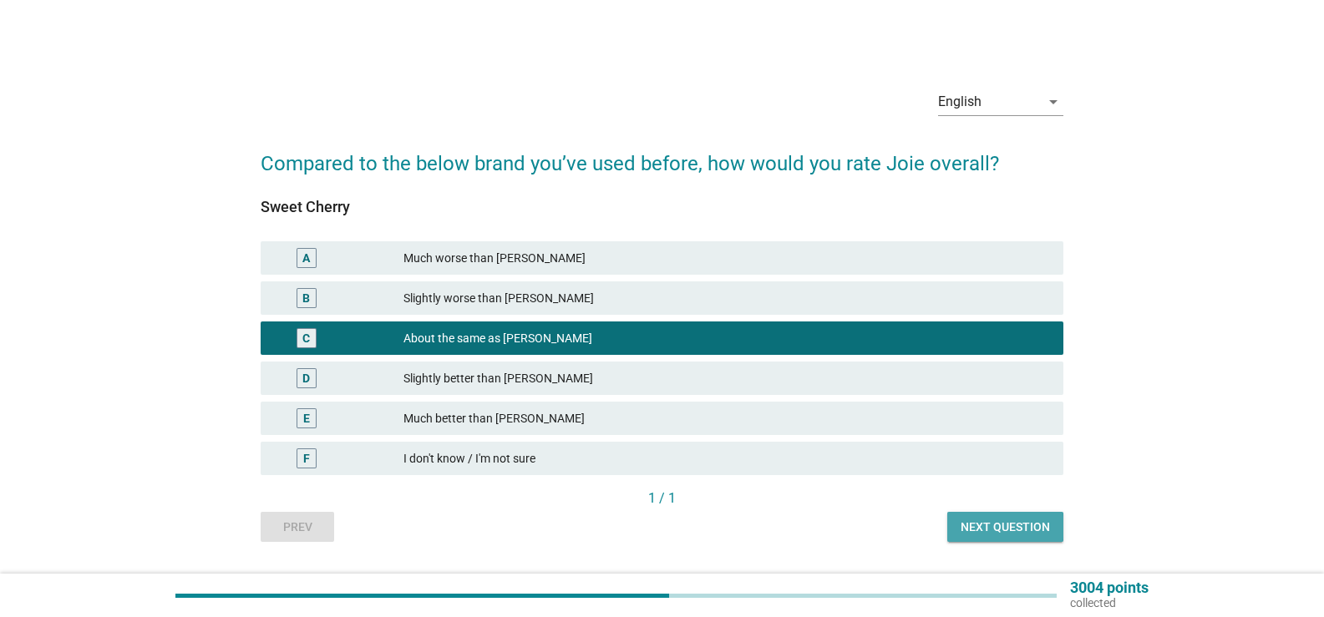
click at [993, 526] on div "Next question" at bounding box center [1005, 528] width 89 height 18
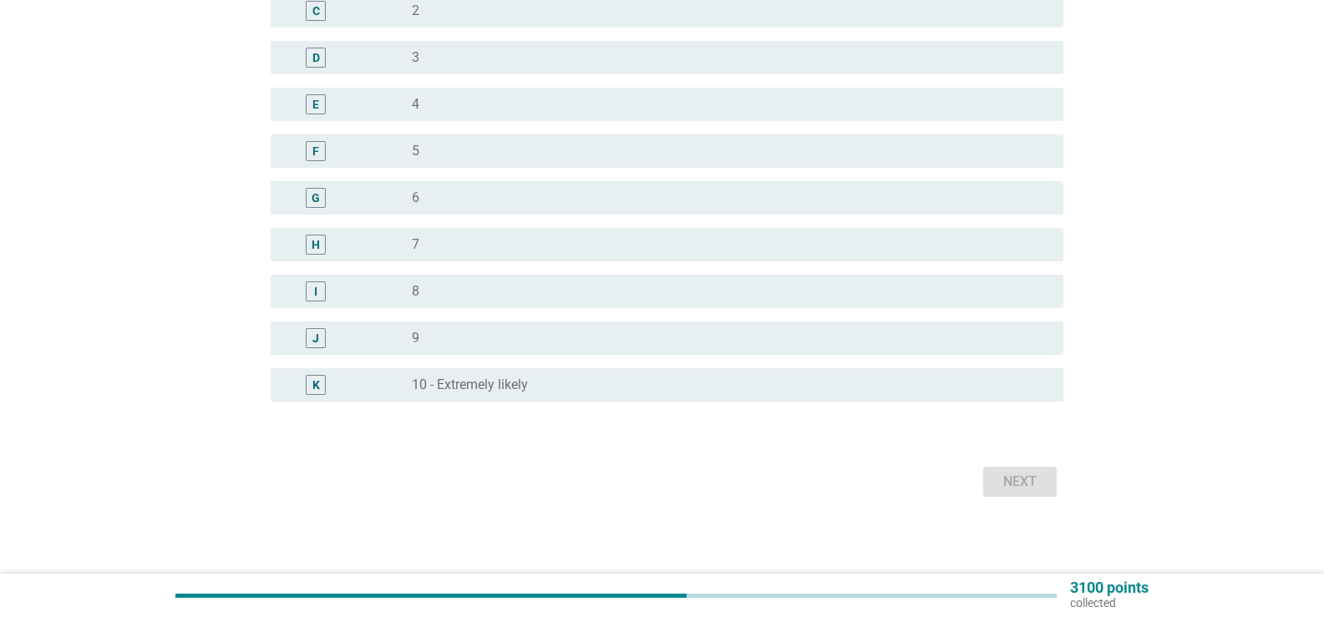
scroll to position [308, 0]
click at [463, 289] on div "radio_button_unchecked 8" at bounding box center [724, 288] width 625 height 17
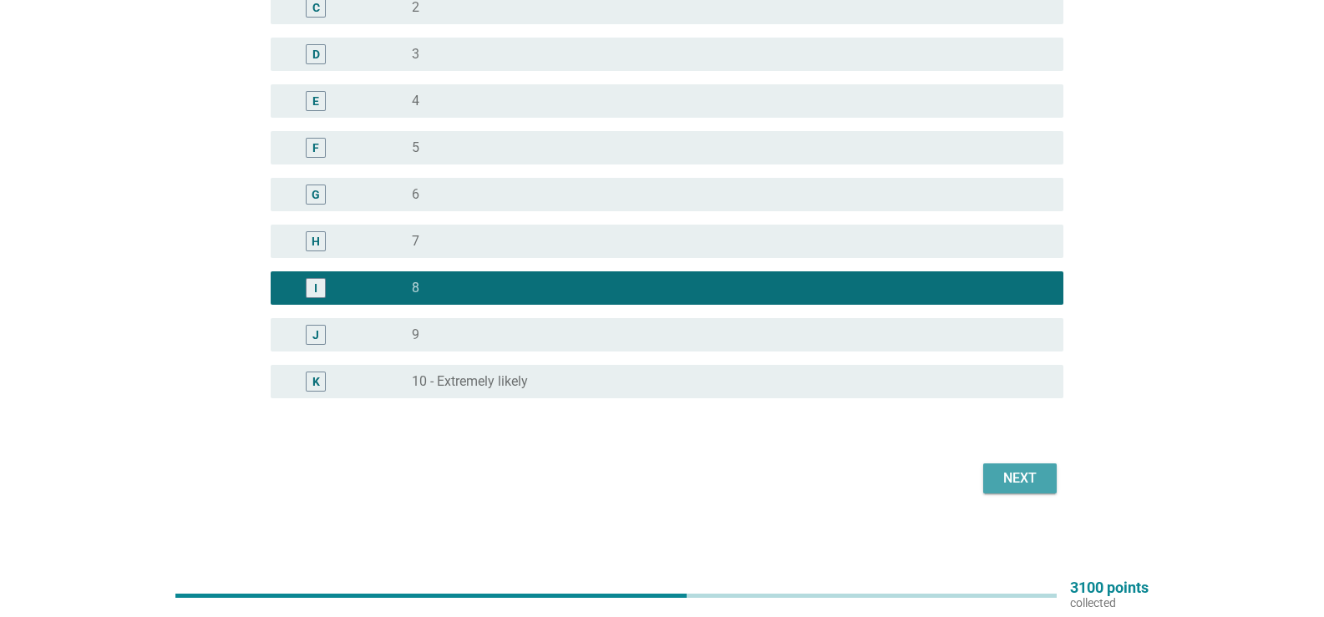
click at [1009, 470] on div "Next" at bounding box center [1020, 479] width 47 height 20
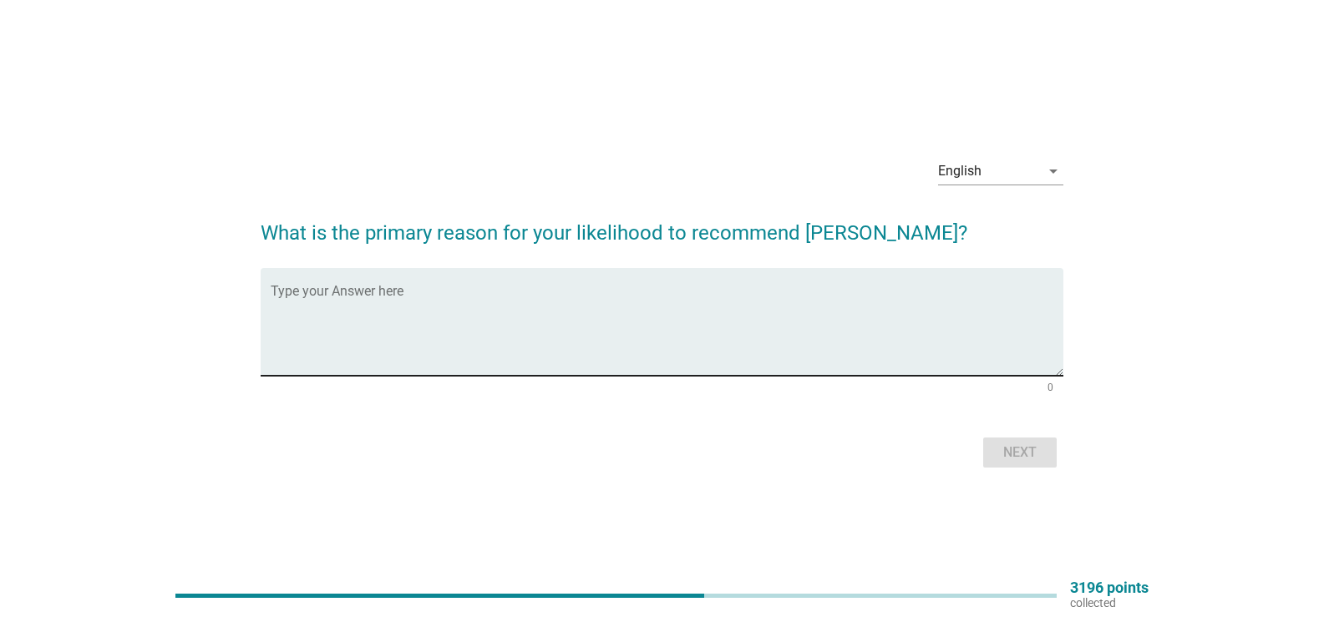
click at [688, 315] on textarea "Type your Answer here" at bounding box center [667, 332] width 793 height 88
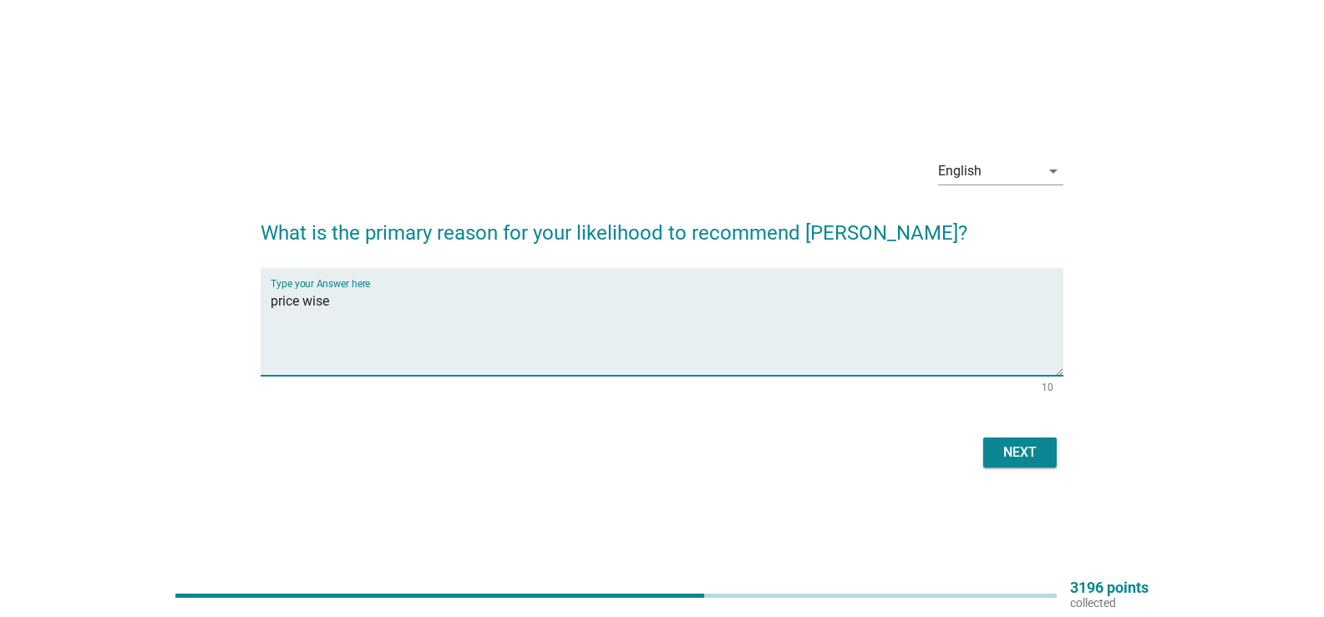
type textarea "price wise"
click at [1029, 463] on button "Next" at bounding box center [1020, 453] width 74 height 30
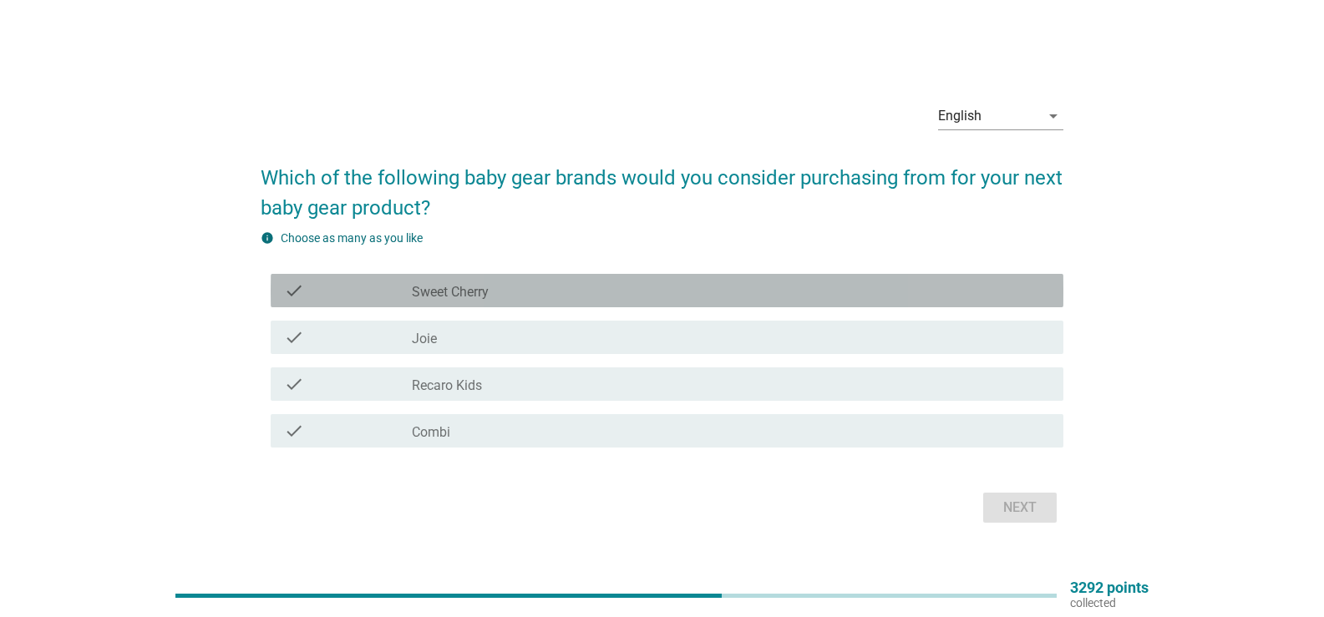
click at [454, 303] on div "check check_box_outline_blank Sweet Cherry" at bounding box center [667, 290] width 793 height 33
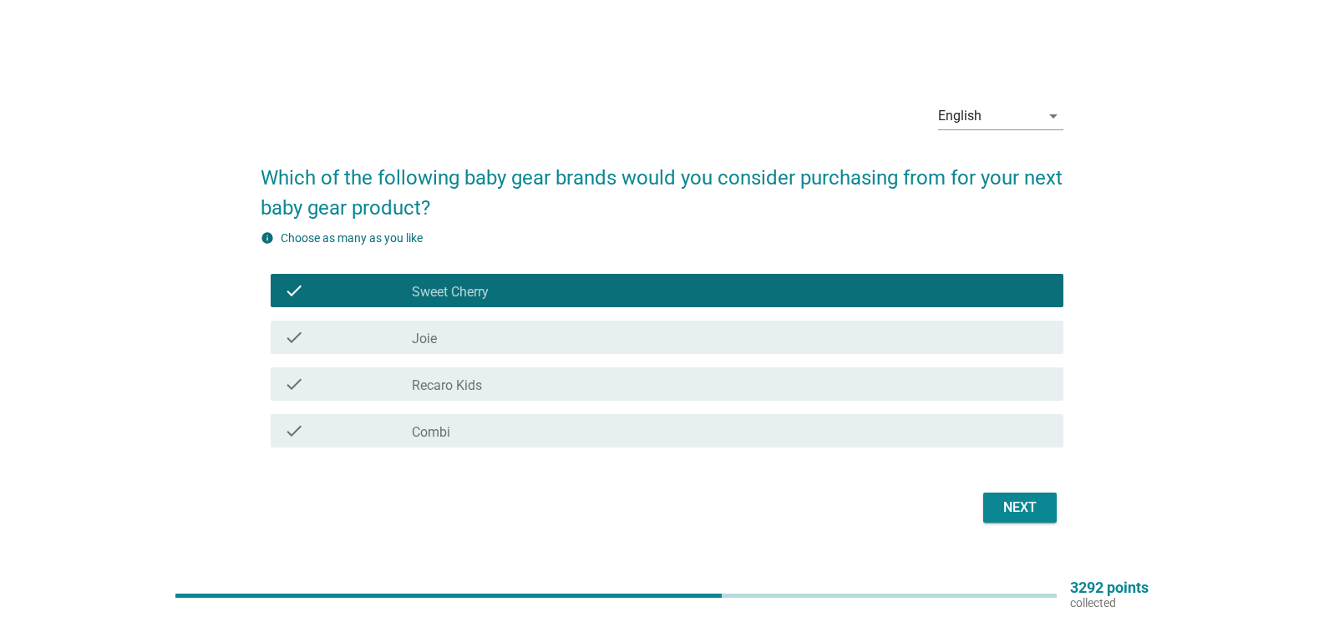
click at [464, 340] on div "check_box_outline_blank Joie" at bounding box center [731, 338] width 638 height 20
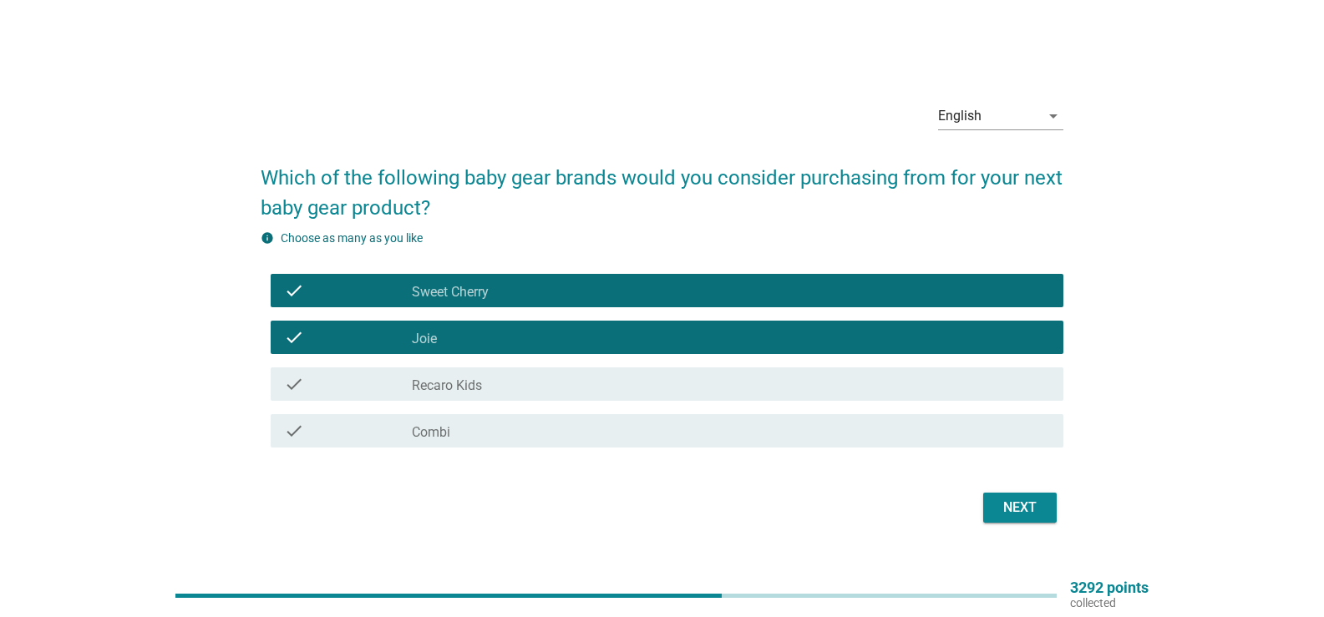
click at [1024, 511] on div "Next" at bounding box center [1020, 508] width 47 height 20
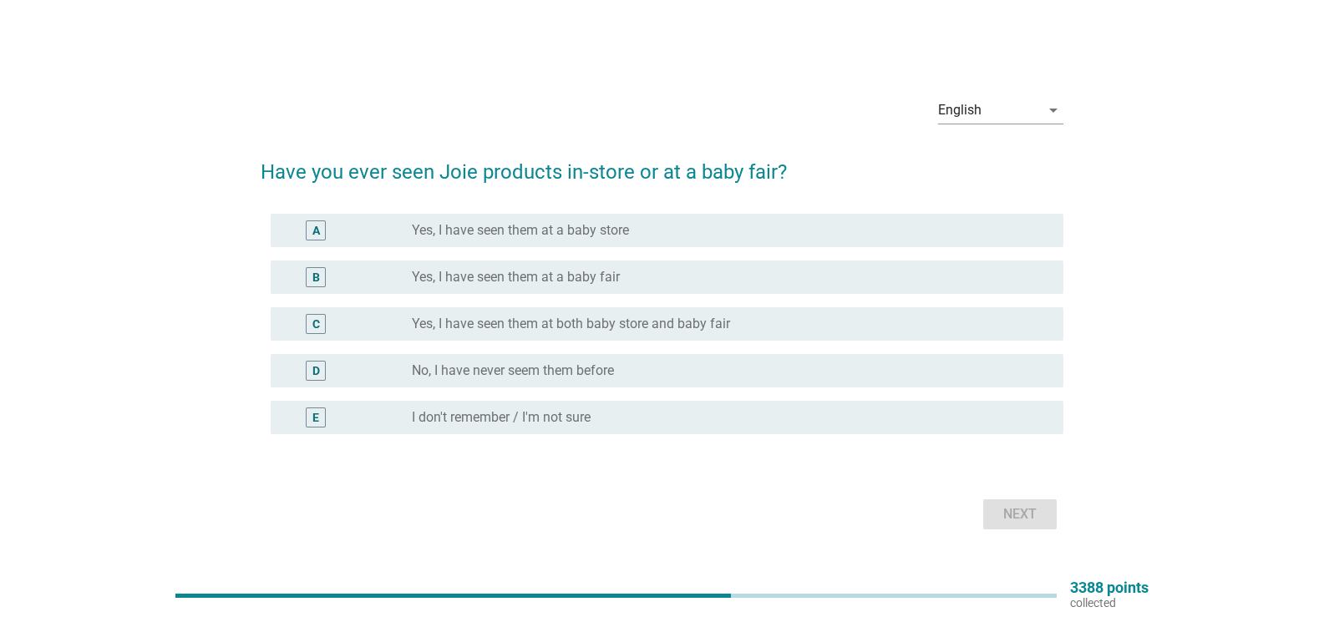
click at [529, 421] on label "I don't remember / I'm not sure" at bounding box center [501, 417] width 179 height 17
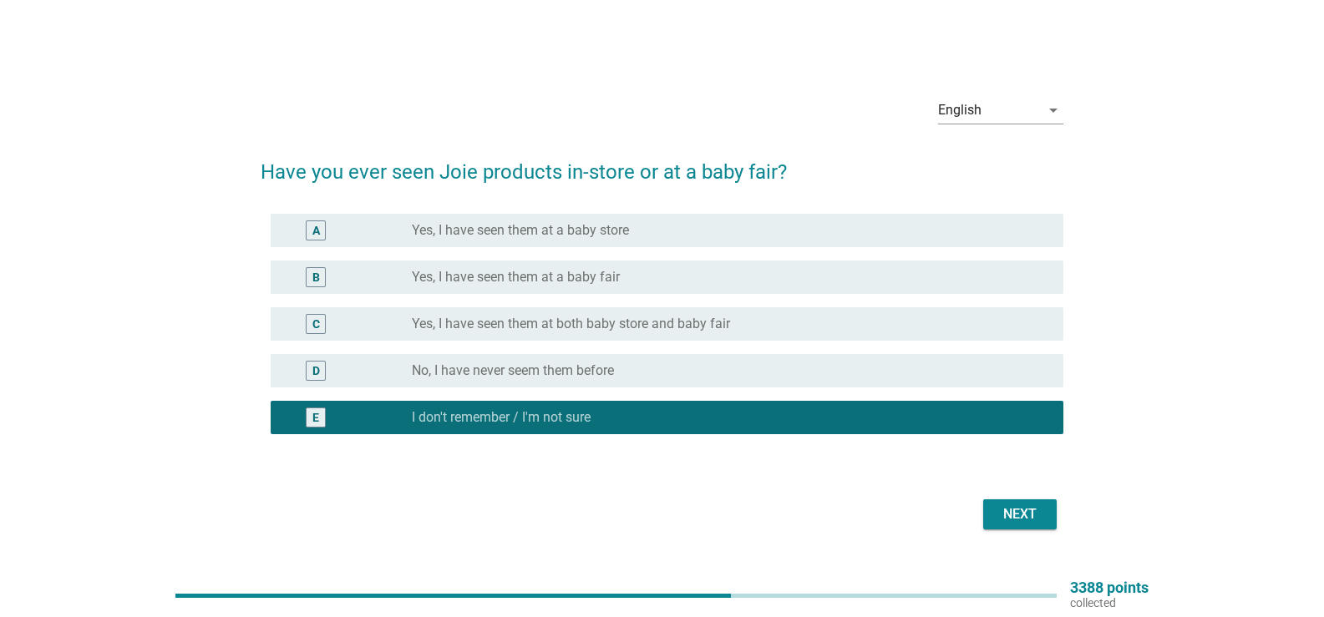
click at [1018, 517] on div "Next" at bounding box center [1020, 515] width 47 height 20
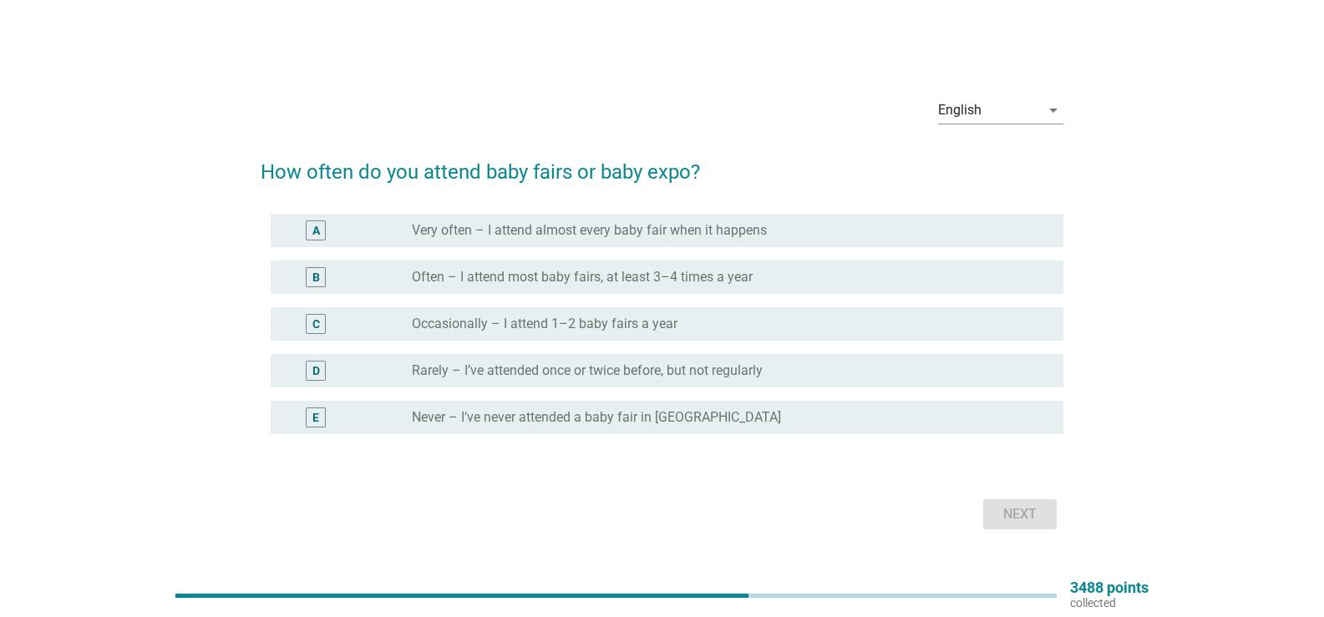
click at [548, 378] on label "Rarely – I’ve attended once or twice before, but not regularly" at bounding box center [587, 371] width 351 height 17
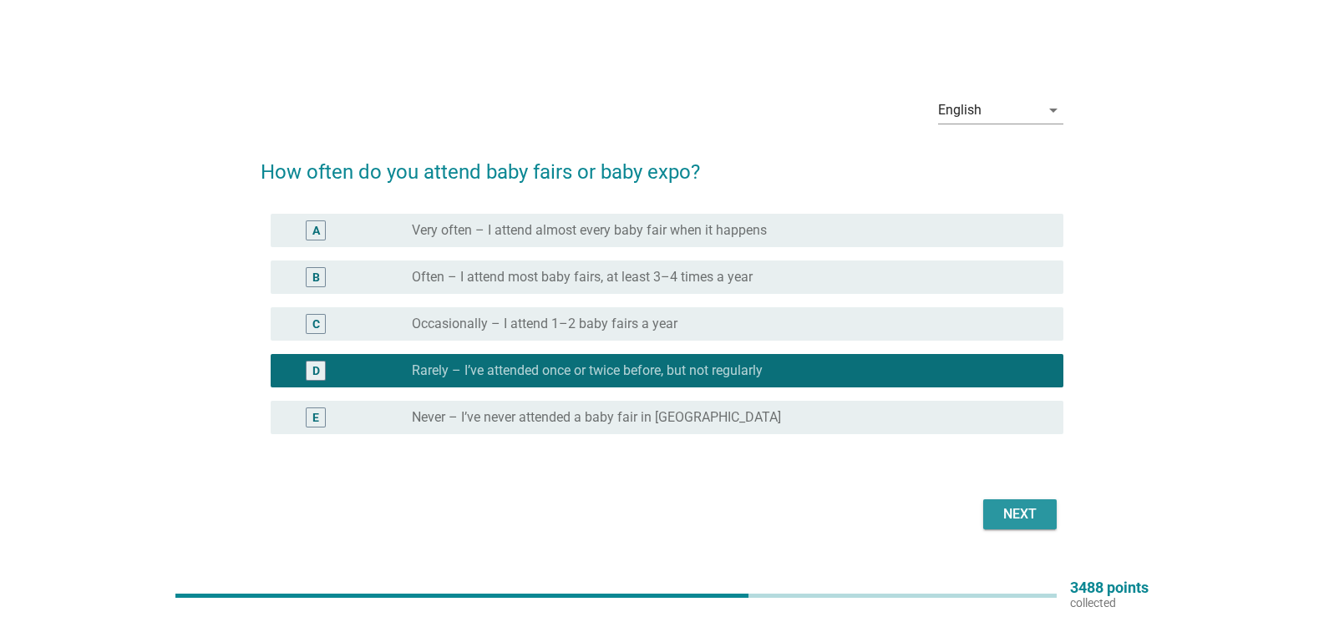
drag, startPoint x: 1019, startPoint y: 504, endPoint x: 1010, endPoint y: 483, distance: 22.8
click at [1019, 505] on div "Next" at bounding box center [1020, 515] width 47 height 20
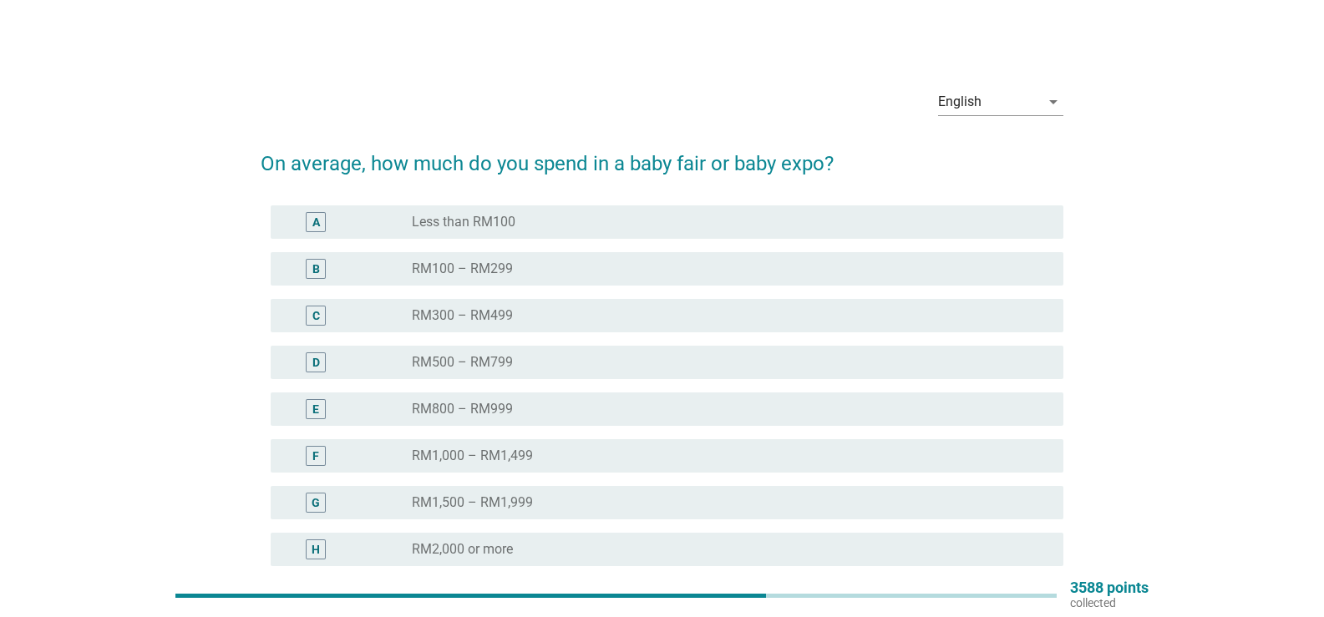
click at [476, 455] on label "RM1,000 – RM1,499" at bounding box center [472, 456] width 121 height 17
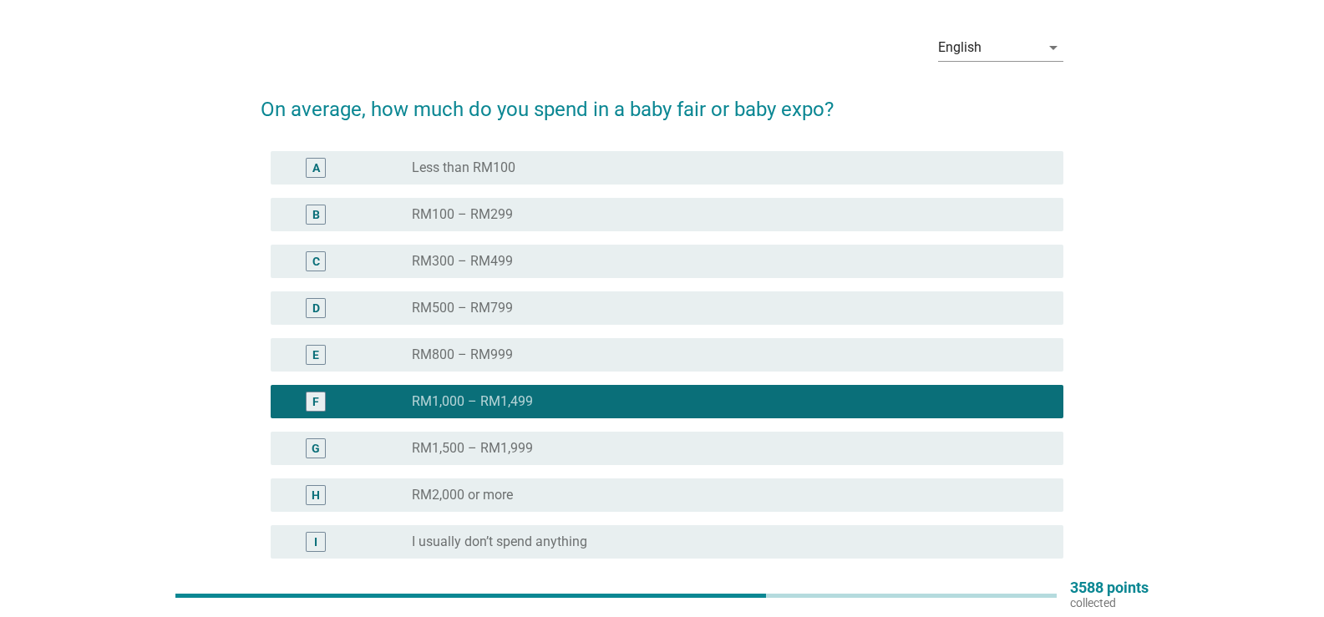
scroll to position [84, 0]
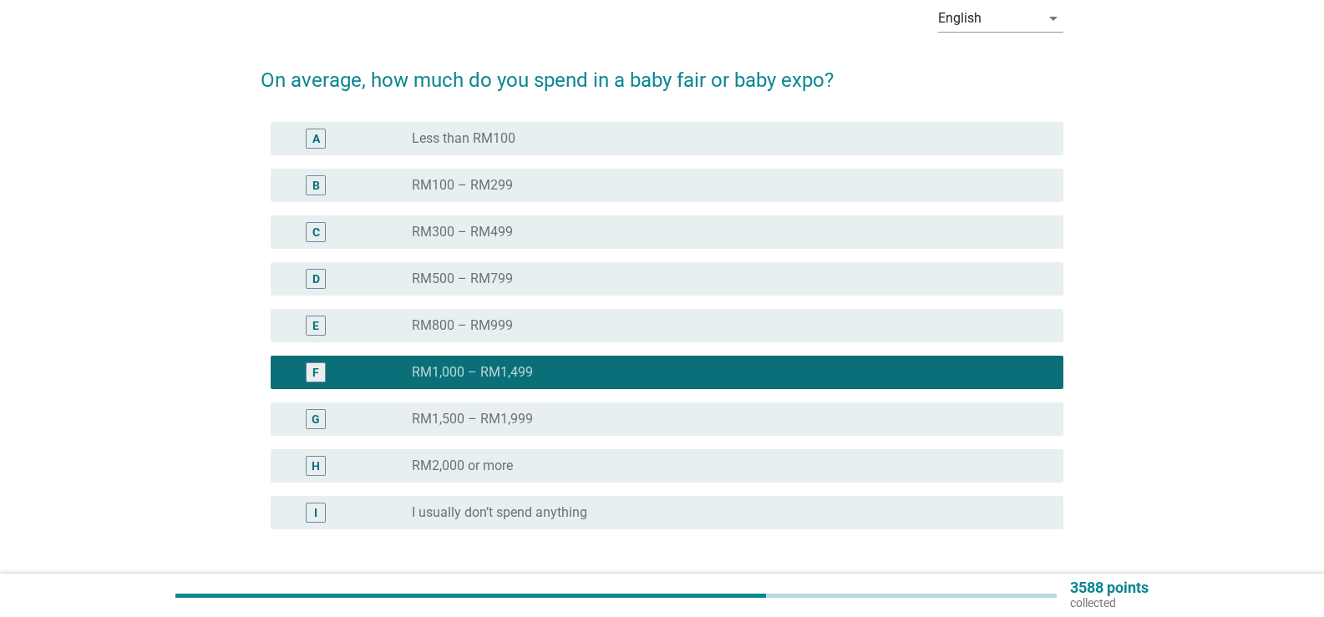
click at [519, 429] on div "G radio_button_unchecked RM1,500 – RM1,999" at bounding box center [667, 419] width 793 height 33
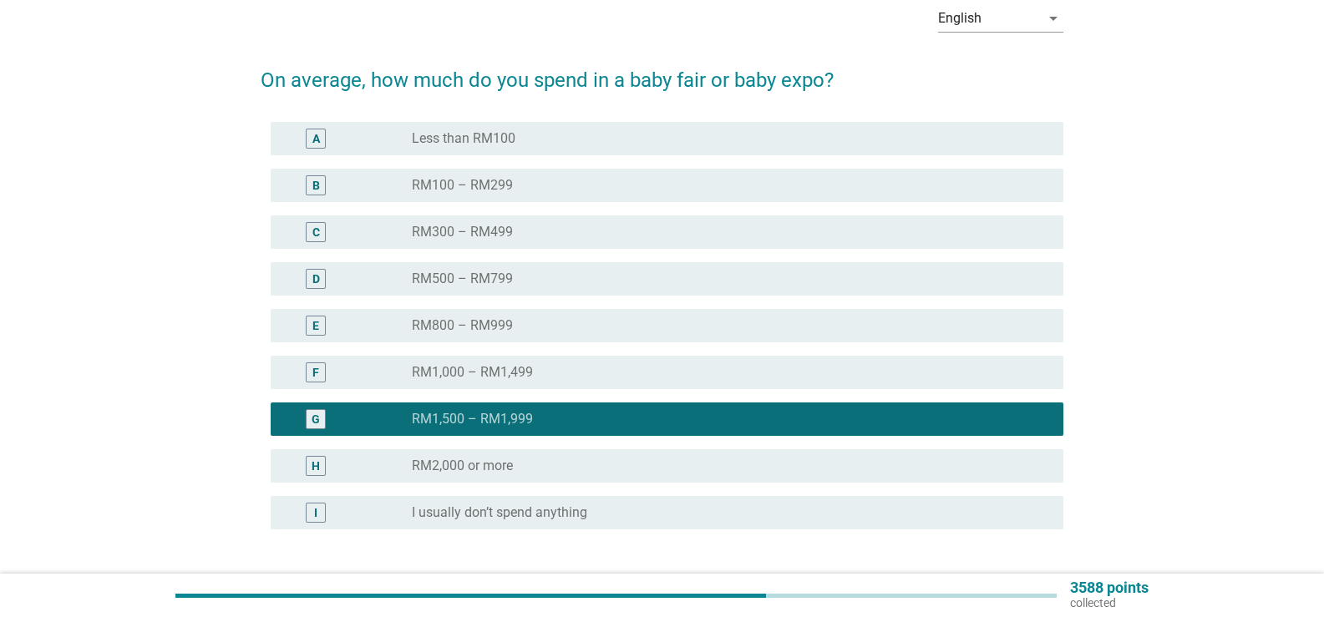
scroll to position [215, 0]
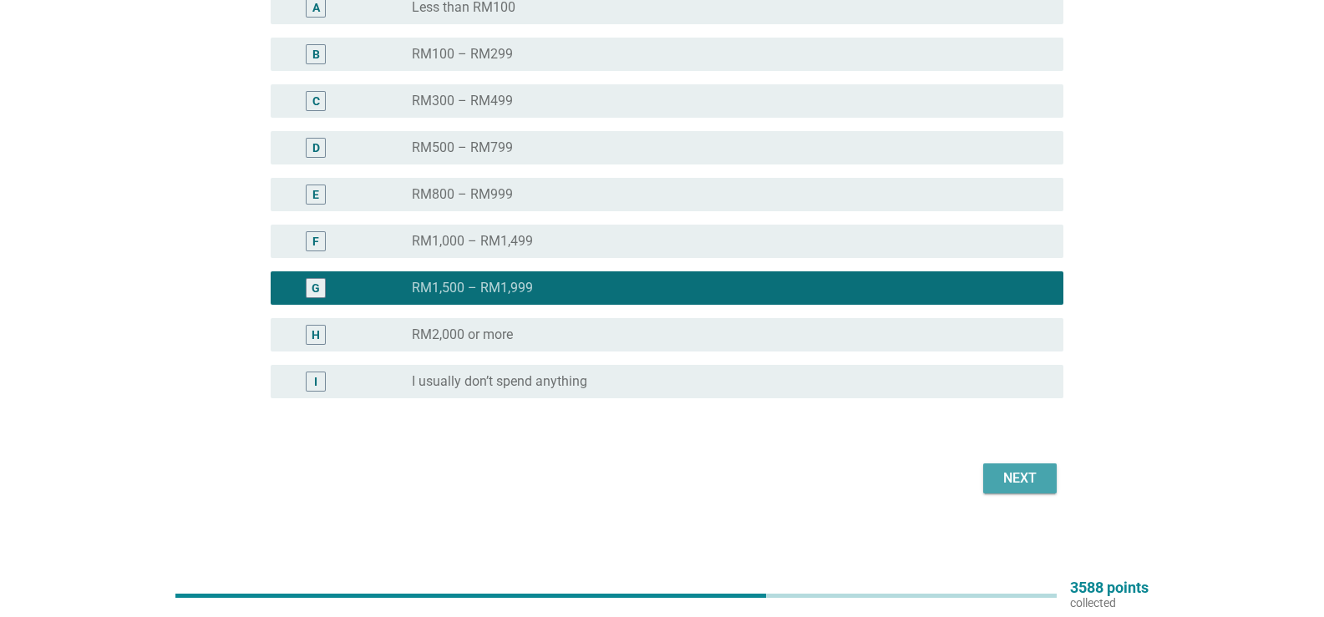
click at [1007, 480] on div "Next" at bounding box center [1020, 479] width 47 height 20
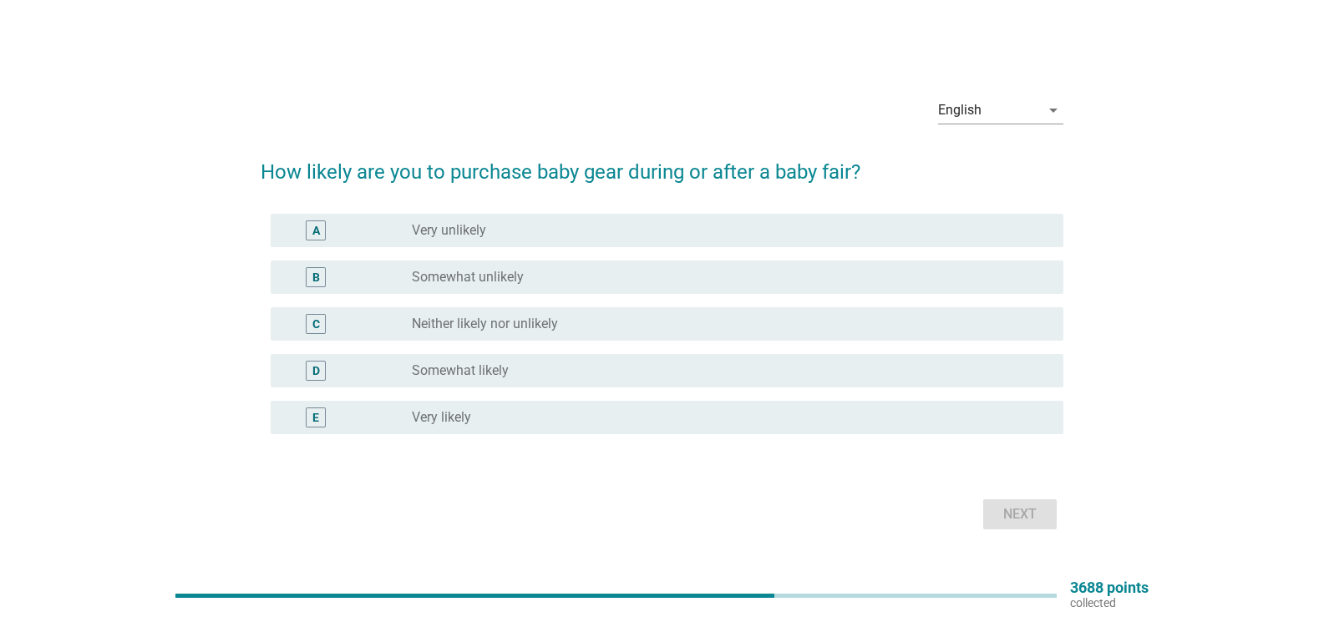
click at [465, 364] on label "Somewhat likely" at bounding box center [460, 371] width 97 height 17
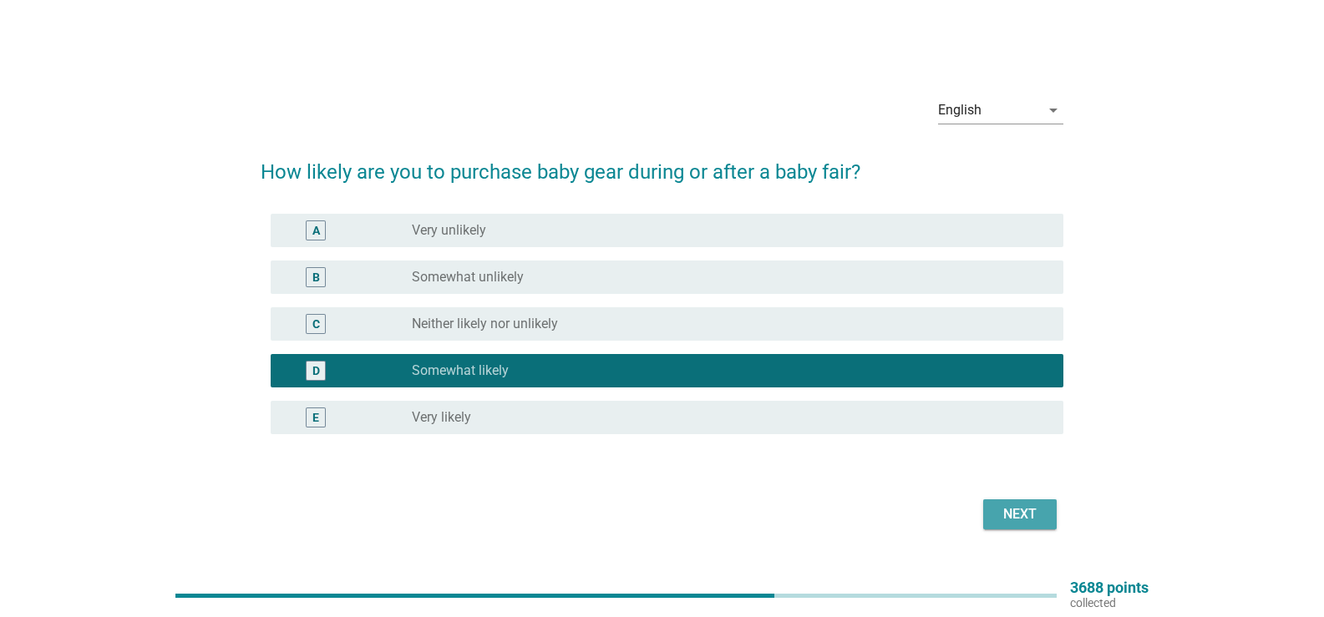
click at [1026, 510] on div "Next" at bounding box center [1020, 515] width 47 height 20
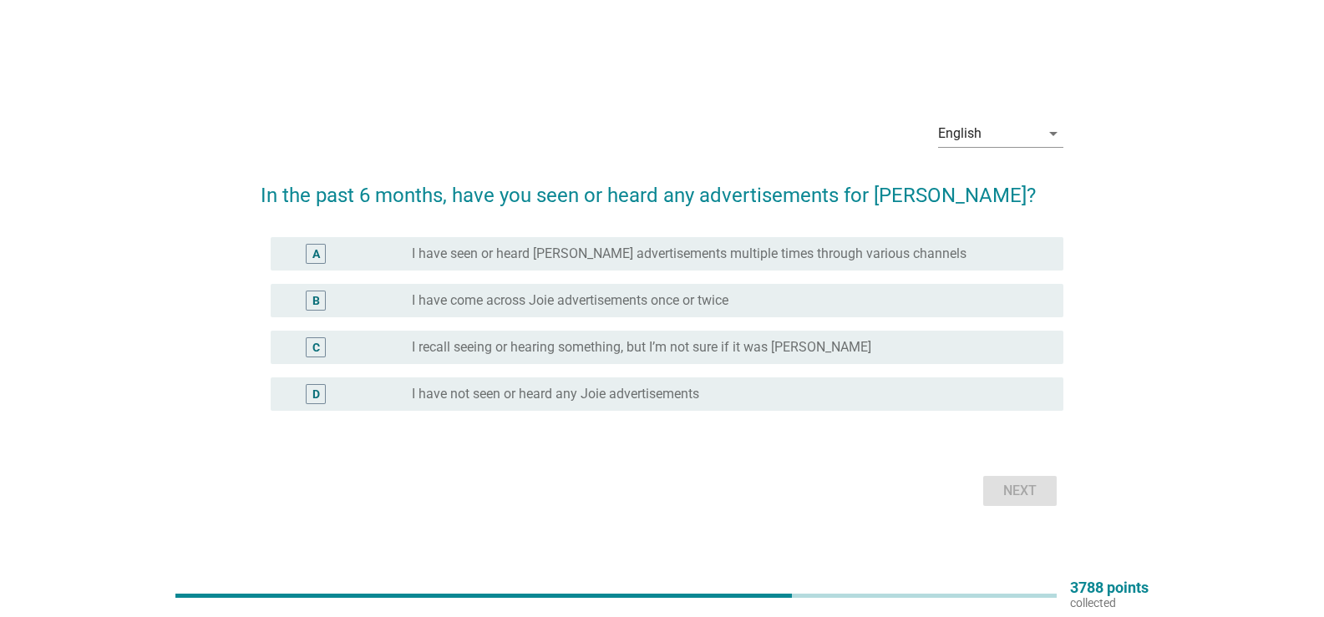
click at [605, 391] on label "I have not seen or heard any Joie advertisements" at bounding box center [555, 394] width 287 height 17
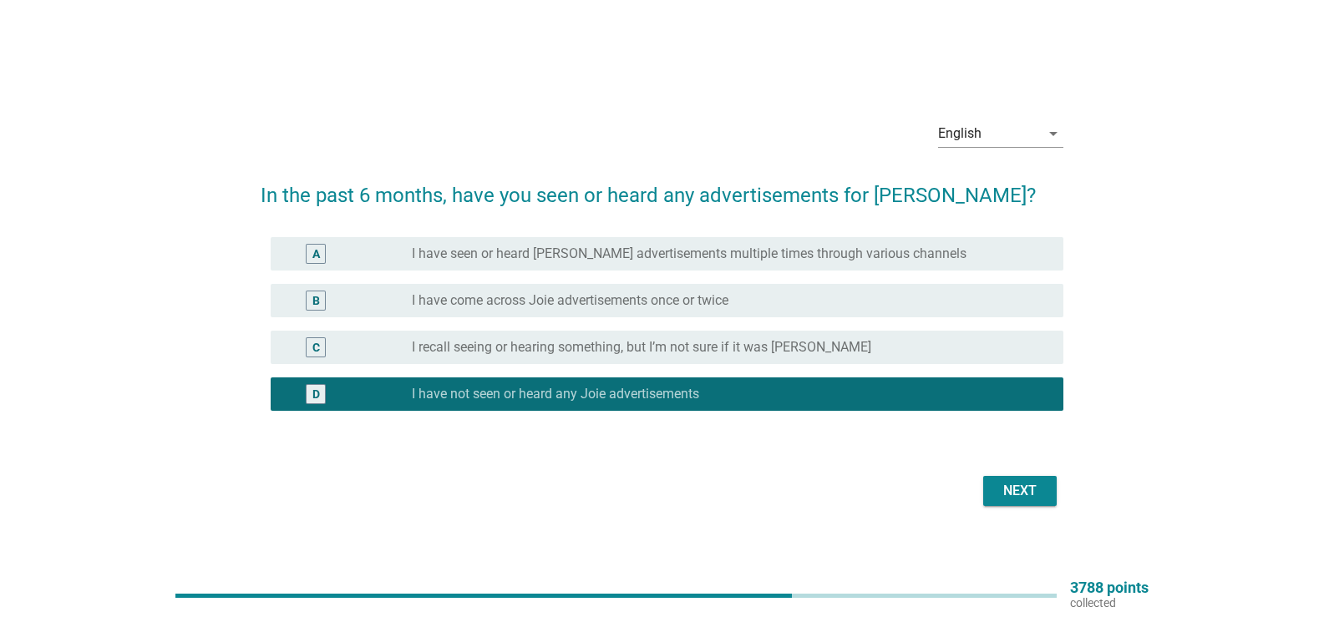
click at [1037, 493] on div "Next" at bounding box center [1020, 491] width 47 height 20
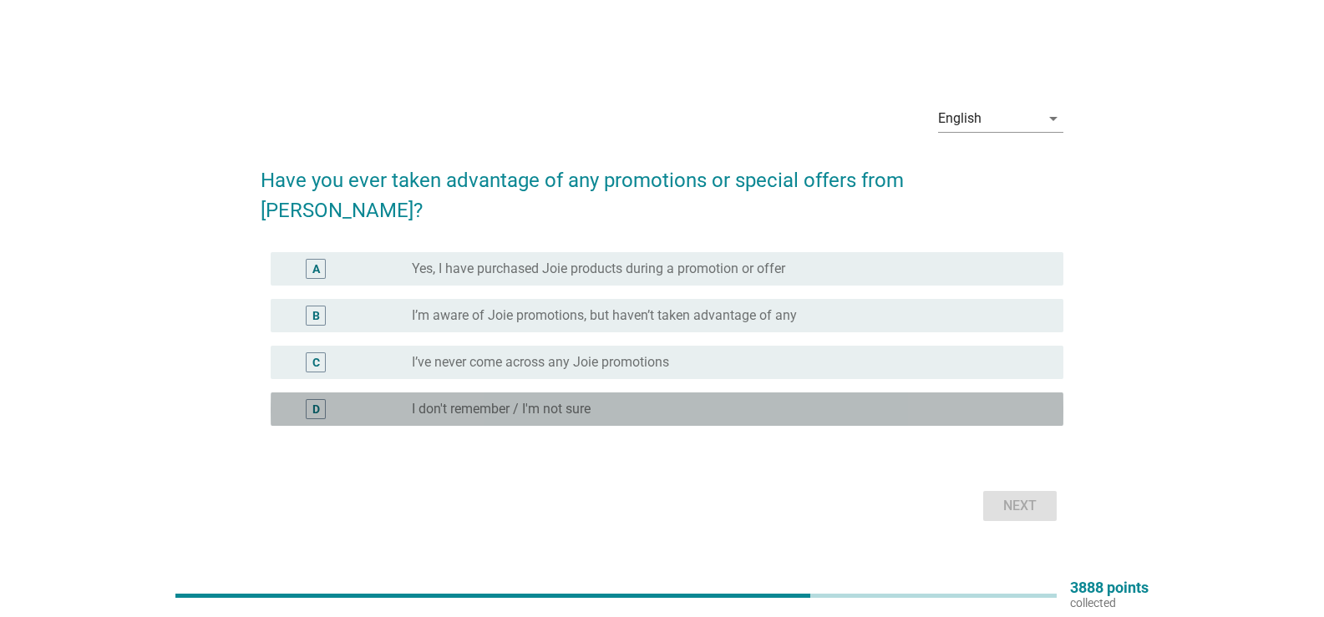
click at [500, 401] on label "I don't remember / I'm not sure" at bounding box center [501, 409] width 179 height 17
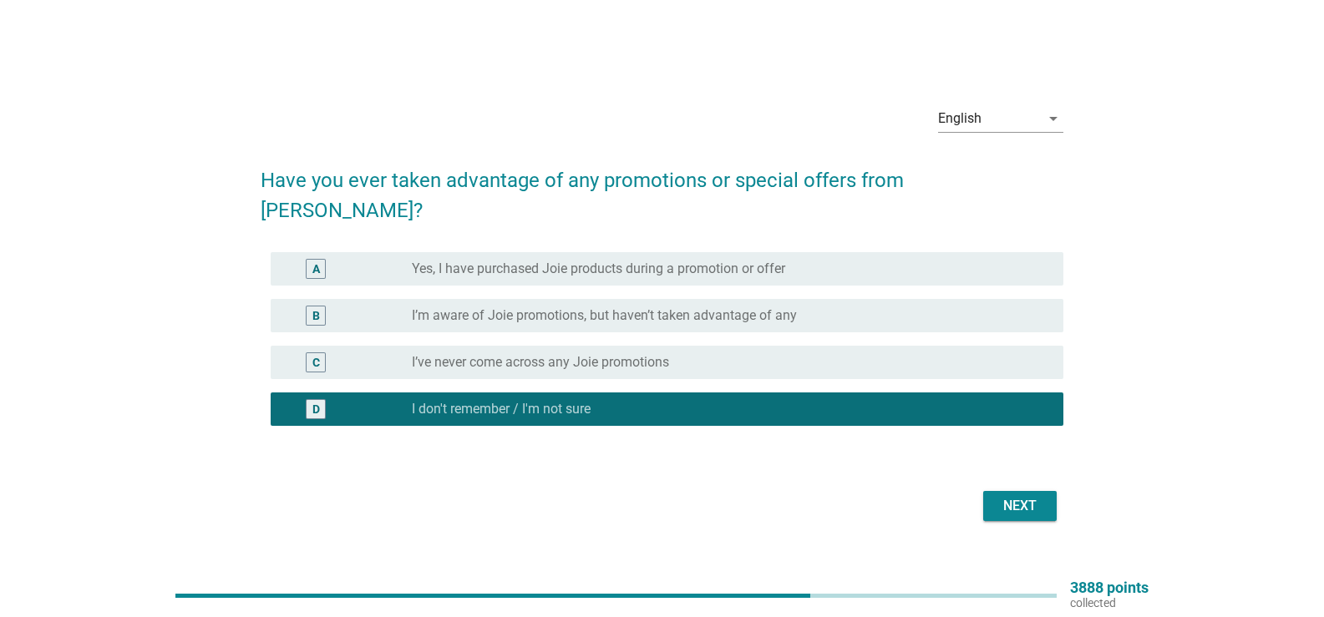
click at [1040, 498] on div "Next" at bounding box center [1020, 506] width 47 height 20
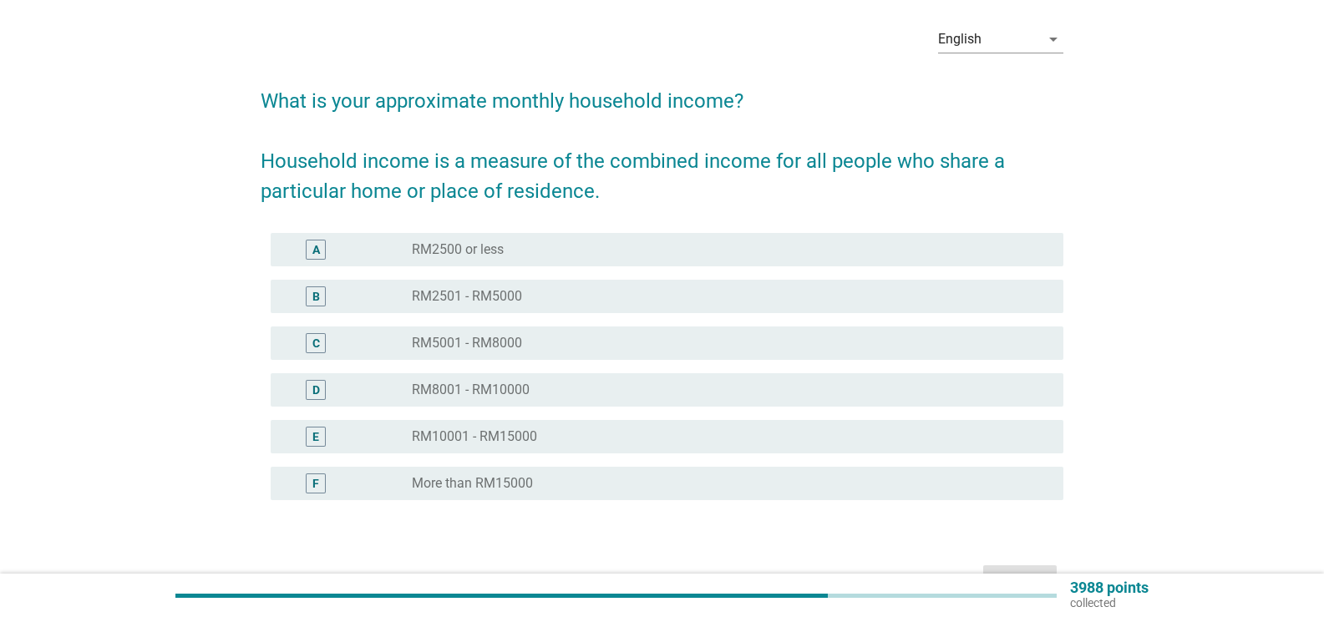
scroll to position [165, 0]
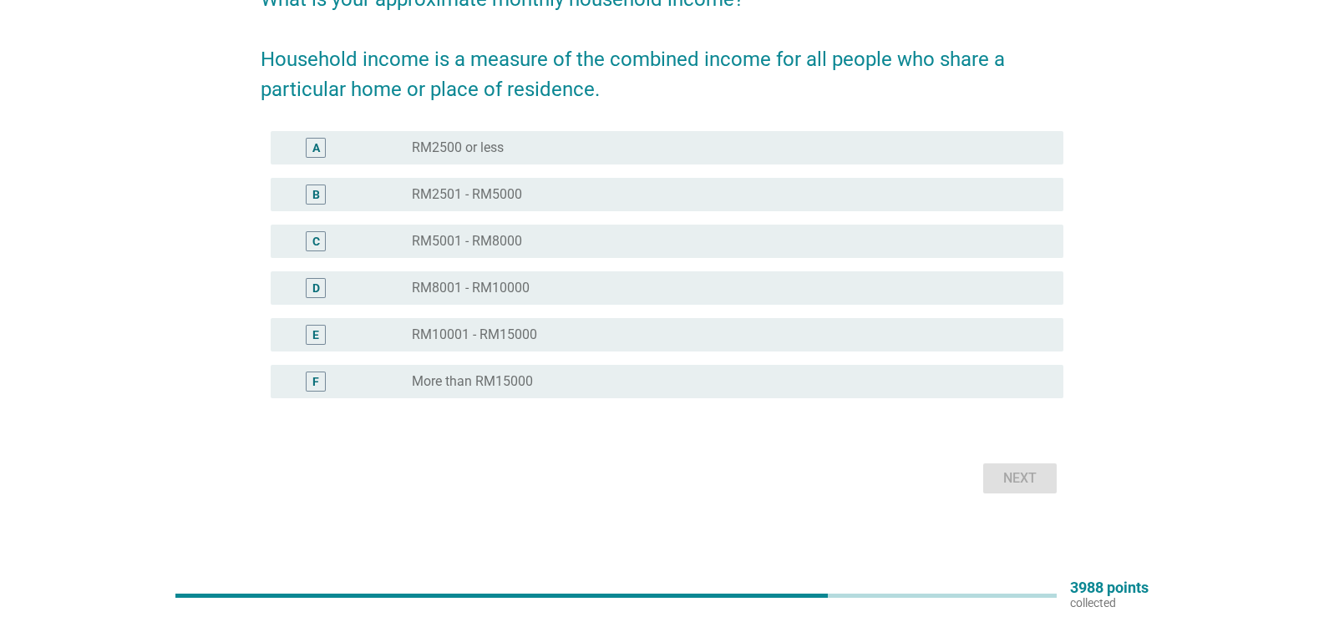
click at [491, 284] on label "RM8001 - RM10000" at bounding box center [471, 288] width 118 height 17
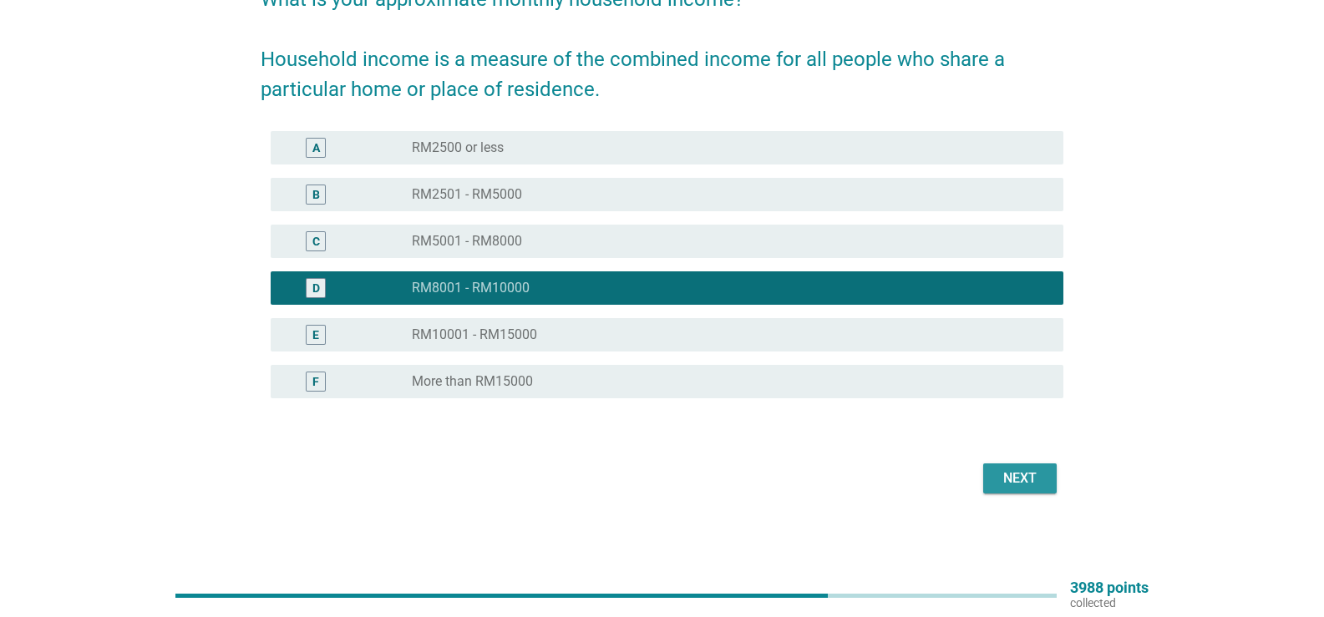
click at [1037, 467] on button "Next" at bounding box center [1020, 479] width 74 height 30
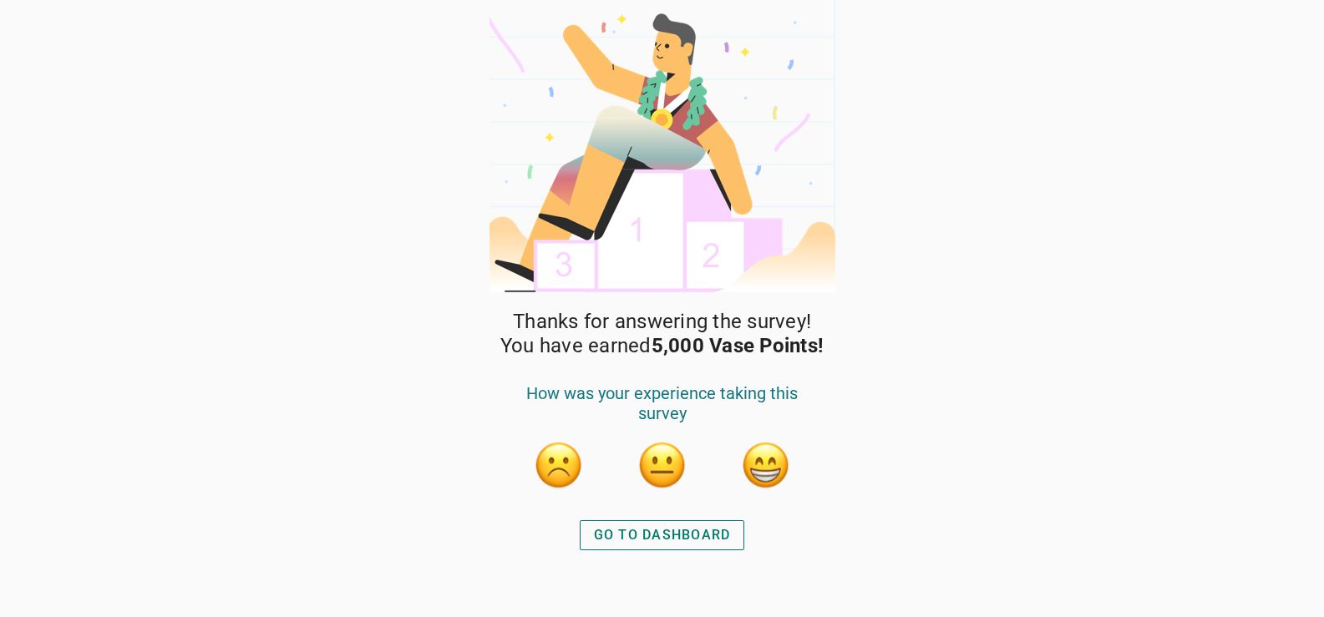
click at [686, 529] on div "GO TO DASHBOARD" at bounding box center [662, 536] width 137 height 20
